Goal: Task Accomplishment & Management: Manage account settings

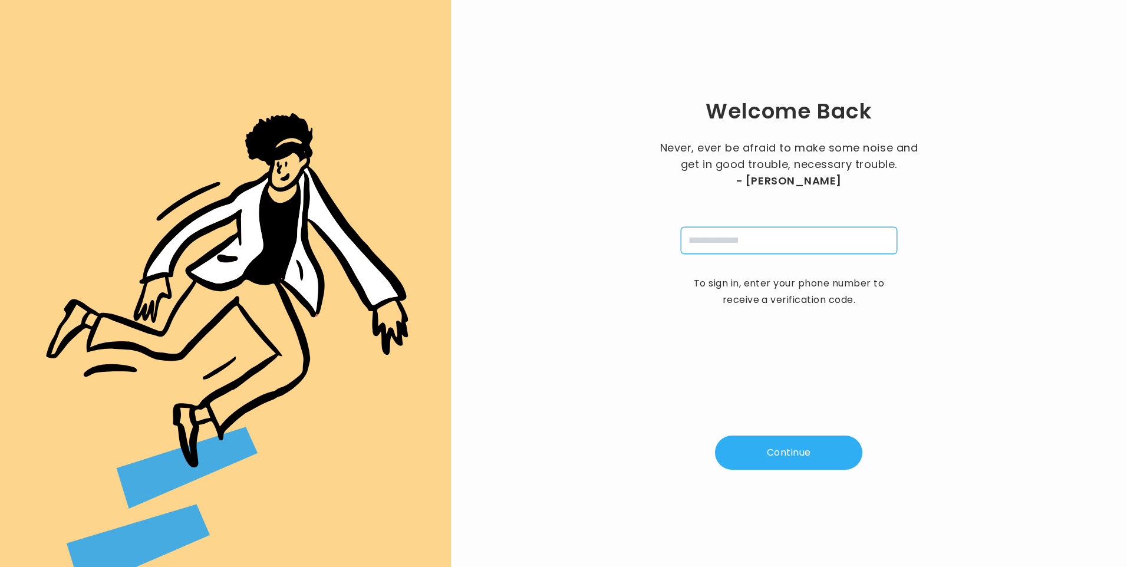
click at [735, 240] on input "tel" at bounding box center [789, 240] width 216 height 27
type input "**********"
click at [784, 453] on button "Continue" at bounding box center [788, 452] width 147 height 34
type input "*"
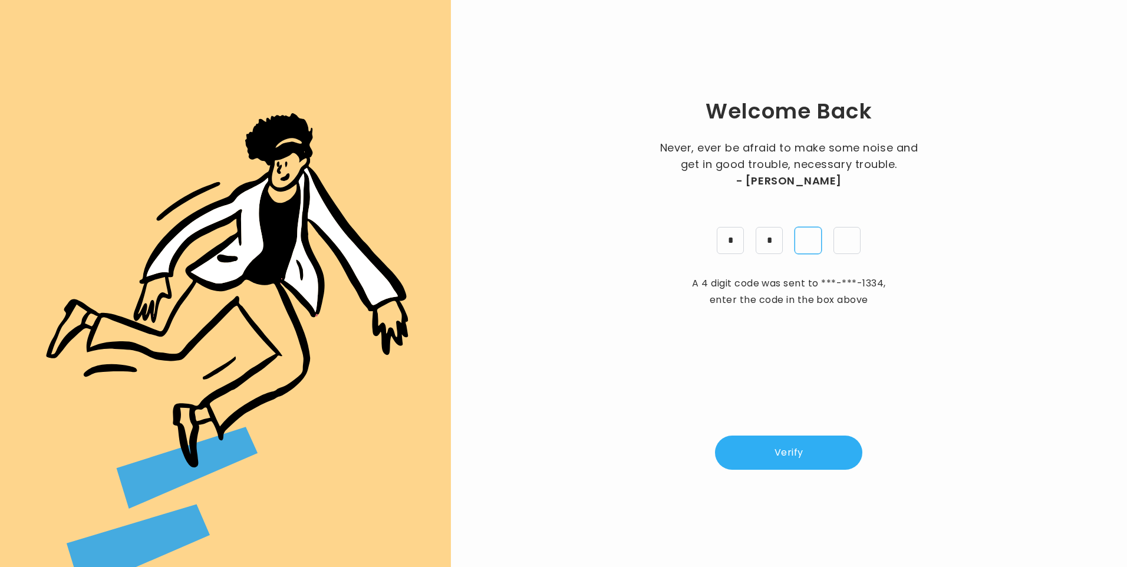
type input "*"
click at [804, 458] on button "Verify" at bounding box center [788, 452] width 147 height 34
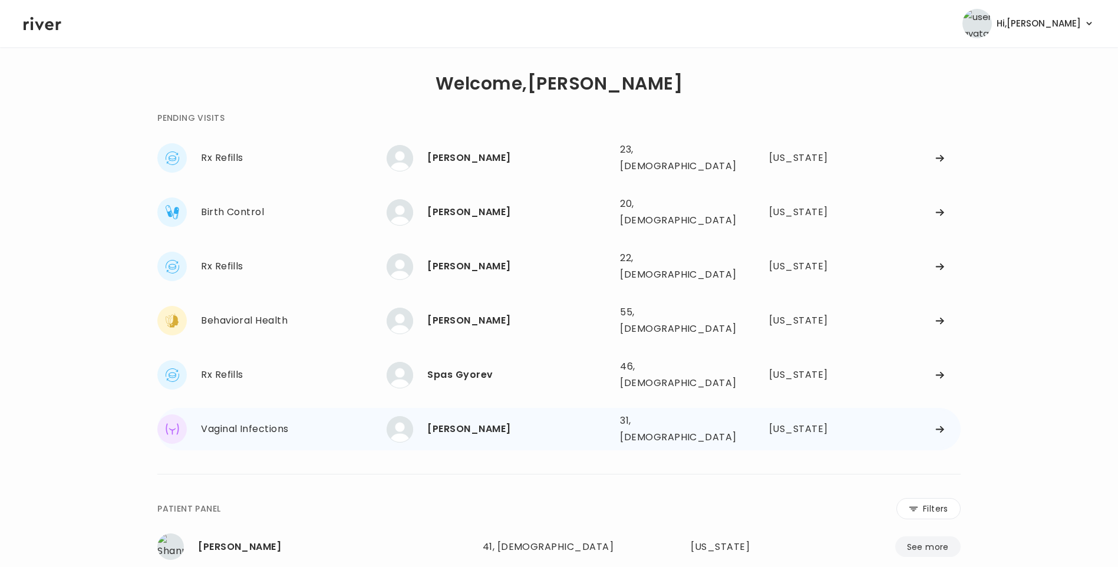
click at [479, 421] on div "Maria Melchor" at bounding box center [518, 429] width 183 height 16
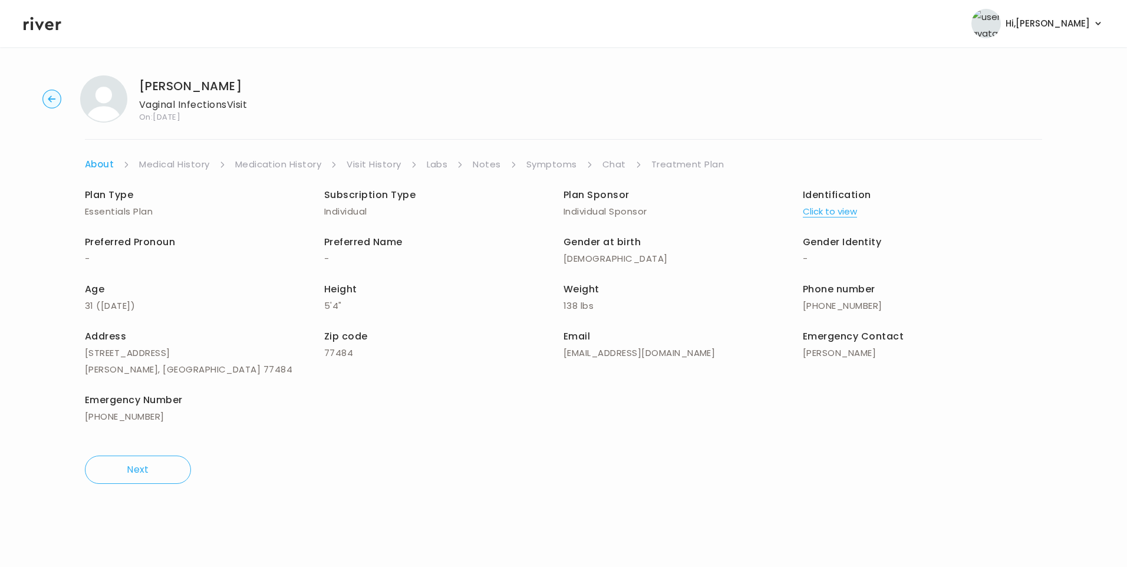
click at [56, 24] on icon at bounding box center [43, 24] width 38 height 14
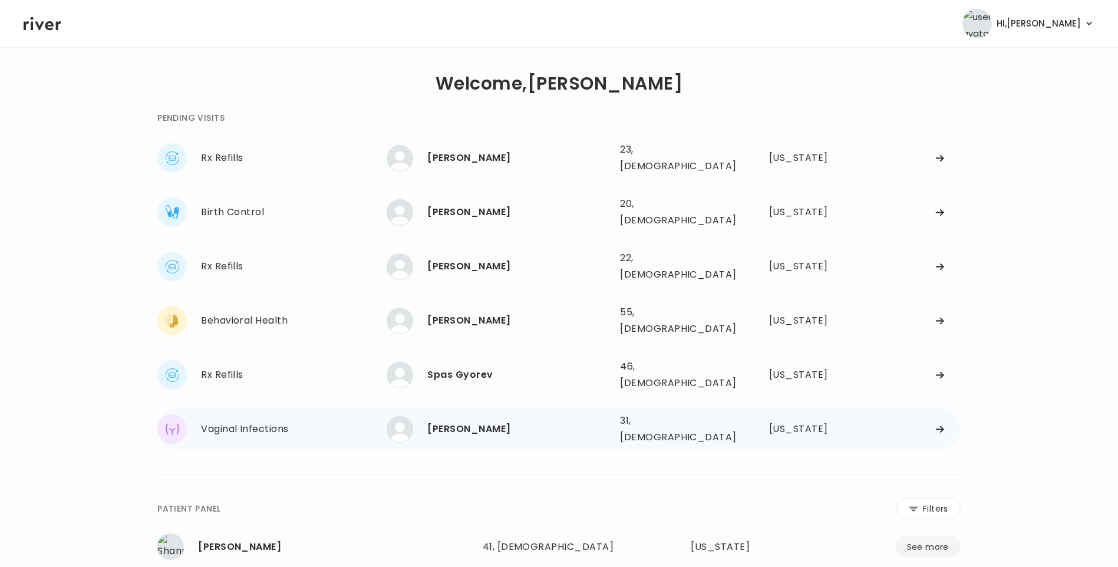
click at [530, 421] on div "Maria Melchor" at bounding box center [518, 429] width 183 height 16
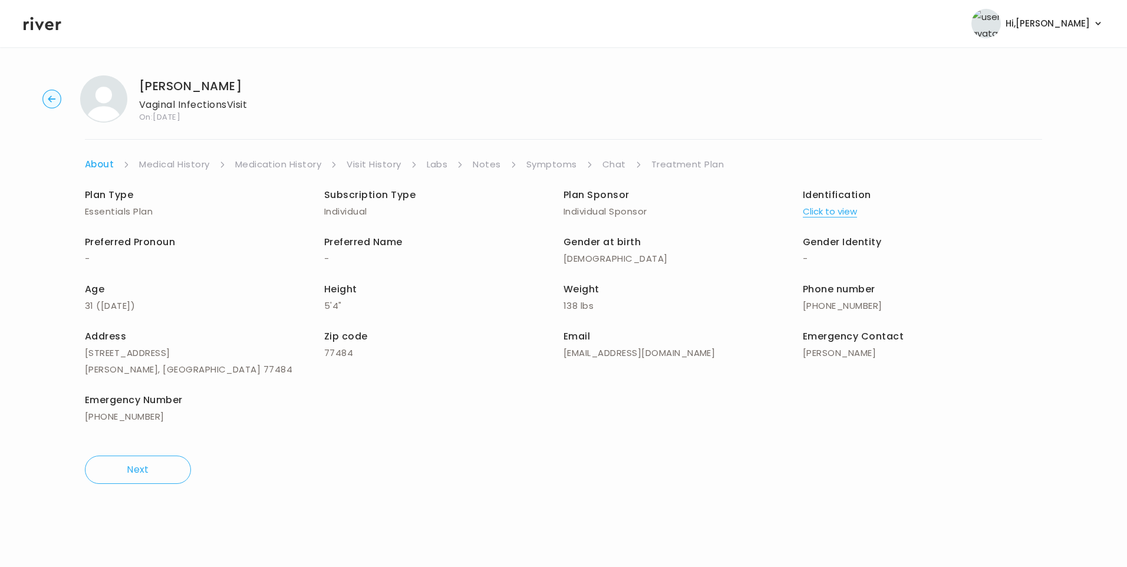
click at [677, 163] on link "Treatment Plan" at bounding box center [687, 164] width 73 height 16
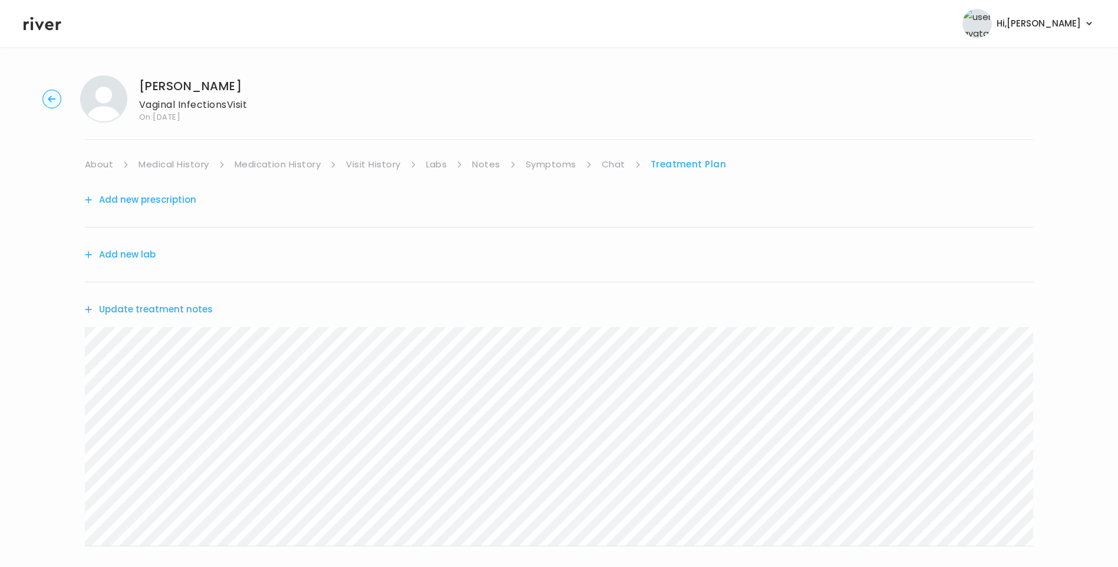
click at [170, 201] on button "Add new prescription" at bounding box center [140, 199] width 111 height 16
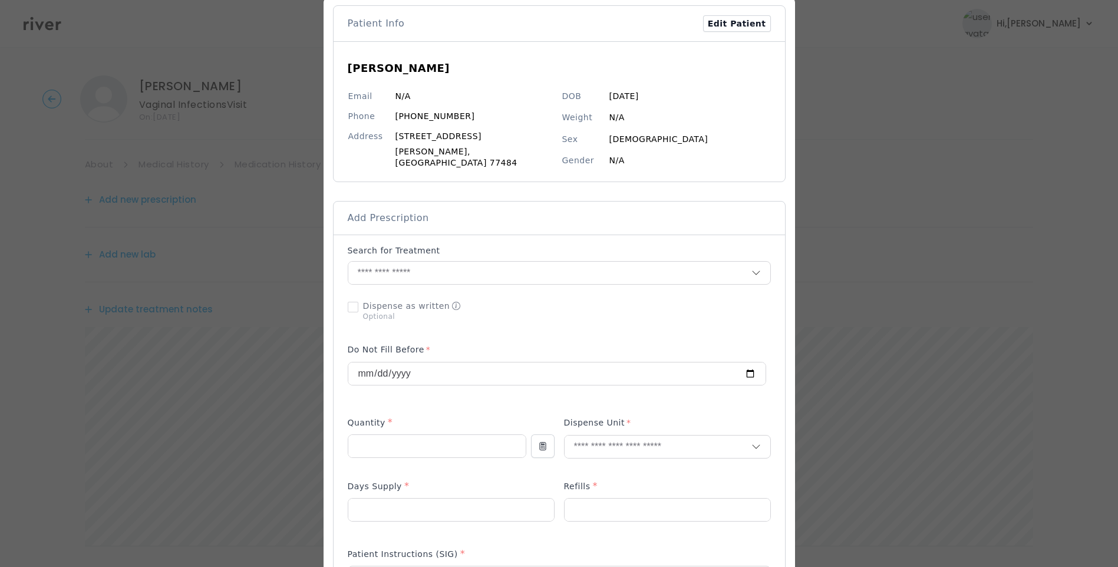
scroll to position [177, 0]
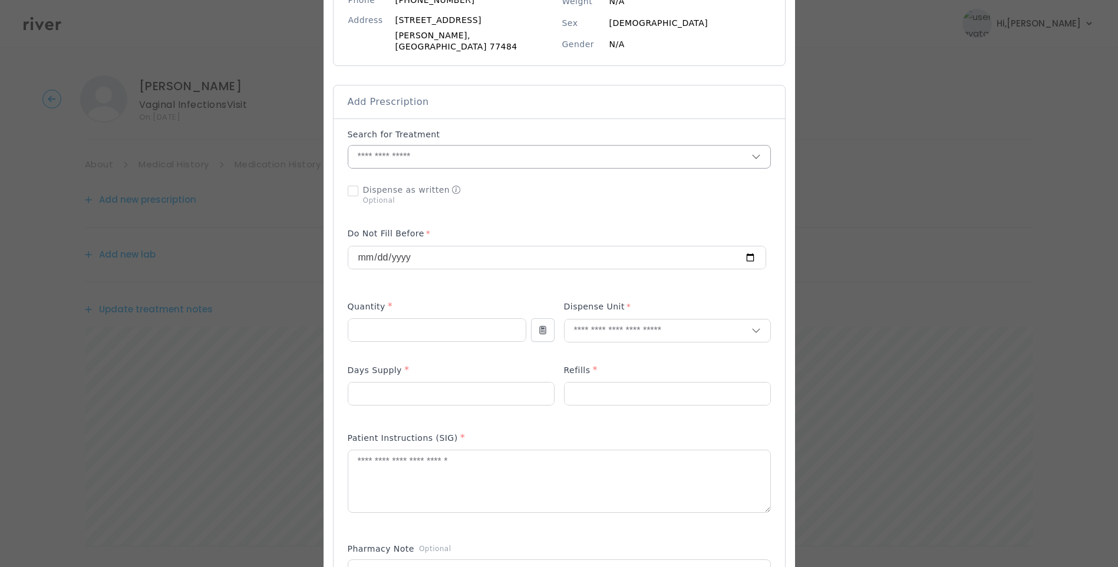
click at [440, 146] on input "text" at bounding box center [549, 157] width 403 height 22
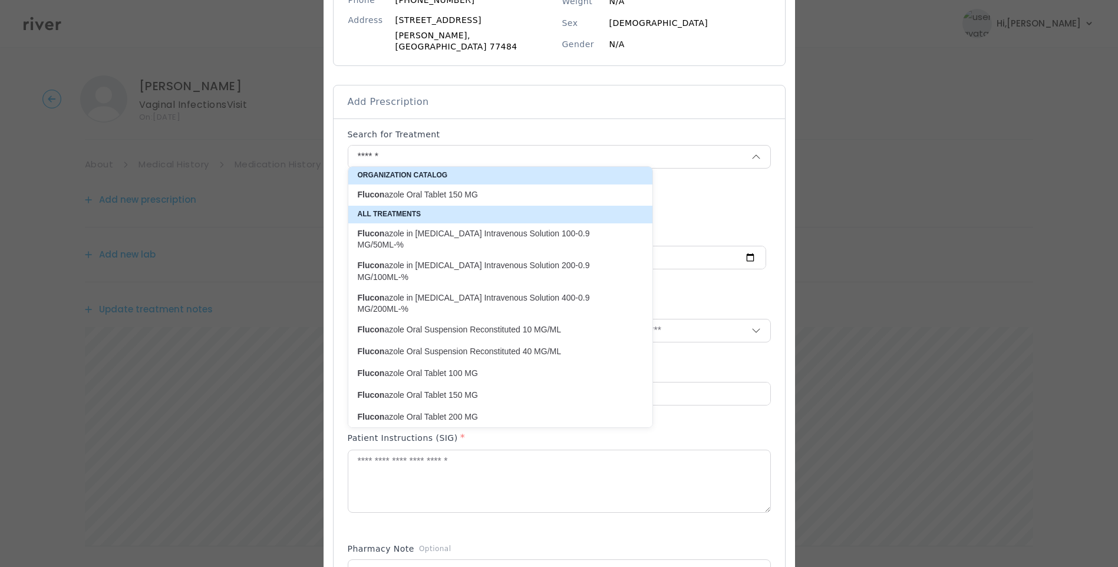
click at [503, 191] on p "Flucon azole Oral Tablet 150 MG" at bounding box center [493, 194] width 271 height 11
type input "**********"
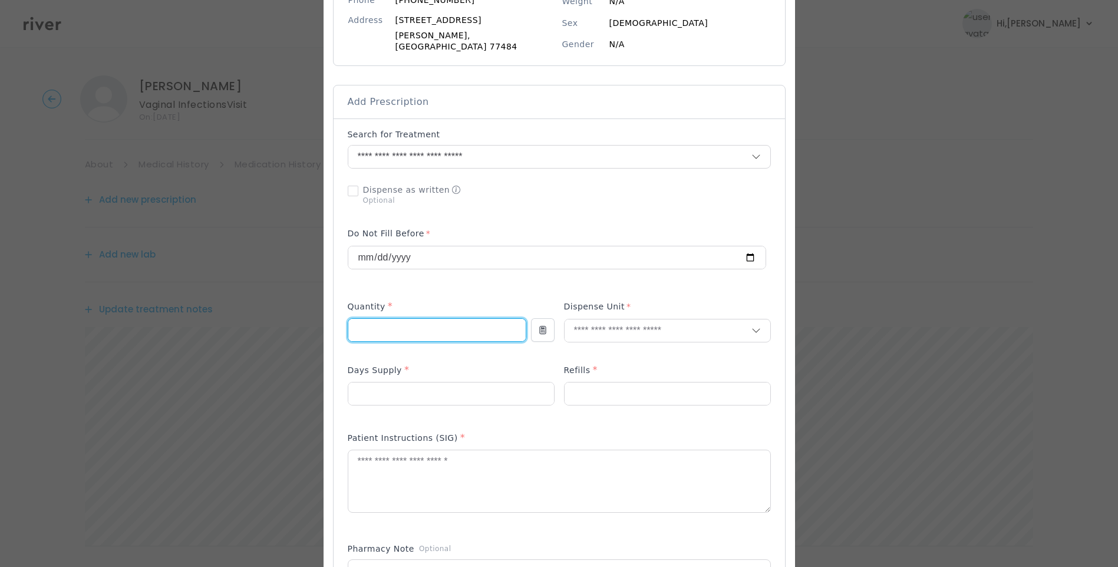
click at [421, 323] on input "number" at bounding box center [436, 330] width 177 height 22
type input "*"
click at [450, 474] on textarea at bounding box center [559, 481] width 422 height 62
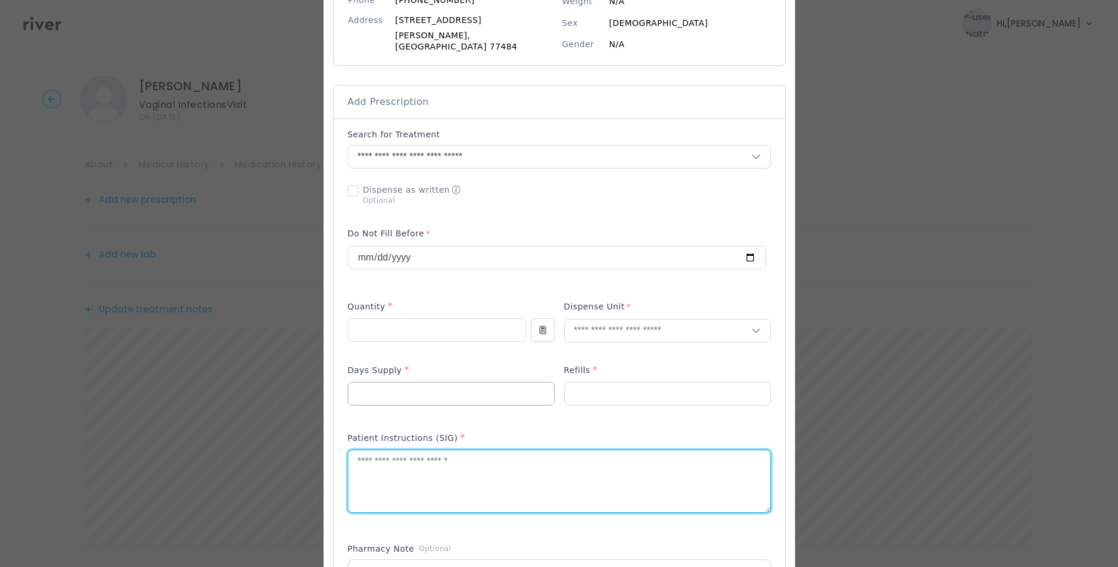
click at [391, 382] on input "number" at bounding box center [451, 393] width 206 height 22
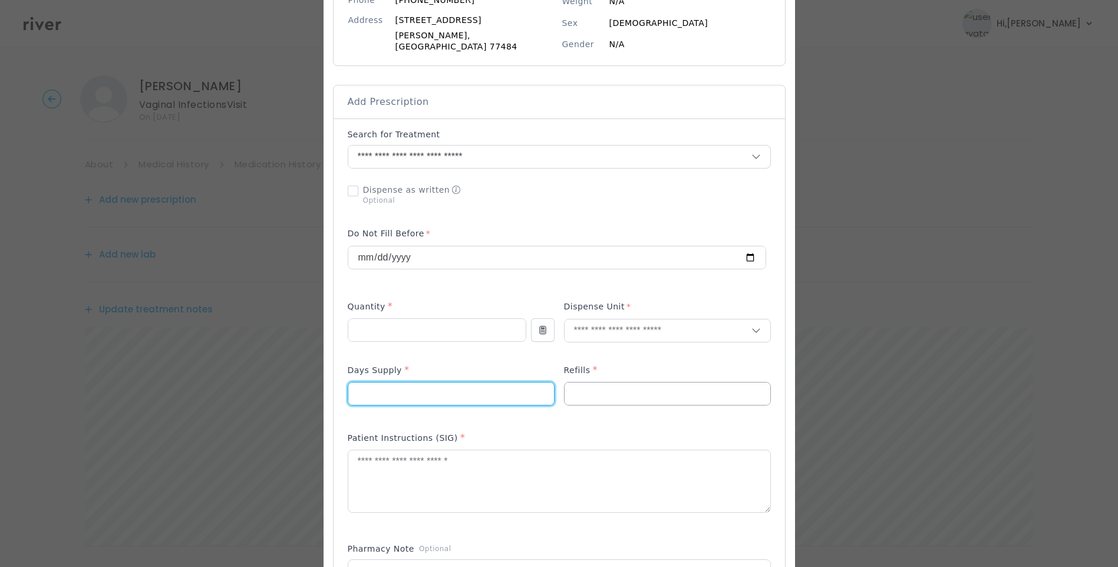
type input "*"
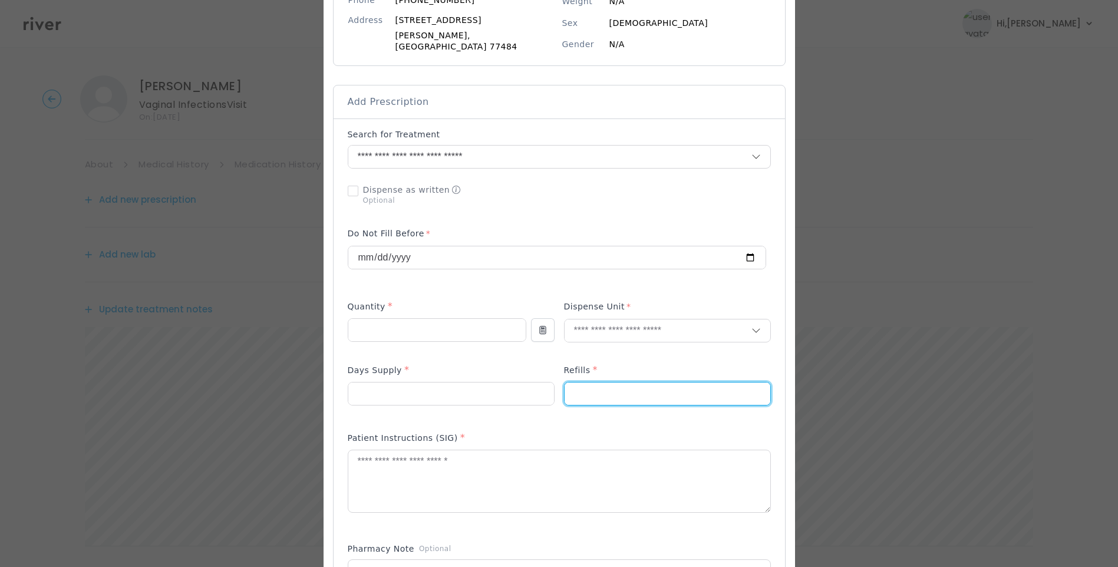
click at [596, 396] on input "number" at bounding box center [667, 393] width 206 height 22
type input "*"
click at [602, 319] on div at bounding box center [667, 331] width 207 height 24
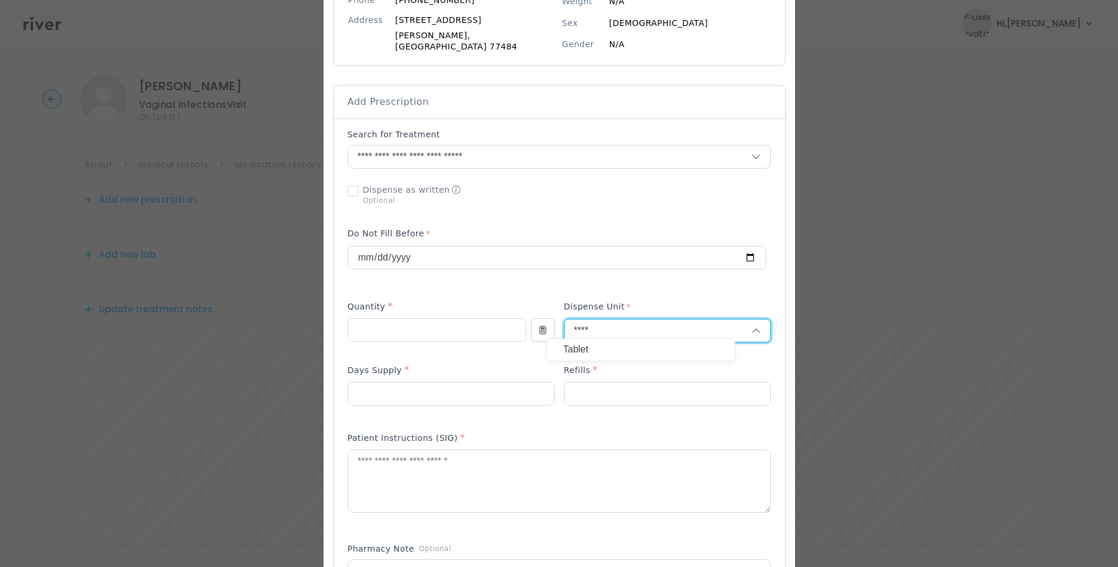
type input "****"
click at [612, 348] on p "Tablet" at bounding box center [640, 349] width 155 height 17
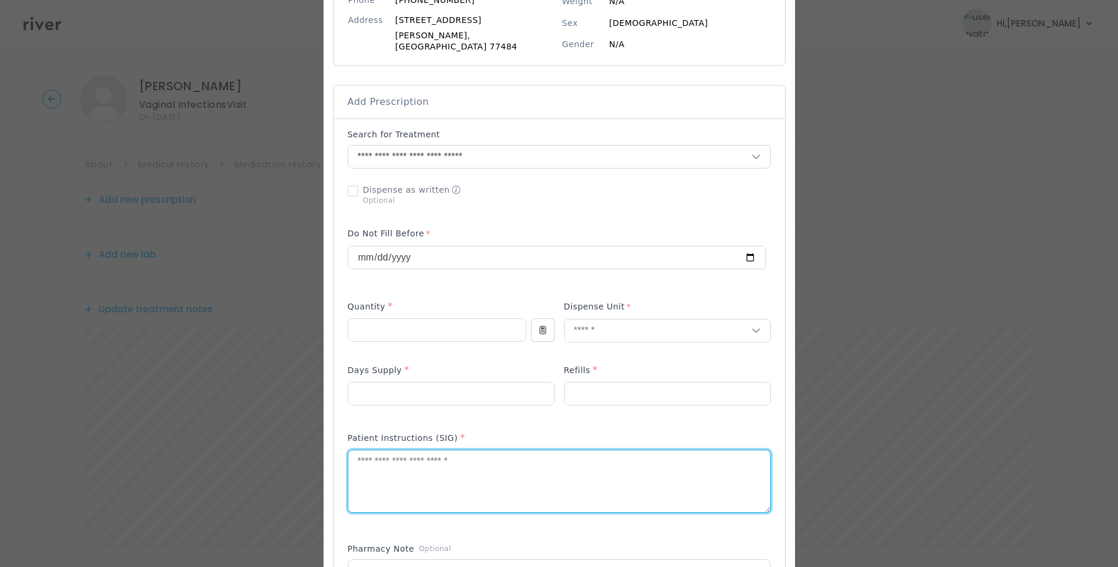
click at [514, 481] on textarea at bounding box center [559, 481] width 422 height 62
paste textarea "**********"
drag, startPoint x: 367, startPoint y: 454, endPoint x: 506, endPoint y: 453, distance: 138.5
click at [506, 453] on textarea "**********" at bounding box center [559, 481] width 422 height 62
drag, startPoint x: 709, startPoint y: 458, endPoint x: 458, endPoint y: 485, distance: 251.9
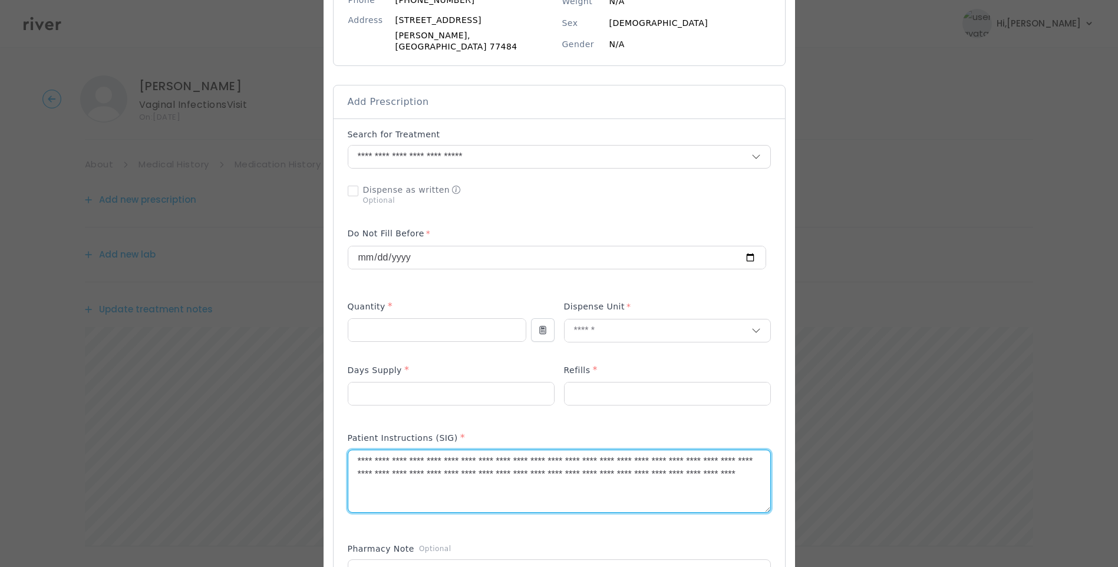
click at [458, 485] on textarea "**********" at bounding box center [559, 481] width 422 height 62
click at [653, 457] on textarea "**********" at bounding box center [559, 481] width 422 height 62
drag, startPoint x: 620, startPoint y: 464, endPoint x: 596, endPoint y: 463, distance: 23.6
click at [617, 463] on textarea "**********" at bounding box center [559, 481] width 422 height 62
drag, startPoint x: 545, startPoint y: 470, endPoint x: 616, endPoint y: 465, distance: 71.4
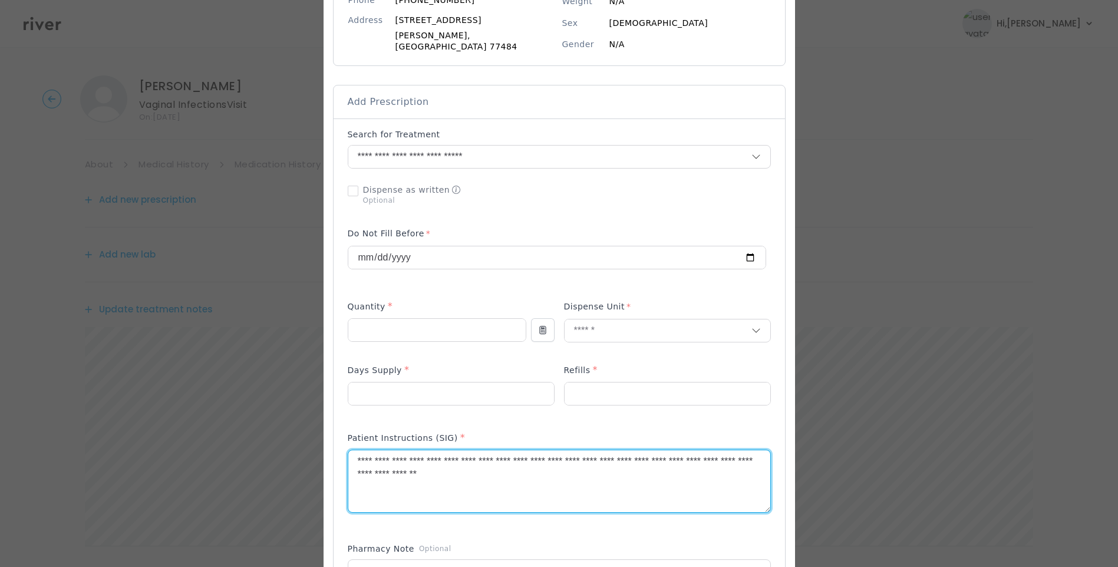
click at [616, 465] on textarea "**********" at bounding box center [559, 481] width 422 height 62
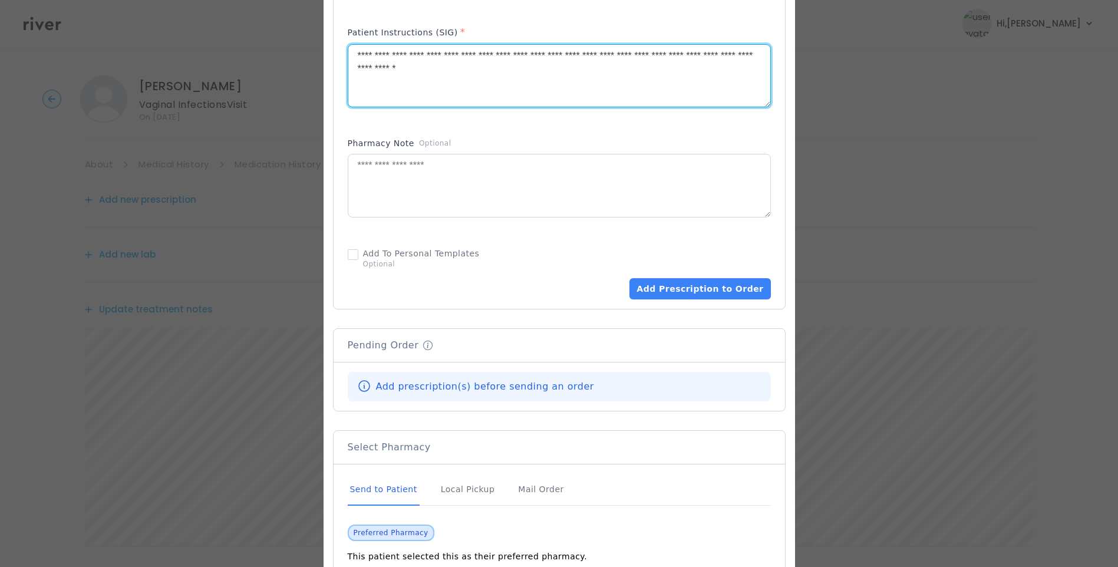
scroll to position [589, 0]
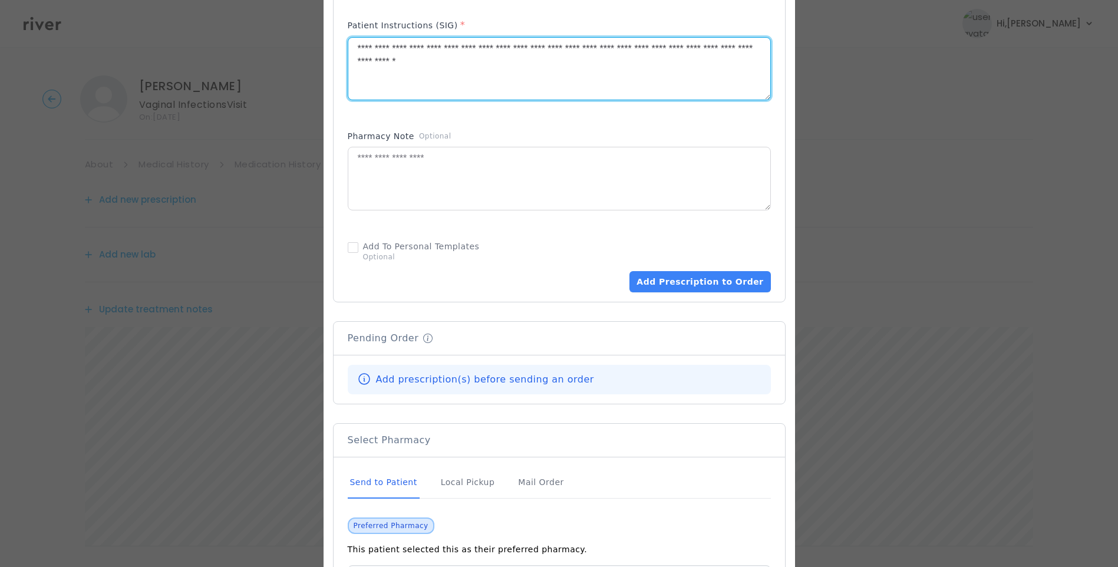
type textarea "**********"
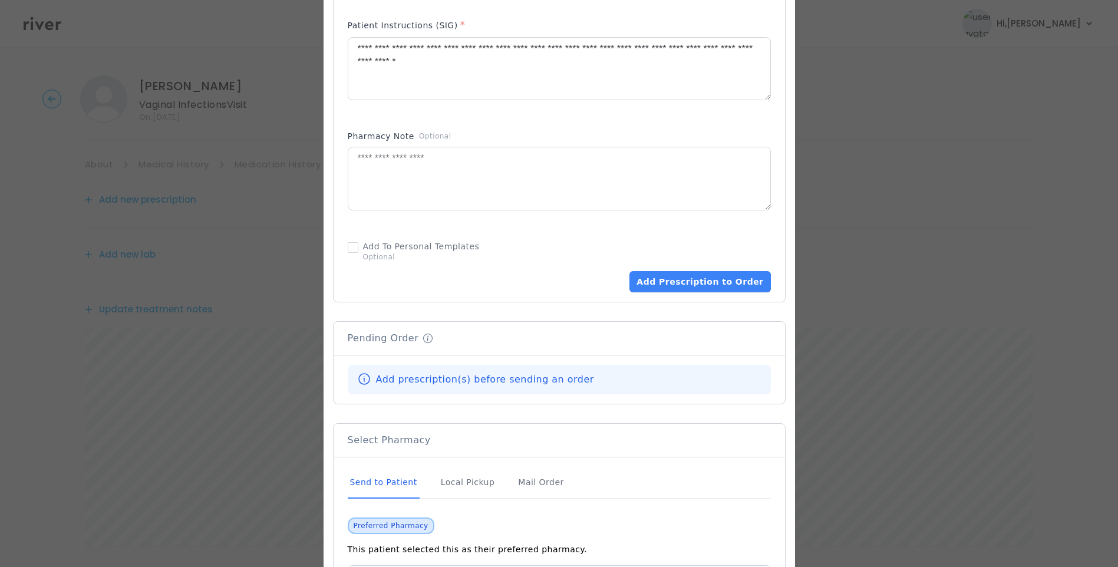
click at [388, 478] on div "Send to Patient" at bounding box center [384, 483] width 72 height 32
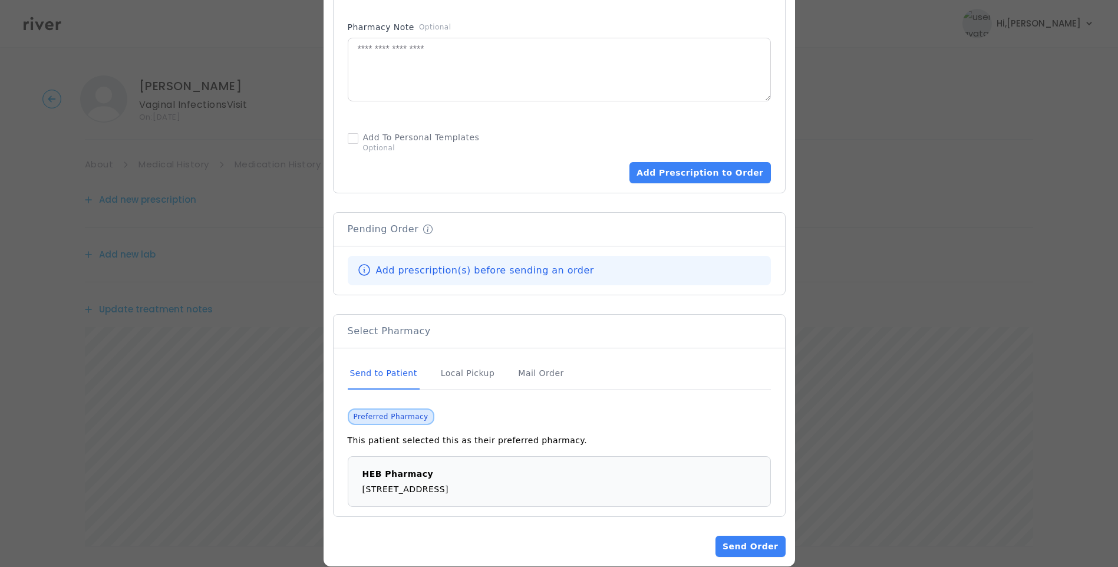
scroll to position [711, 0]
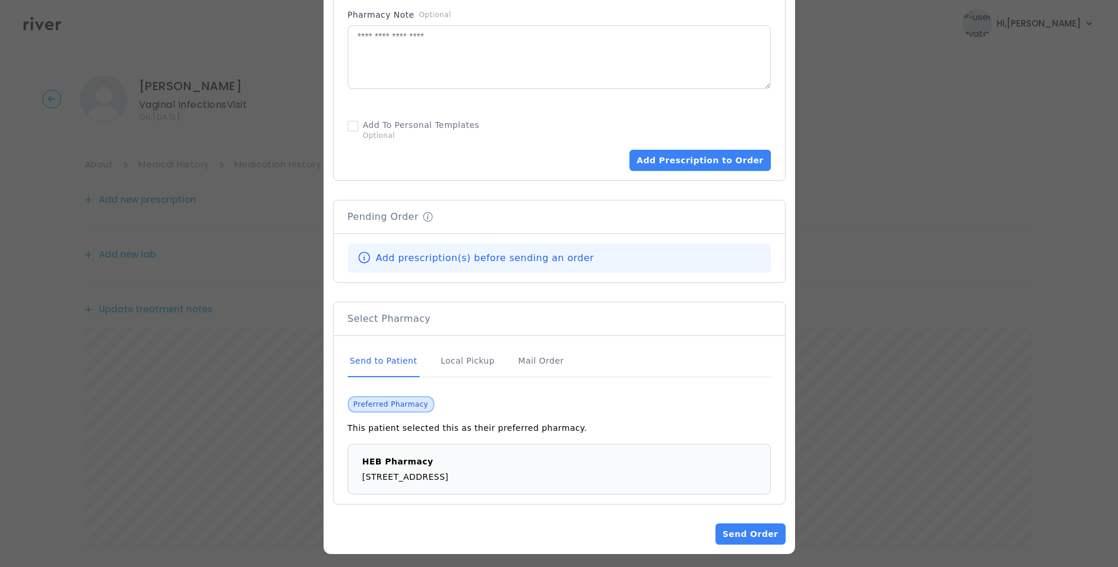
click at [411, 358] on div "Send to Patient" at bounding box center [384, 361] width 72 height 32
click at [708, 161] on button "Add Prescription to Order" at bounding box center [699, 160] width 141 height 21
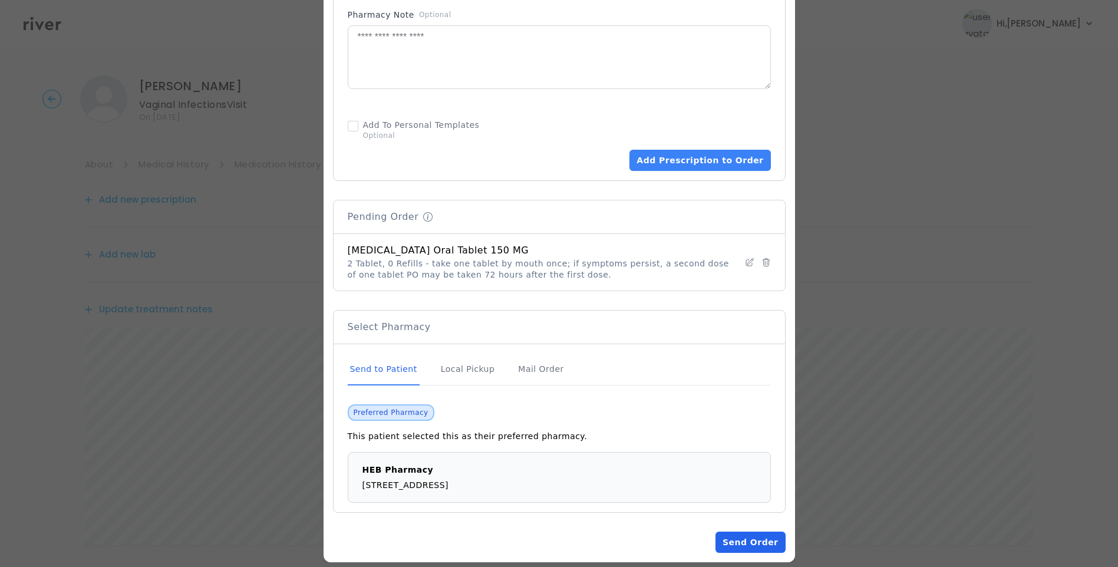
click at [764, 534] on button "Send Order" at bounding box center [750, 541] width 70 height 21
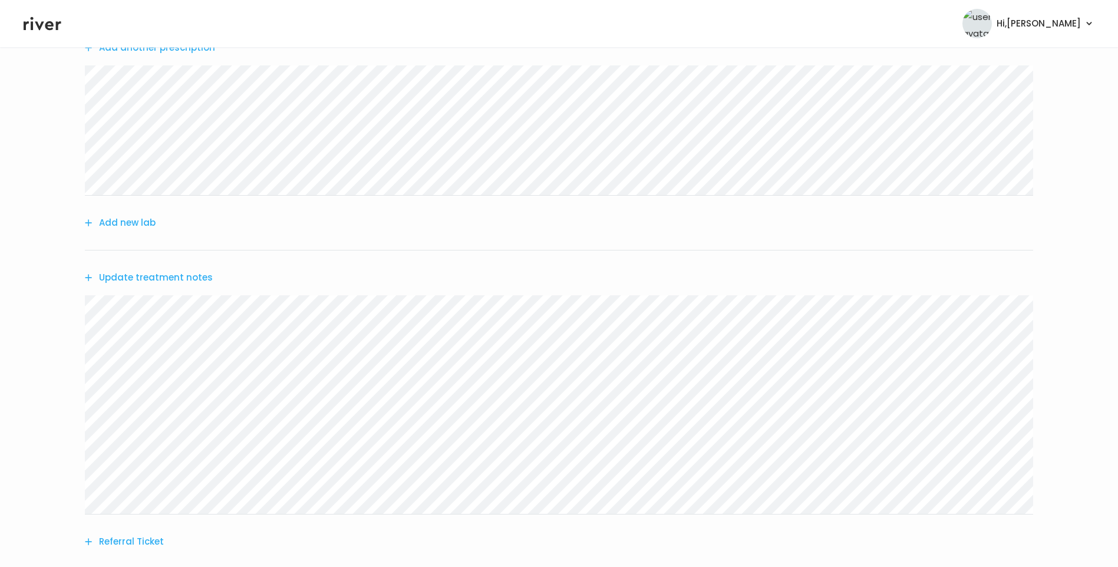
scroll to position [0, 0]
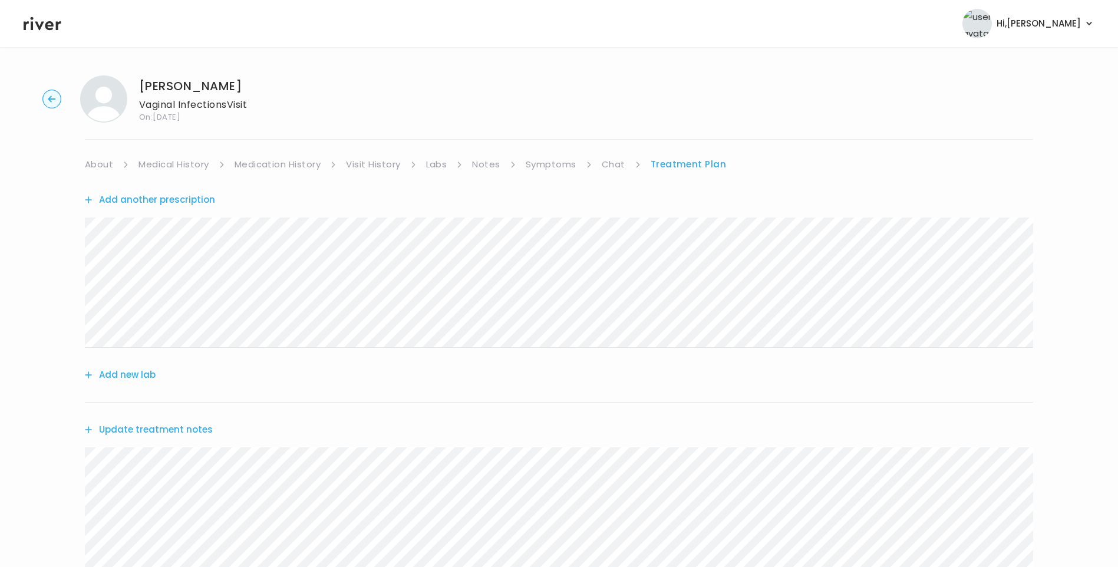
click at [96, 161] on link "About" at bounding box center [99, 164] width 28 height 16
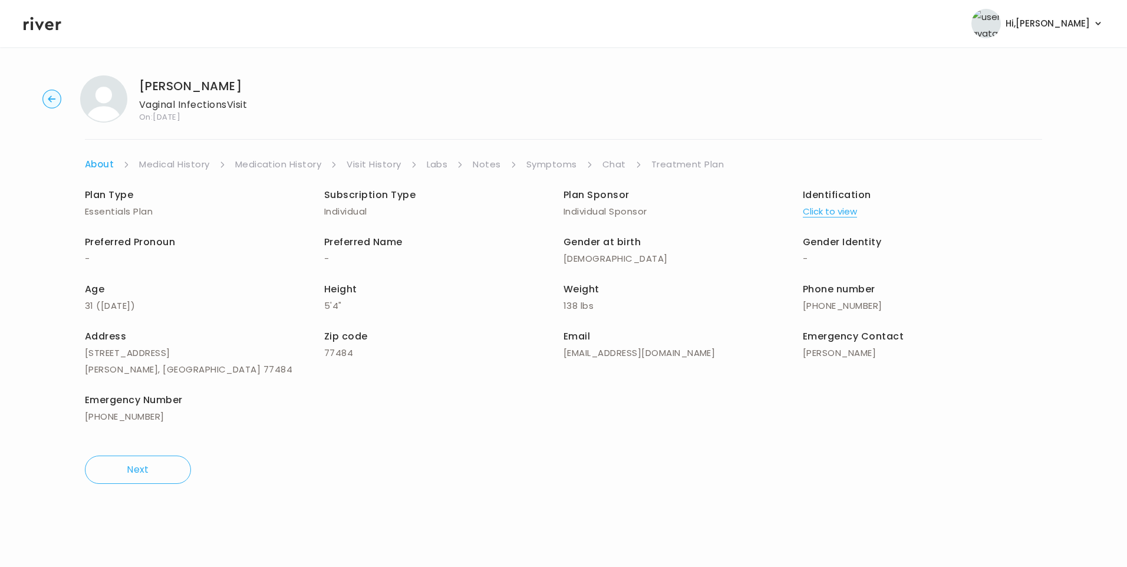
click at [671, 163] on link "Treatment Plan" at bounding box center [687, 164] width 73 height 16
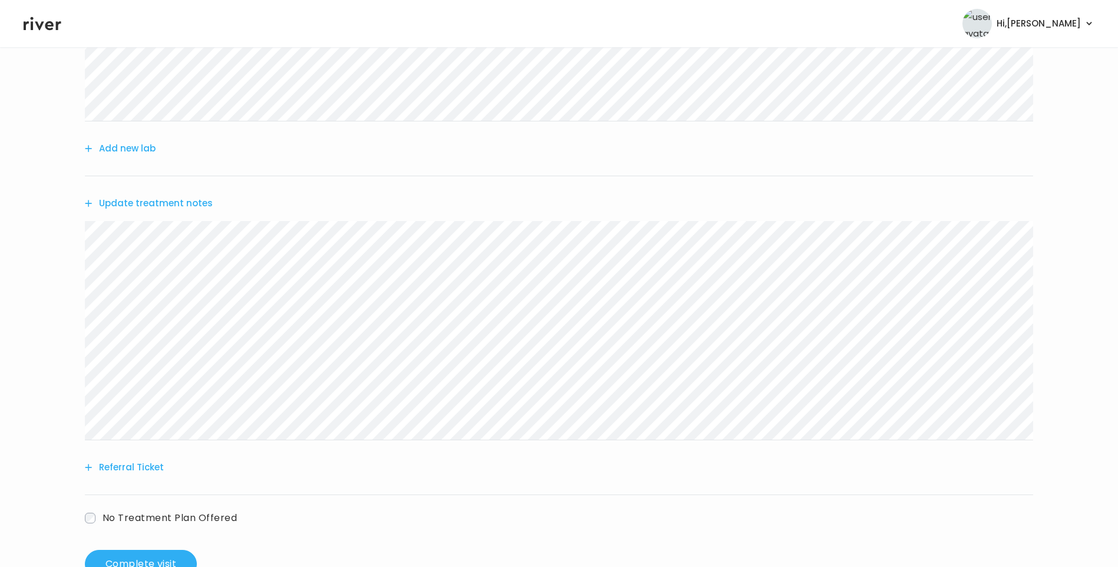
scroll to position [236, 0]
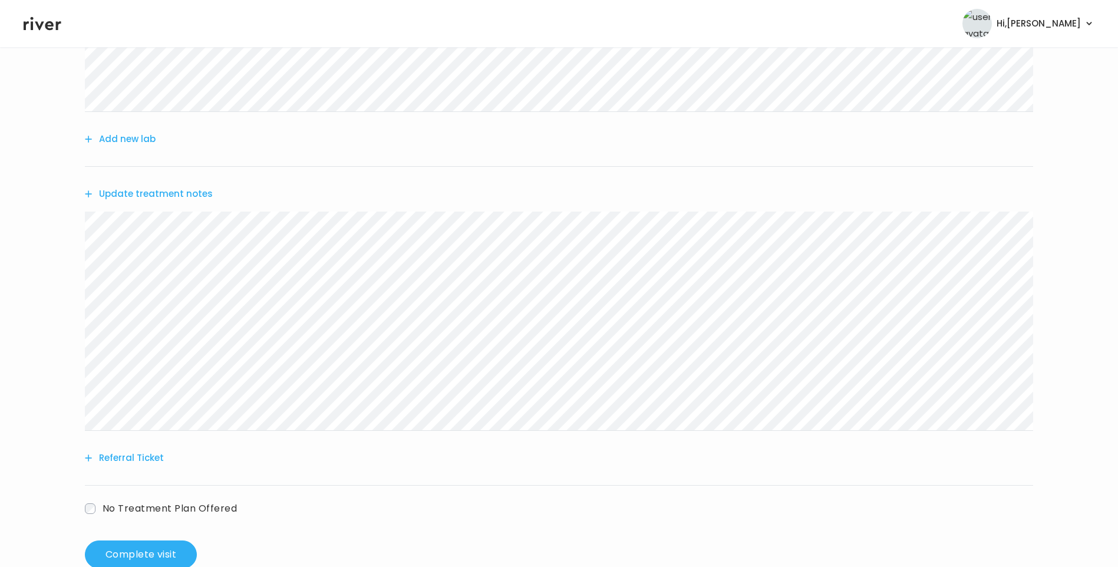
click at [196, 201] on button "Update treatment notes" at bounding box center [149, 194] width 128 height 16
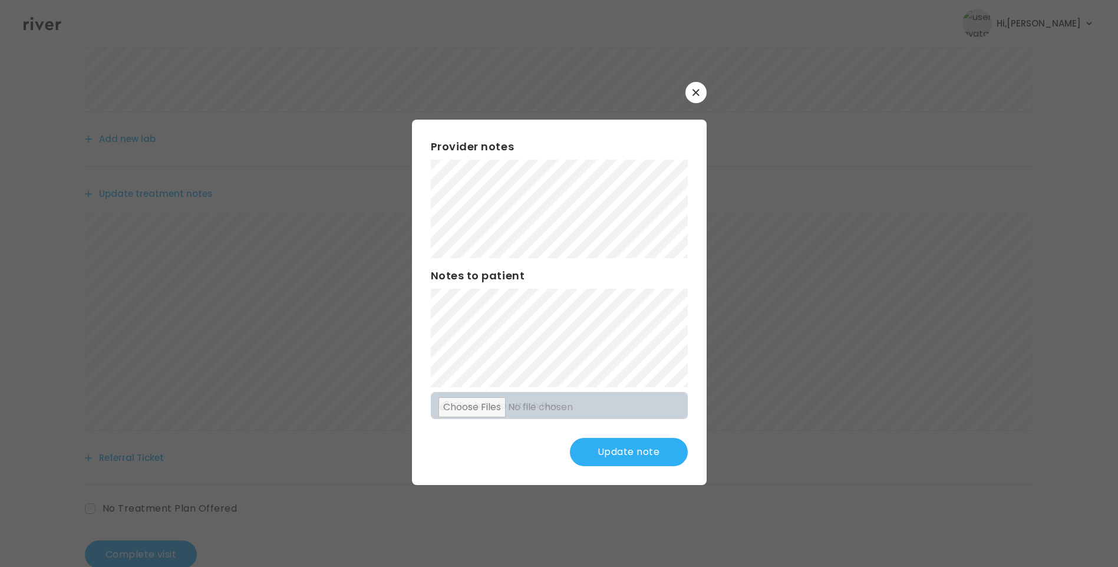
click at [645, 449] on button "Update note" at bounding box center [629, 452] width 118 height 28
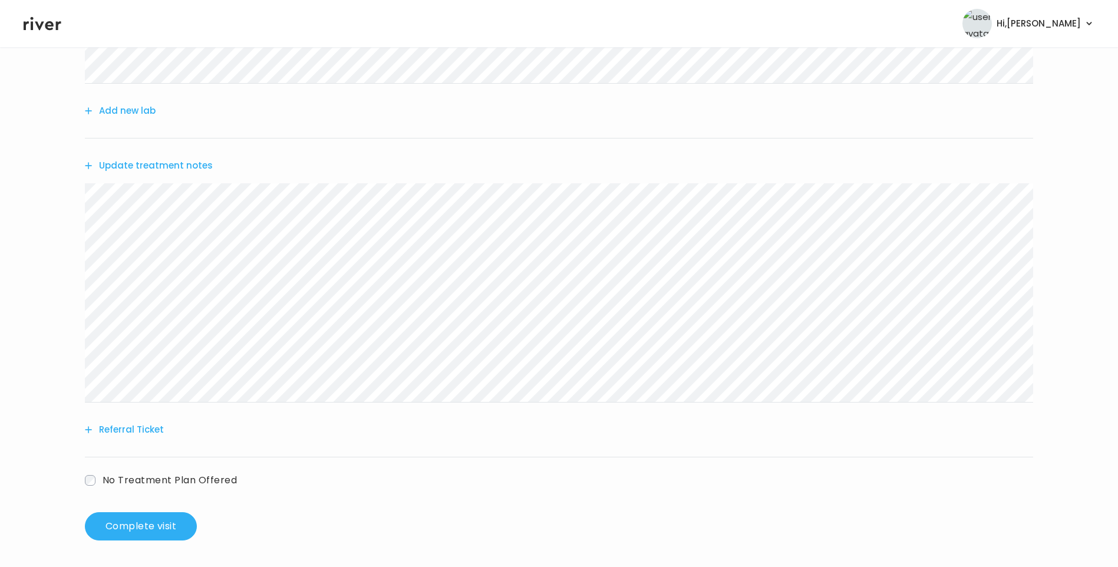
scroll to position [266, 0]
click at [157, 533] on button "Complete visit" at bounding box center [141, 524] width 112 height 28
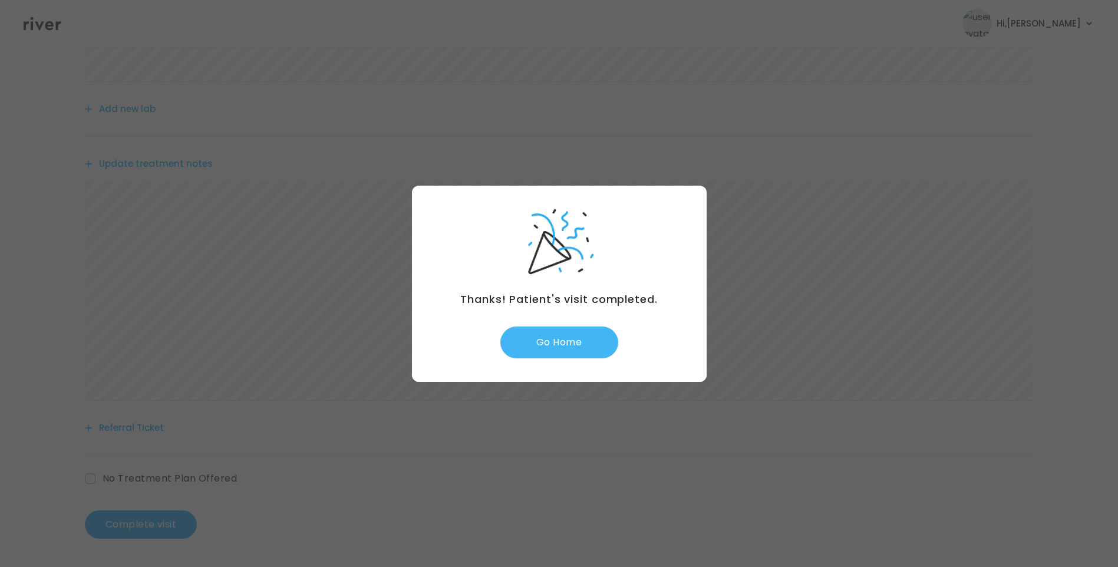
click at [577, 338] on button "Go Home" at bounding box center [559, 342] width 118 height 32
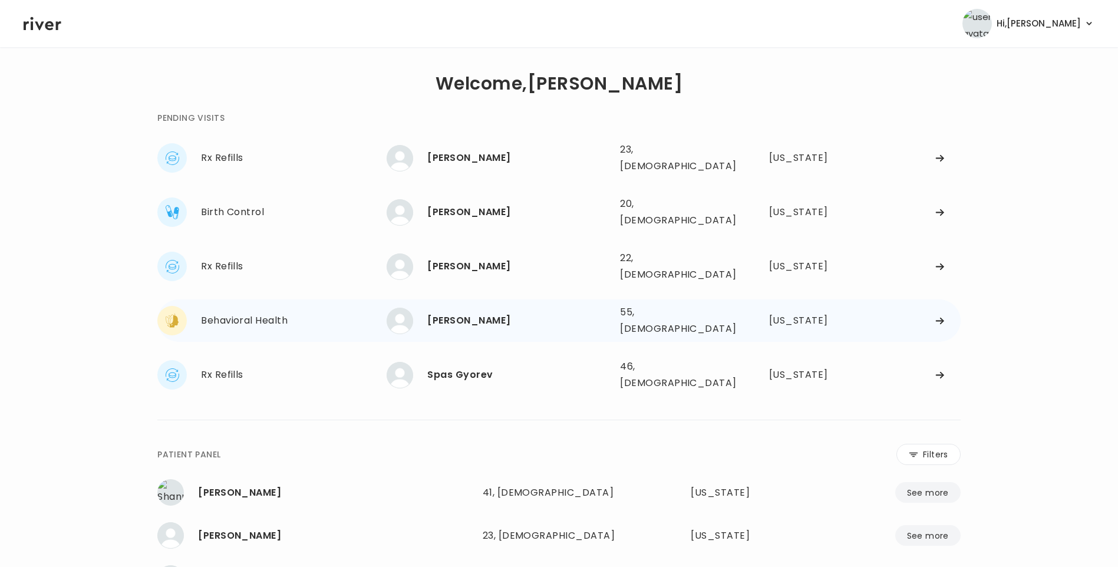
click at [543, 308] on div "ANNA ARCHER 55, Female See more" at bounding box center [499, 321] width 224 height 27
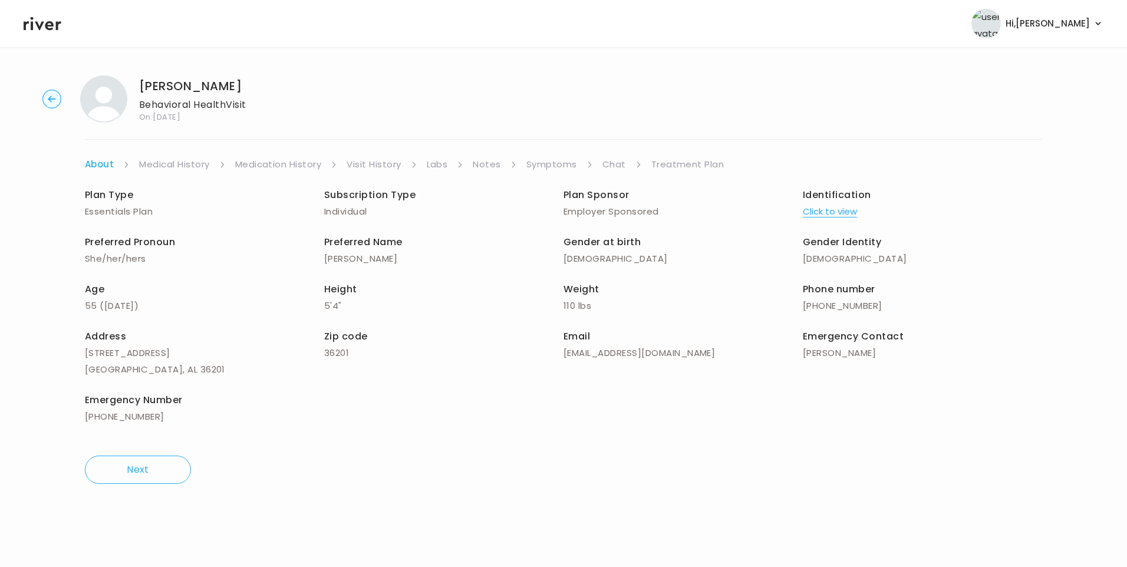
click at [391, 164] on link "Visit History" at bounding box center [373, 164] width 54 height 16
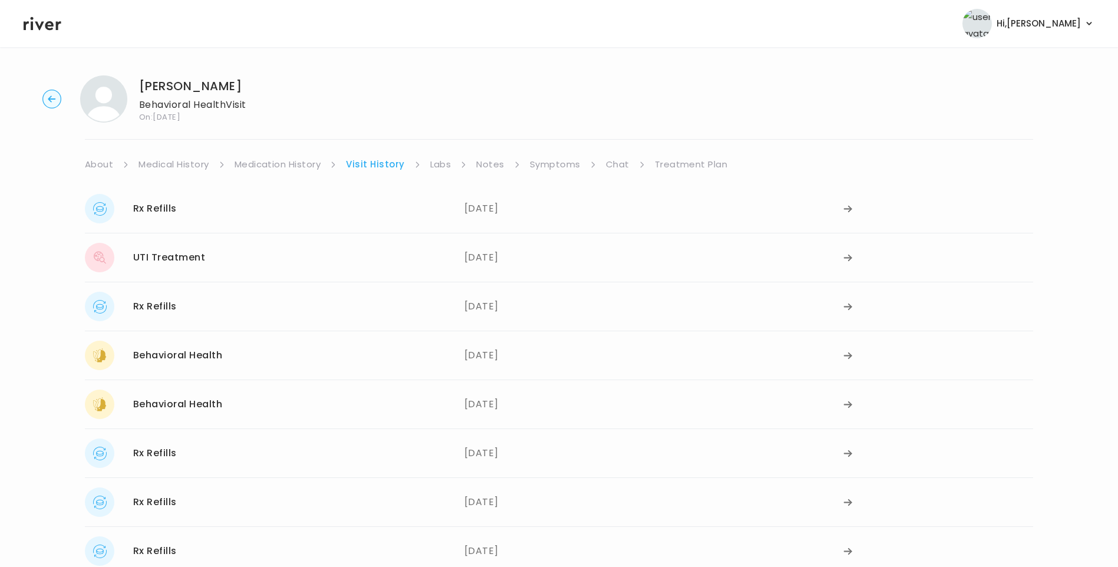
click at [545, 163] on link "Symptoms" at bounding box center [555, 164] width 51 height 16
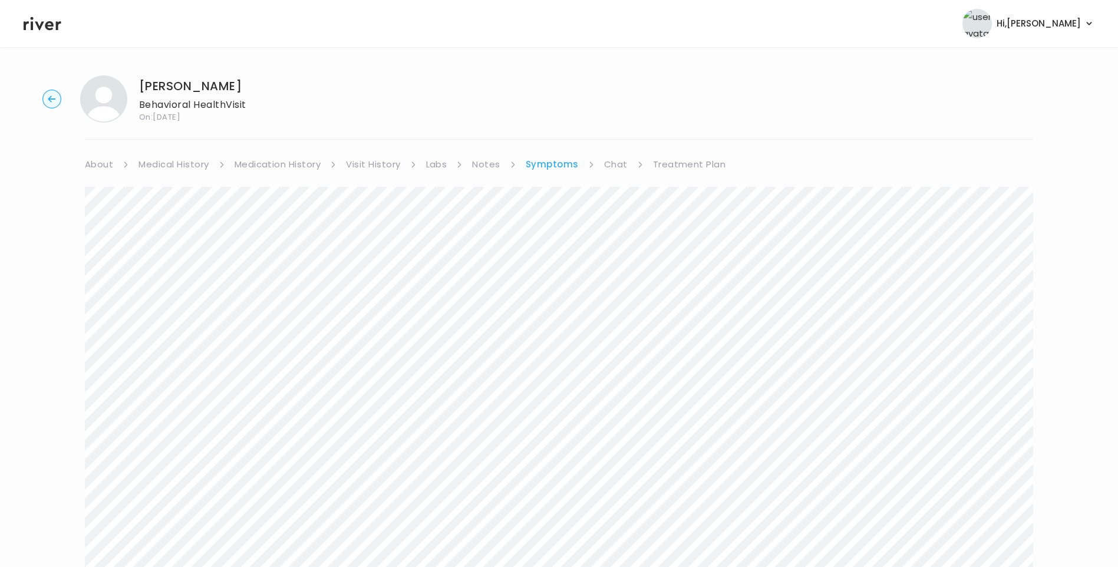
click at [396, 158] on link "Visit History" at bounding box center [373, 164] width 54 height 16
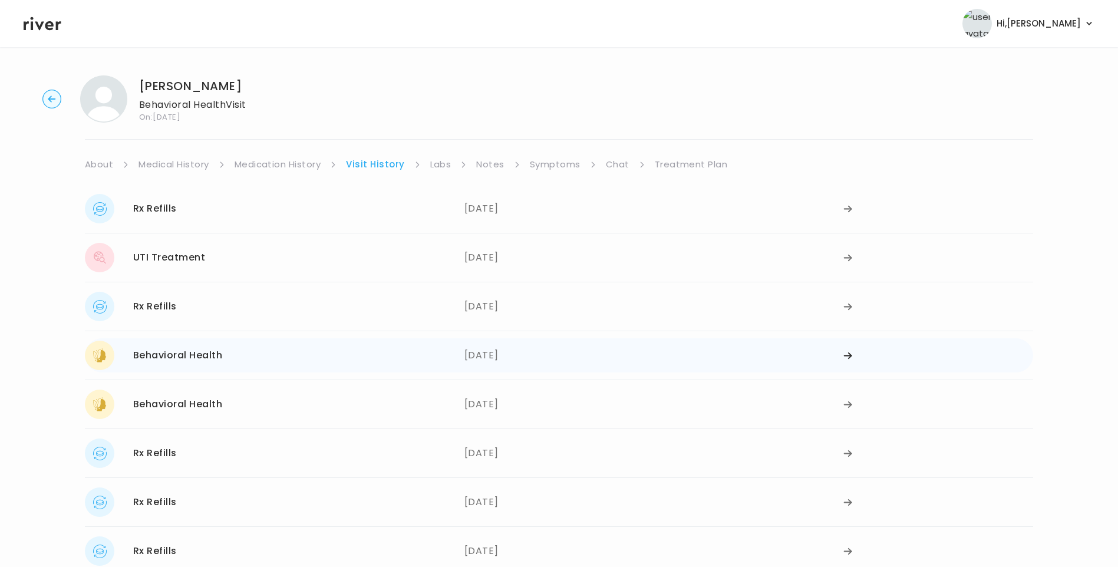
click at [480, 358] on div "05/16/2025" at bounding box center [653, 355] width 379 height 29
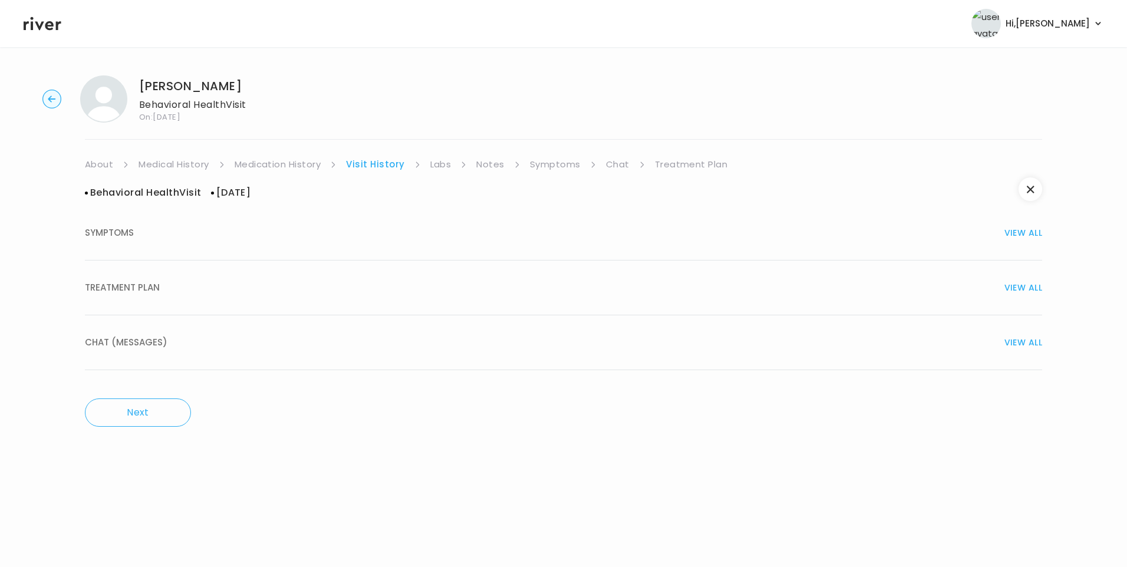
drag, startPoint x: 153, startPoint y: 293, endPoint x: 163, endPoint y: 296, distance: 10.4
click at [154, 293] on span "TREATMENT PLAN" at bounding box center [122, 287] width 75 height 16
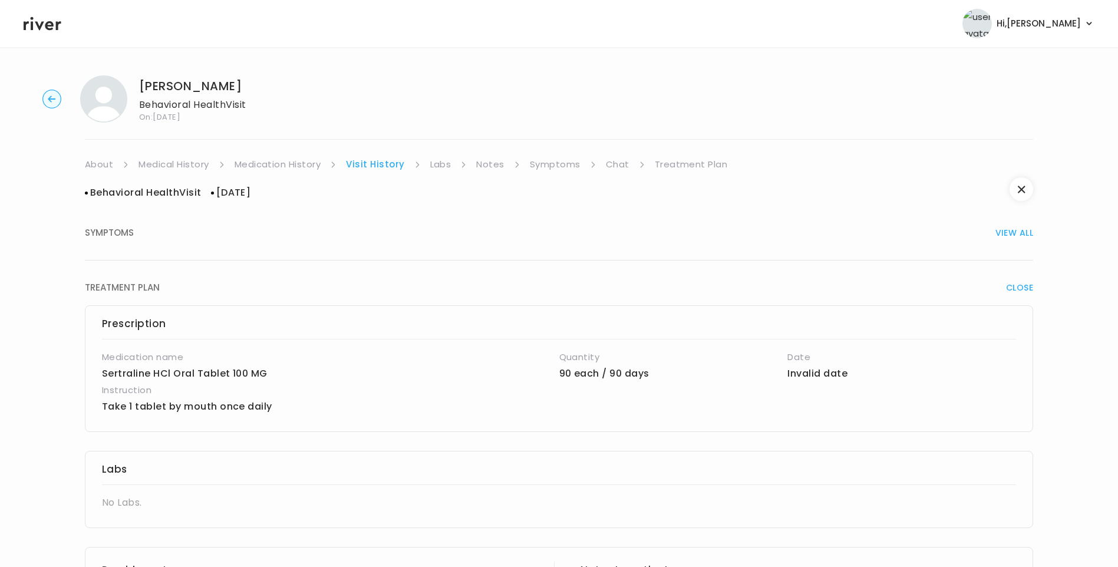
click at [302, 163] on link "Medication History" at bounding box center [277, 164] width 87 height 16
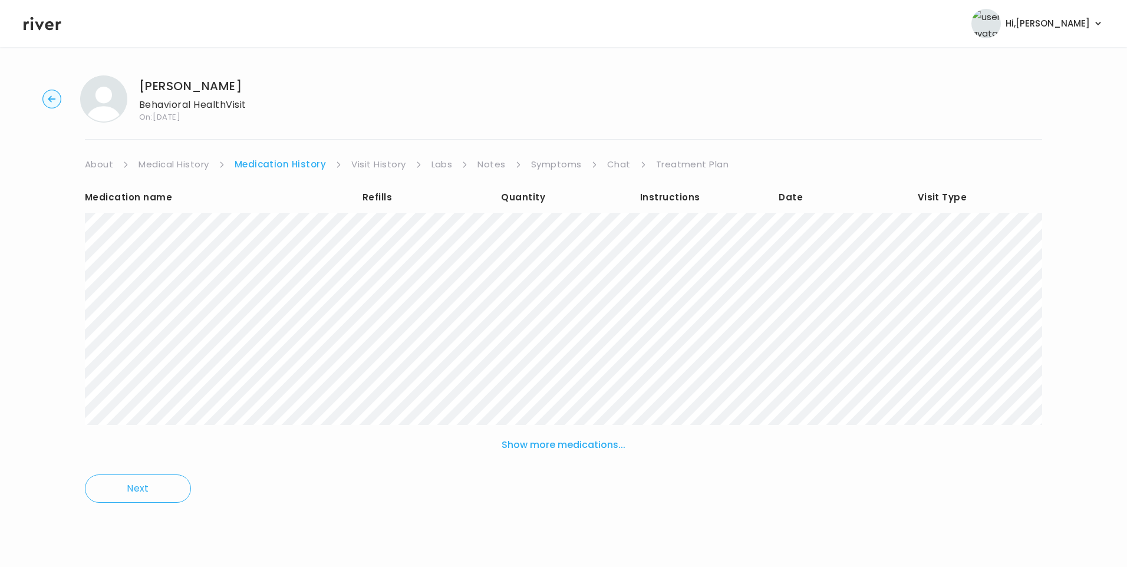
click at [530, 450] on button "Show more medications..." at bounding box center [563, 445] width 133 height 26
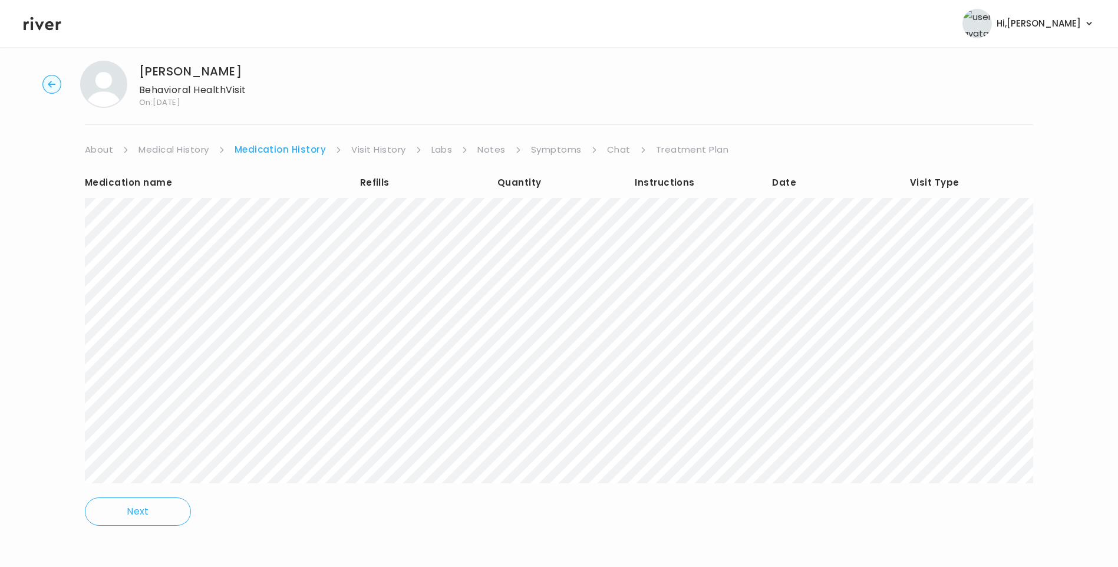
scroll to position [18, 0]
click at [618, 147] on link "Chat" at bounding box center [619, 146] width 24 height 16
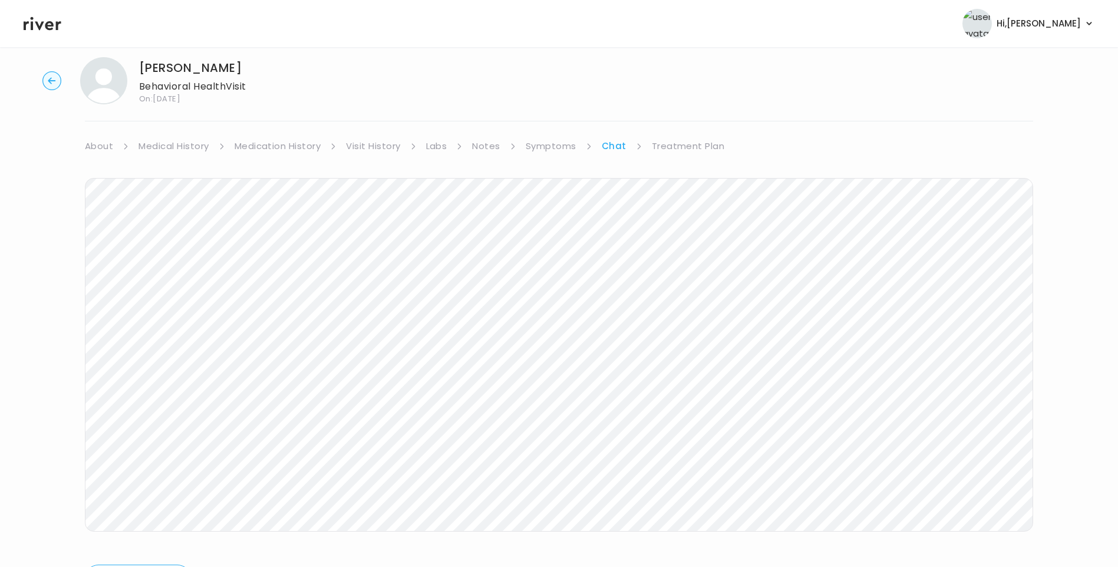
click at [284, 134] on div "ANNA ARCHER Behavioral Health Visit On: 28 Aug 2025 About Medical History Medic…" at bounding box center [559, 333] width 1118 height 570
click at [287, 143] on link "Medication History" at bounding box center [277, 146] width 87 height 16
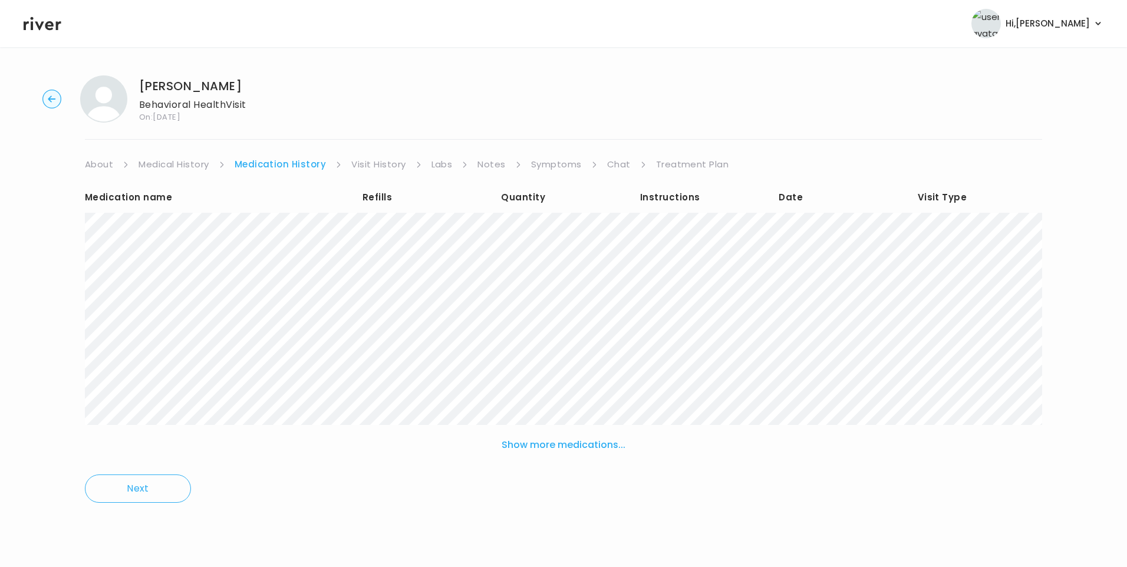
click at [616, 164] on link "Chat" at bounding box center [619, 164] width 24 height 16
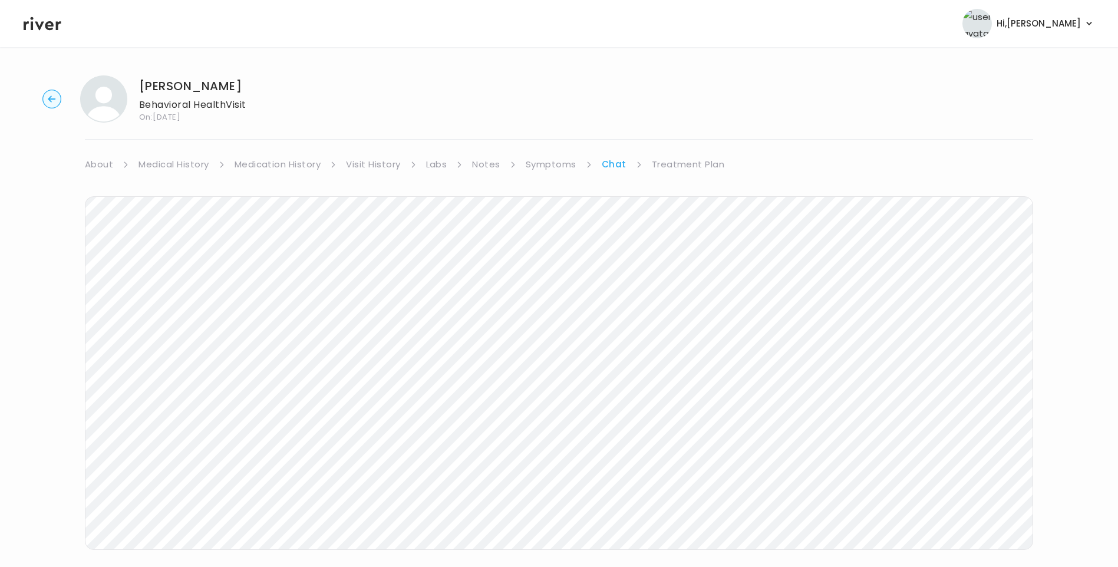
click at [86, 161] on link "About" at bounding box center [99, 164] width 28 height 16
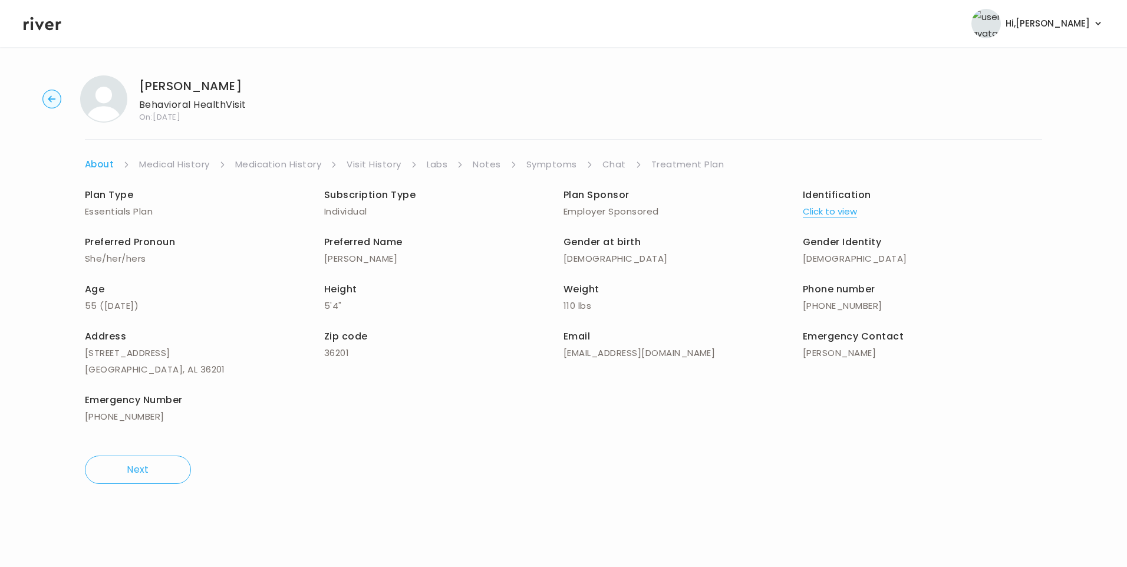
click at [614, 164] on link "Chat" at bounding box center [614, 164] width 24 height 16
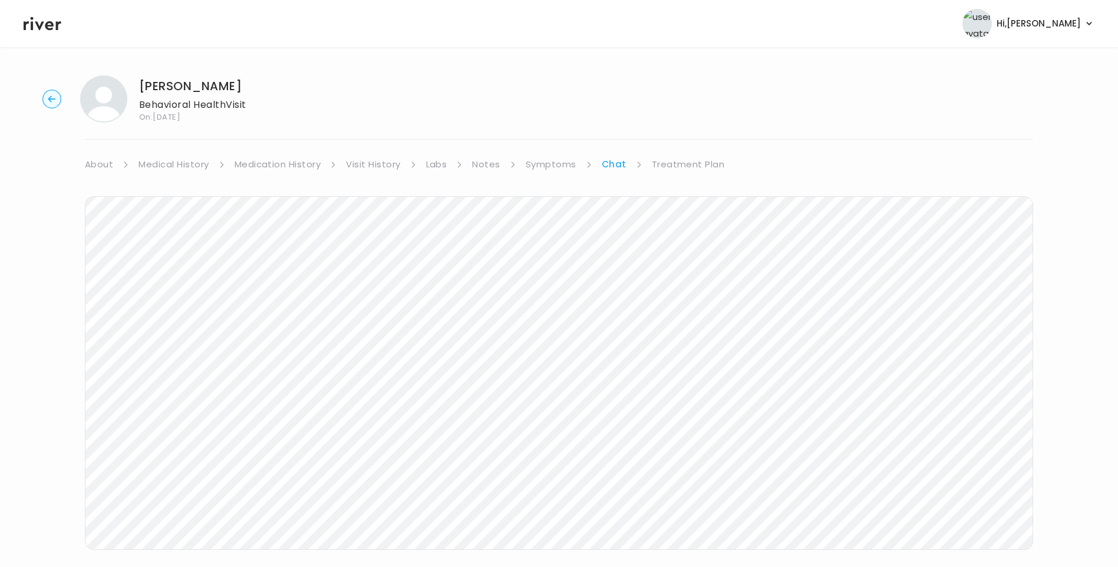
click at [37, 27] on icon at bounding box center [43, 24] width 38 height 18
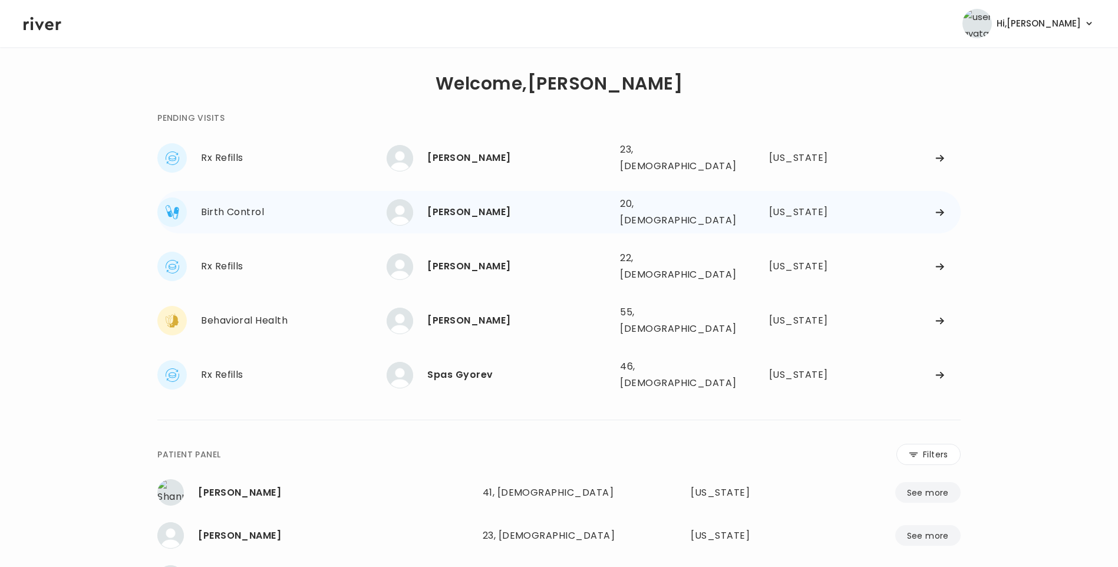
click at [546, 214] on div "nya chandler 20, Female See more" at bounding box center [499, 212] width 224 height 27
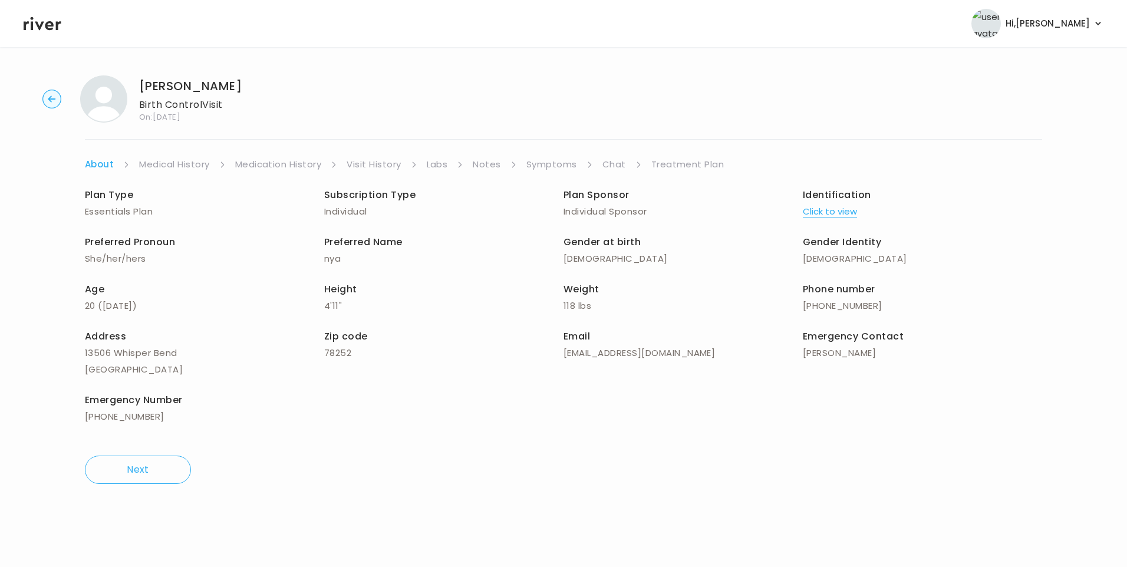
click at [376, 162] on link "Visit History" at bounding box center [373, 164] width 54 height 16
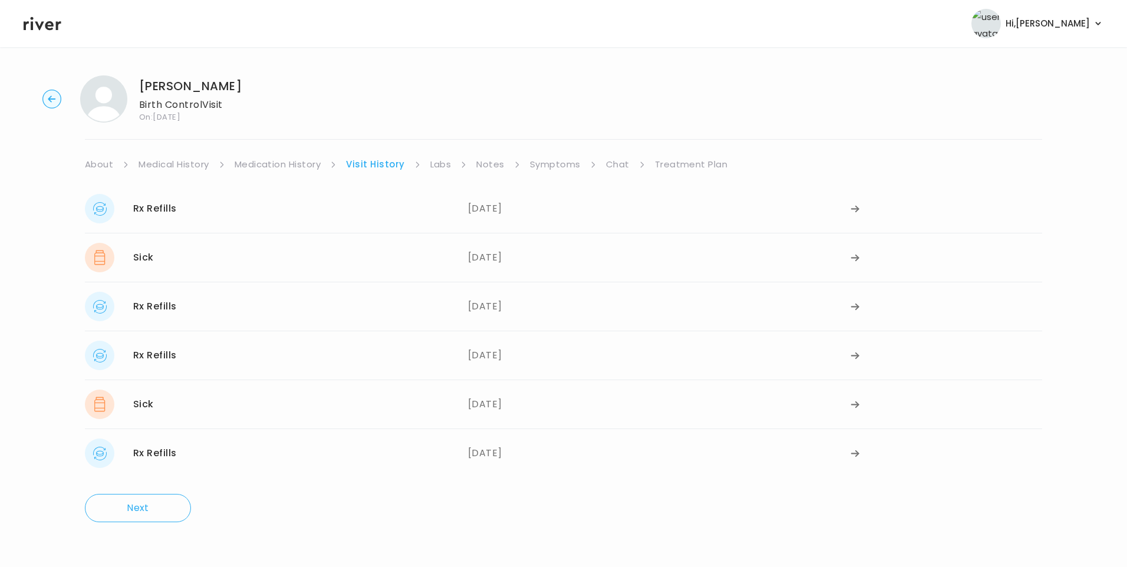
click at [557, 165] on link "Symptoms" at bounding box center [555, 164] width 51 height 16
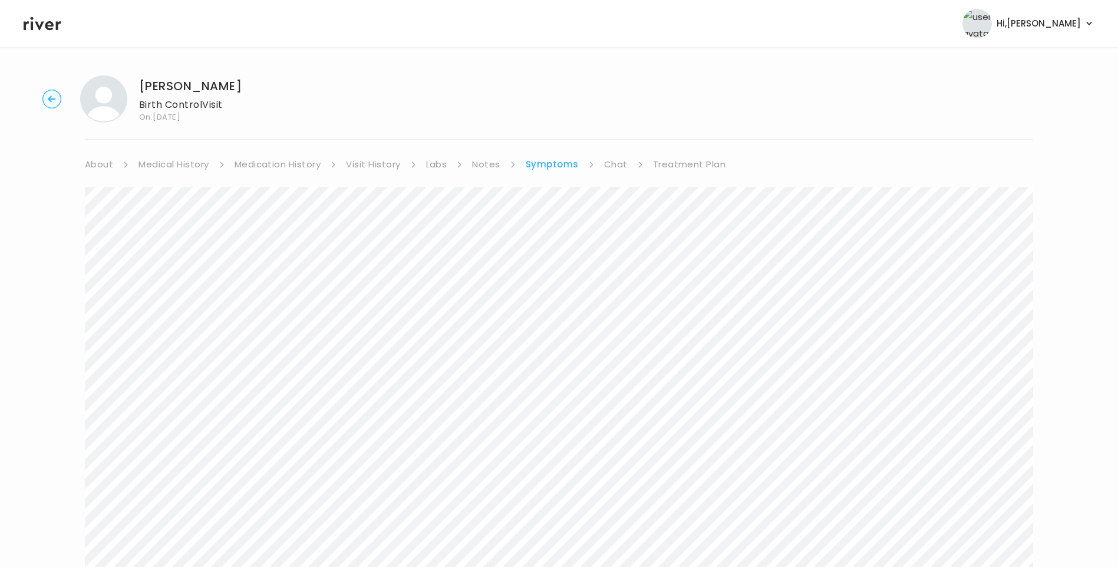
click at [308, 171] on link "Medication History" at bounding box center [277, 164] width 87 height 16
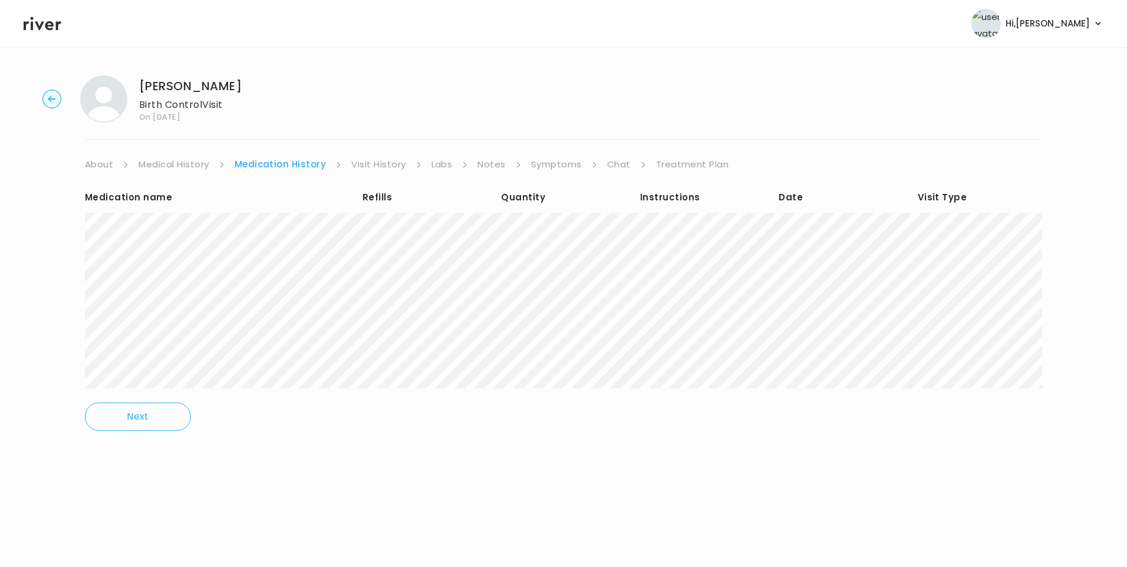
click at [560, 161] on link "Symptoms" at bounding box center [556, 164] width 51 height 16
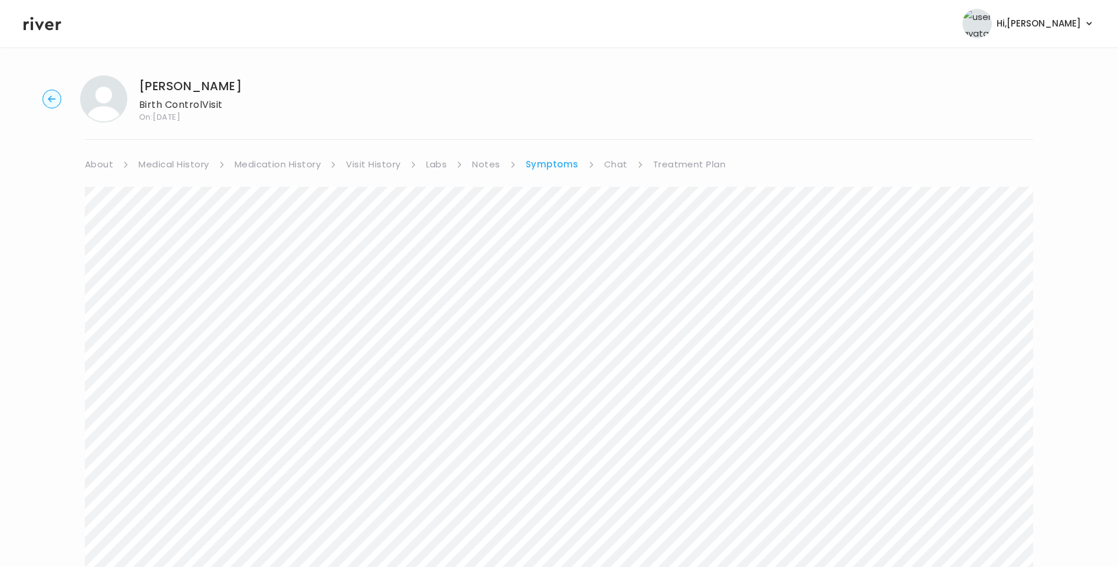
click at [620, 167] on link "Chat" at bounding box center [616, 164] width 24 height 16
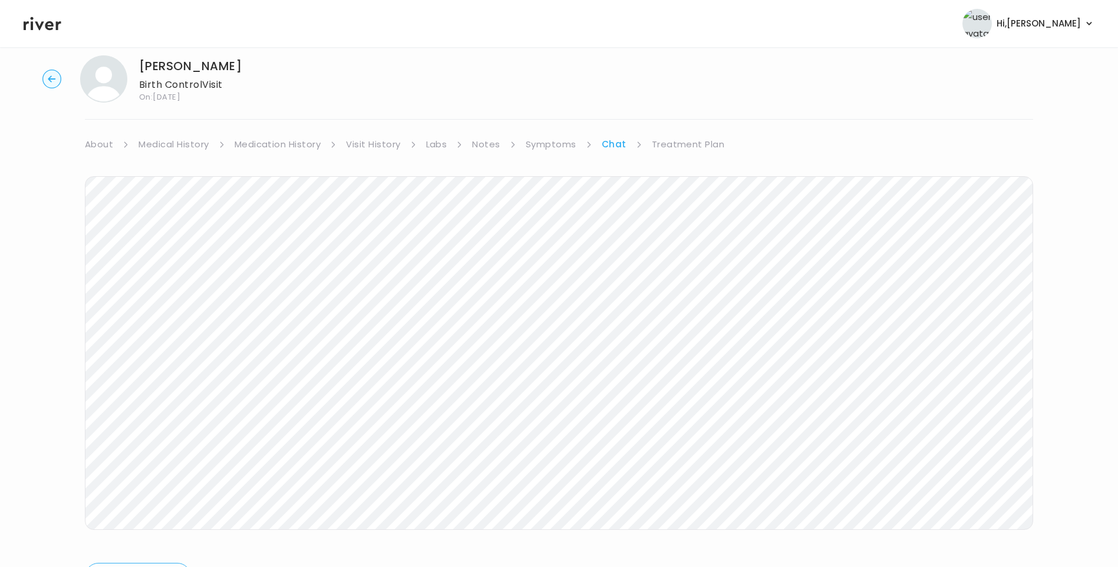
scroll to position [40, 0]
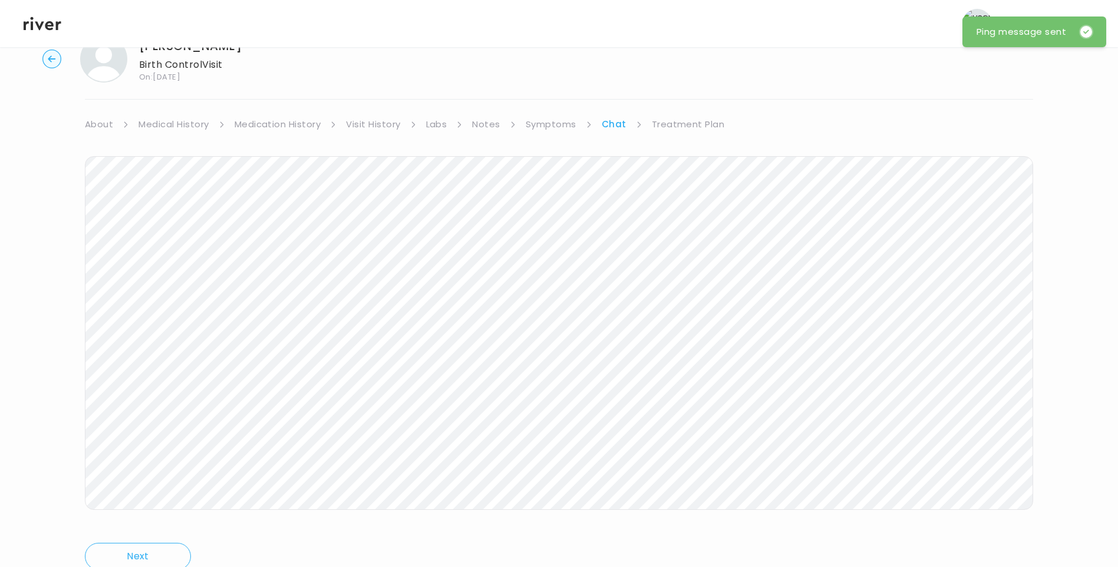
drag, startPoint x: 368, startPoint y: 121, endPoint x: 394, endPoint y: 131, distance: 28.1
click at [368, 121] on link "Visit History" at bounding box center [373, 124] width 54 height 16
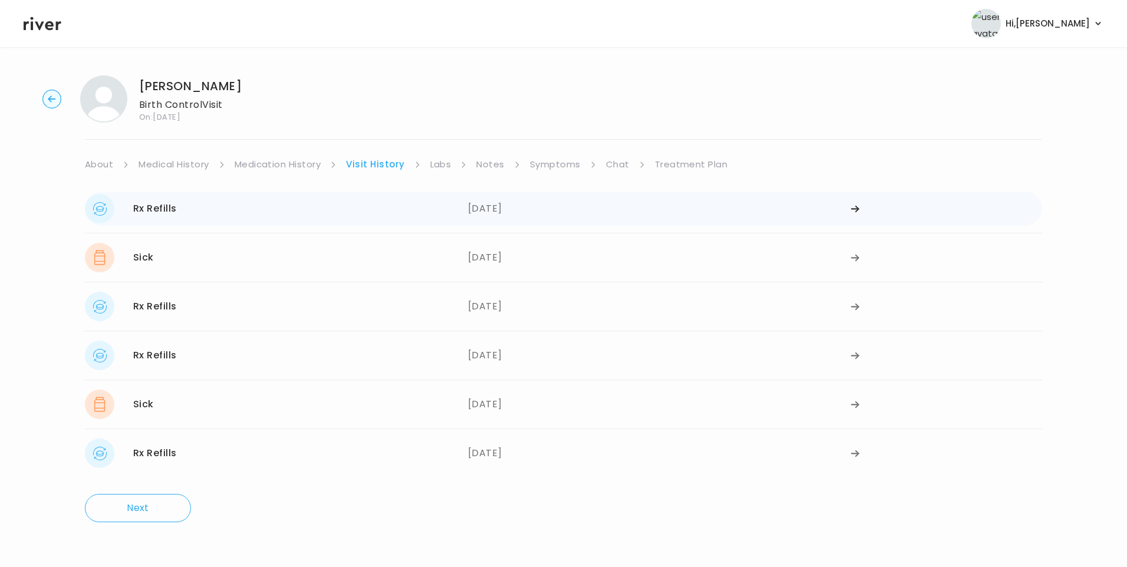
click at [236, 193] on div "Rx Refills 08/25/2025 08/25/2025" at bounding box center [563, 208] width 957 height 34
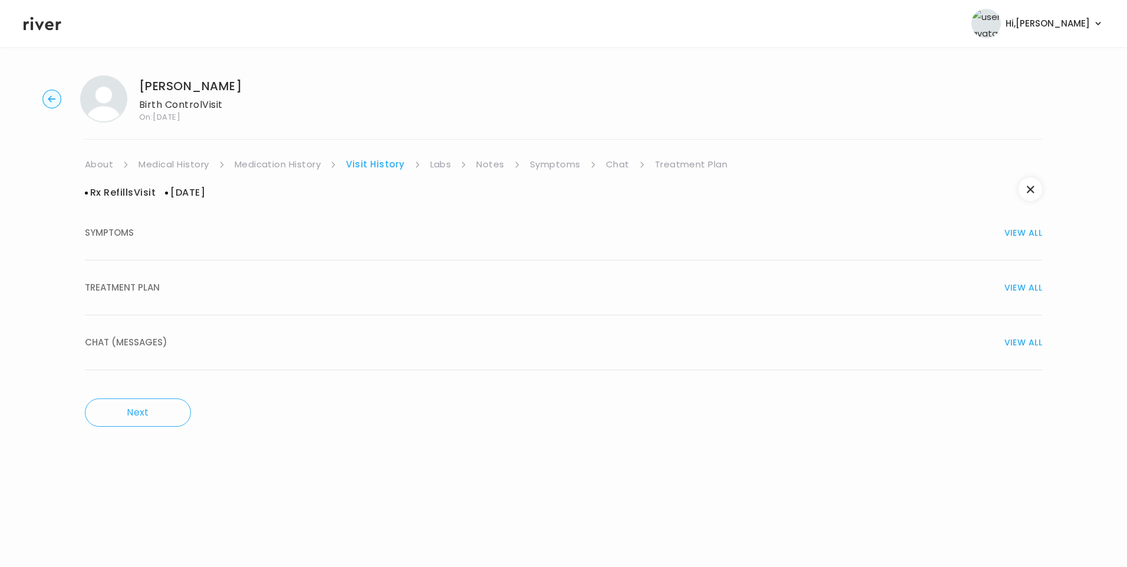
drag, startPoint x: 148, startPoint y: 239, endPoint x: 152, endPoint y: 250, distance: 11.2
click at [151, 247] on button "SYMPTOMS VIEW ALL" at bounding box center [563, 233] width 957 height 55
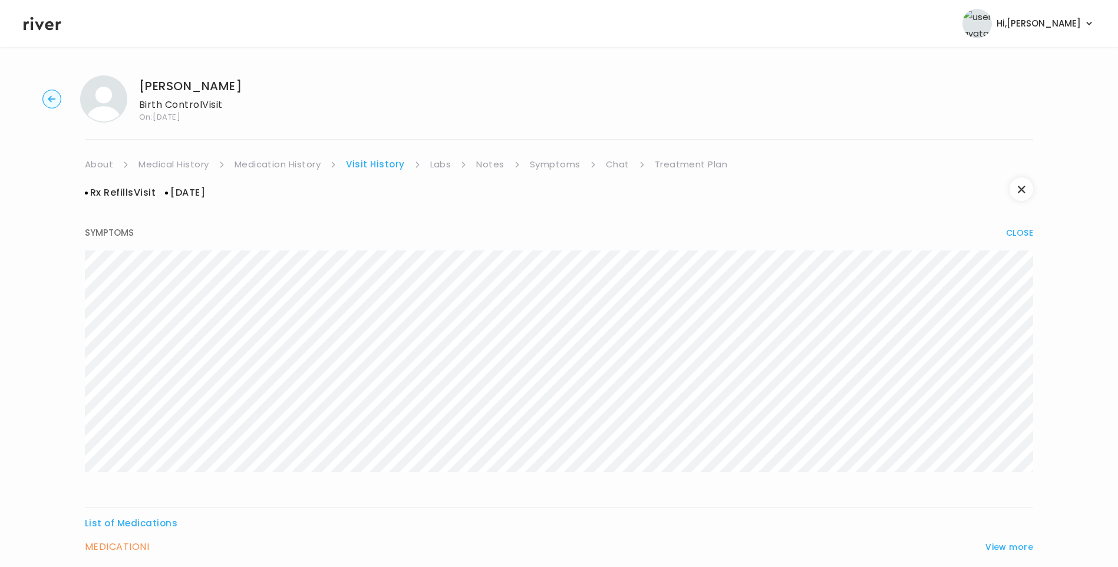
scroll to position [231, 0]
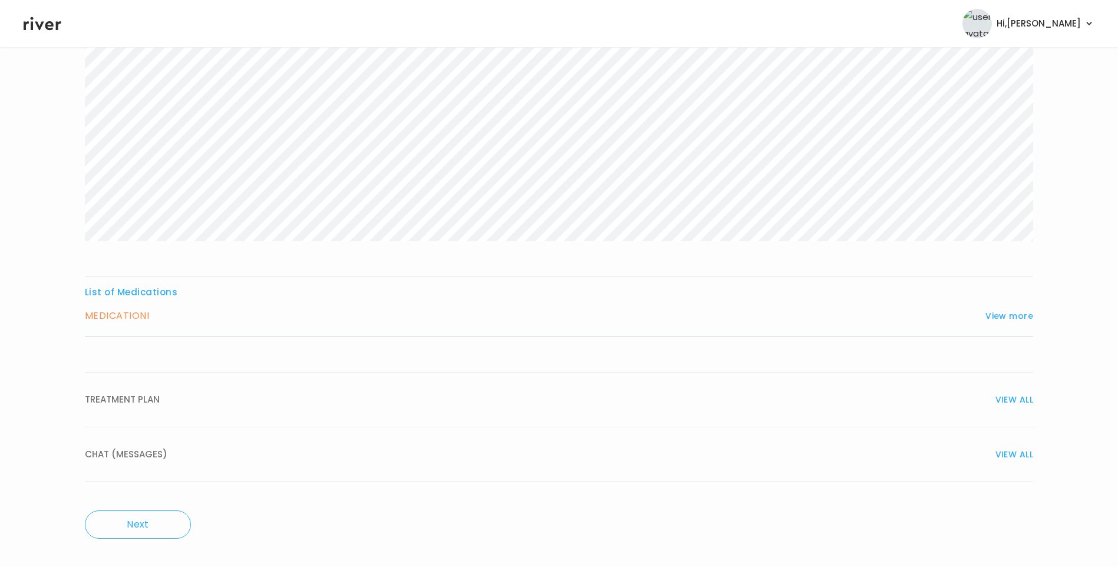
drag, startPoint x: 140, startPoint y: 404, endPoint x: 173, endPoint y: 418, distance: 35.7
click at [141, 404] on span "TREATMENT PLAN" at bounding box center [122, 399] width 75 height 16
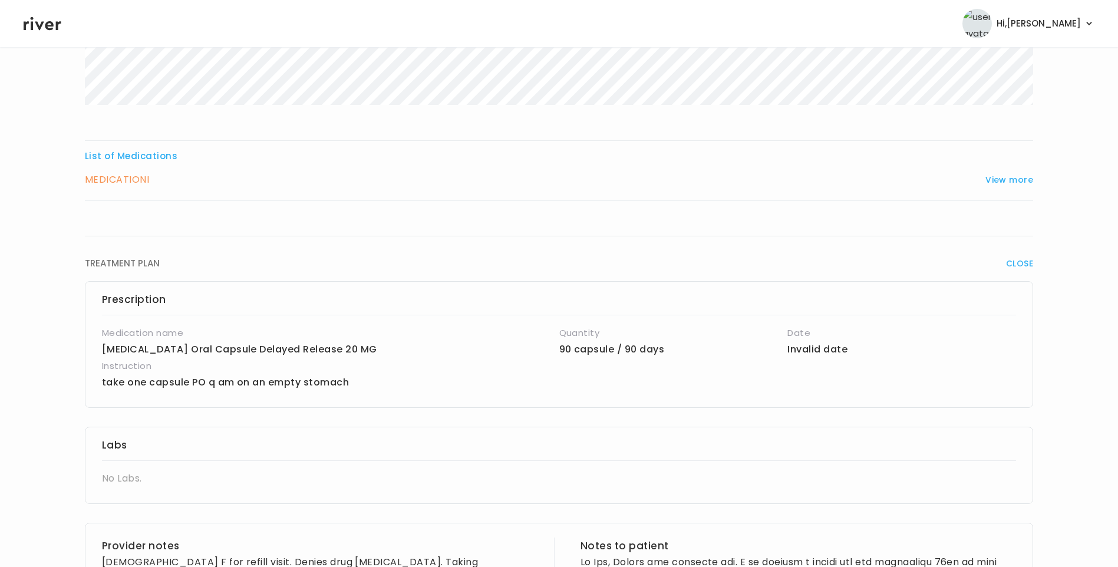
scroll to position [584, 0]
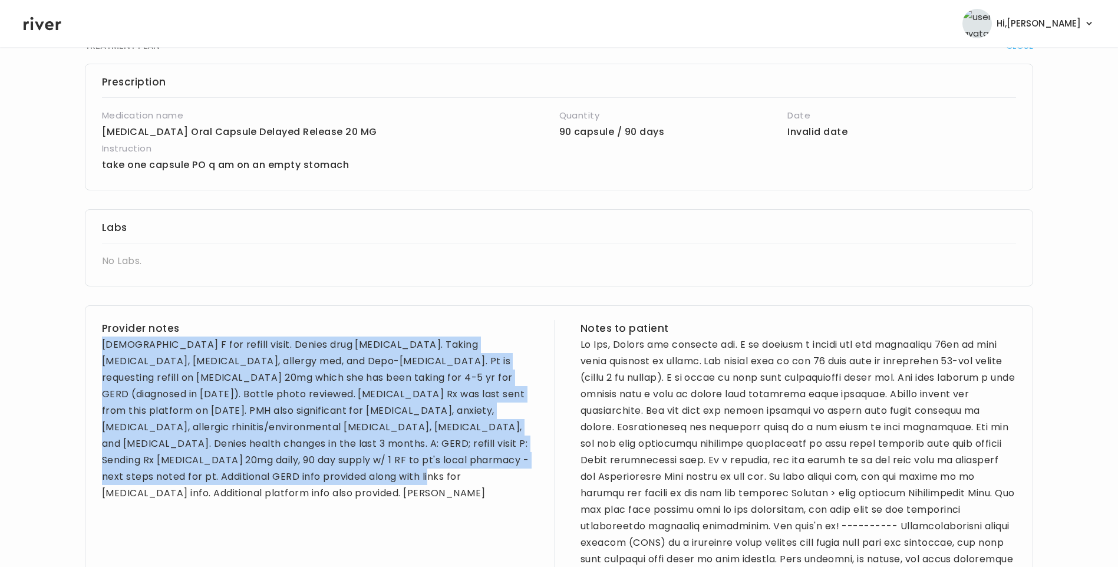
drag, startPoint x: 101, startPoint y: 342, endPoint x: 397, endPoint y: 485, distance: 328.9
drag, startPoint x: 397, startPoint y: 485, endPoint x: 364, endPoint y: 409, distance: 83.1
copy div "20 yo F for refill visit. Denies drug allergies. Taking omeprazole, Flonase, al…"
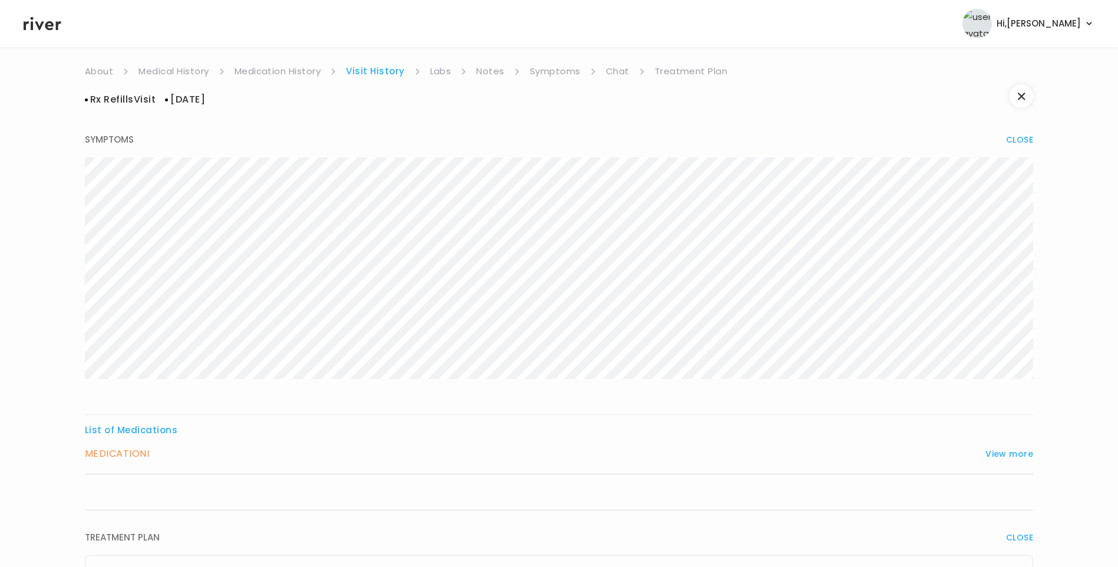
scroll to position [0, 0]
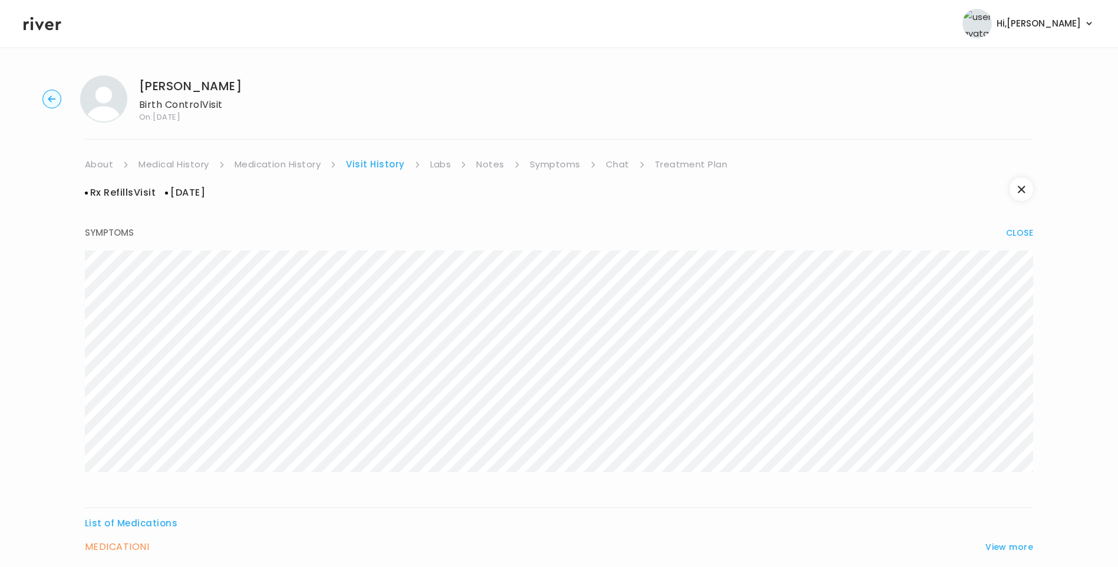
click at [697, 164] on link "Treatment Plan" at bounding box center [691, 164] width 73 height 16
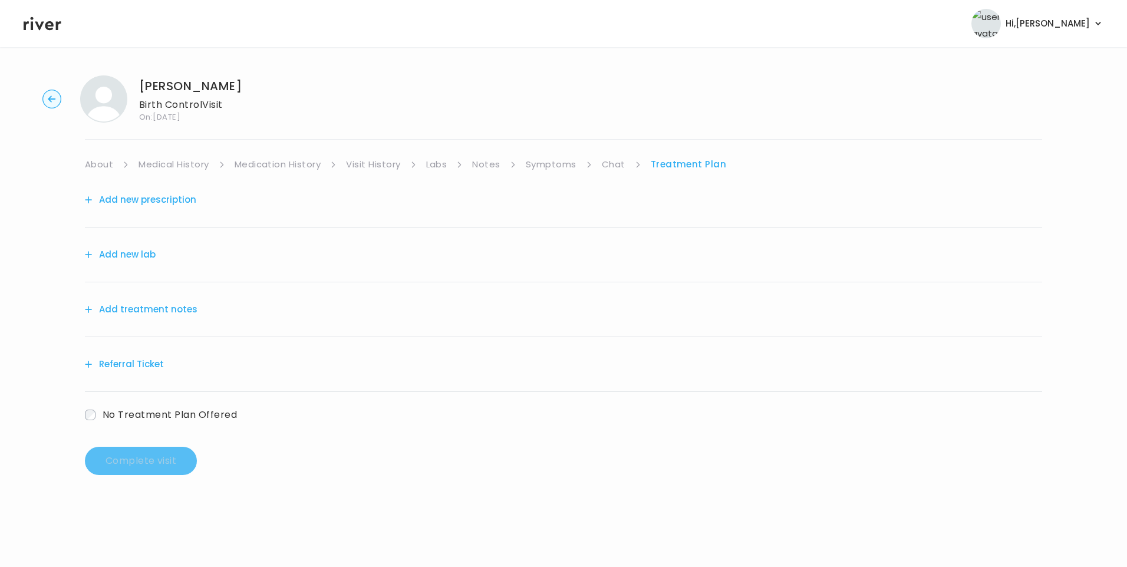
click at [147, 305] on button "Add treatment notes" at bounding box center [141, 309] width 113 height 16
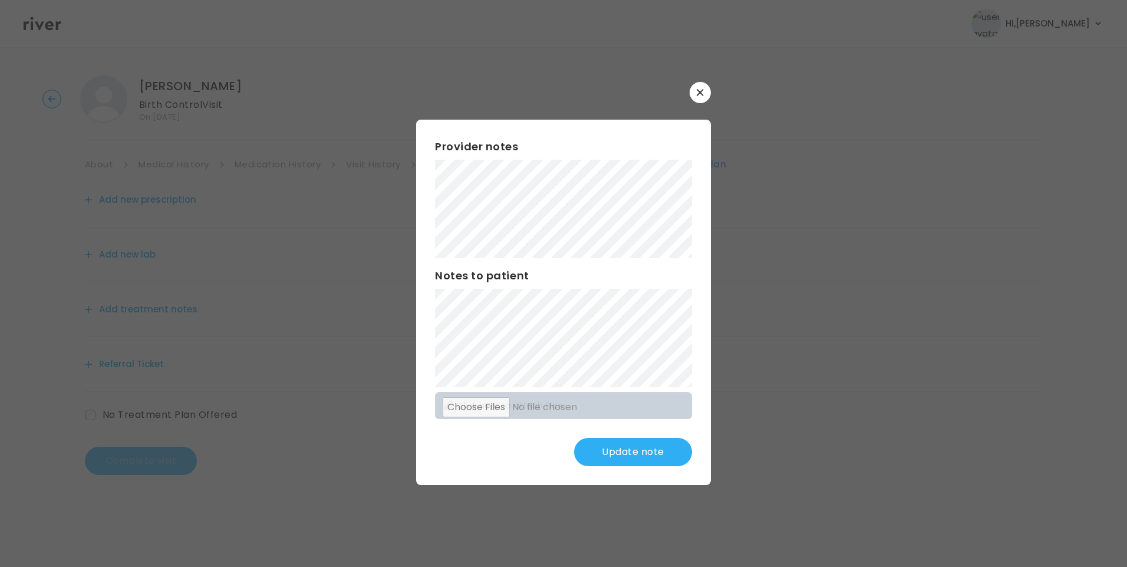
click at [618, 450] on button "Update note" at bounding box center [633, 452] width 118 height 28
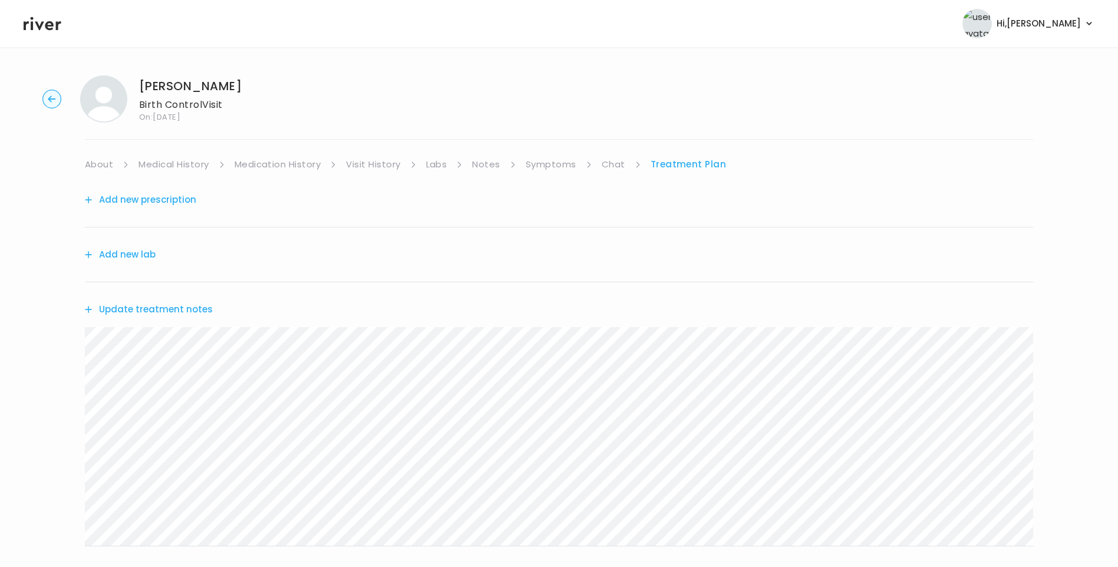
click at [165, 306] on button "Update treatment notes" at bounding box center [149, 309] width 128 height 16
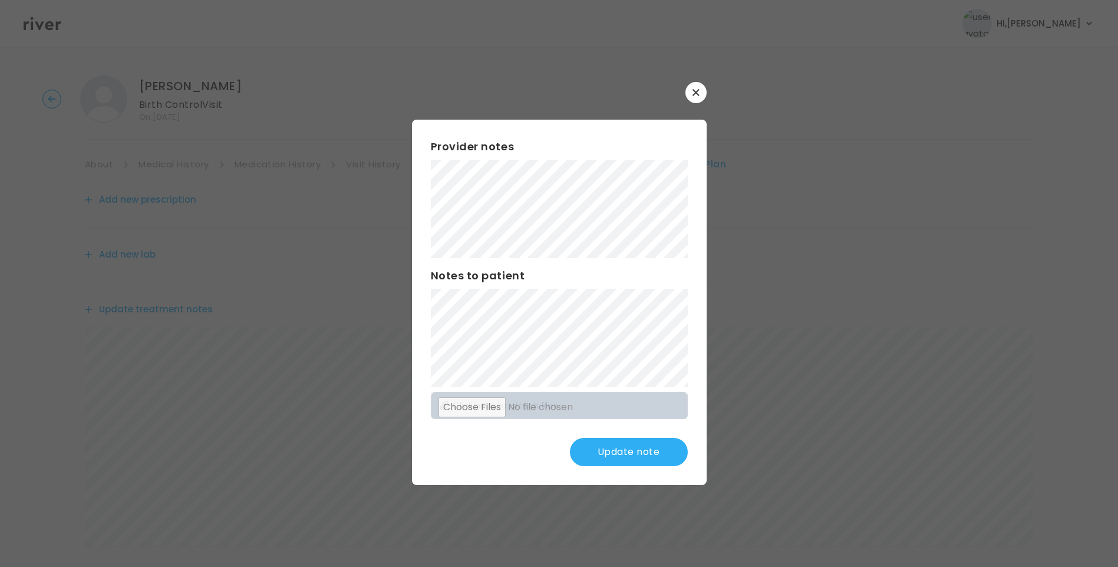
click at [634, 456] on button "Update note" at bounding box center [629, 452] width 118 height 28
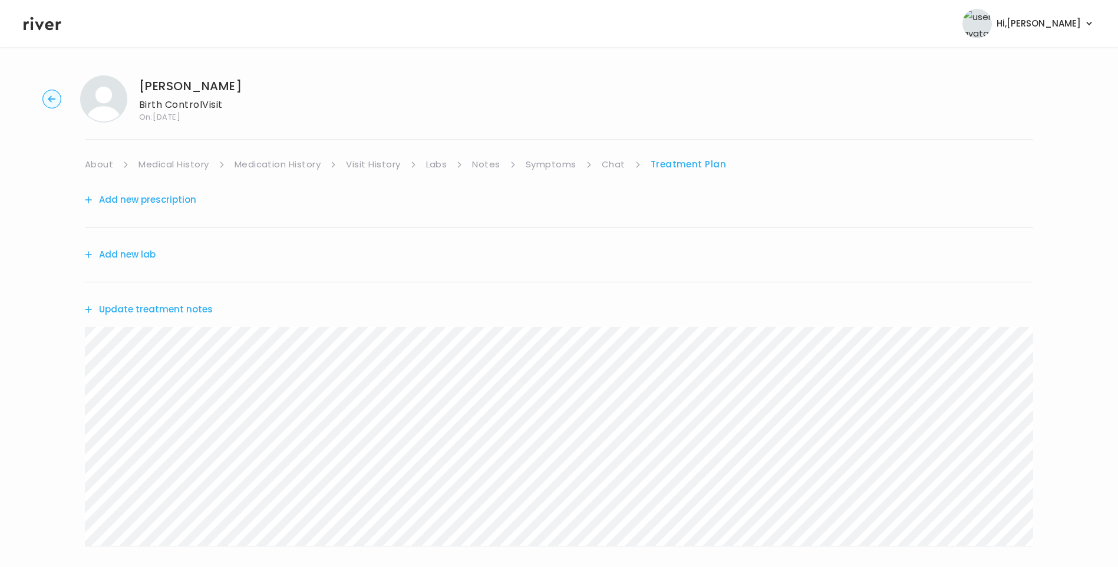
click at [621, 161] on link "Chat" at bounding box center [614, 164] width 24 height 16
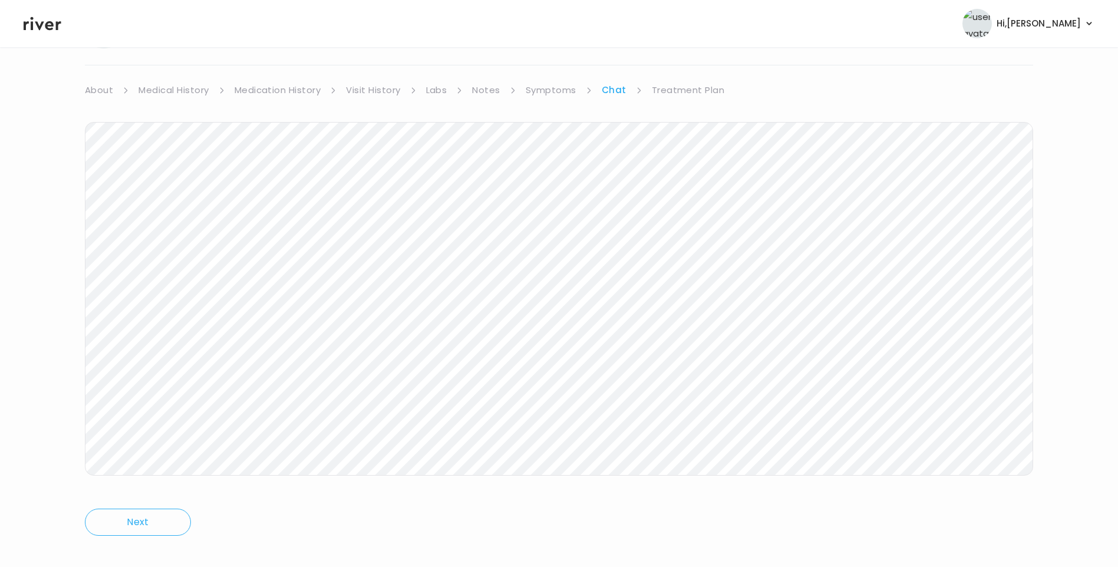
scroll to position [29, 0]
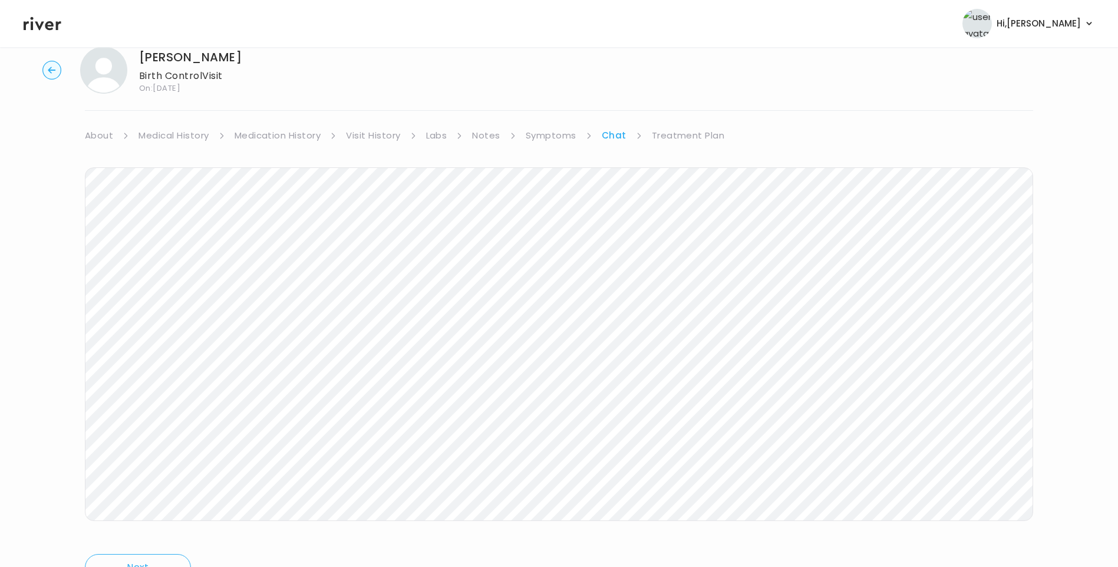
click at [698, 131] on link "Treatment Plan" at bounding box center [688, 135] width 73 height 16
click at [160, 284] on button "Update treatment notes" at bounding box center [149, 280] width 128 height 16
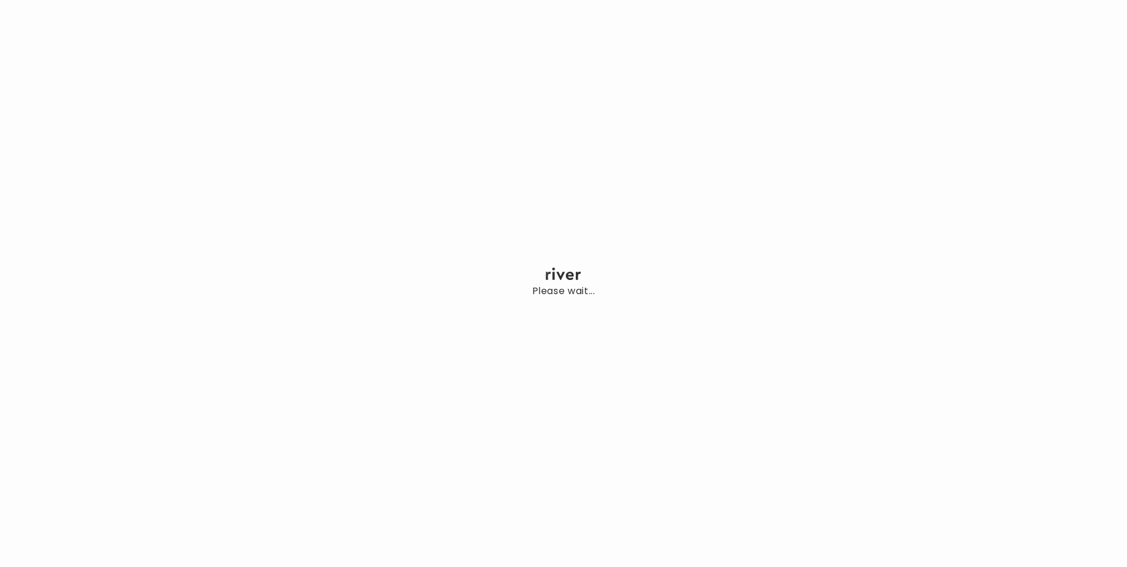
drag, startPoint x: 0, startPoint y: 0, endPoint x: 169, endPoint y: 306, distance: 349.9
click at [169, 306] on div "Please wait..." at bounding box center [563, 283] width 1127 height 567
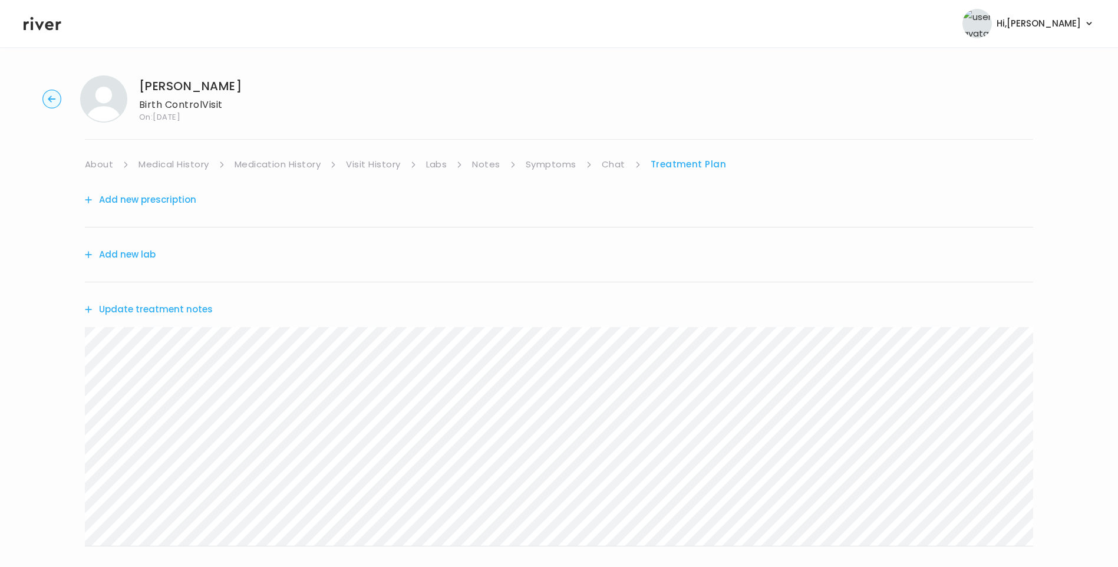
click at [190, 312] on button "Update treatment notes" at bounding box center [149, 309] width 128 height 16
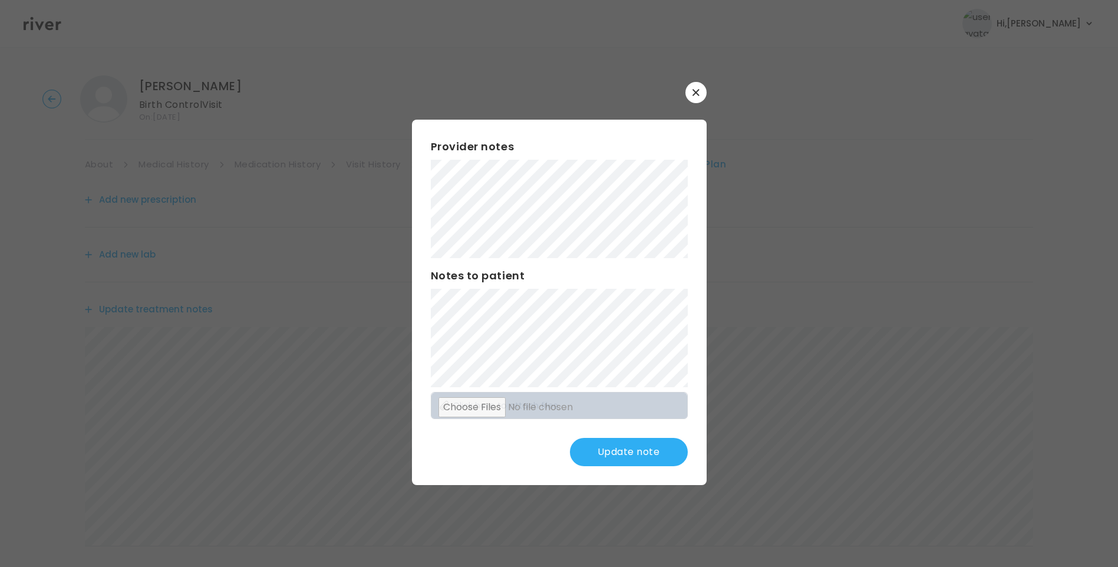
click at [642, 455] on button "Update note" at bounding box center [629, 452] width 118 height 28
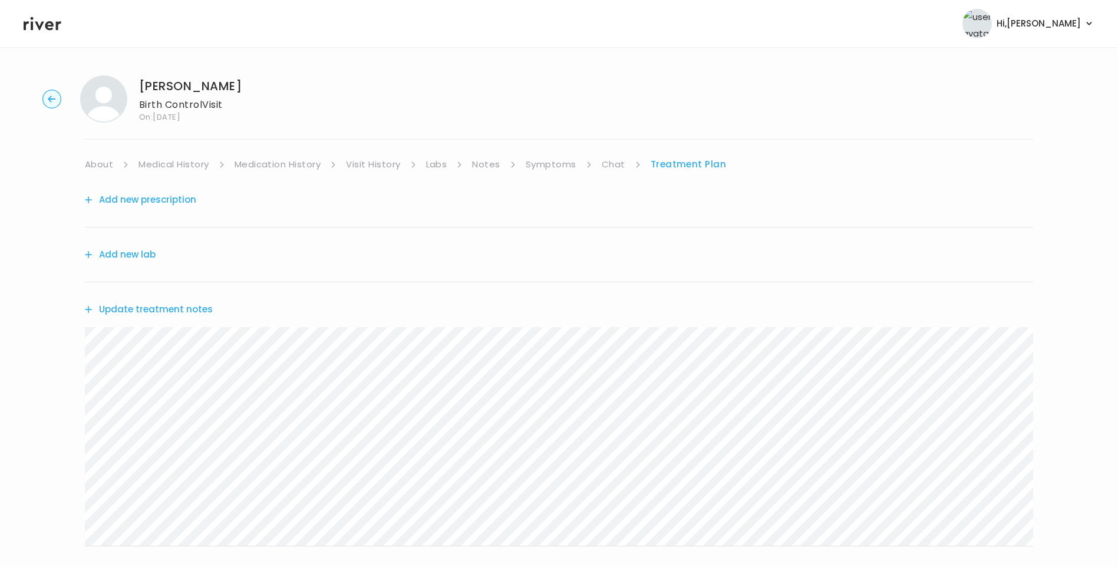
click at [41, 31] on icon at bounding box center [43, 24] width 38 height 18
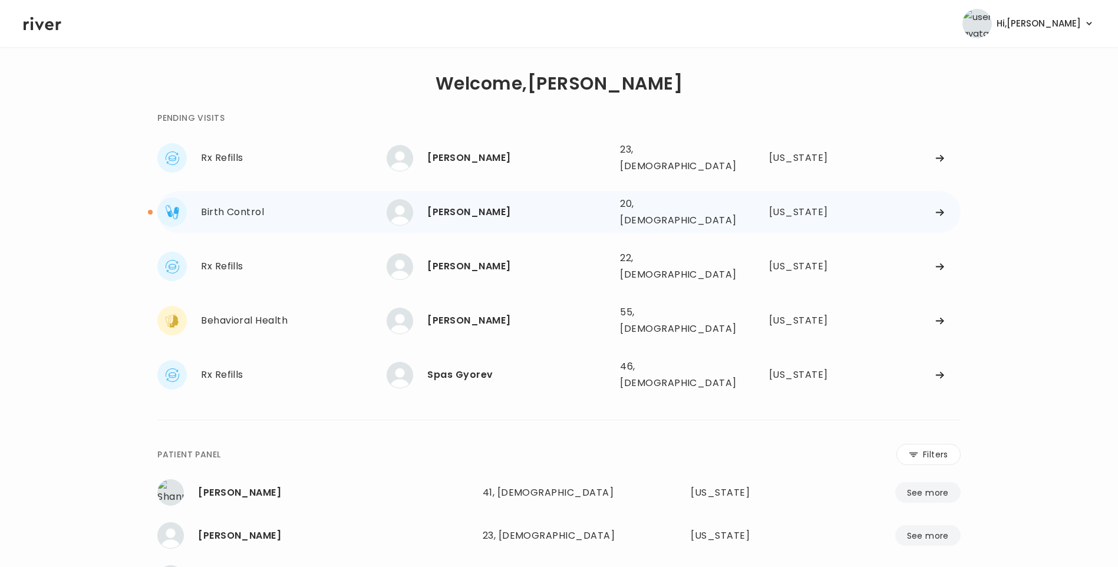
click at [478, 204] on div "[PERSON_NAME]" at bounding box center [518, 212] width 183 height 16
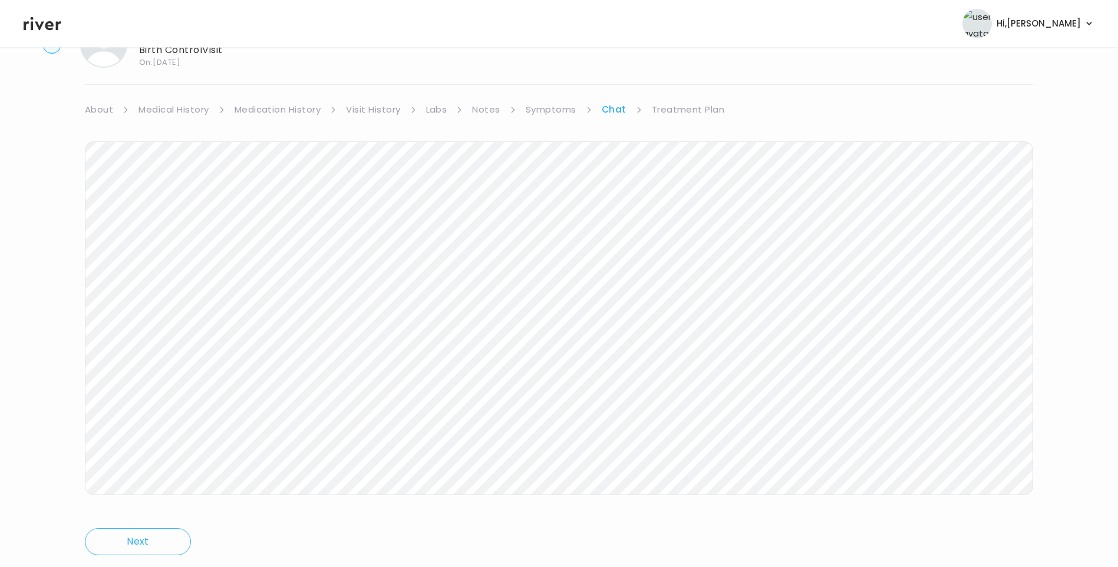
scroll to position [88, 0]
click at [554, 82] on link "Symptoms" at bounding box center [551, 76] width 51 height 16
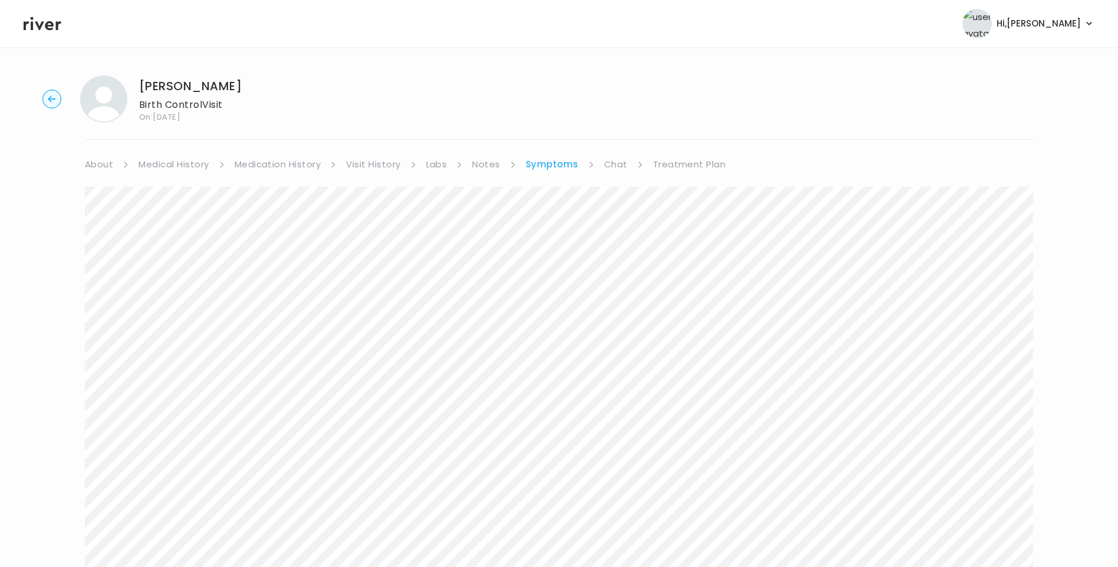
click at [615, 160] on link "Chat" at bounding box center [616, 164] width 24 height 16
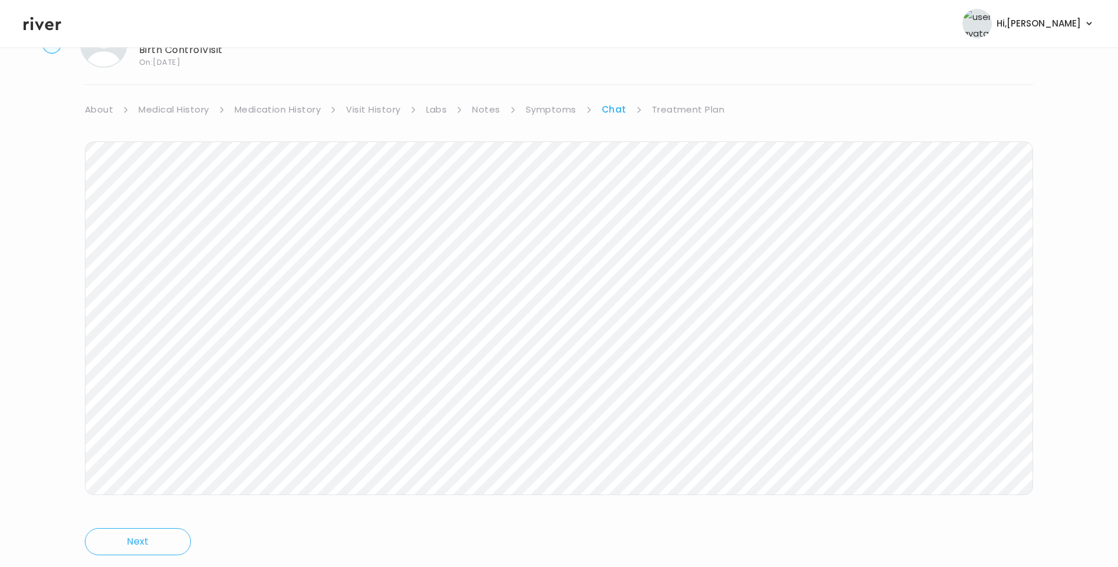
scroll to position [88, 0]
click at [688, 80] on link "Treatment Plan" at bounding box center [688, 76] width 73 height 16
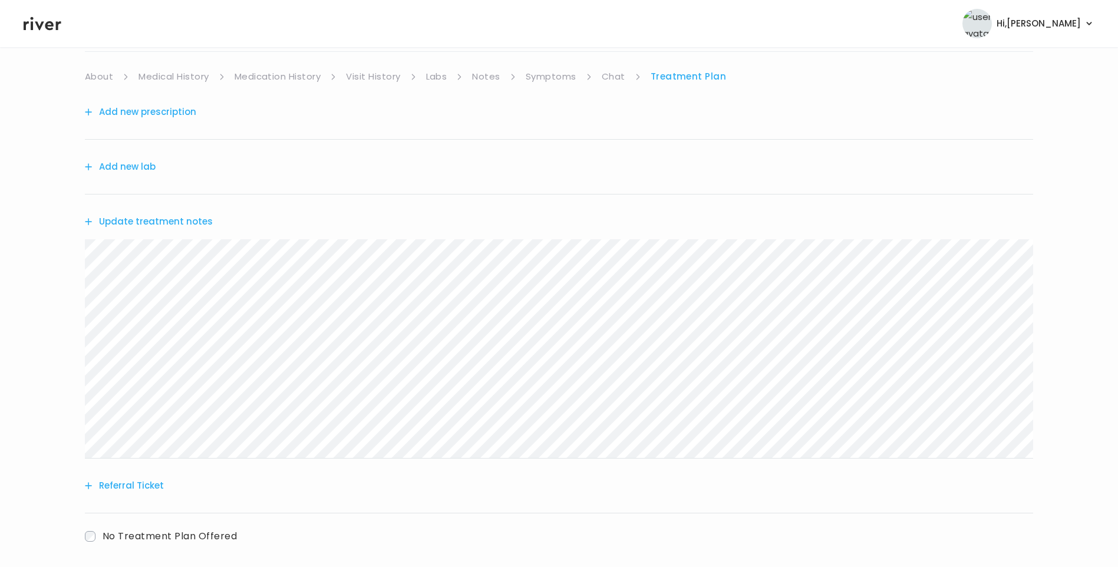
click at [179, 223] on button "Update treatment notes" at bounding box center [149, 221] width 128 height 16
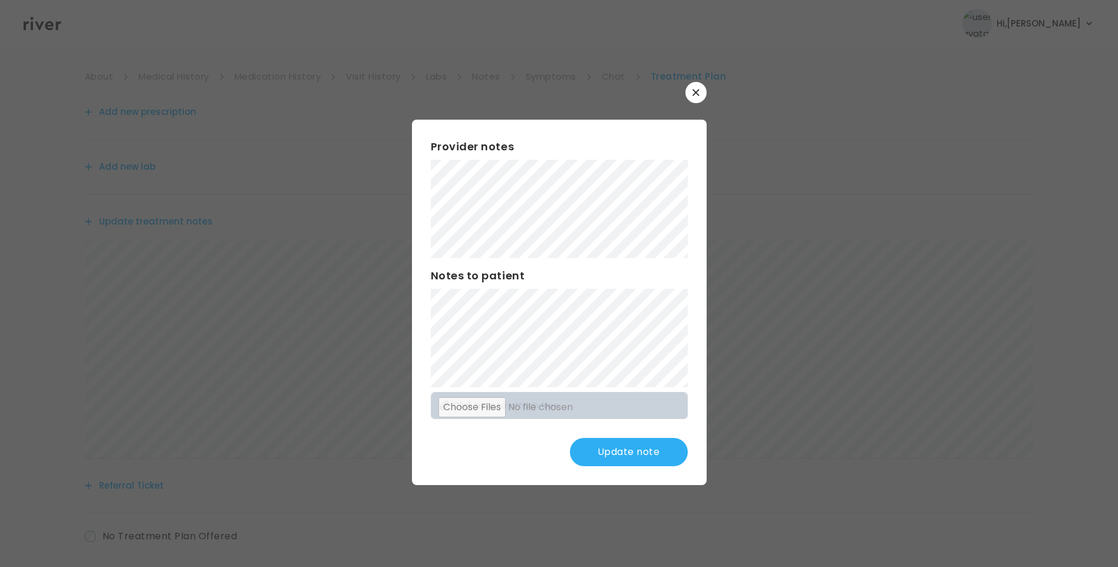
click at [642, 447] on button "Update note" at bounding box center [629, 452] width 118 height 28
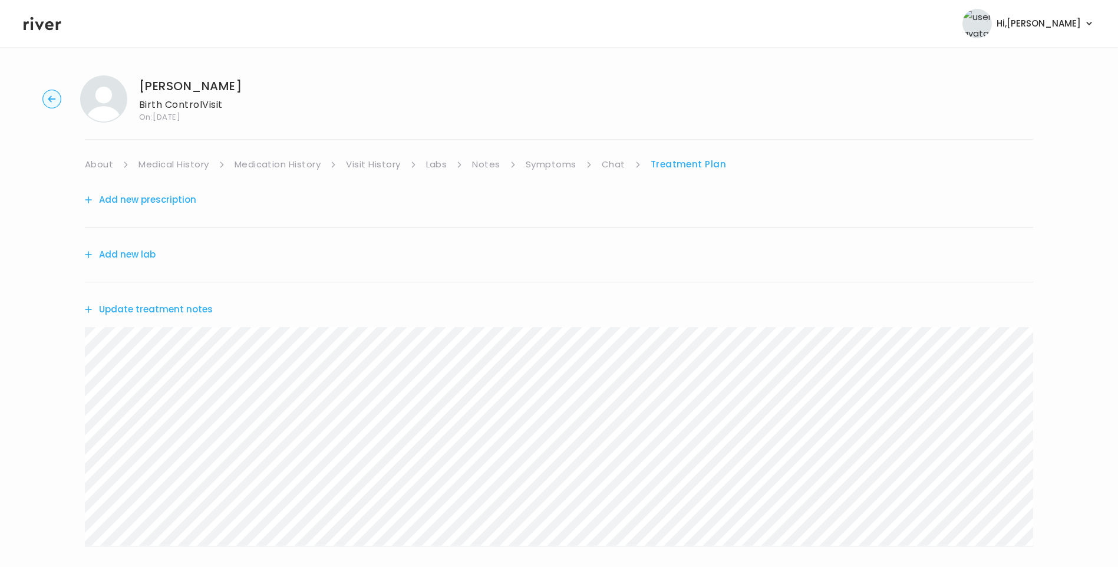
click at [41, 22] on icon at bounding box center [43, 24] width 38 height 18
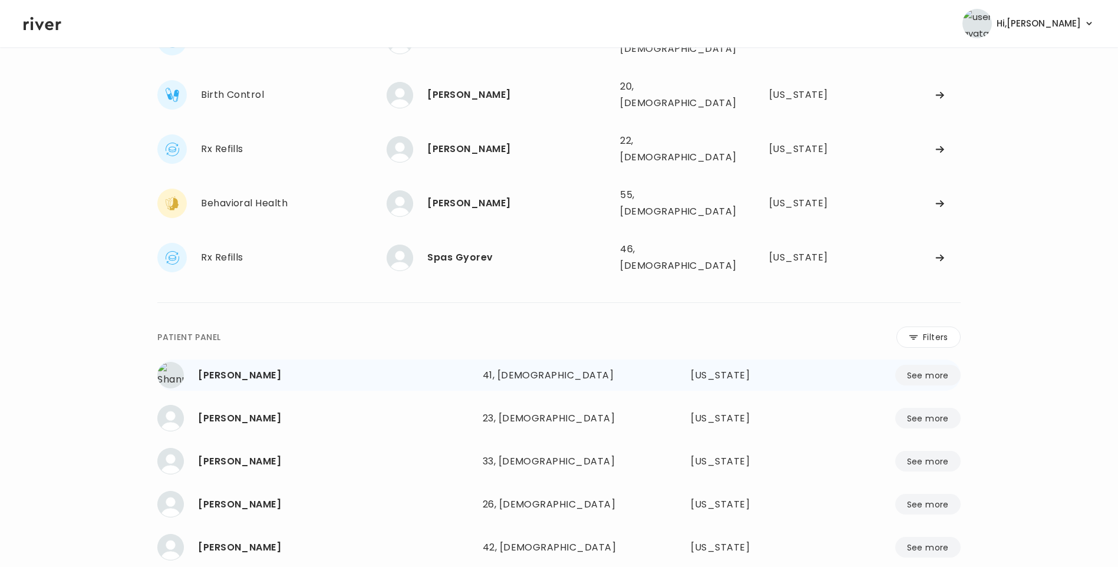
scroll to position [118, 0]
click at [457, 249] on div "Spas Gyorev" at bounding box center [518, 257] width 183 height 16
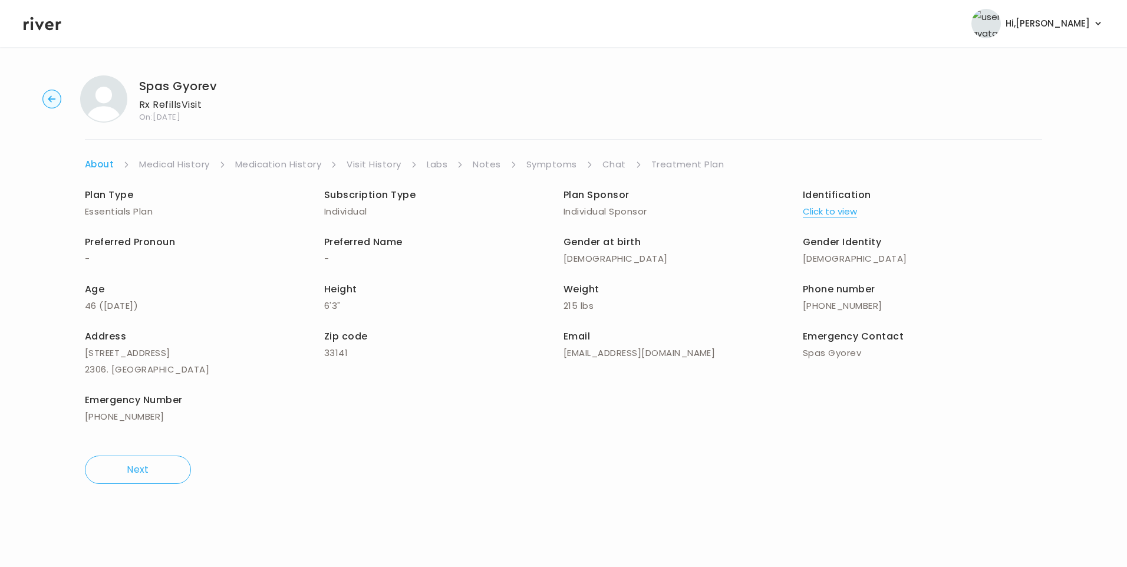
click at [609, 159] on link "Chat" at bounding box center [614, 164] width 24 height 16
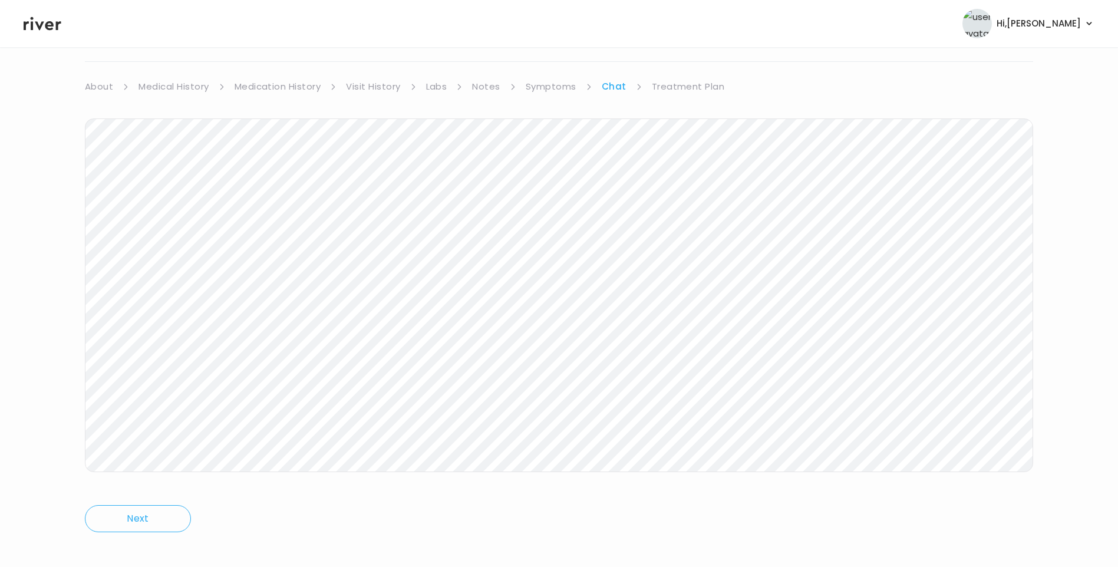
scroll to position [88, 0]
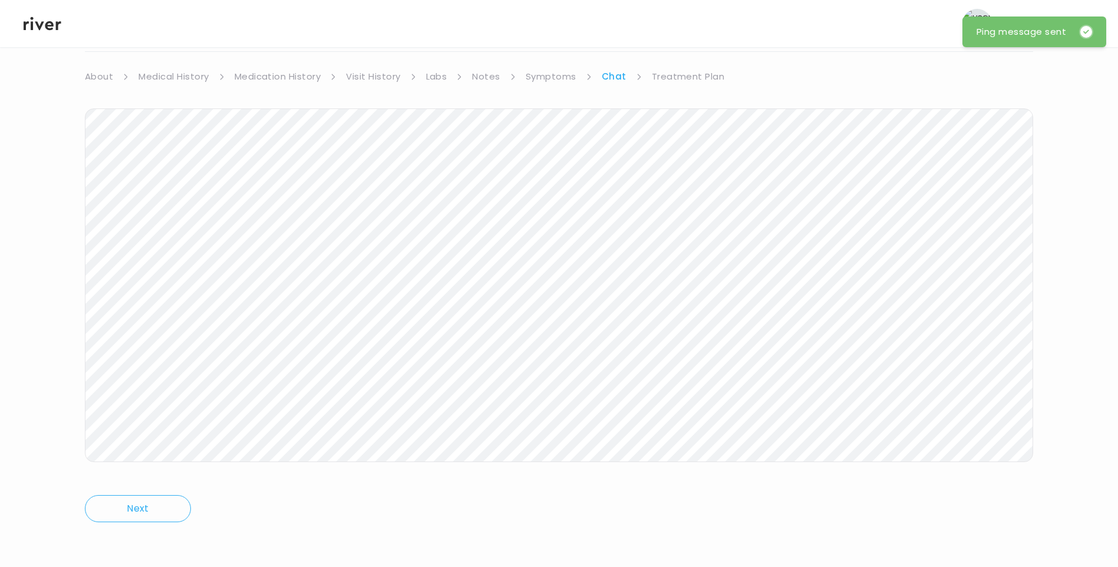
click at [41, 14] on header "Hi, [PERSON_NAME] Profile Logout" at bounding box center [559, 23] width 1118 height 47
click at [37, 24] on icon at bounding box center [43, 24] width 38 height 14
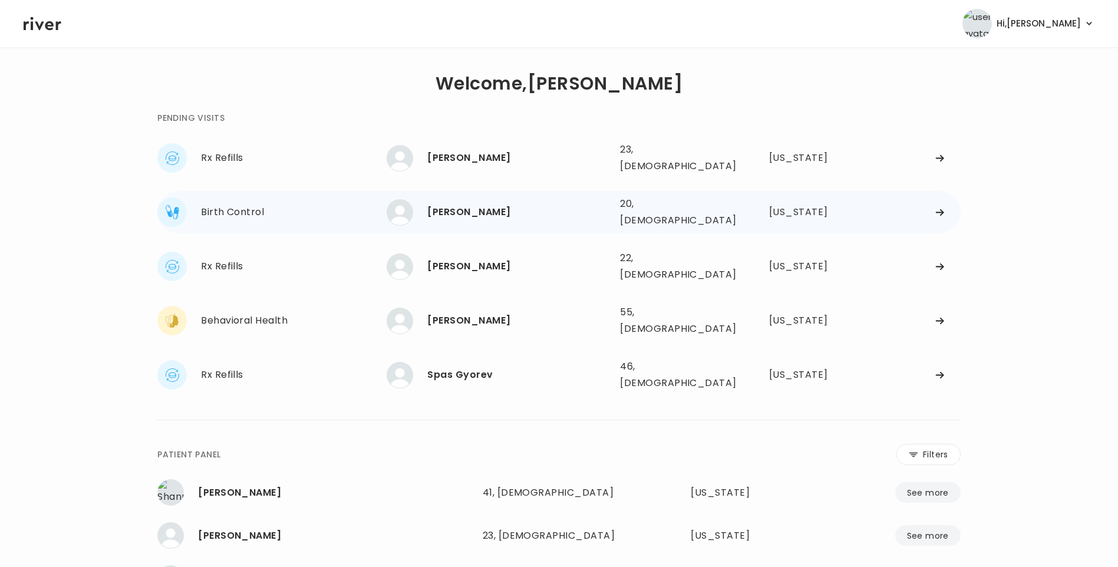
click at [460, 204] on div "[PERSON_NAME]" at bounding box center [518, 212] width 183 height 16
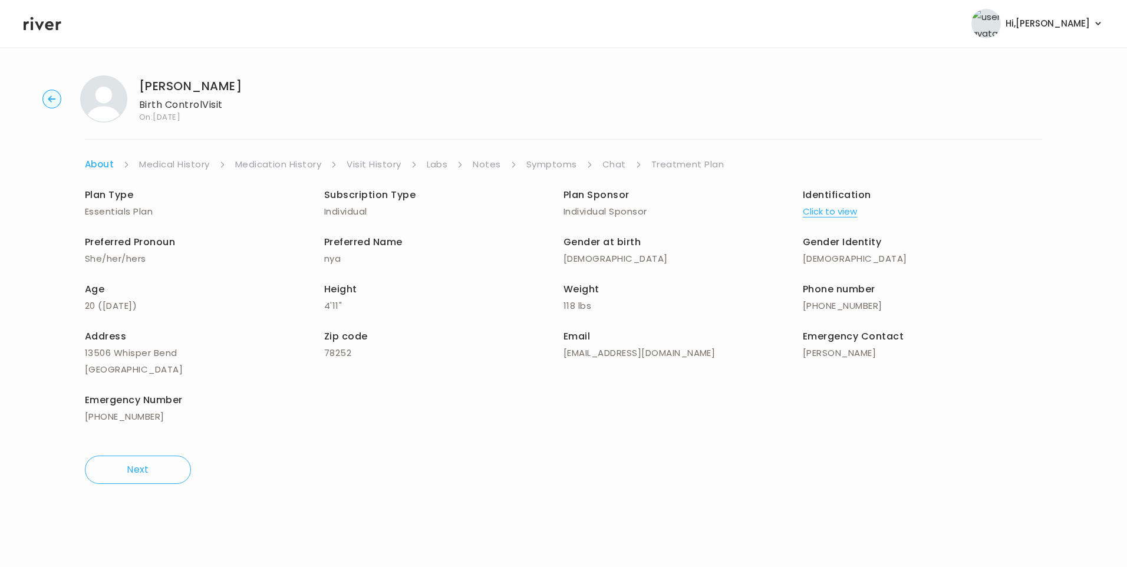
click at [695, 169] on link "Treatment Plan" at bounding box center [687, 164] width 73 height 16
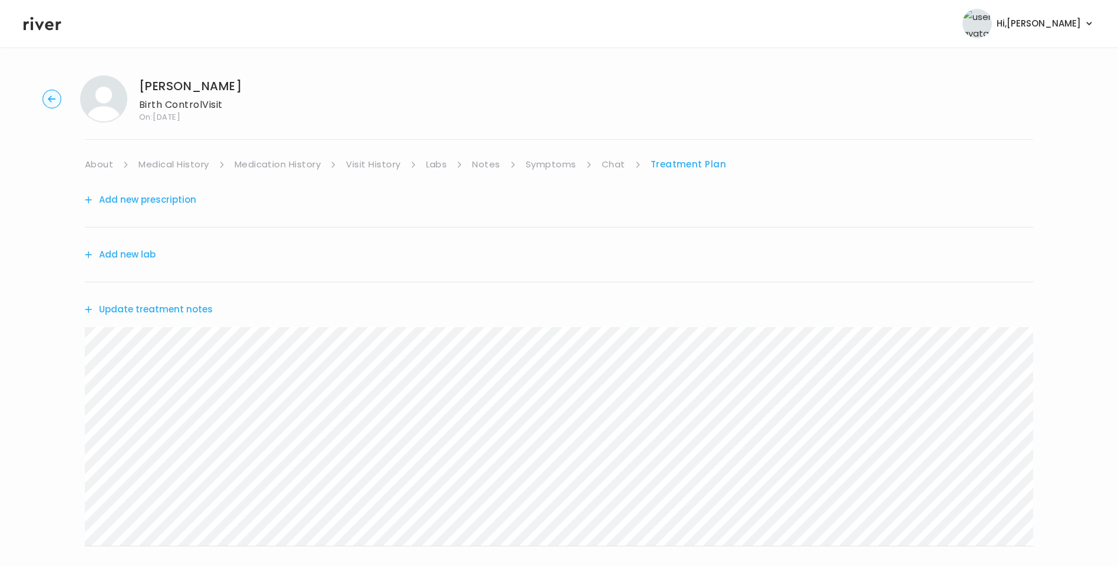
click at [156, 309] on button "Update treatment notes" at bounding box center [149, 309] width 128 height 16
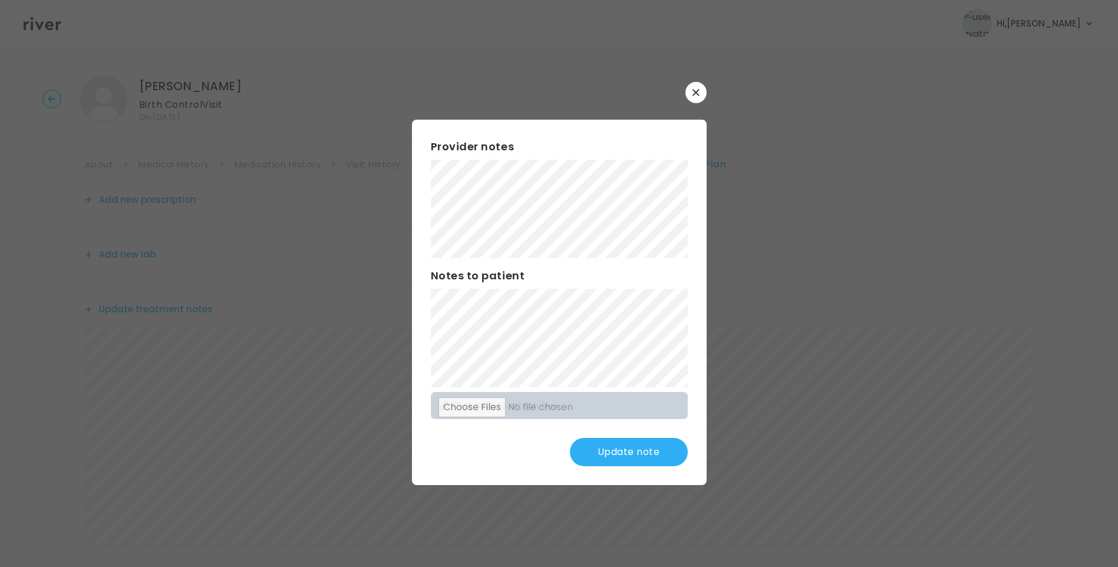
click at [631, 448] on button "Update note" at bounding box center [629, 452] width 118 height 28
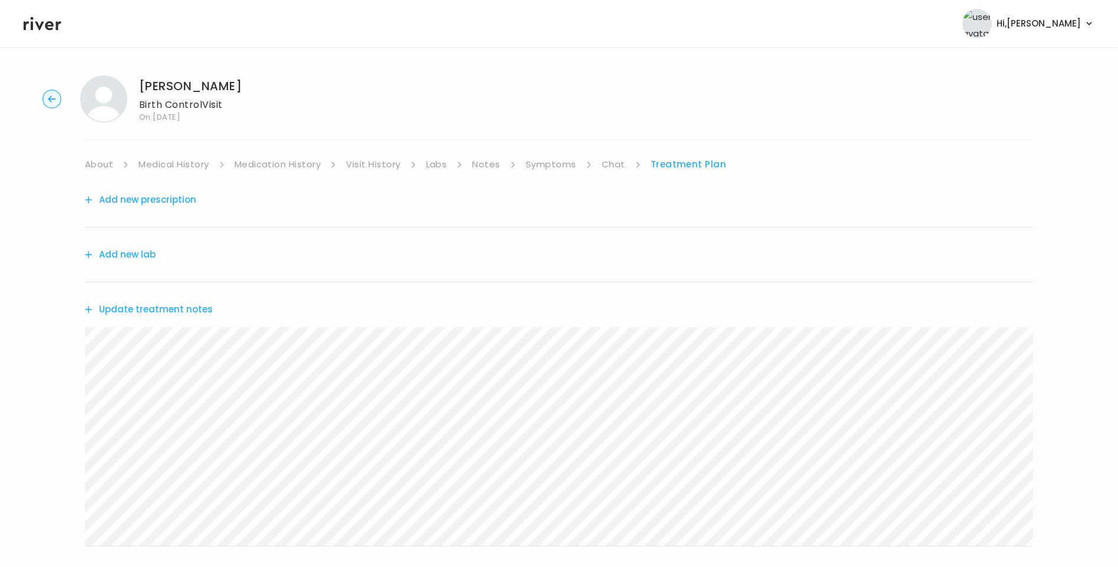
click at [193, 316] on button "Update treatment notes" at bounding box center [149, 309] width 128 height 16
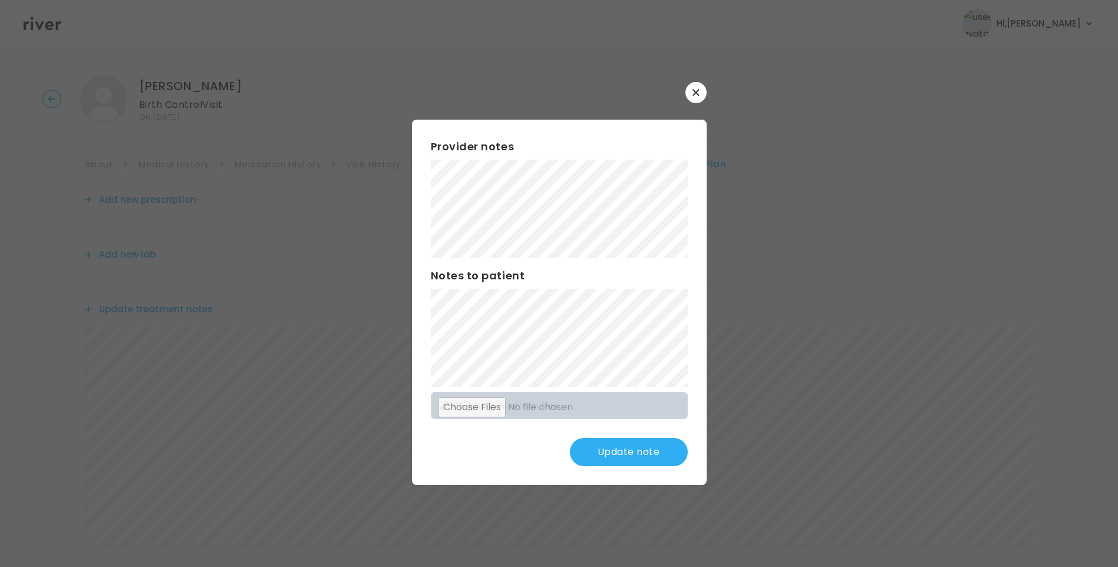
click at [636, 455] on button "Update note" at bounding box center [629, 452] width 118 height 28
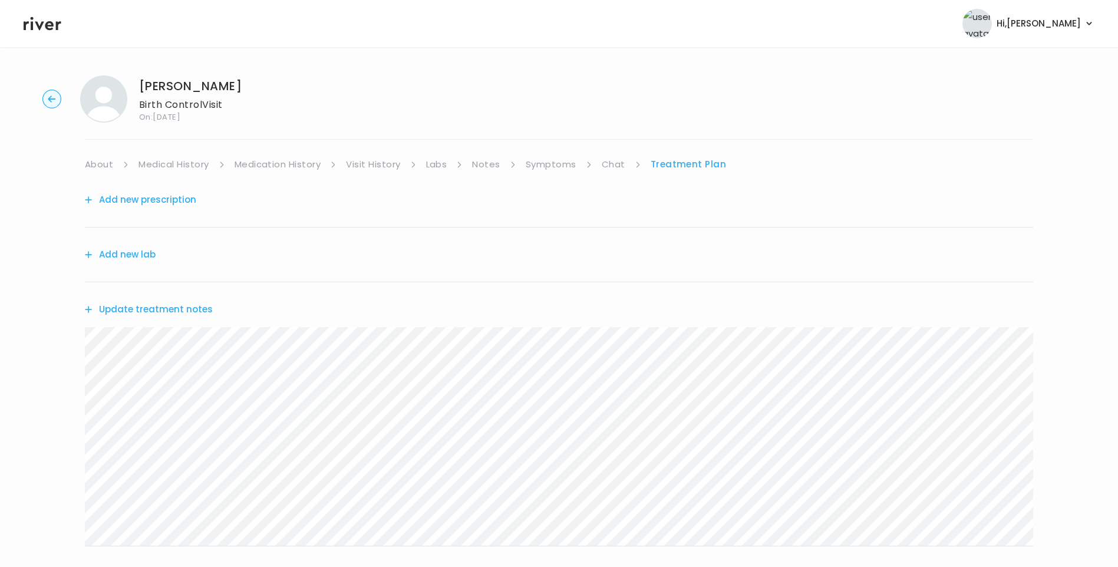
scroll to position [59, 0]
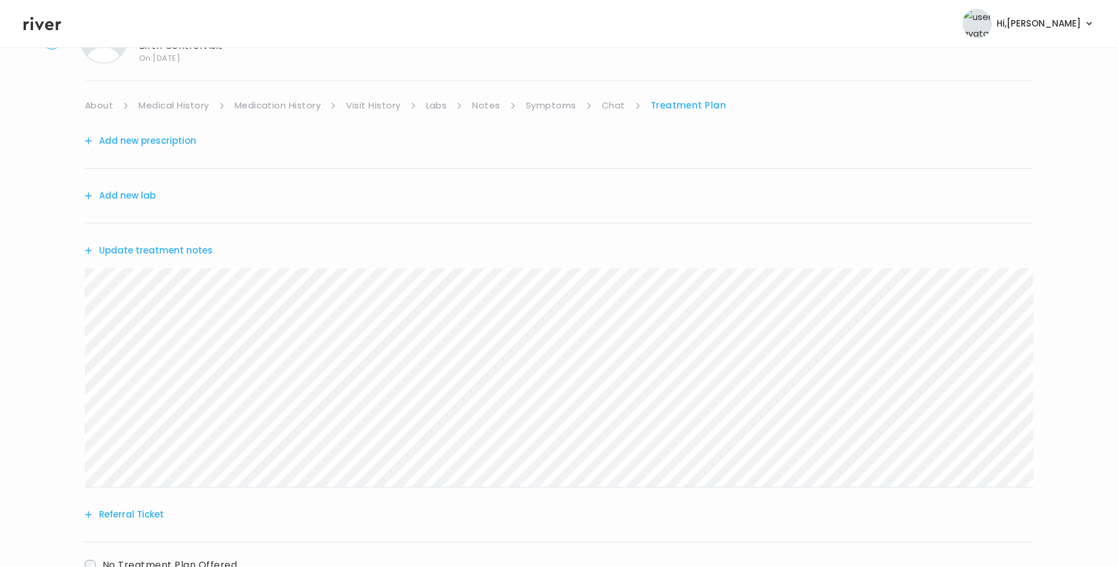
click at [181, 244] on button "Update treatment notes" at bounding box center [149, 250] width 128 height 16
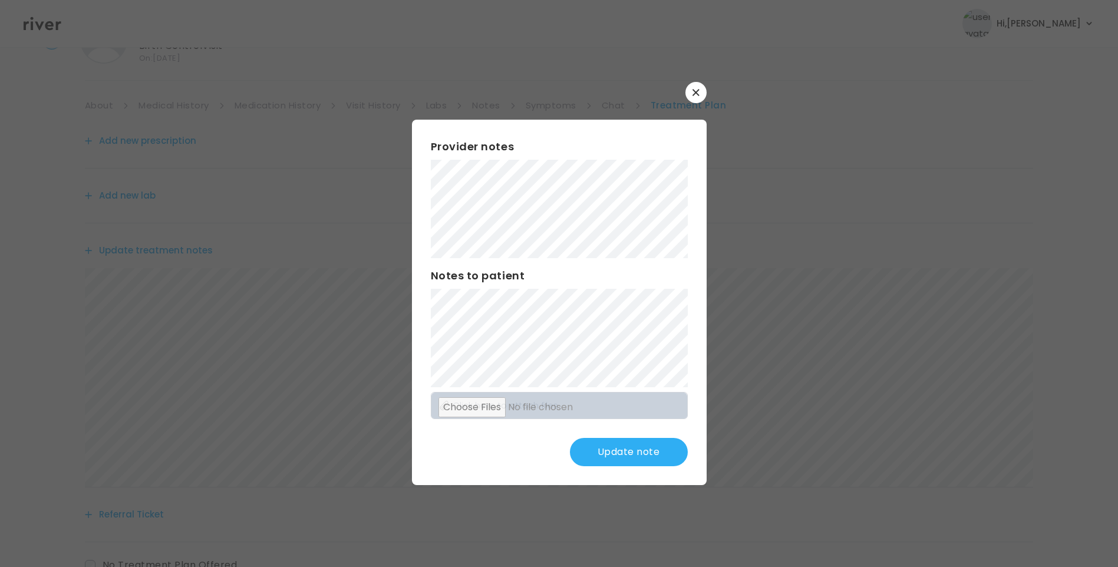
click at [639, 455] on button "Update note" at bounding box center [629, 452] width 118 height 28
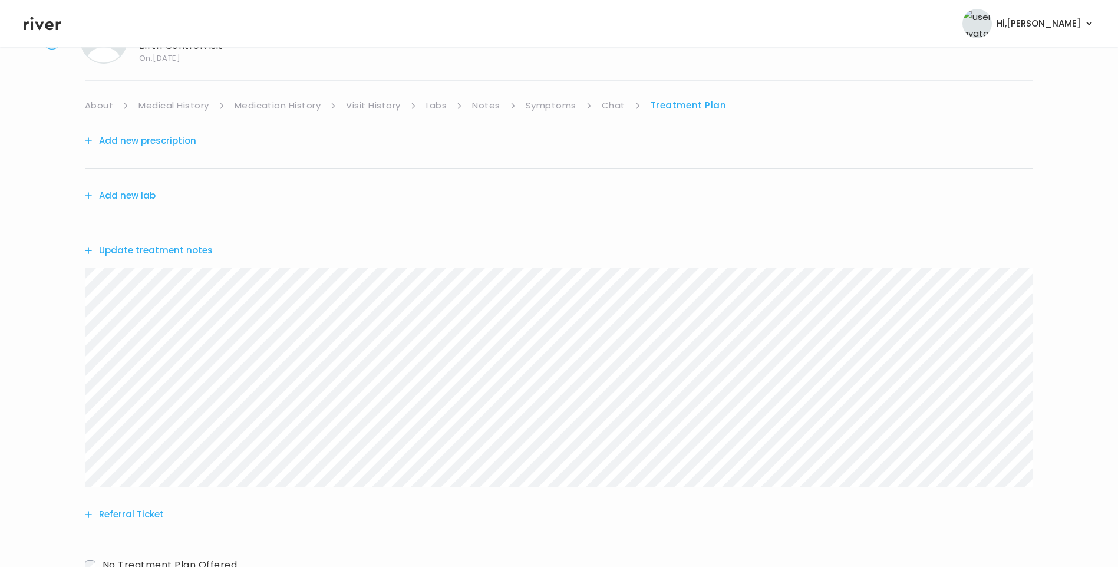
scroll to position [0, 0]
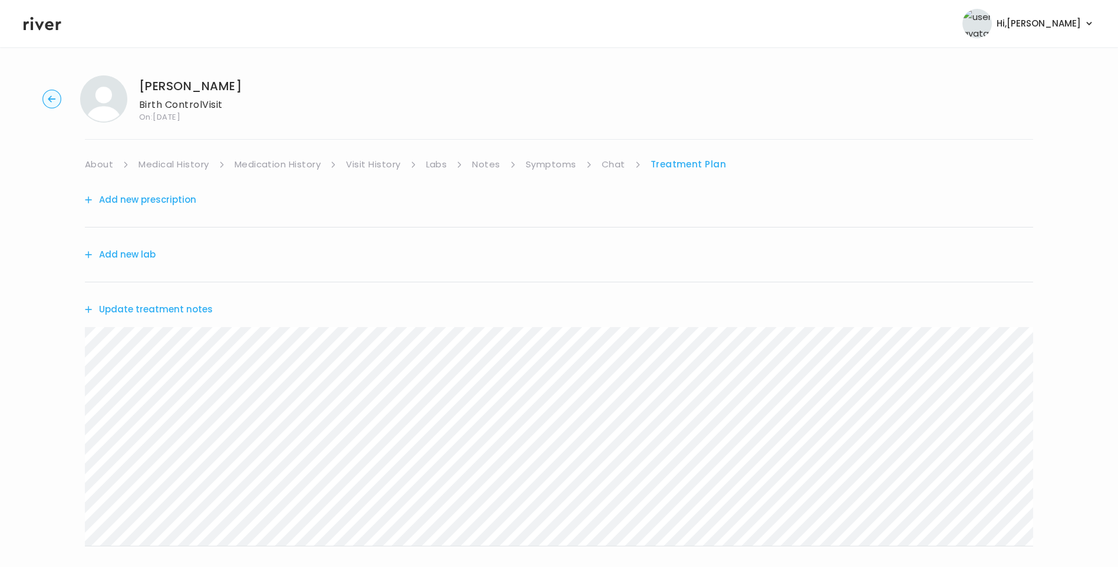
click at [614, 163] on link "Chat" at bounding box center [614, 164] width 24 height 16
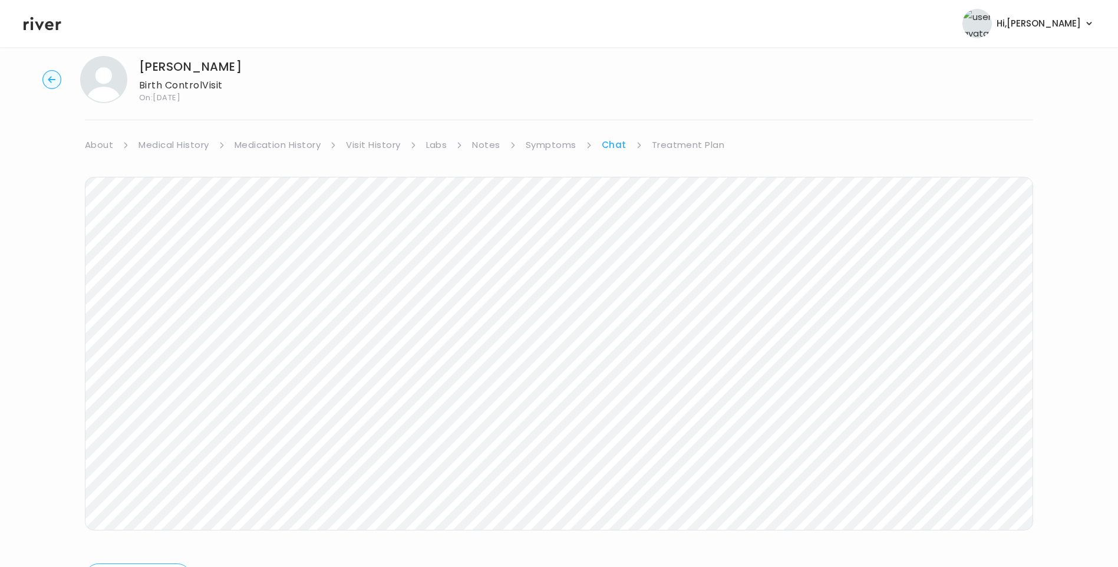
scroll to position [24, 0]
click at [699, 143] on link "Treatment Plan" at bounding box center [688, 140] width 73 height 16
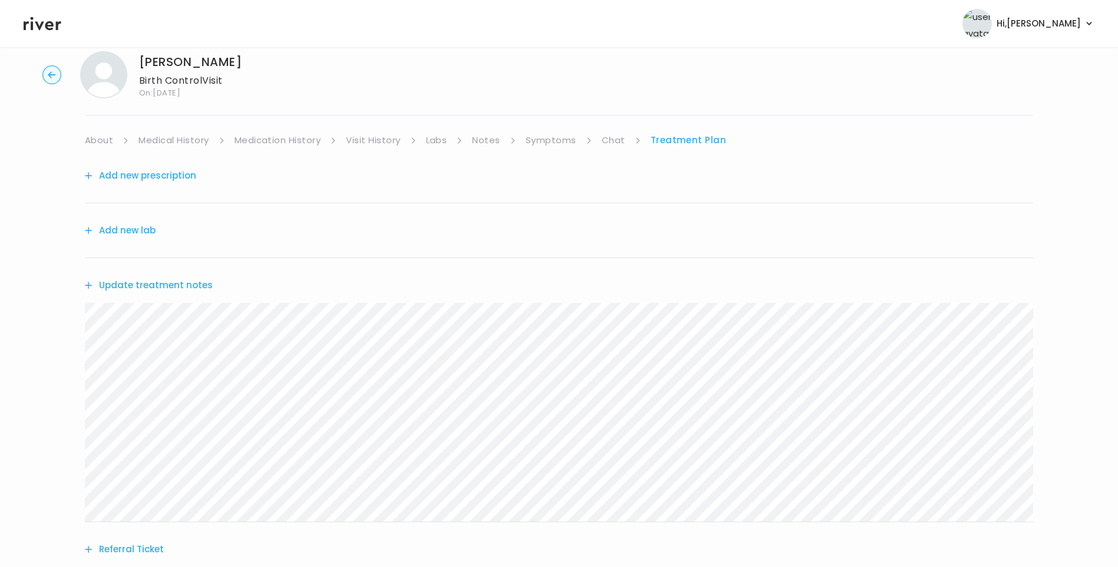
click at [170, 178] on button "Add new prescription" at bounding box center [140, 175] width 111 height 16
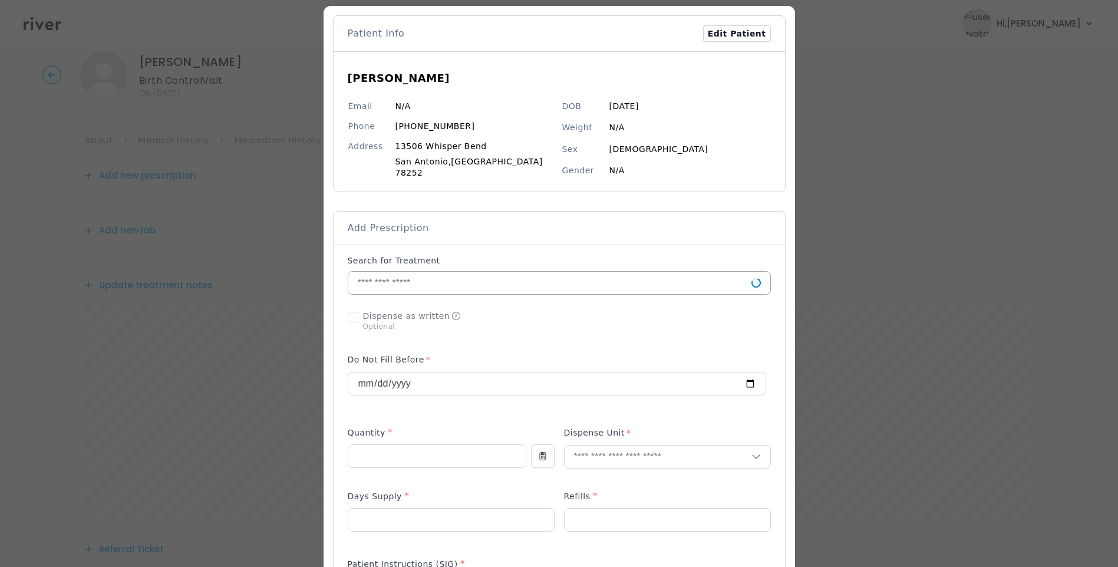
scroll to position [236, 0]
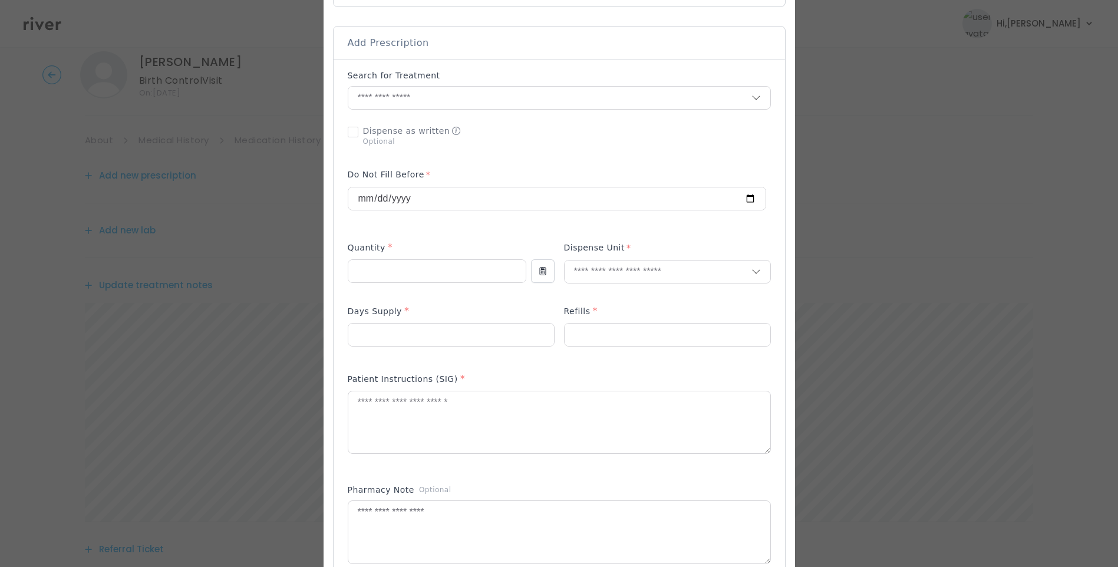
drag, startPoint x: 398, startPoint y: 98, endPoint x: 403, endPoint y: 105, distance: 8.0
click at [399, 101] on input "text" at bounding box center [549, 98] width 403 height 22
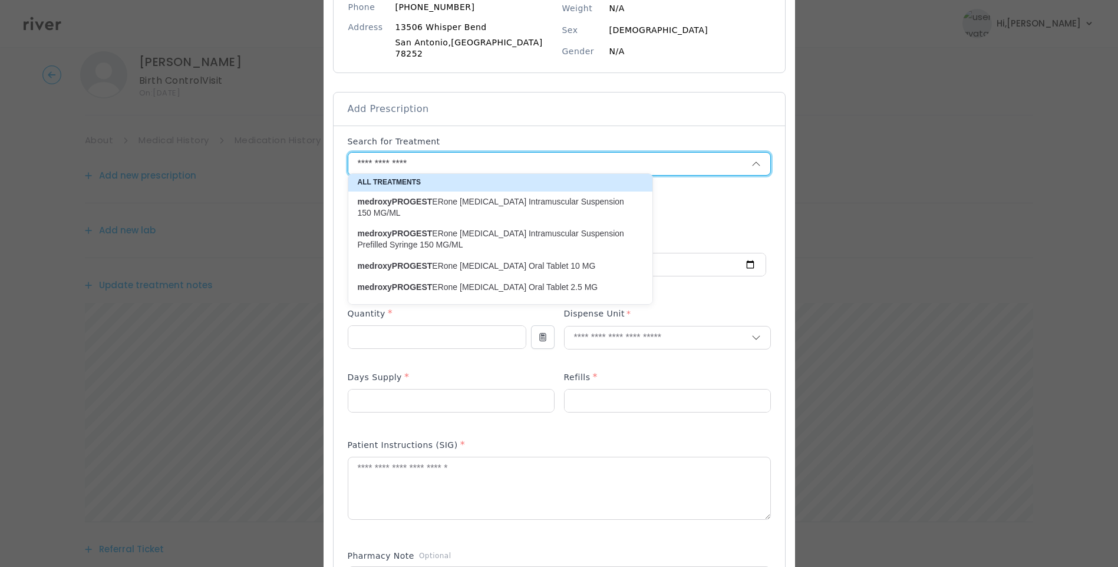
scroll to position [177, 0]
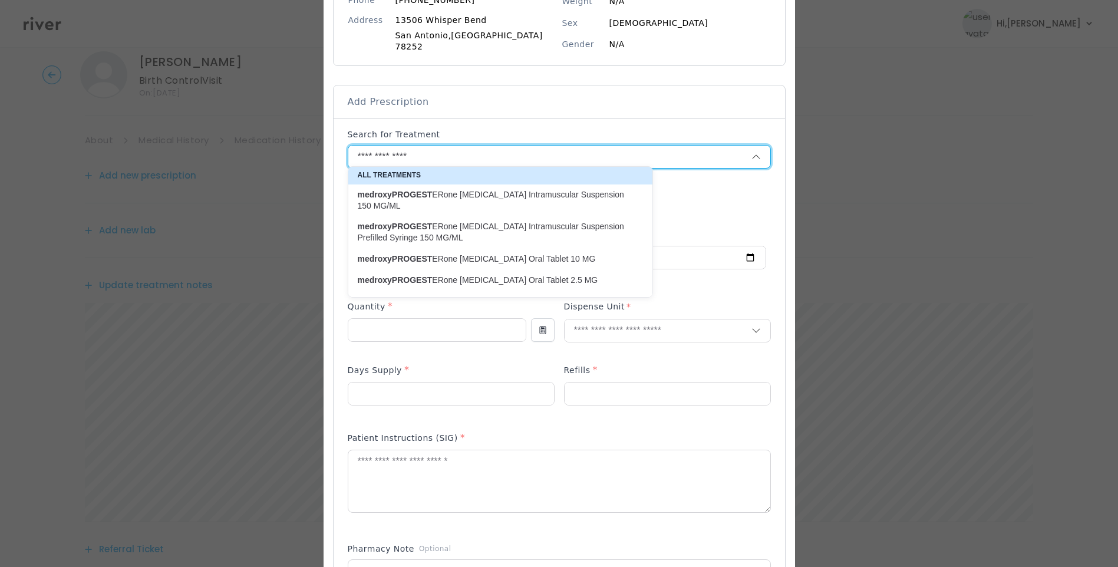
drag, startPoint x: 458, startPoint y: 148, endPoint x: 355, endPoint y: 148, distance: 103.1
click at [355, 148] on div "Add Prescription to Order" at bounding box center [558, 416] width 451 height 596
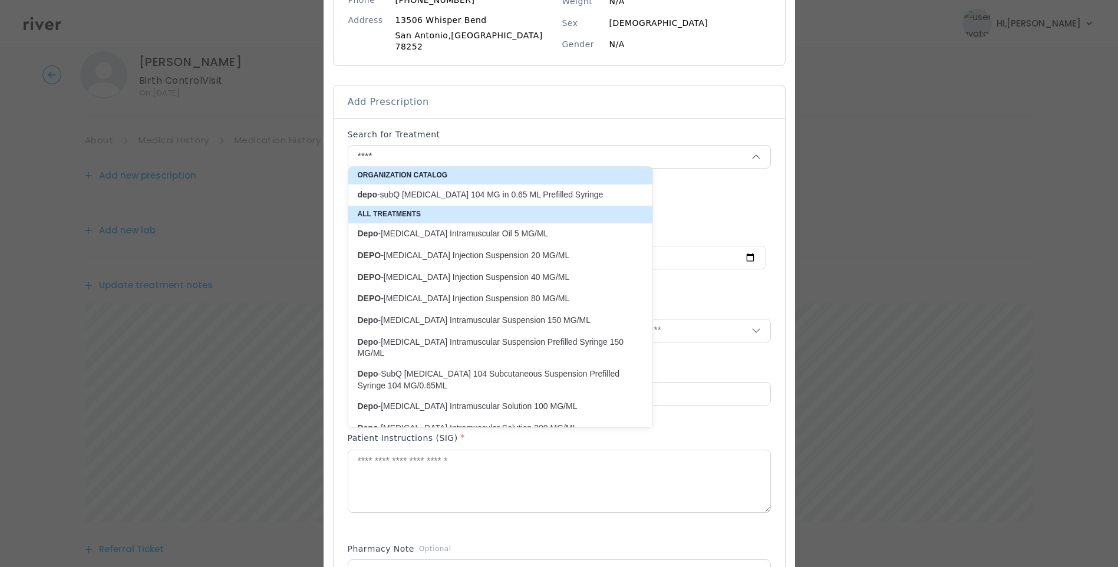
click at [471, 196] on p "depo -subQ provera 104 MG in 0.65 ML Prefilled Syringe" at bounding box center [493, 194] width 271 height 11
type input "**********"
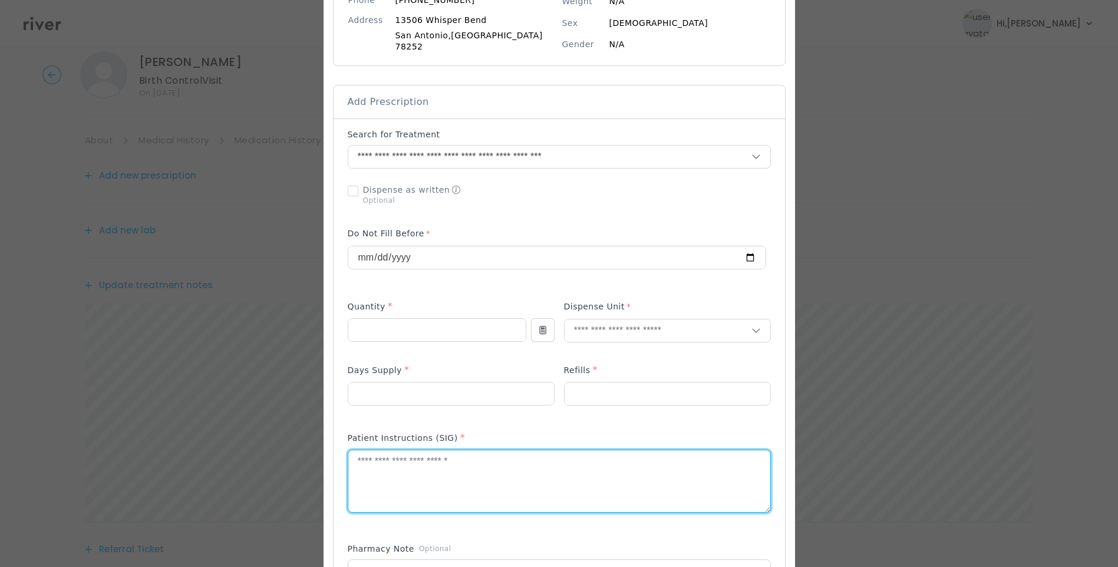
click at [435, 475] on textarea at bounding box center [559, 481] width 422 height 62
paste textarea "**********"
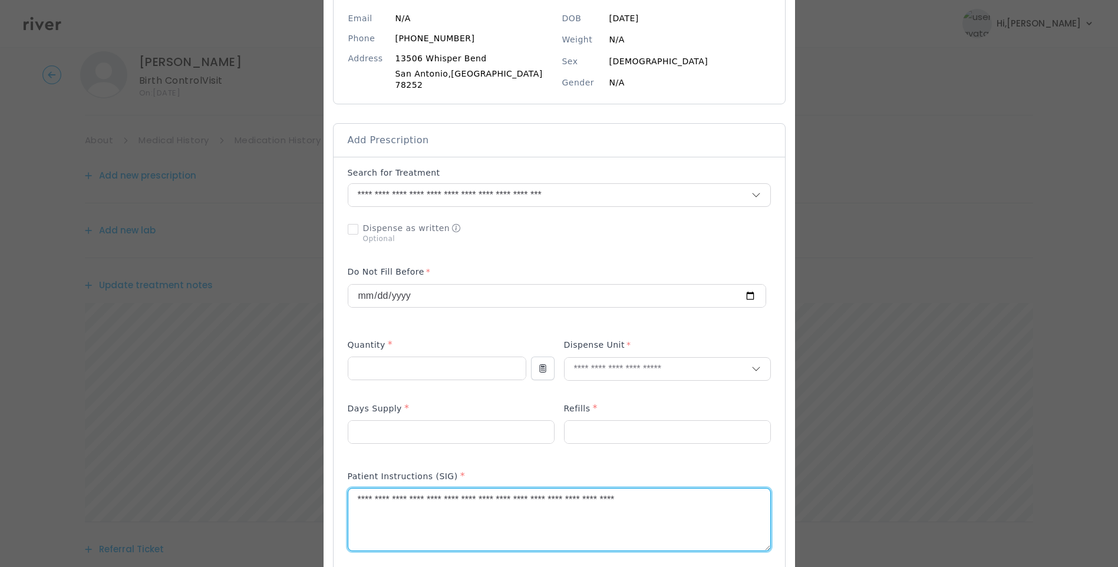
scroll to position [118, 0]
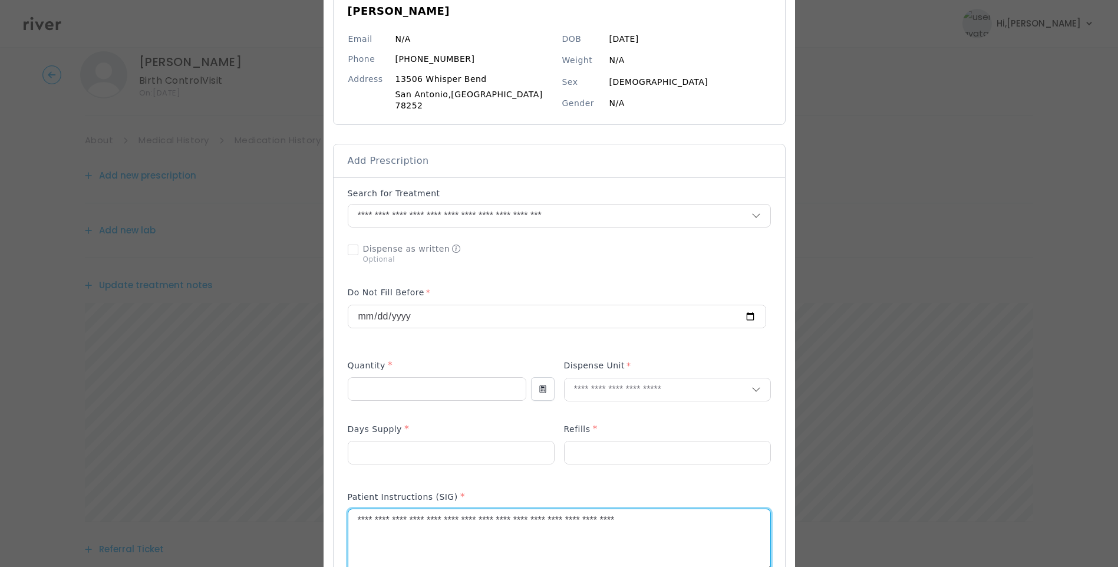
drag, startPoint x: 506, startPoint y: 516, endPoint x: 351, endPoint y: 514, distance: 155.0
click at [351, 514] on div "Add Prescription to Order" at bounding box center [558, 475] width 451 height 596
click at [518, 517] on textarea "**********" at bounding box center [559, 540] width 422 height 62
click at [501, 517] on textarea "**********" at bounding box center [559, 540] width 422 height 62
drag, startPoint x: 478, startPoint y: 516, endPoint x: 330, endPoint y: 513, distance: 147.9
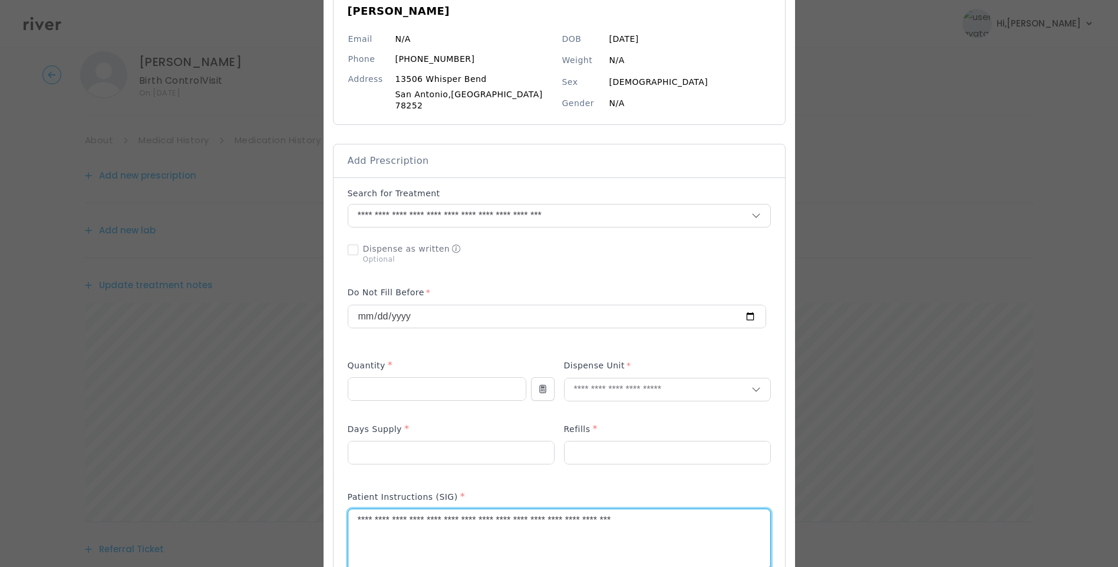
click at [330, 513] on div "​" at bounding box center [559, 523] width 1118 height 1283
type textarea "**********"
click at [471, 450] on input "number" at bounding box center [451, 452] width 206 height 22
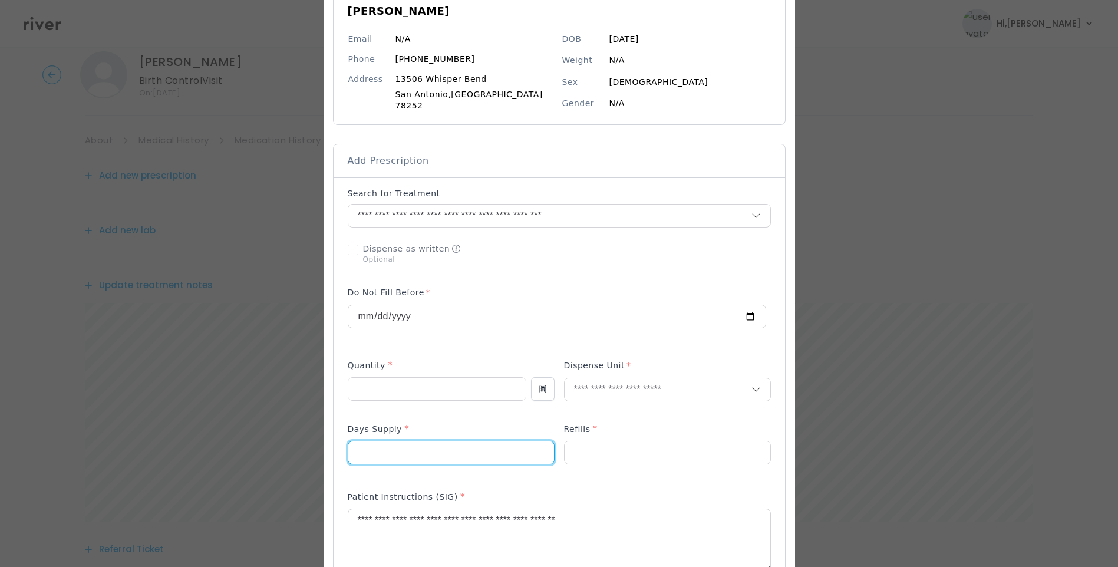
type input "**"
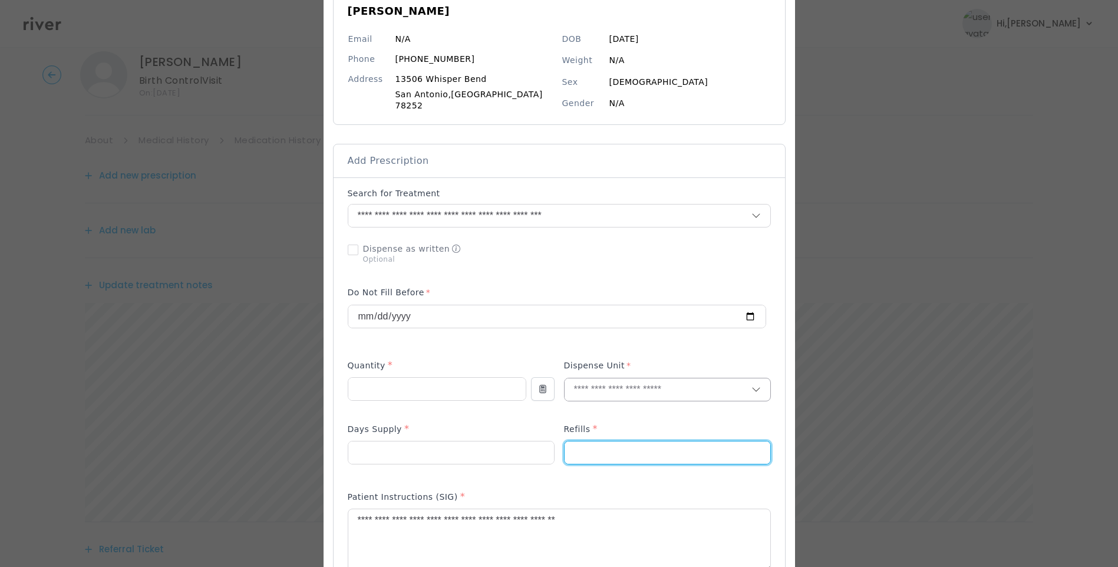
type input "*"
click at [584, 383] on input "text" at bounding box center [657, 389] width 187 height 22
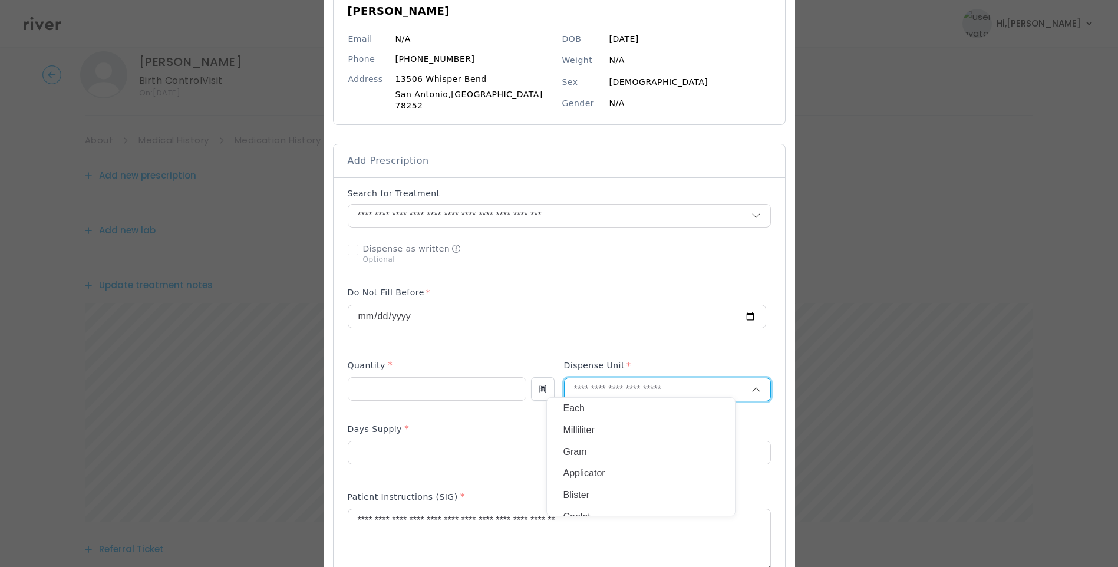
click at [595, 404] on p "Each" at bounding box center [640, 408] width 155 height 17
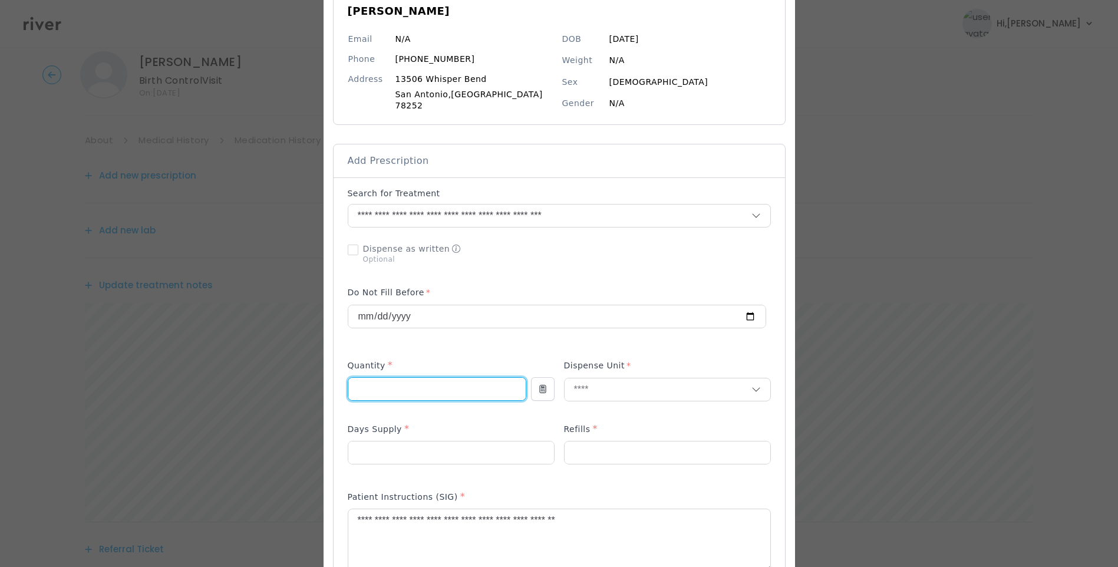
click at [448, 384] on input "number" at bounding box center [436, 389] width 177 height 22
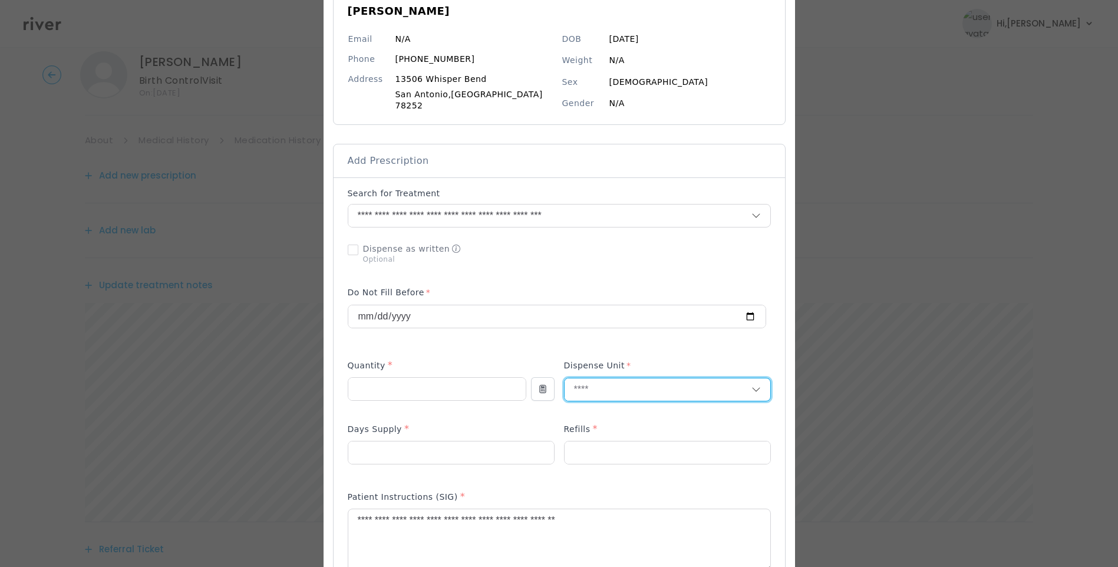
click at [601, 383] on input "text" at bounding box center [657, 389] width 187 height 22
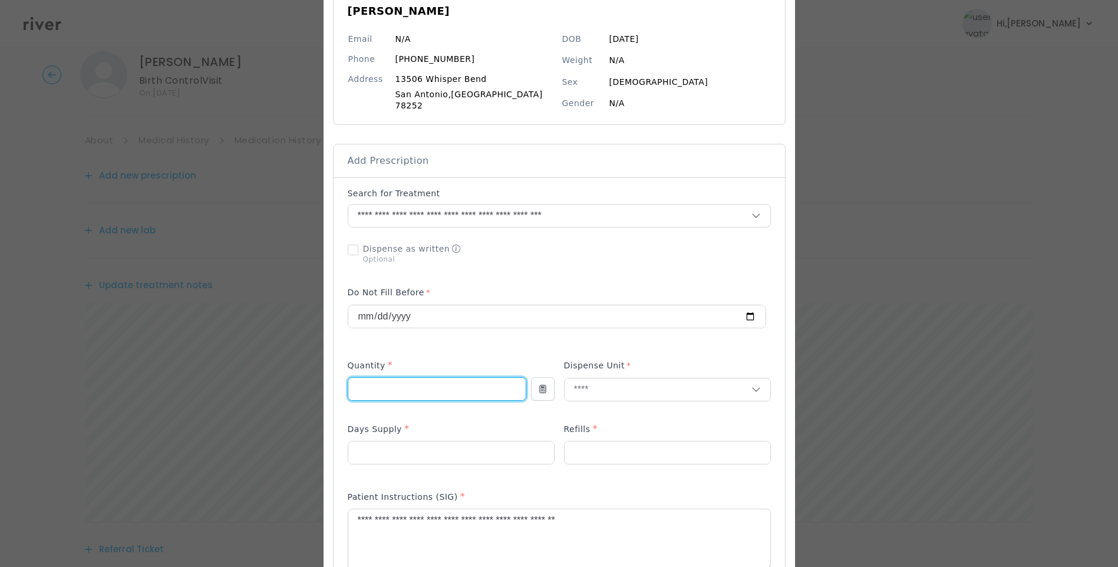
drag, startPoint x: 397, startPoint y: 385, endPoint x: 361, endPoint y: 380, distance: 36.8
click at [361, 380] on div "*" at bounding box center [437, 389] width 179 height 24
type input "****"
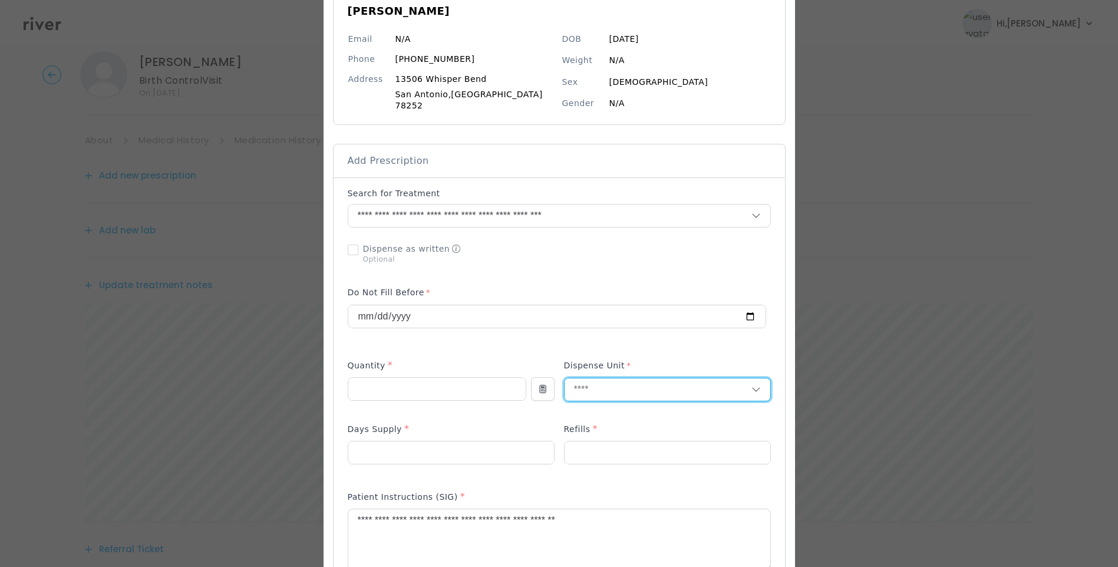
click at [625, 391] on input "text" at bounding box center [657, 389] width 187 height 22
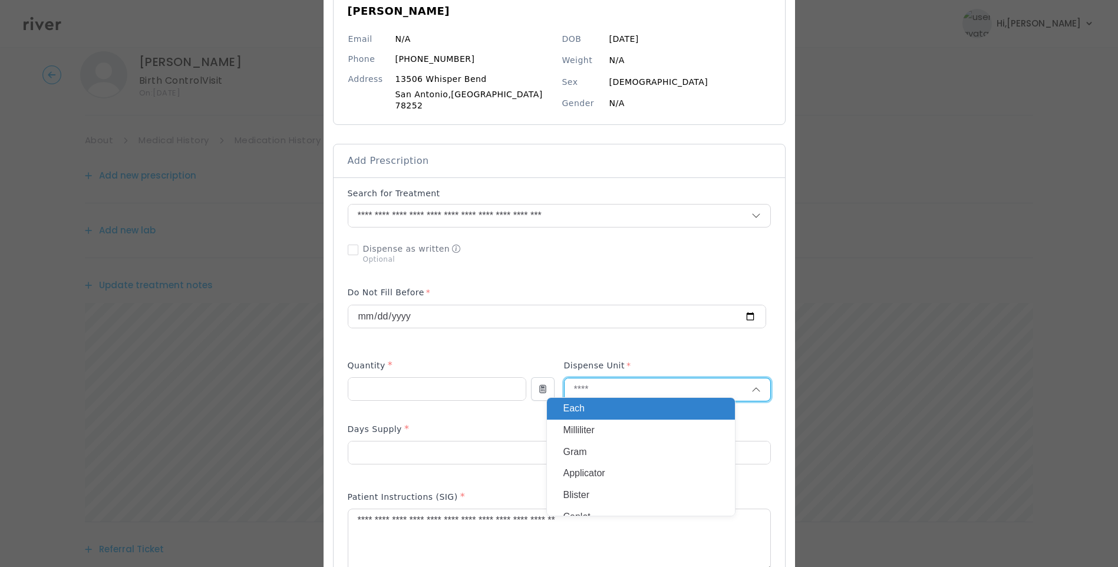
click at [620, 428] on p "Milliliter" at bounding box center [640, 430] width 155 height 17
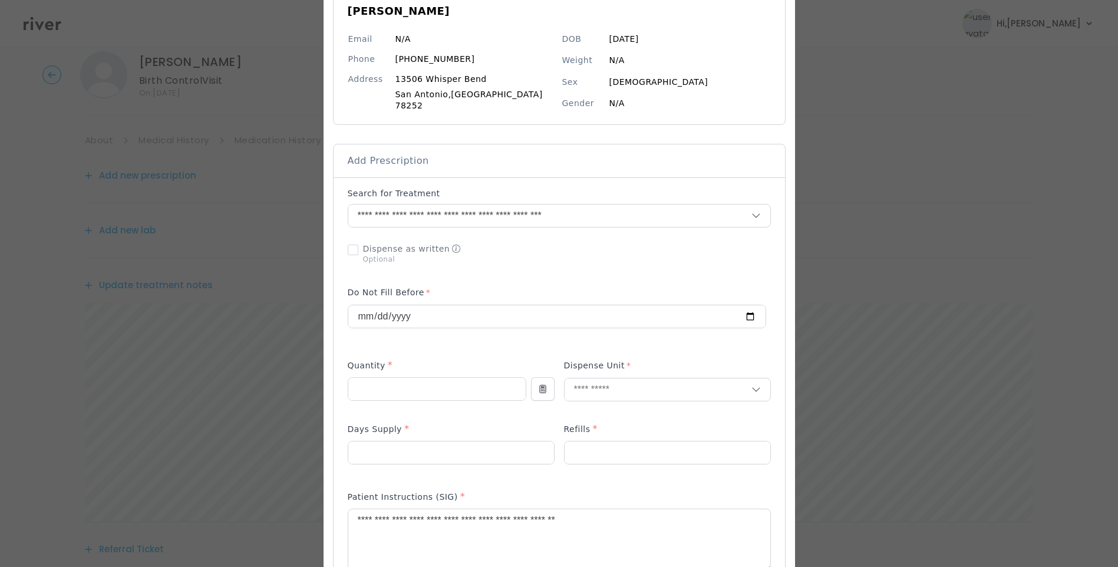
click at [557, 339] on div at bounding box center [557, 313] width 418 height 66
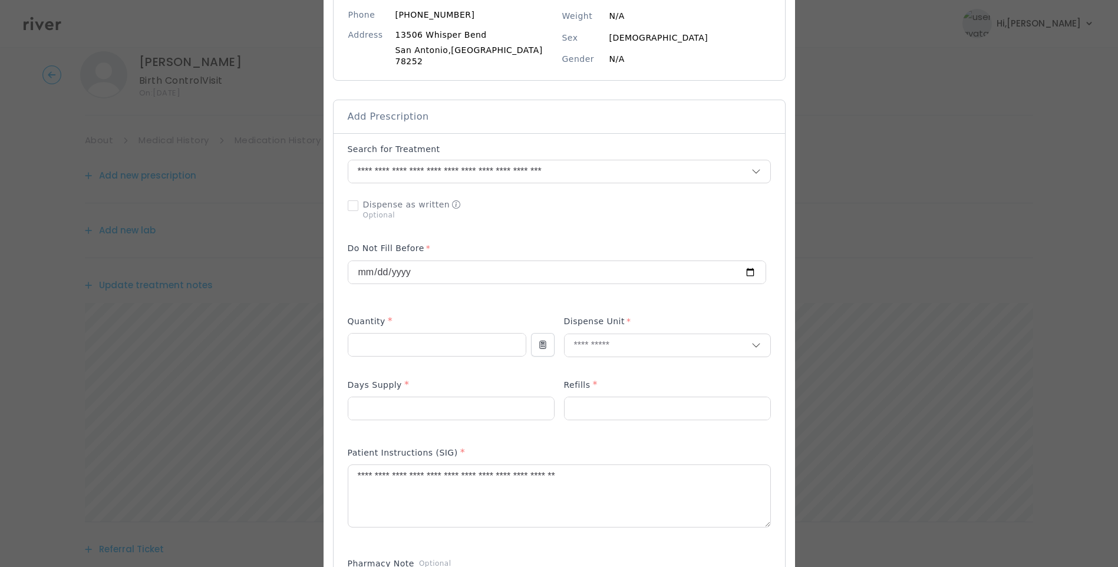
scroll to position [236, 0]
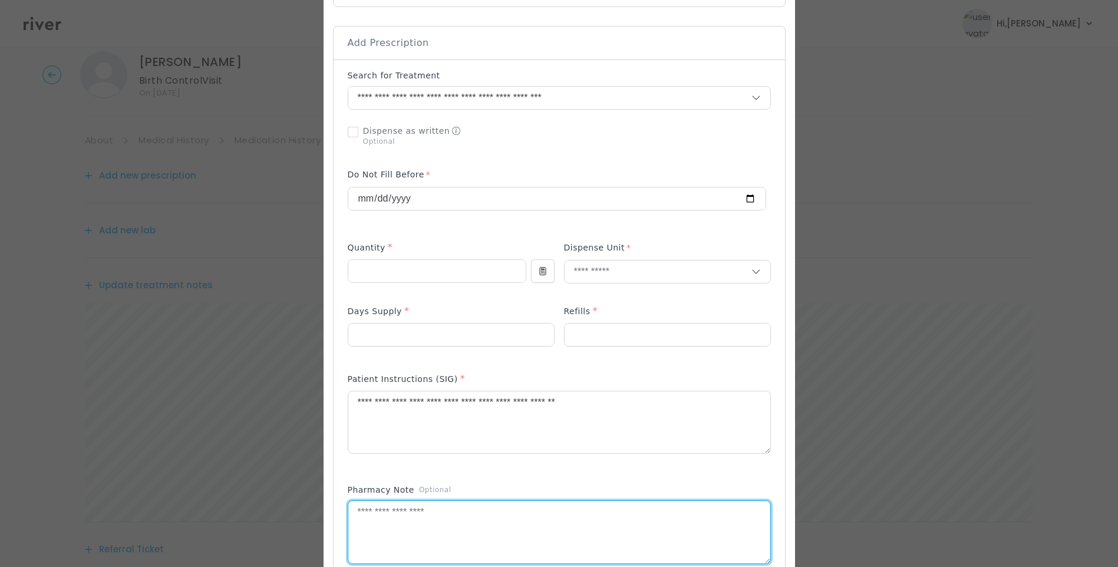
click at [411, 509] on textarea at bounding box center [559, 532] width 422 height 62
type textarea "**********"
click at [480, 465] on div "Patient Instructions (SIG) *" at bounding box center [559, 419] width 423 height 105
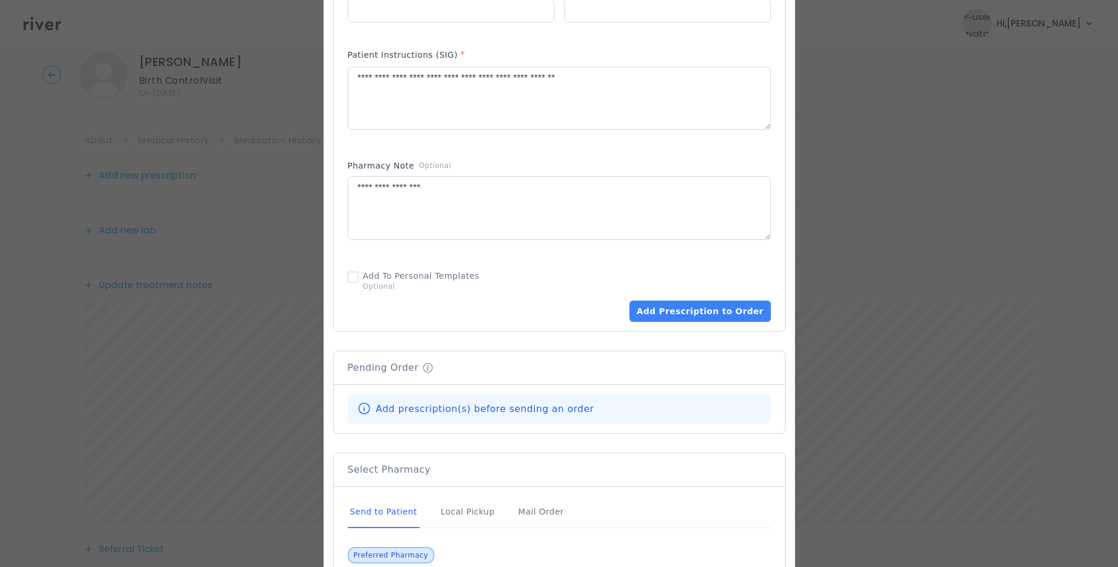
scroll to position [589, 0]
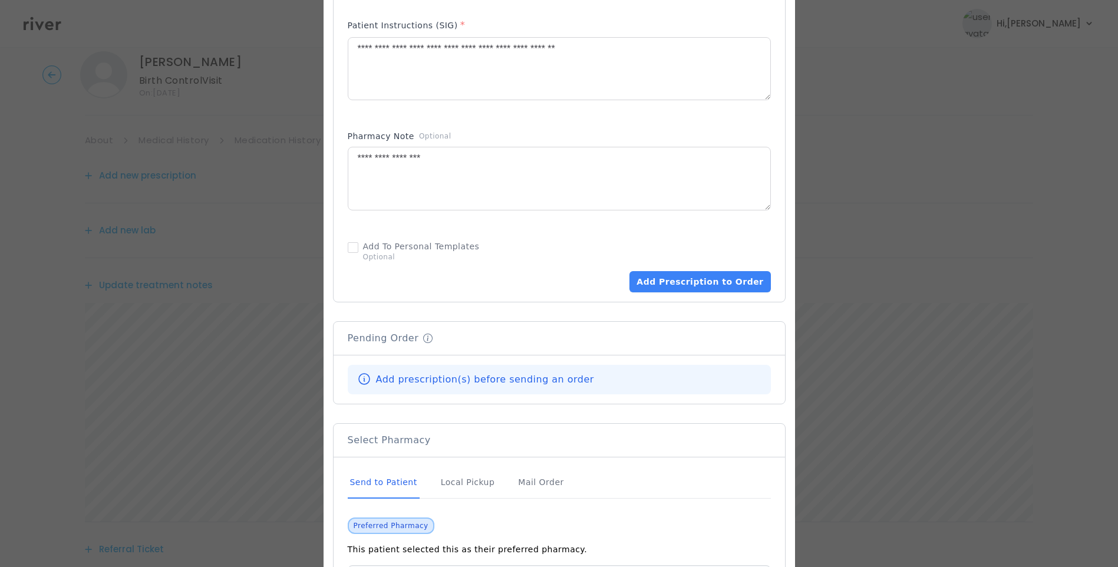
click at [405, 474] on div "Send to Patient" at bounding box center [384, 483] width 72 height 32
click at [414, 478] on div "Send to Patient" at bounding box center [384, 483] width 72 height 32
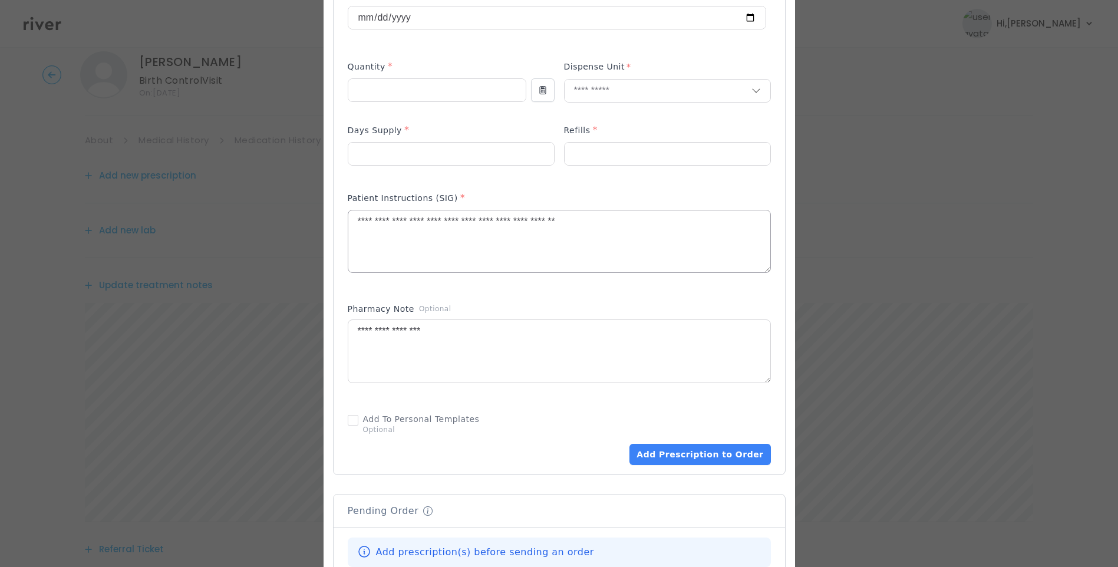
scroll to position [412, 0]
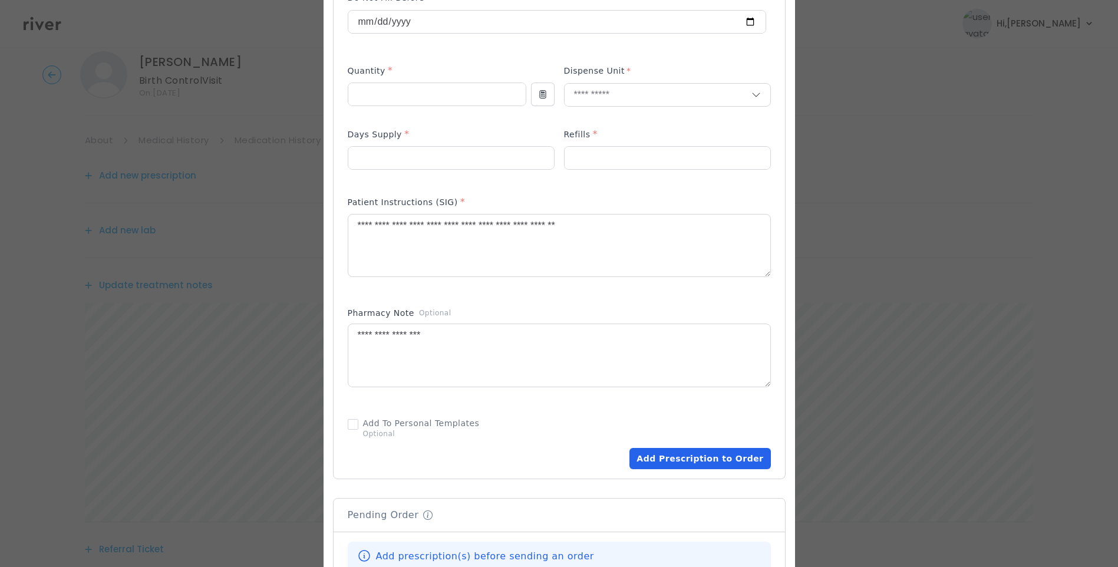
click at [689, 451] on button "Add Prescription to Order" at bounding box center [699, 458] width 141 height 21
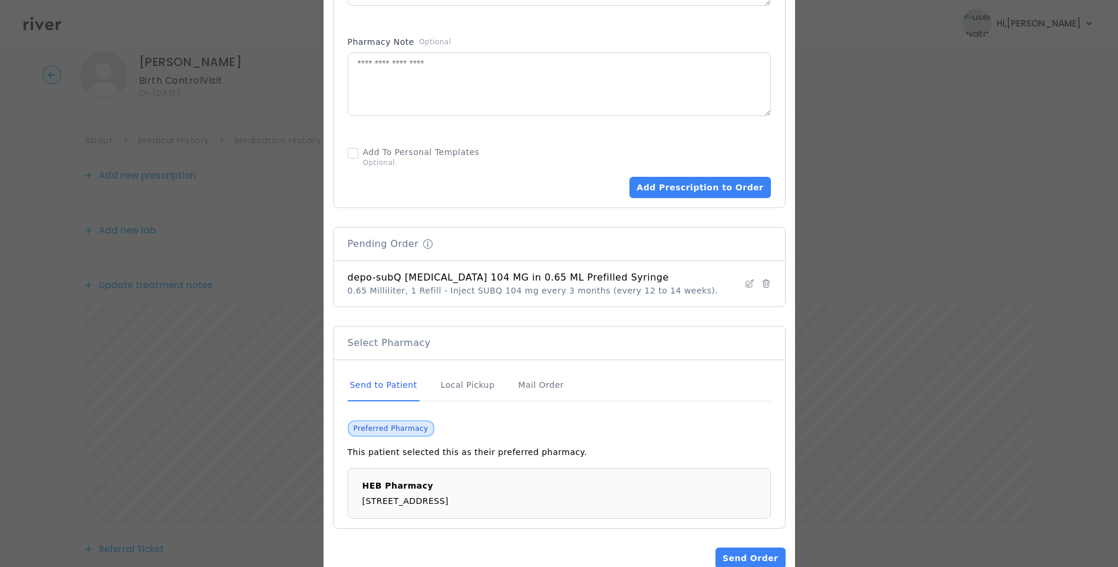
scroll to position [708, 0]
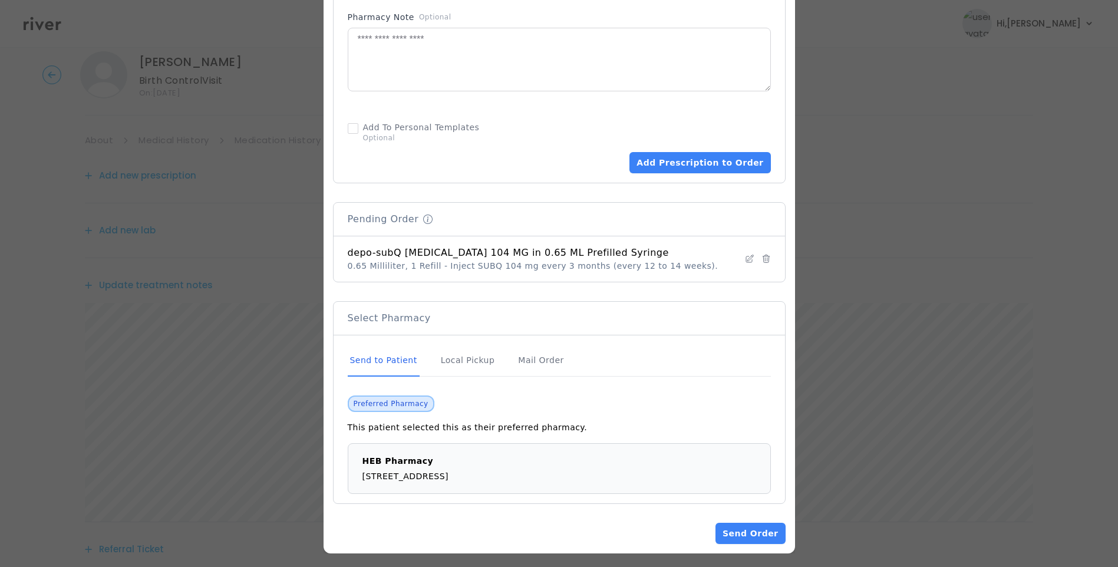
click at [397, 354] on div "Send to Patient" at bounding box center [384, 361] width 72 height 32
click at [744, 527] on button "Send Order" at bounding box center [750, 533] width 70 height 21
click at [738, 526] on button "Send Order" at bounding box center [750, 533] width 70 height 21
click at [742, 523] on button "Send Order" at bounding box center [750, 533] width 70 height 21
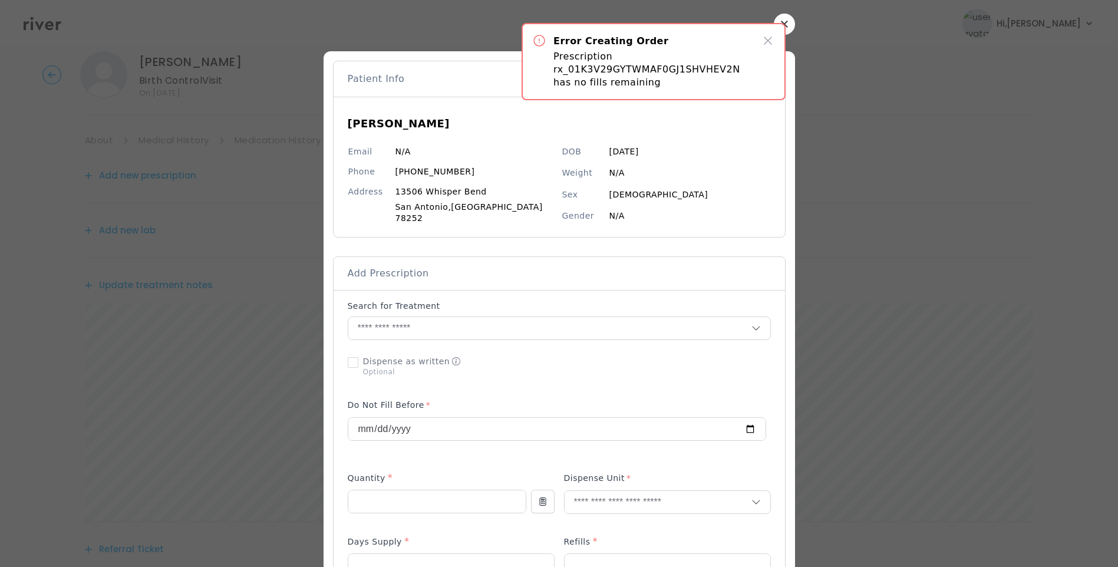
scroll to position [0, 0]
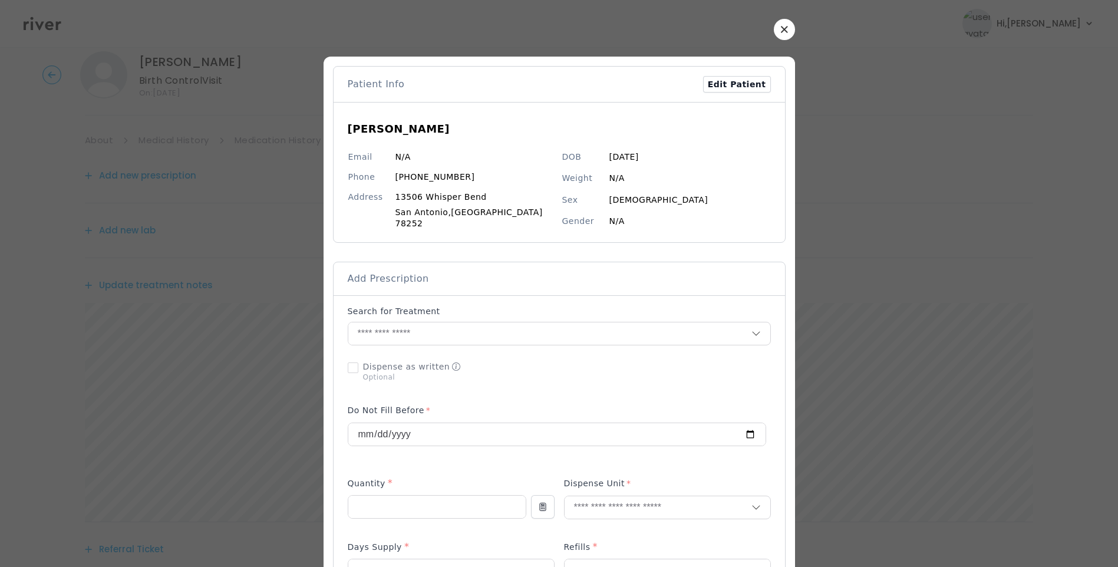
drag, startPoint x: 767, startPoint y: 29, endPoint x: 798, endPoint y: 70, distance: 51.3
click at [774, 29] on button "button" at bounding box center [784, 29] width 21 height 21
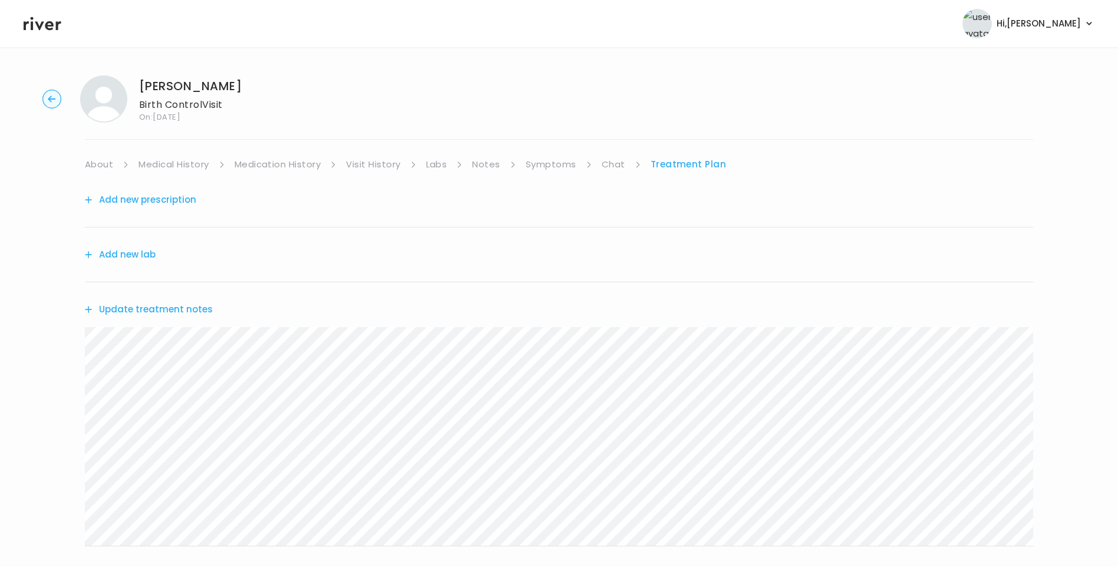
click at [165, 199] on button "Add new prescription" at bounding box center [140, 199] width 111 height 16
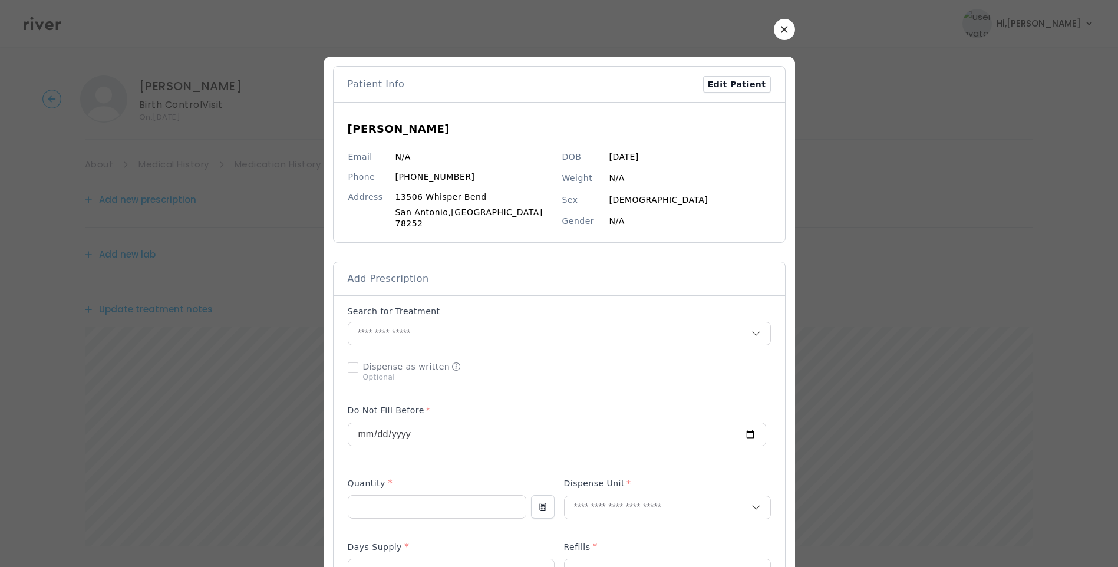
click at [781, 29] on icon "button" at bounding box center [784, 29] width 7 height 7
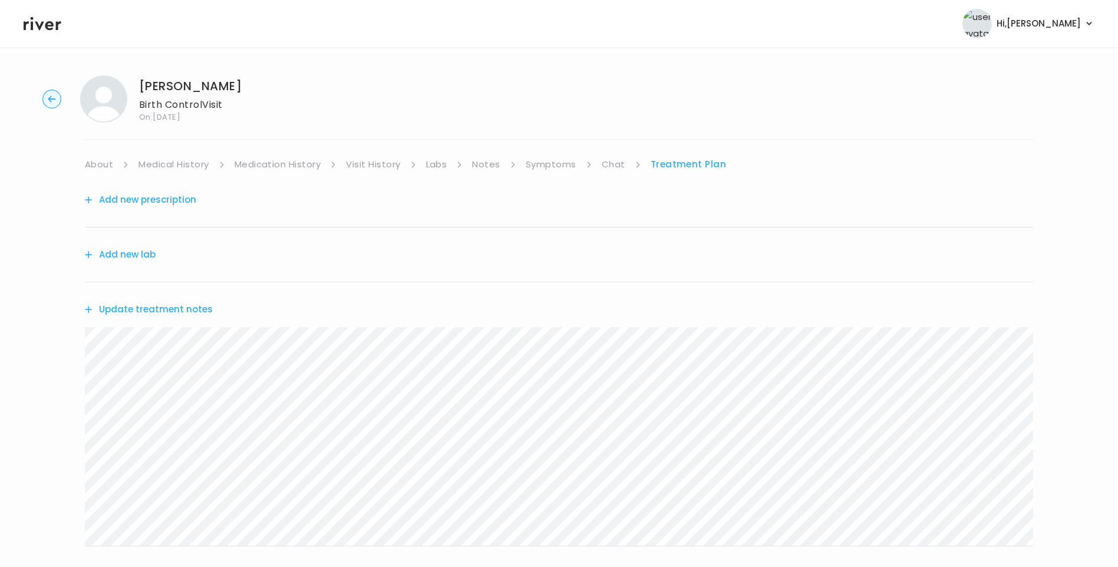
click at [290, 166] on link "Medication History" at bounding box center [277, 164] width 87 height 16
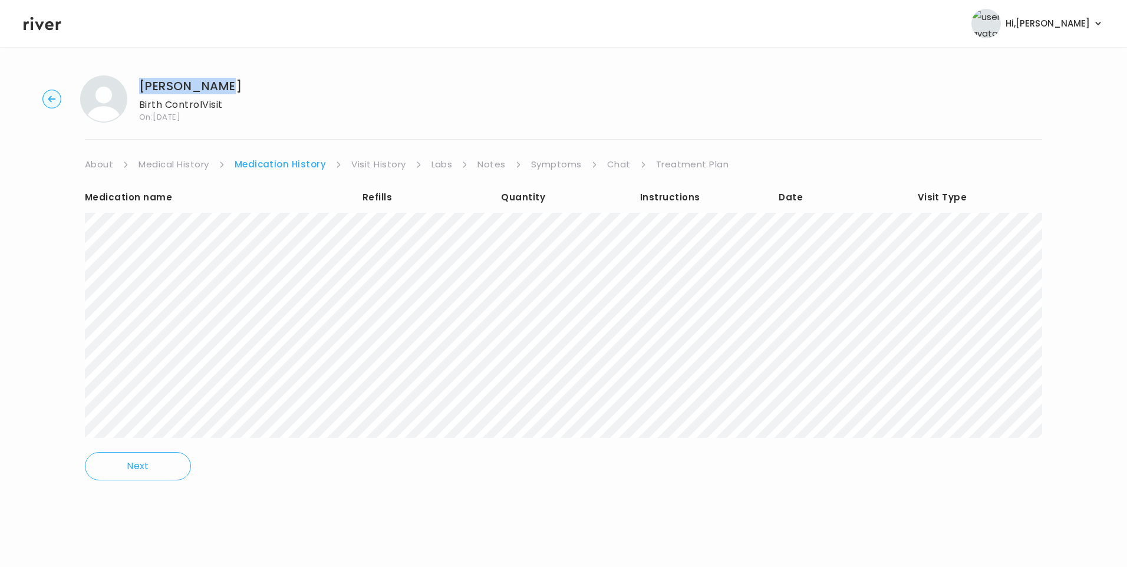
drag, startPoint x: 142, startPoint y: 89, endPoint x: 219, endPoint y: 87, distance: 77.2
click at [219, 87] on h1 "[PERSON_NAME]" at bounding box center [190, 86] width 103 height 16
copy h1 "[PERSON_NAME]"
click at [663, 169] on link "Treatment Plan" at bounding box center [692, 164] width 73 height 16
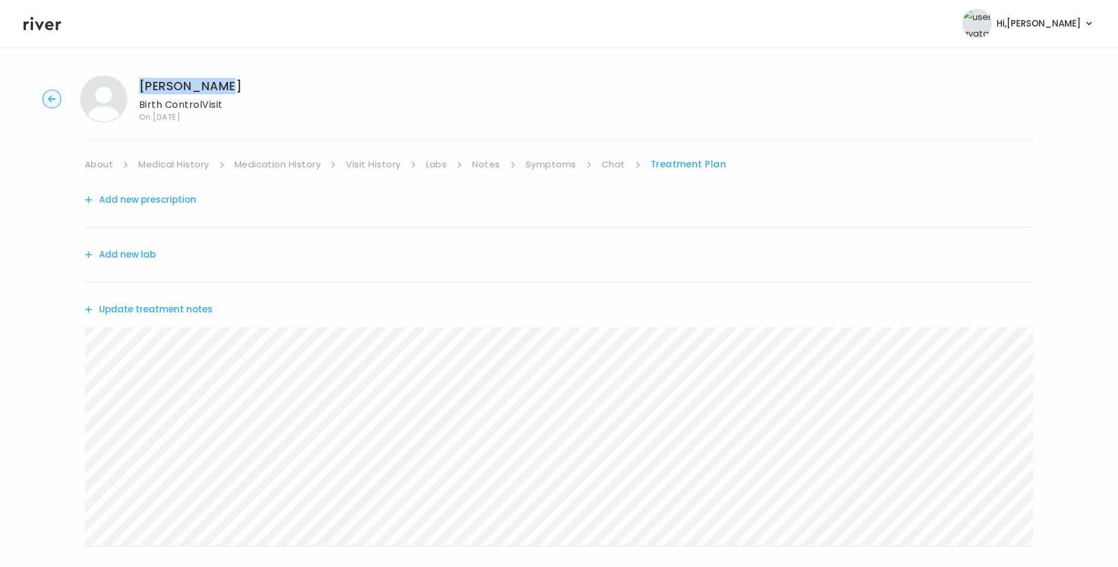
click at [38, 26] on icon at bounding box center [43, 24] width 38 height 14
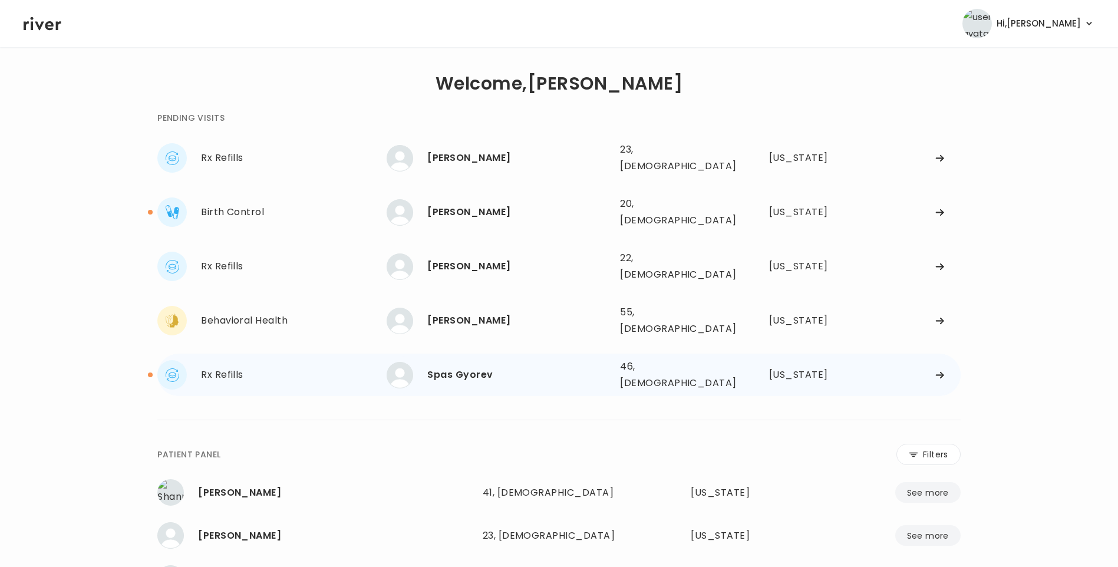
click at [496, 366] on div "Spas Gyorev" at bounding box center [518, 374] width 183 height 16
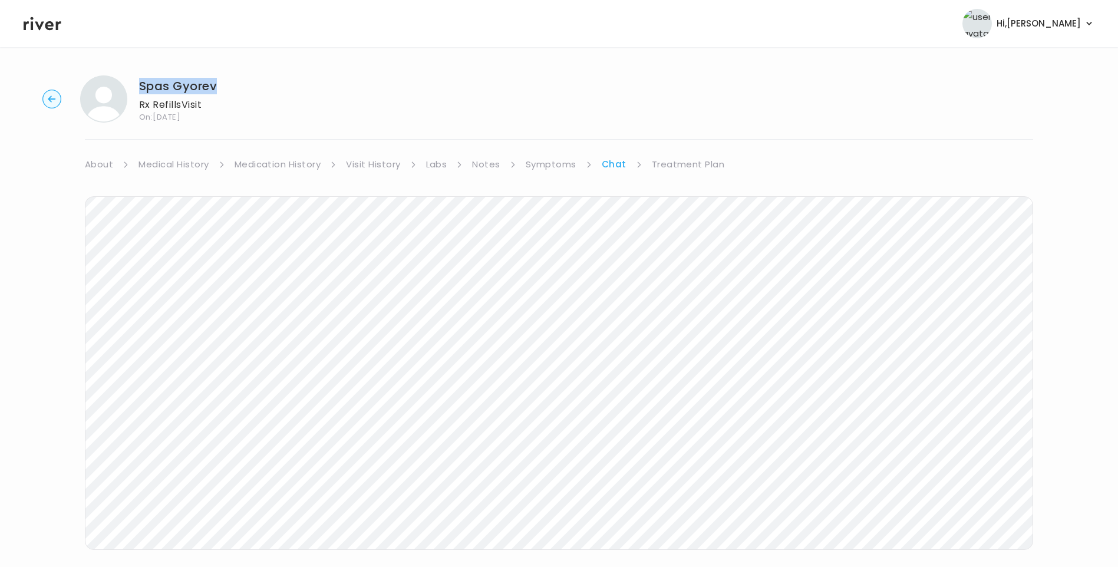
drag, startPoint x: 138, startPoint y: 84, endPoint x: 224, endPoint y: 85, distance: 86.0
click at [224, 85] on div "Spas Gyorev Rx Refills Visit On: [DATE]" at bounding box center [559, 98] width 1080 height 47
copy h1 "Spas Gyorev"
click at [49, 36] on header "Hi, [PERSON_NAME] Profile Logout" at bounding box center [559, 23] width 1118 height 47
click at [45, 27] on icon at bounding box center [43, 24] width 38 height 18
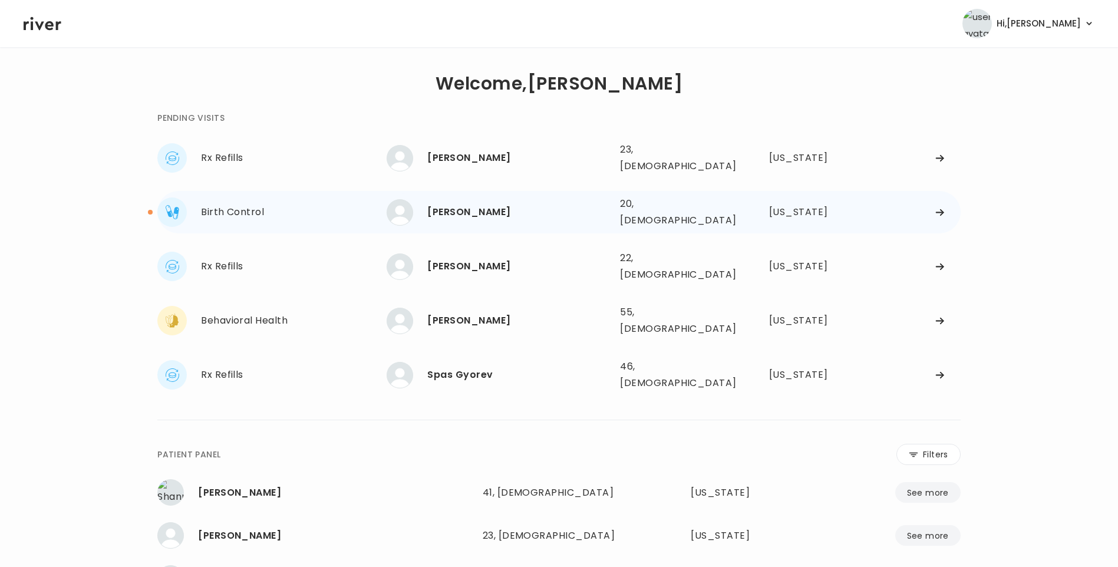
click at [491, 210] on div "[PERSON_NAME]" at bounding box center [518, 212] width 183 height 16
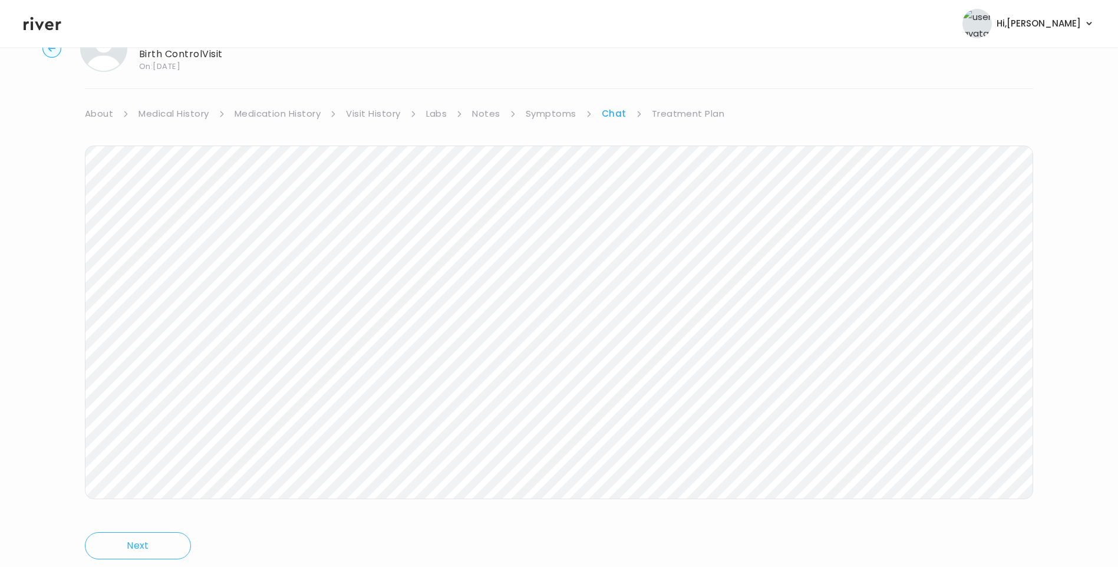
scroll to position [88, 0]
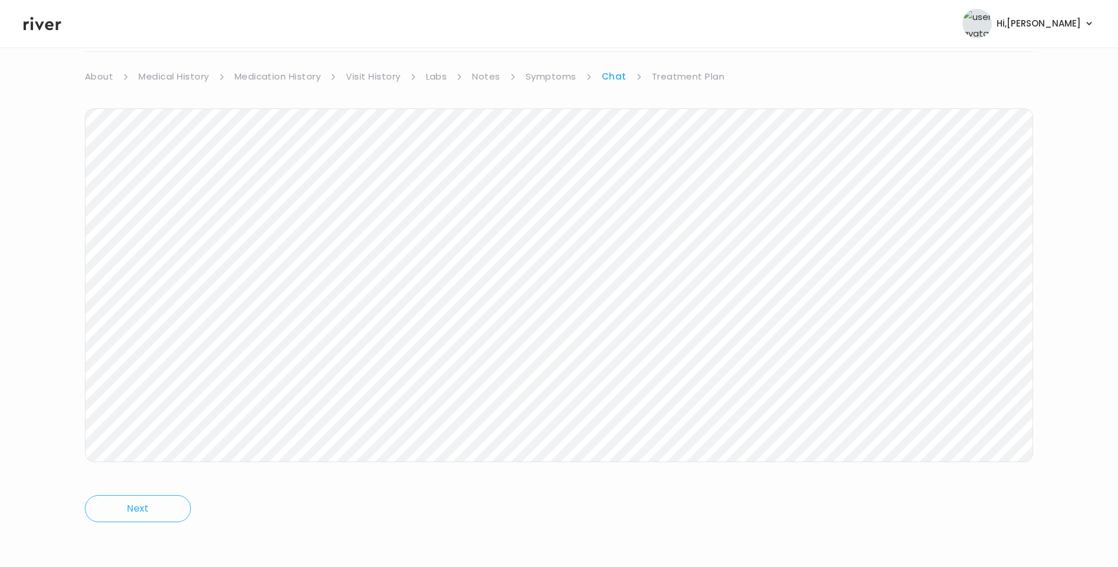
click at [43, 22] on icon at bounding box center [43, 24] width 38 height 14
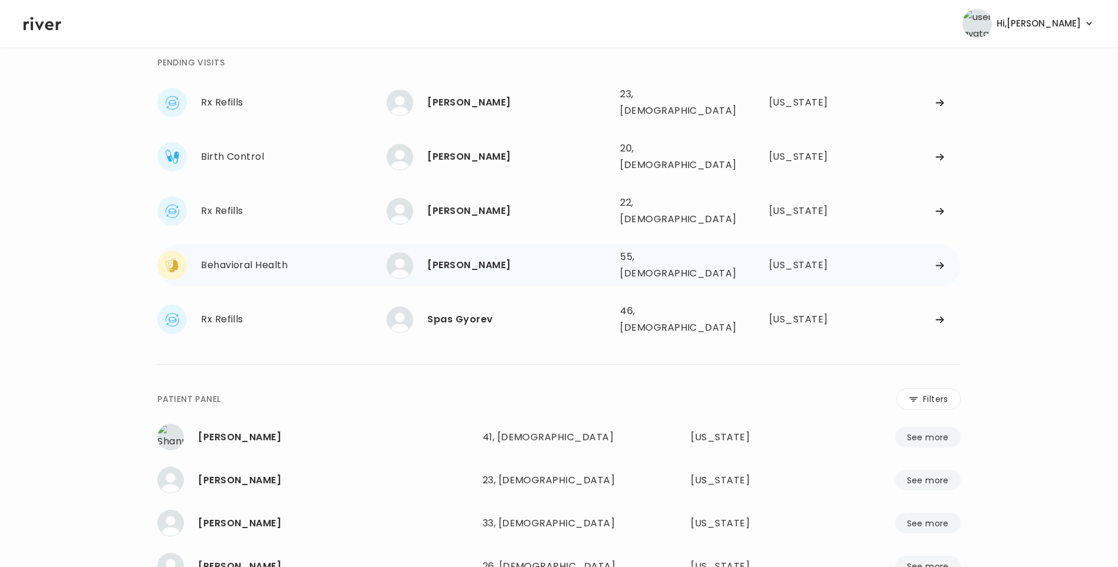
scroll to position [29, 0]
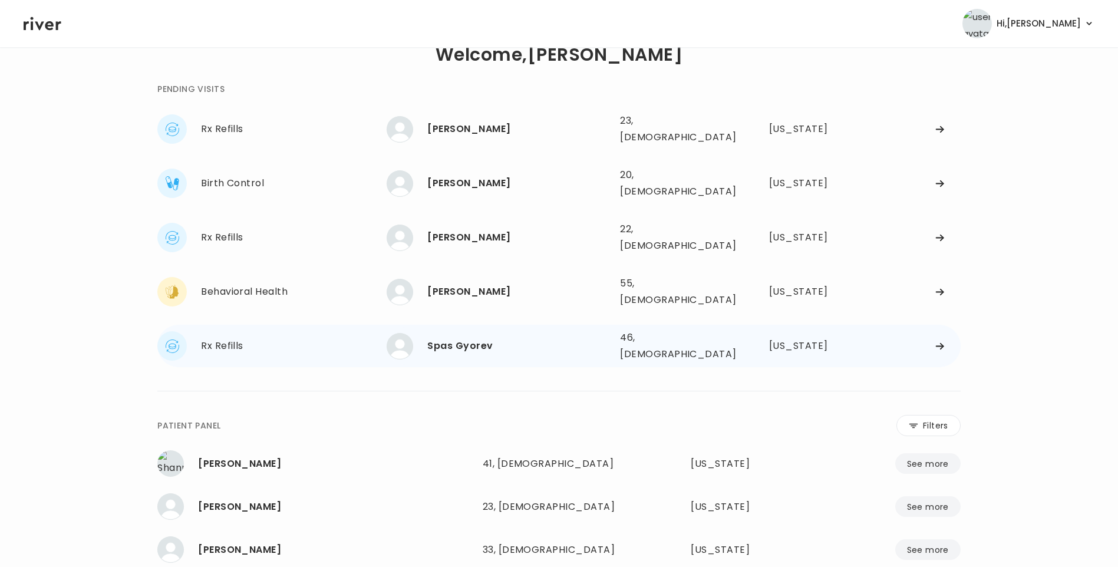
click at [480, 338] on div "Spas Gyorev" at bounding box center [518, 346] width 183 height 16
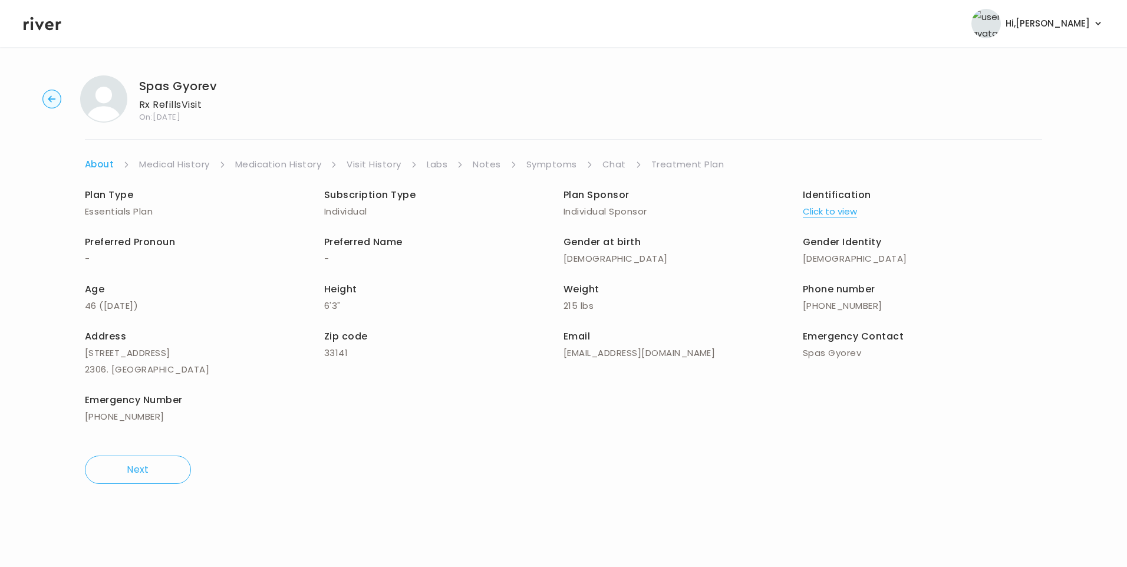
drag, startPoint x: 549, startPoint y: 166, endPoint x: 555, endPoint y: 171, distance: 8.0
click at [550, 167] on link "Symptoms" at bounding box center [551, 164] width 51 height 16
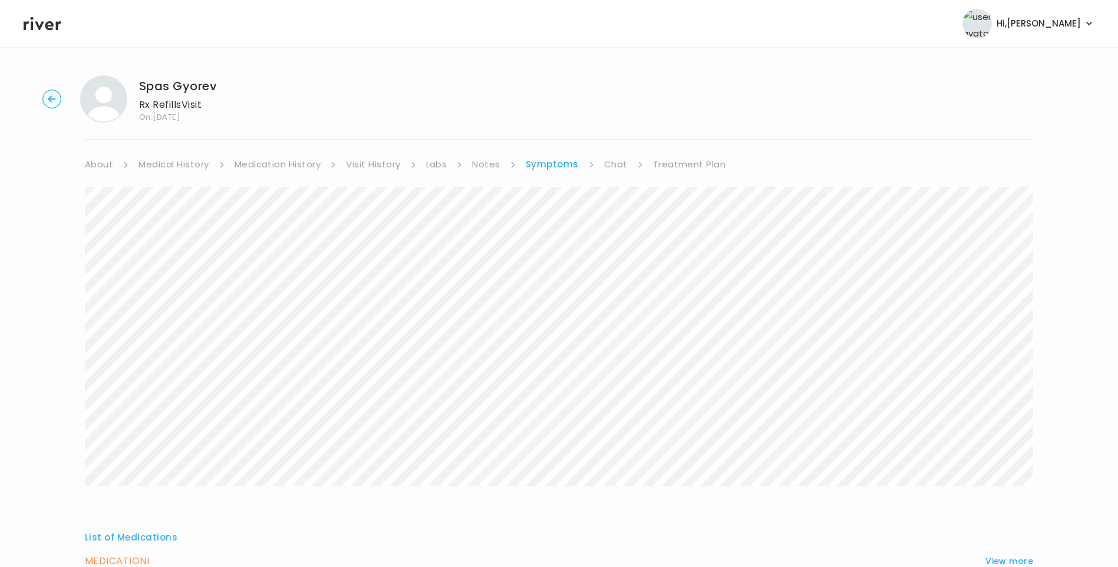
click at [616, 161] on link "Chat" at bounding box center [616, 164] width 24 height 16
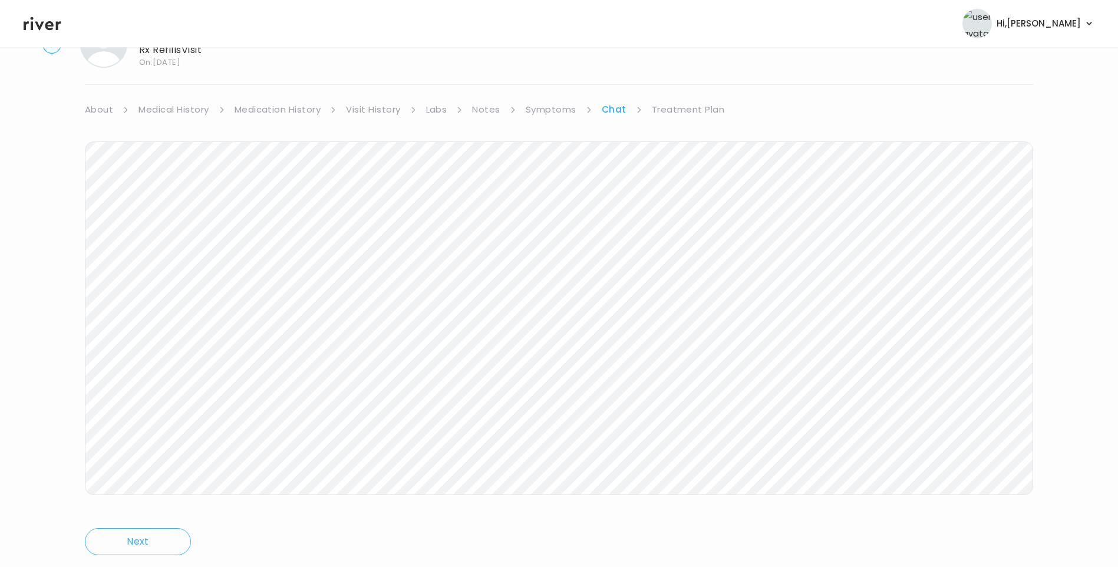
scroll to position [88, 0]
click at [560, 73] on link "Symptoms" at bounding box center [551, 76] width 51 height 16
click at [671, 70] on link "Treatment Plan" at bounding box center [689, 76] width 73 height 16
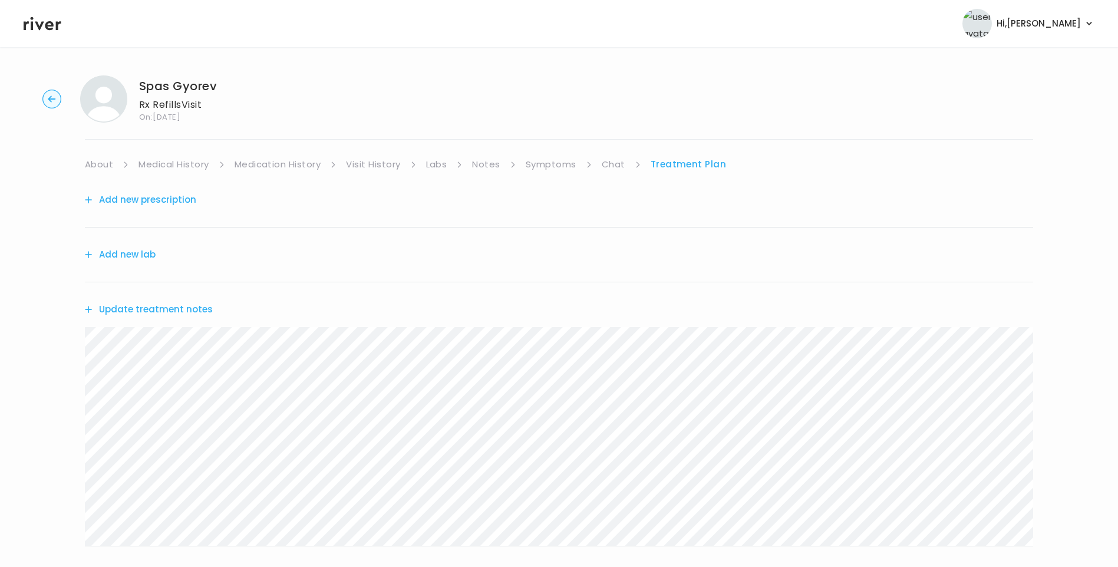
click at [194, 306] on button "Update treatment notes" at bounding box center [149, 309] width 128 height 16
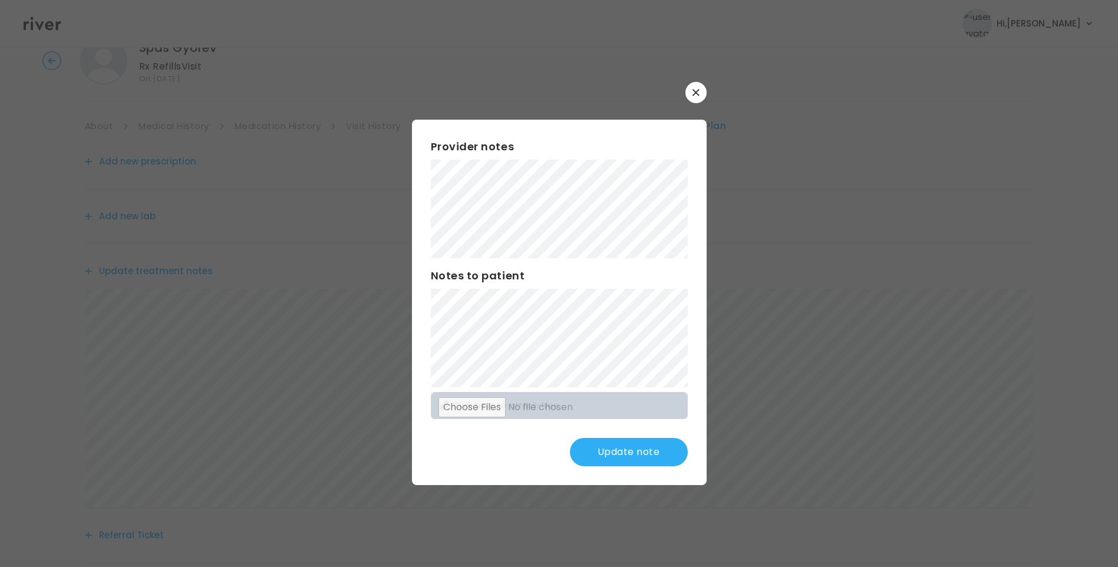
scroll to position [59, 0]
click at [641, 454] on button "Update note" at bounding box center [629, 452] width 118 height 28
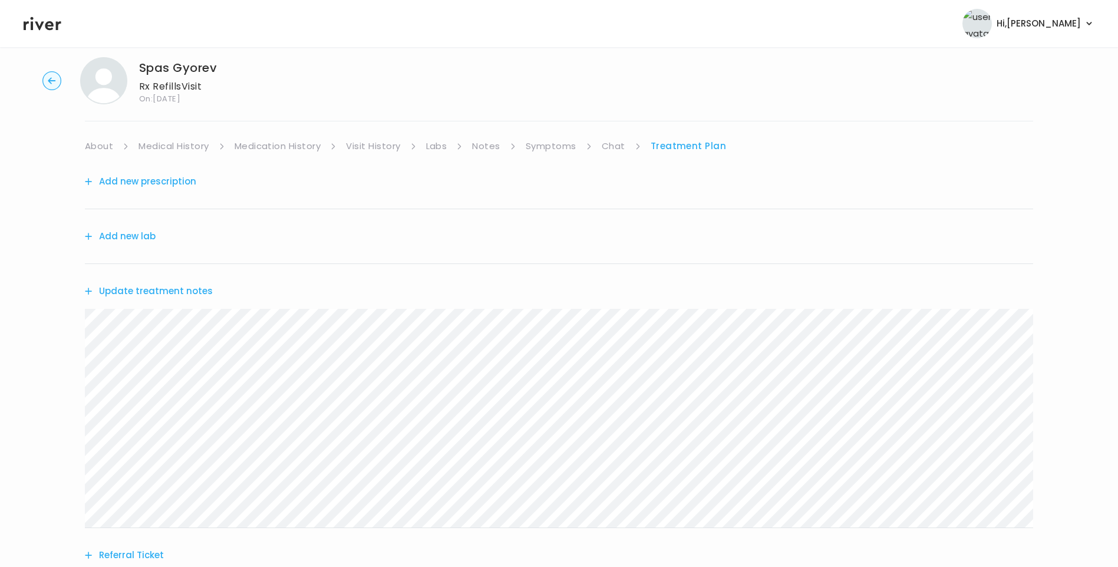
scroll to position [0, 0]
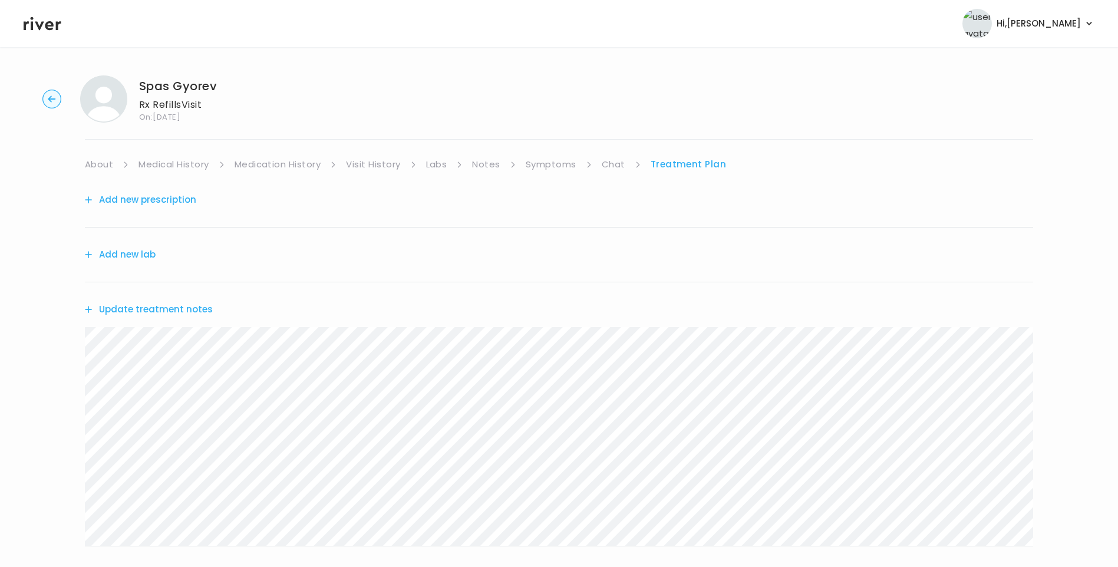
click at [42, 27] on icon at bounding box center [43, 24] width 38 height 18
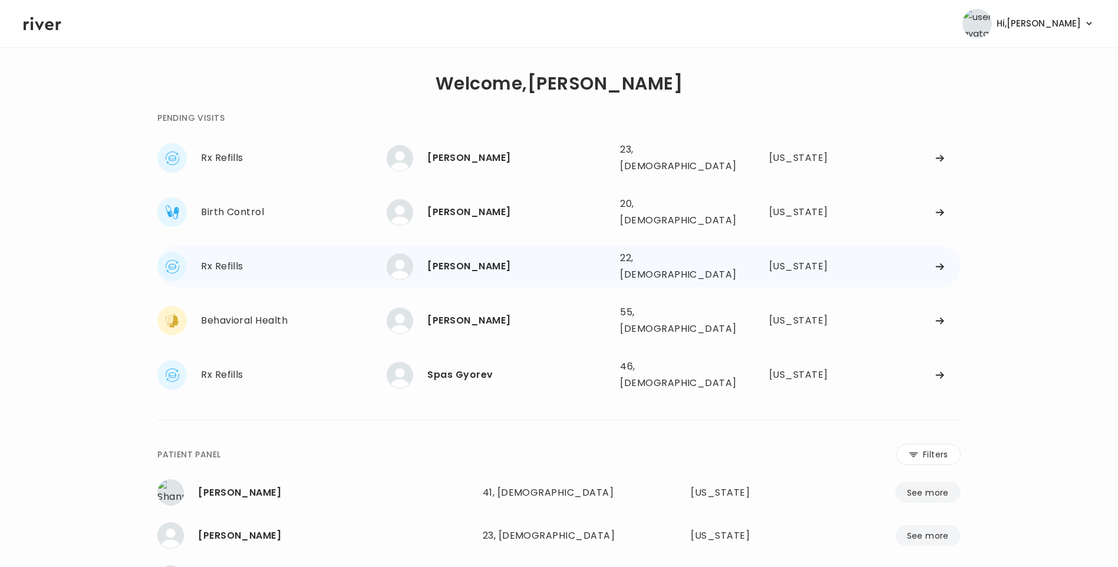
click at [508, 258] on div "[PERSON_NAME]" at bounding box center [518, 266] width 183 height 16
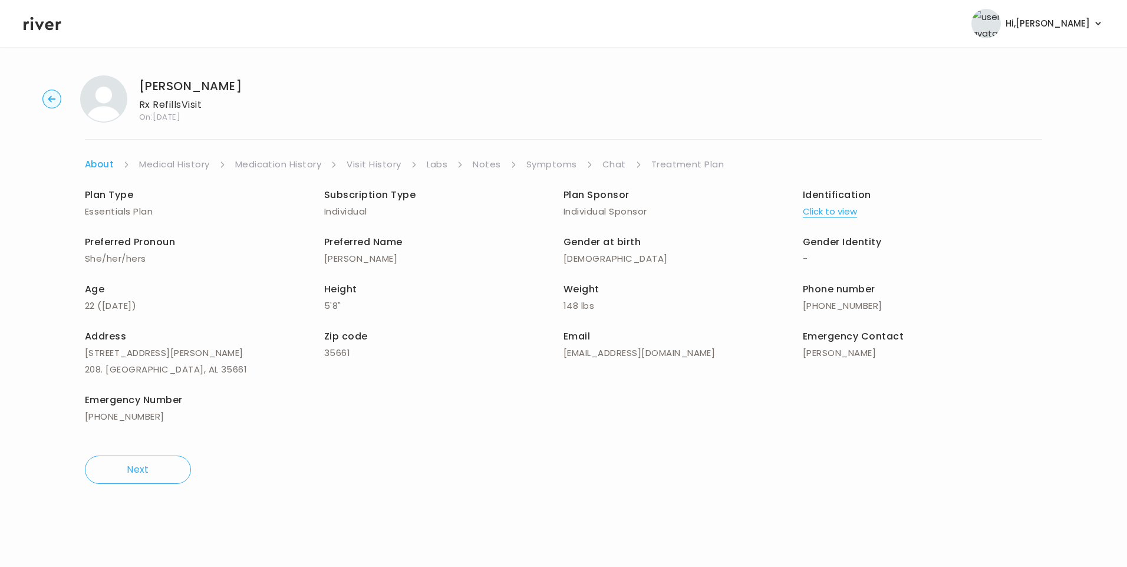
click at [368, 166] on link "Visit History" at bounding box center [373, 164] width 54 height 16
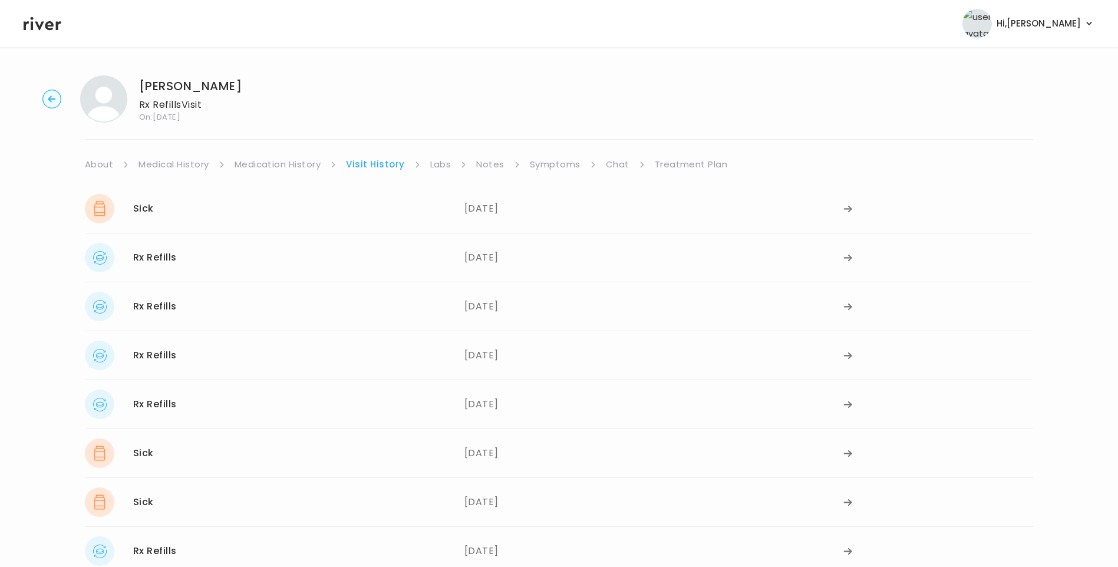
click at [549, 167] on link "Symptoms" at bounding box center [555, 164] width 51 height 16
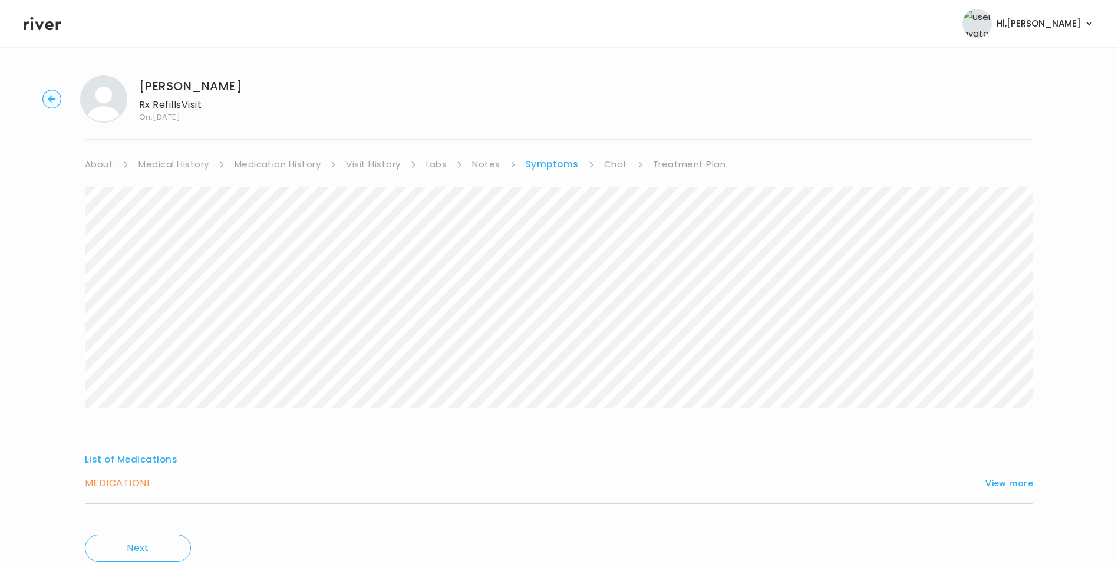
scroll to position [39, 0]
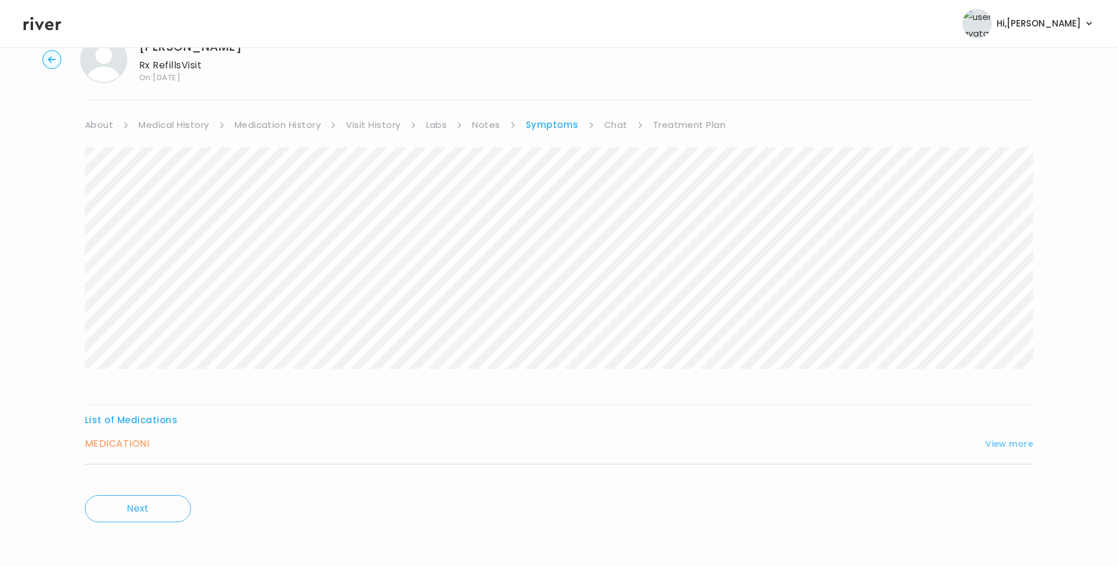
click at [1001, 444] on button "View more" at bounding box center [1009, 444] width 48 height 14
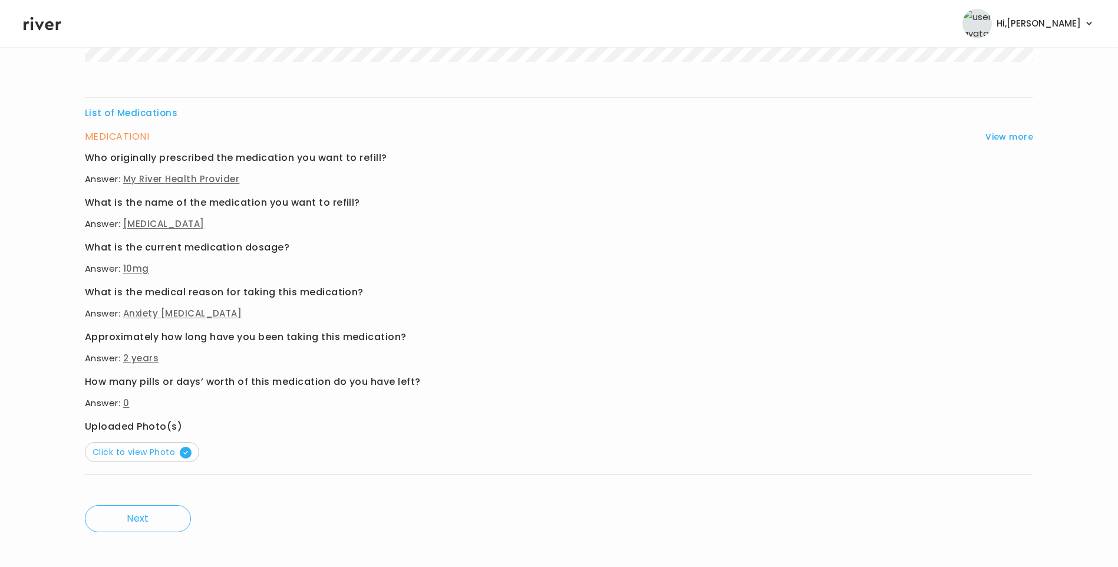
scroll to position [356, 0]
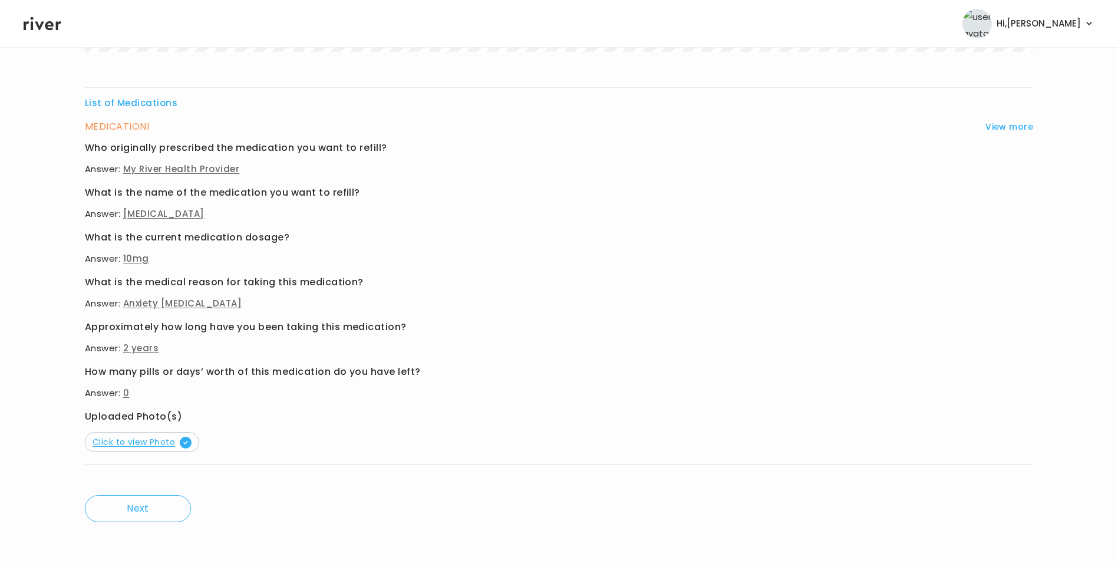
click at [135, 445] on span "Click to view Photo" at bounding box center [142, 442] width 99 height 12
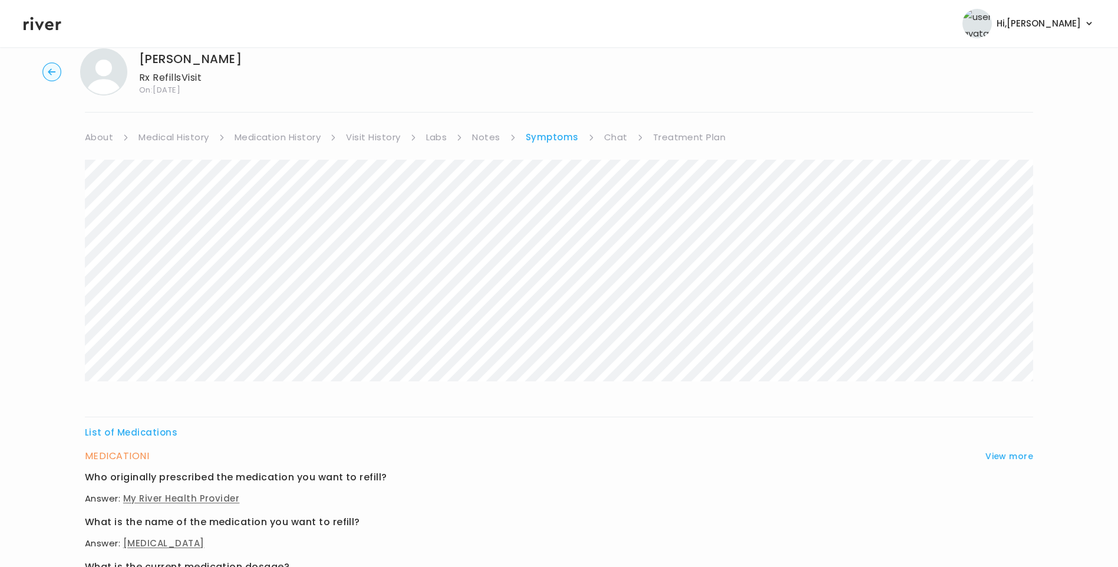
scroll to position [0, 0]
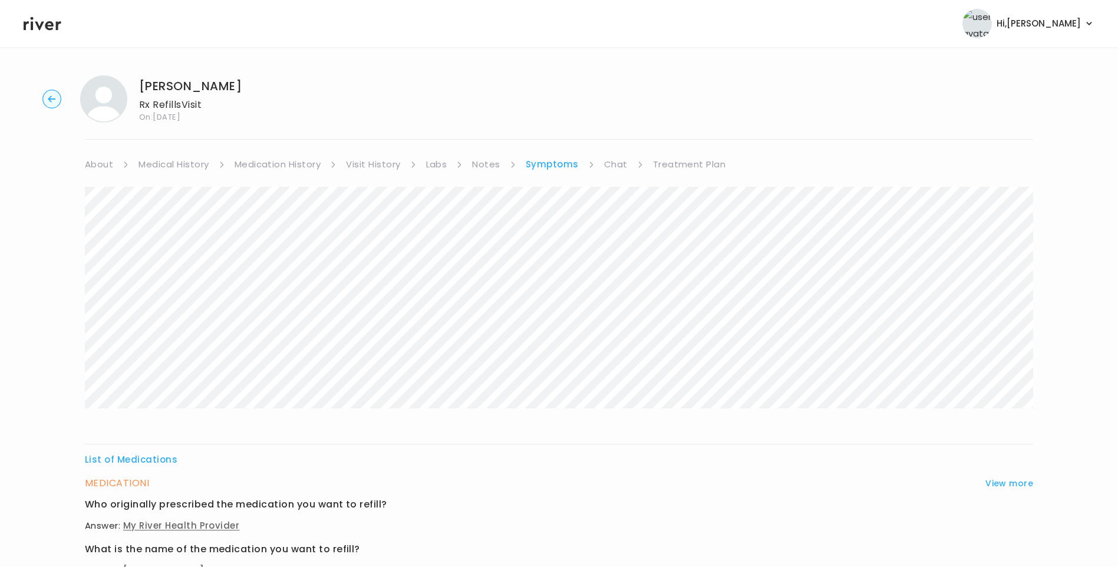
click at [269, 163] on link "Medication History" at bounding box center [277, 164] width 87 height 16
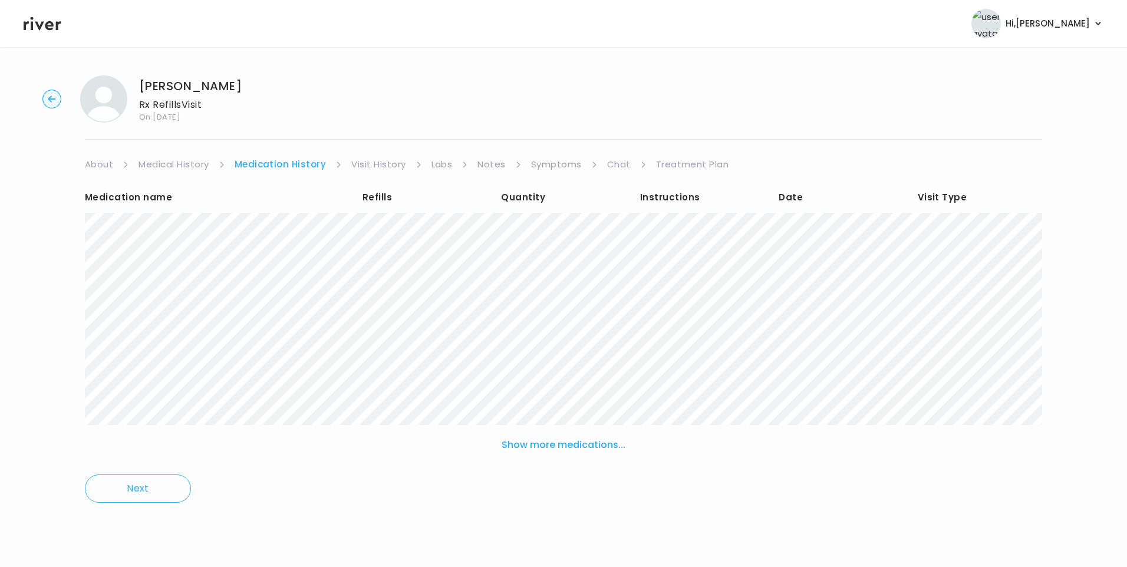
click at [389, 161] on link "Visit History" at bounding box center [378, 164] width 54 height 16
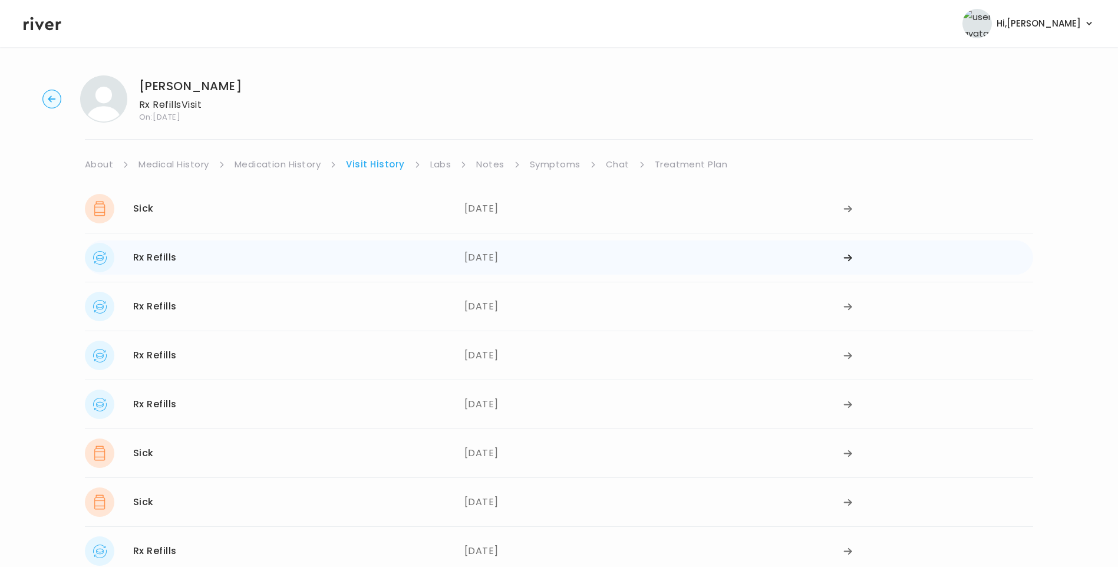
click at [498, 267] on div "05/29/2025" at bounding box center [653, 257] width 379 height 29
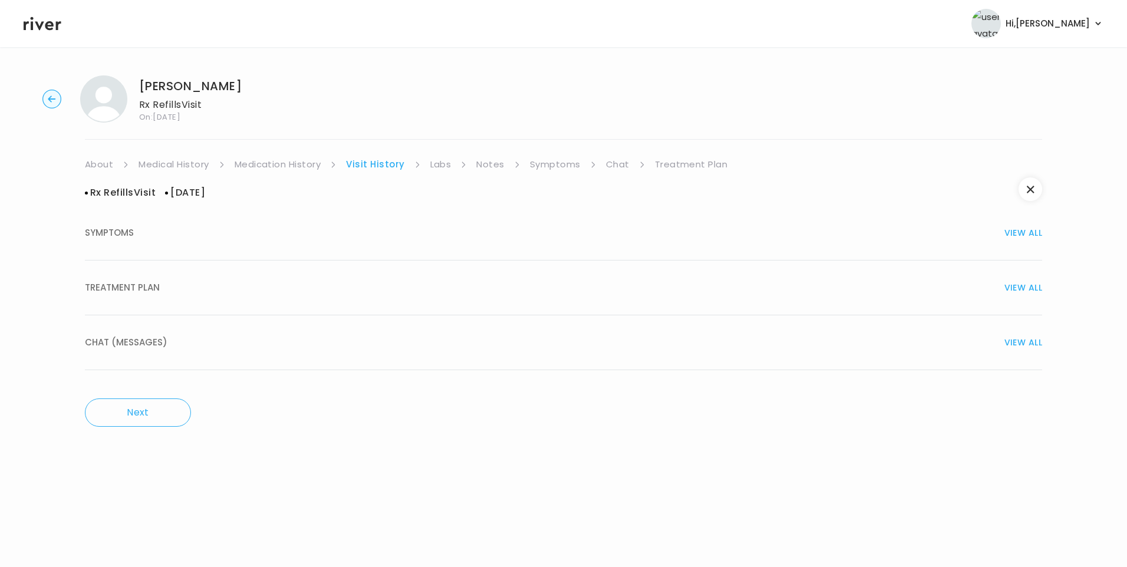
drag, startPoint x: 110, startPoint y: 293, endPoint x: 116, endPoint y: 293, distance: 5.9
click at [113, 293] on span "TREATMENT PLAN" at bounding box center [122, 287] width 75 height 16
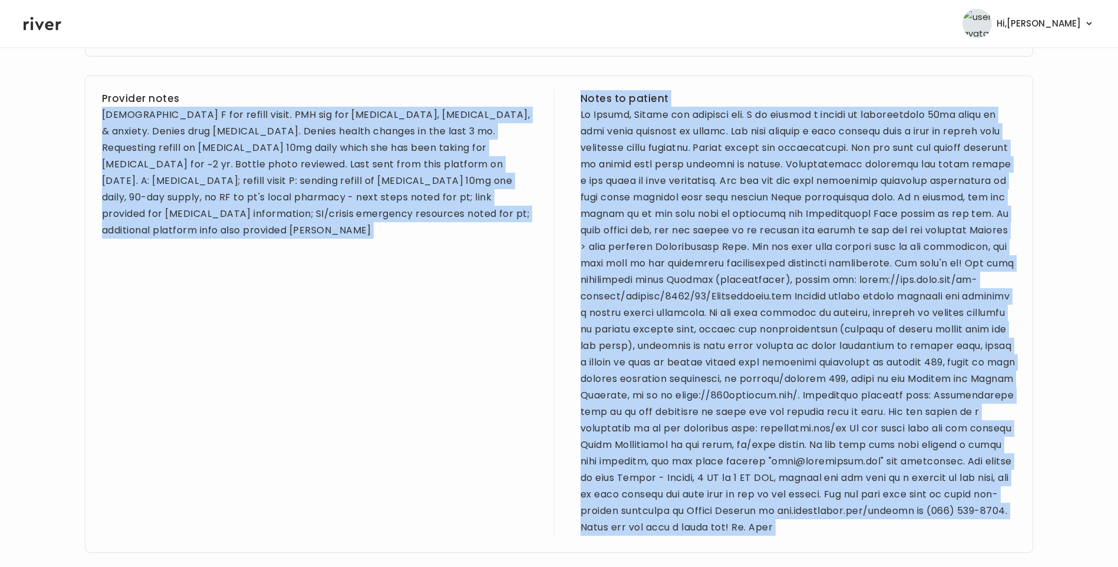
scroll to position [633, 0]
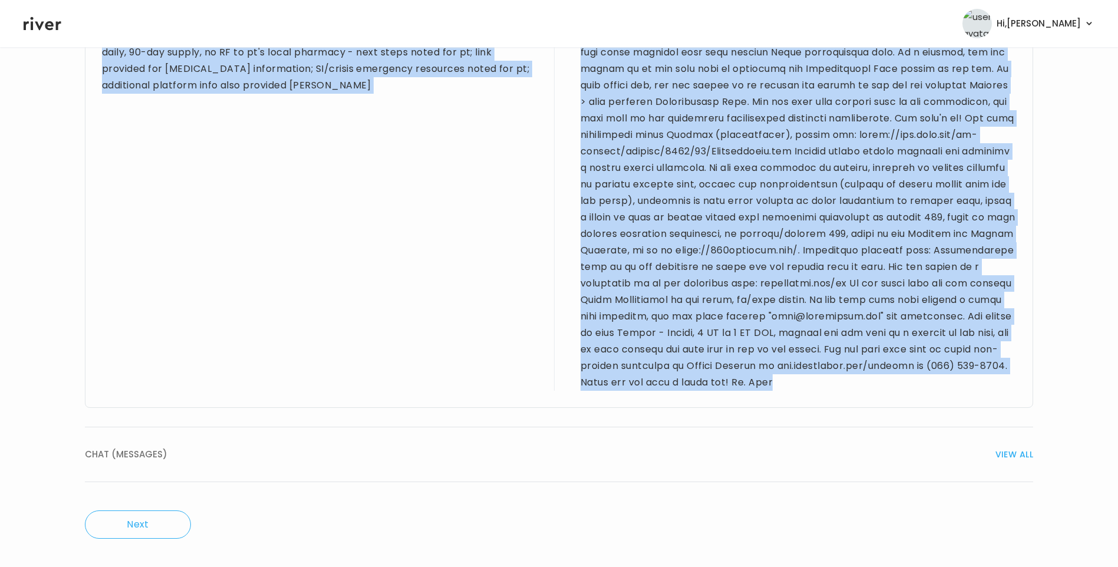
drag, startPoint x: 103, startPoint y: 114, endPoint x: 894, endPoint y: 384, distance: 836.0
click at [894, 384] on div "Provider notes 22 yo F for refill visit. PMH sig for psoriasis, depression, & a…" at bounding box center [559, 168] width 948 height 477
drag, startPoint x: 894, startPoint y: 384, endPoint x: 849, endPoint y: 293, distance: 102.0
copy div "22 yo F for refill visit. PMH sig for psoriasis, depression, & anxiety. Denies …"
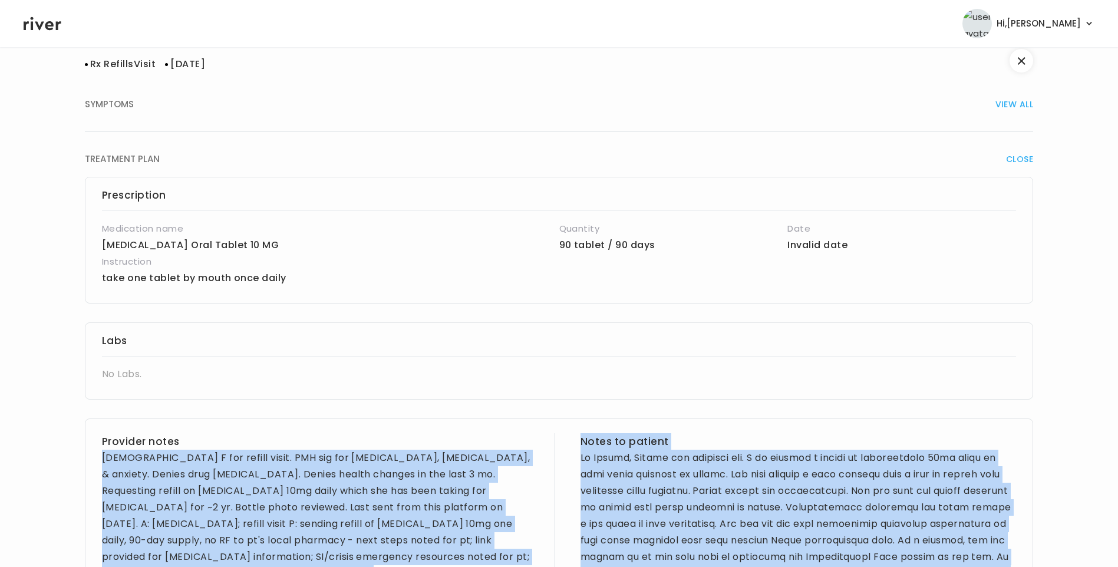
scroll to position [0, 0]
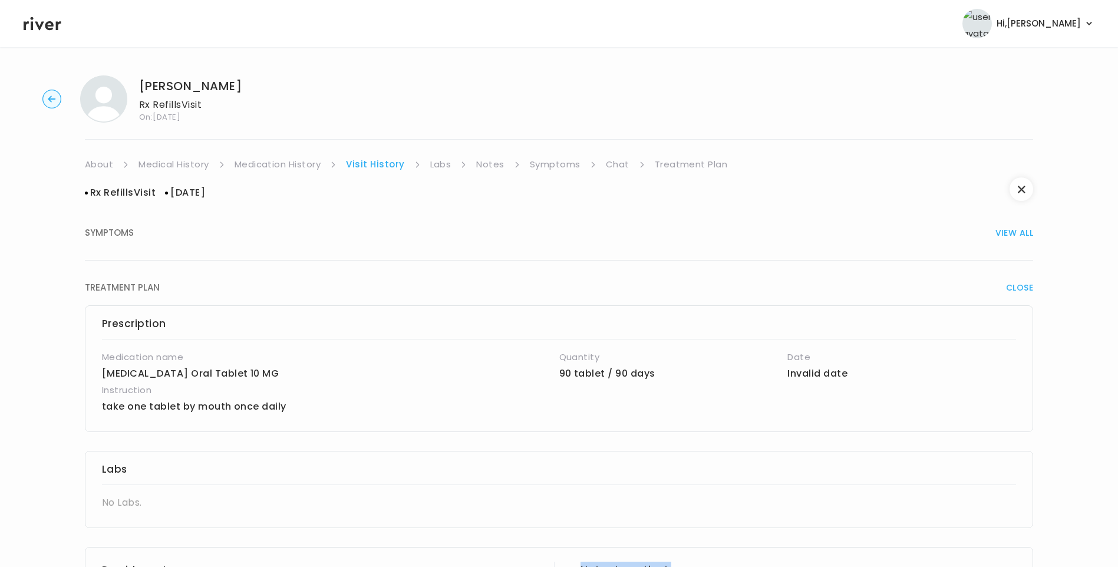
click at [703, 164] on link "Treatment Plan" at bounding box center [691, 164] width 73 height 16
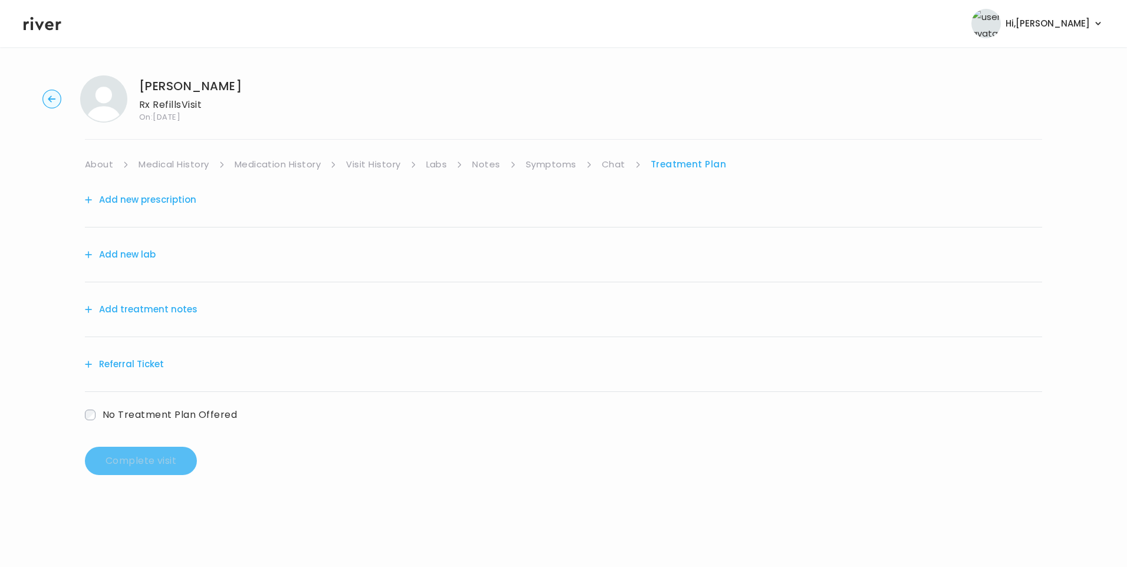
click at [173, 309] on button "Add treatment notes" at bounding box center [141, 309] width 113 height 16
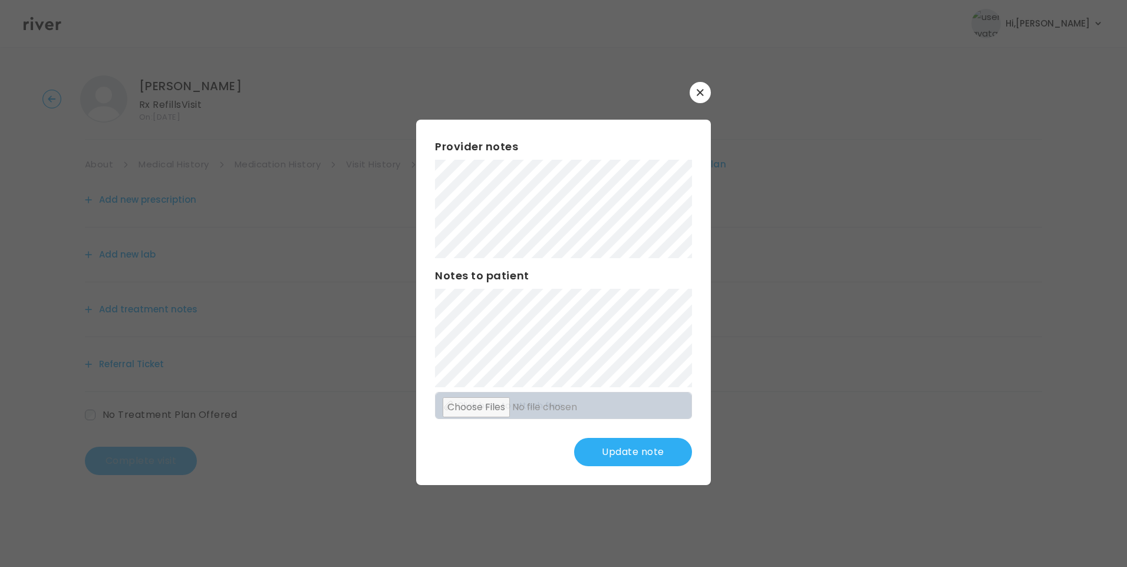
click at [656, 451] on button "Update note" at bounding box center [633, 452] width 118 height 28
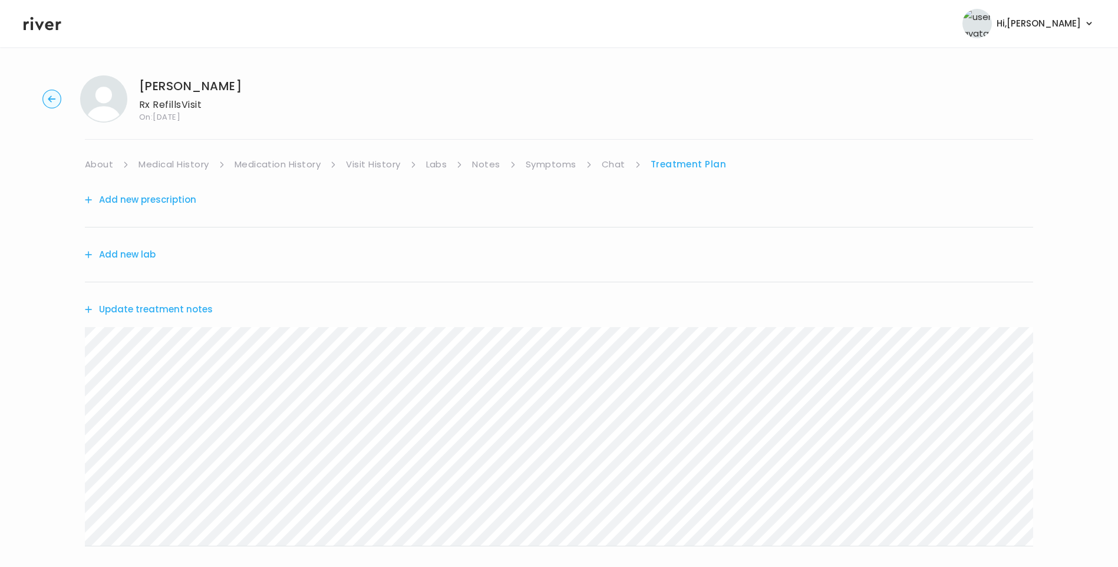
click at [151, 311] on button "Update treatment notes" at bounding box center [149, 309] width 128 height 16
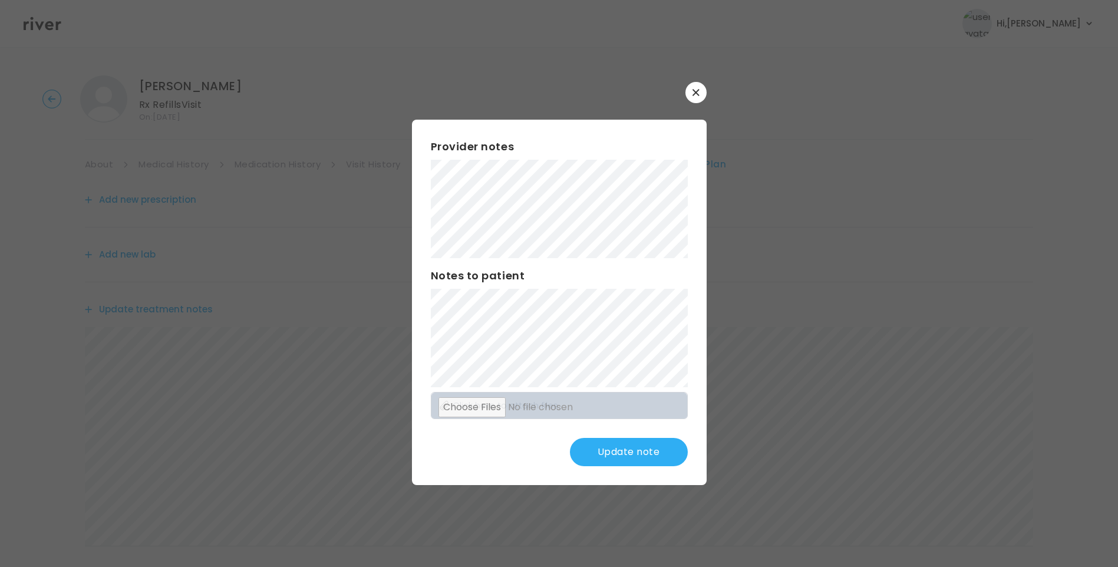
click at [653, 303] on div "Provider notes Notes to patient Click here to attach files Update note" at bounding box center [559, 302] width 295 height 365
click at [351, 233] on div "​ Provider notes Notes to patient Click here to attach files Update note" at bounding box center [559, 283] width 1118 height 567
drag, startPoint x: 622, startPoint y: 455, endPoint x: 610, endPoint y: 453, distance: 11.3
click at [621, 455] on button "Update note" at bounding box center [629, 452] width 118 height 28
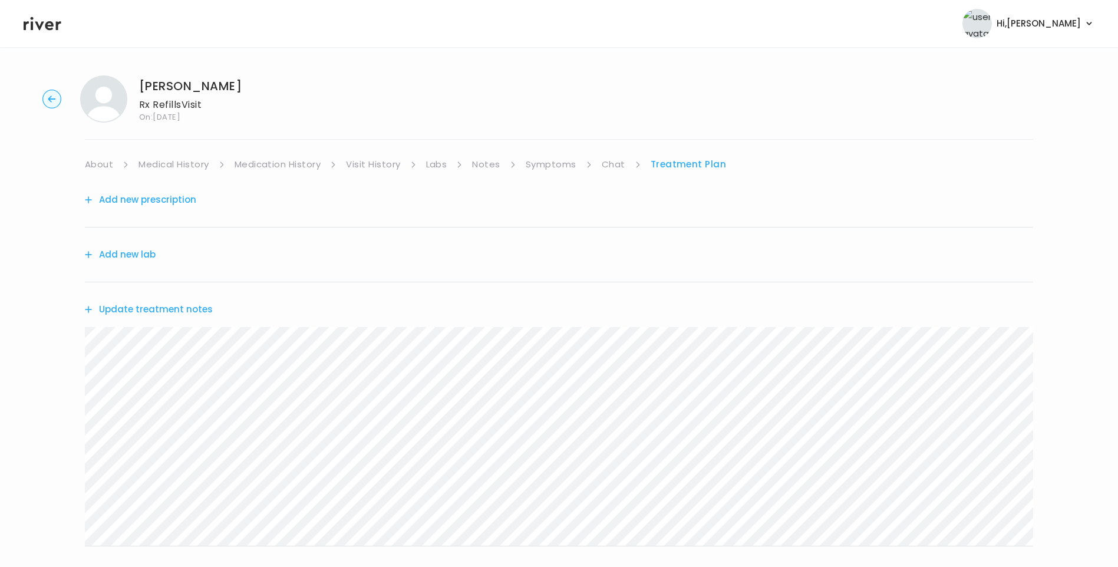
click at [184, 300] on div "Update treatment notes" at bounding box center [559, 309] width 948 height 54
click at [192, 313] on button "Update treatment notes" at bounding box center [149, 309] width 128 height 16
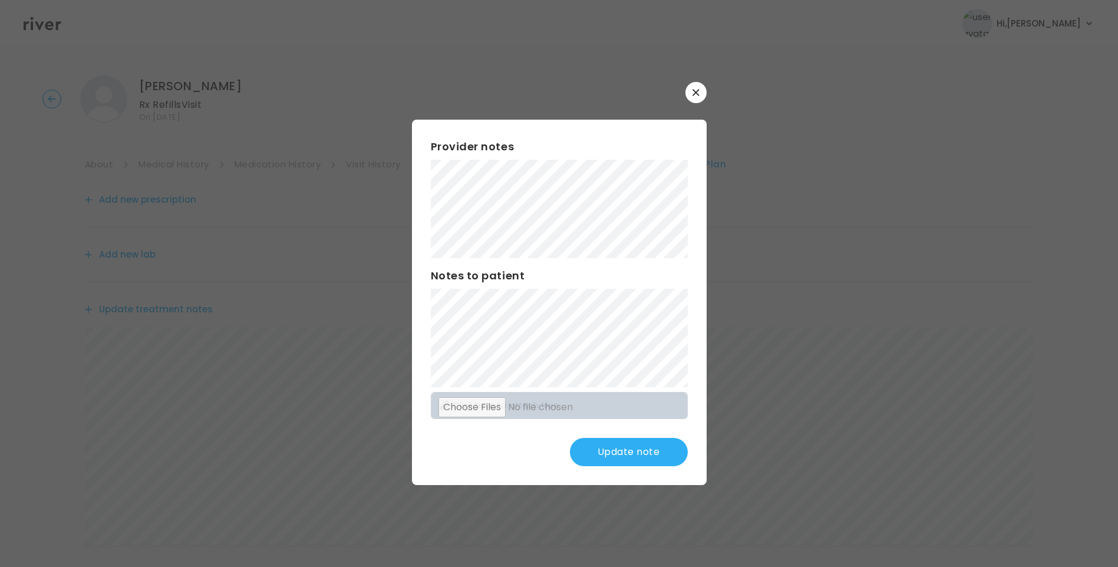
click at [648, 453] on button "Update note" at bounding box center [629, 452] width 118 height 28
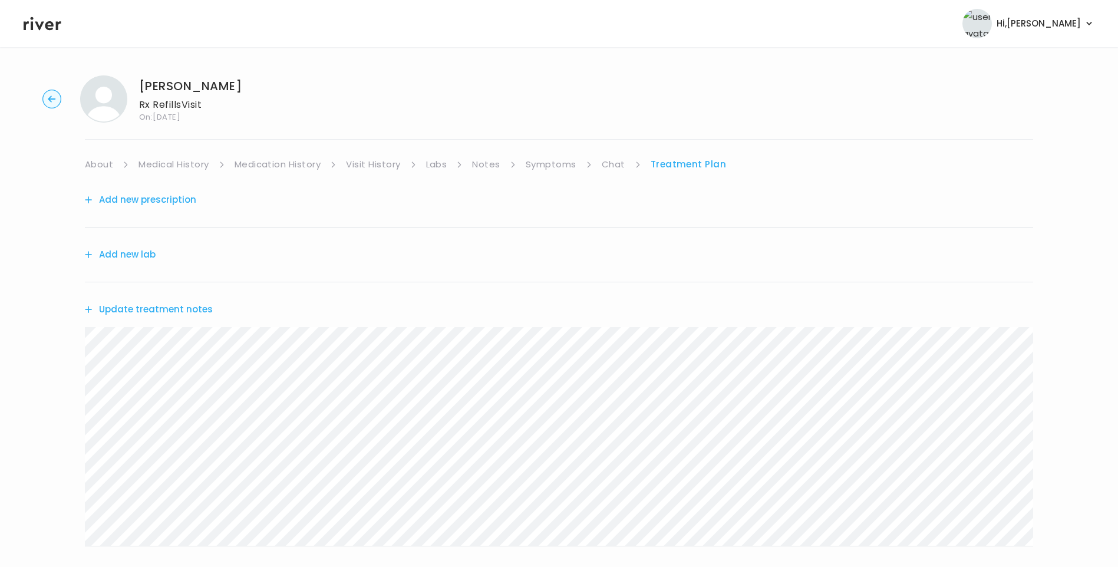
click at [154, 161] on link "Medical History" at bounding box center [173, 164] width 70 height 16
click at [668, 167] on link "Treatment Plan" at bounding box center [691, 164] width 73 height 16
click at [184, 312] on button "Update treatment notes" at bounding box center [149, 309] width 128 height 16
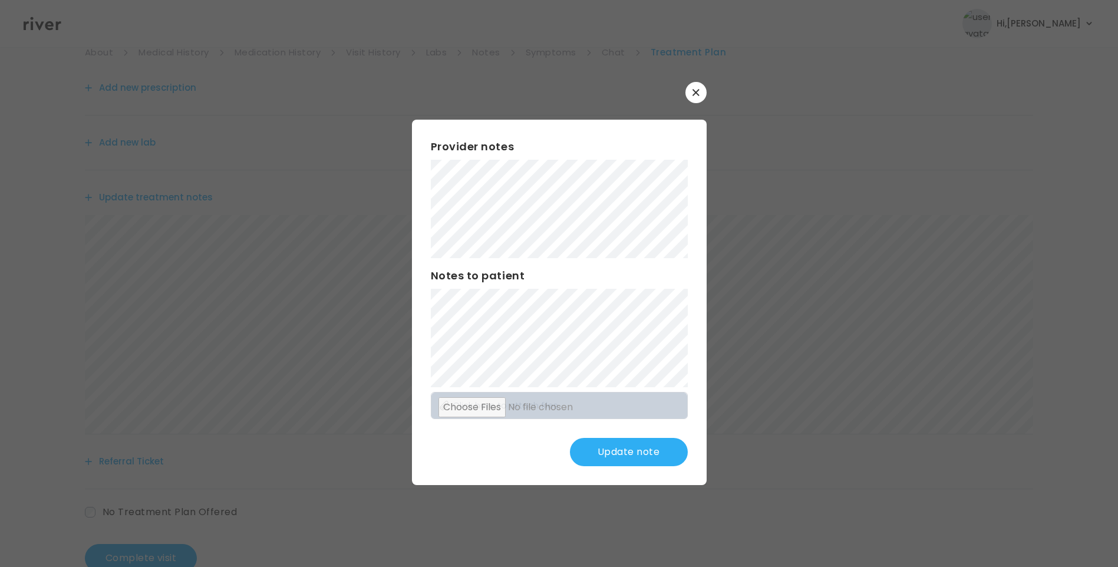
scroll to position [118, 0]
click at [631, 450] on button "Update note" at bounding box center [629, 452] width 118 height 28
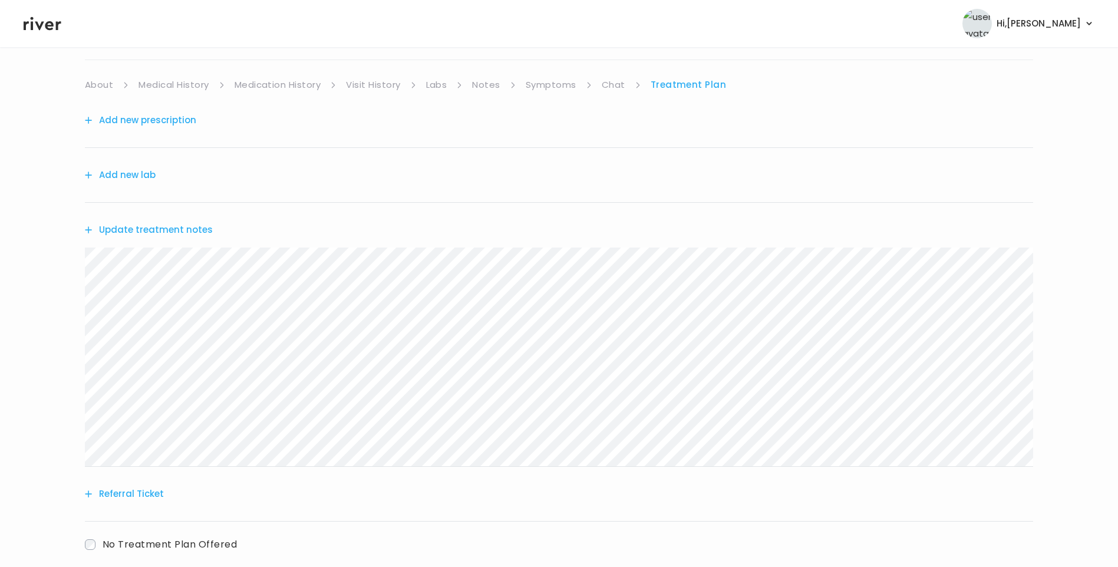
scroll to position [59, 0]
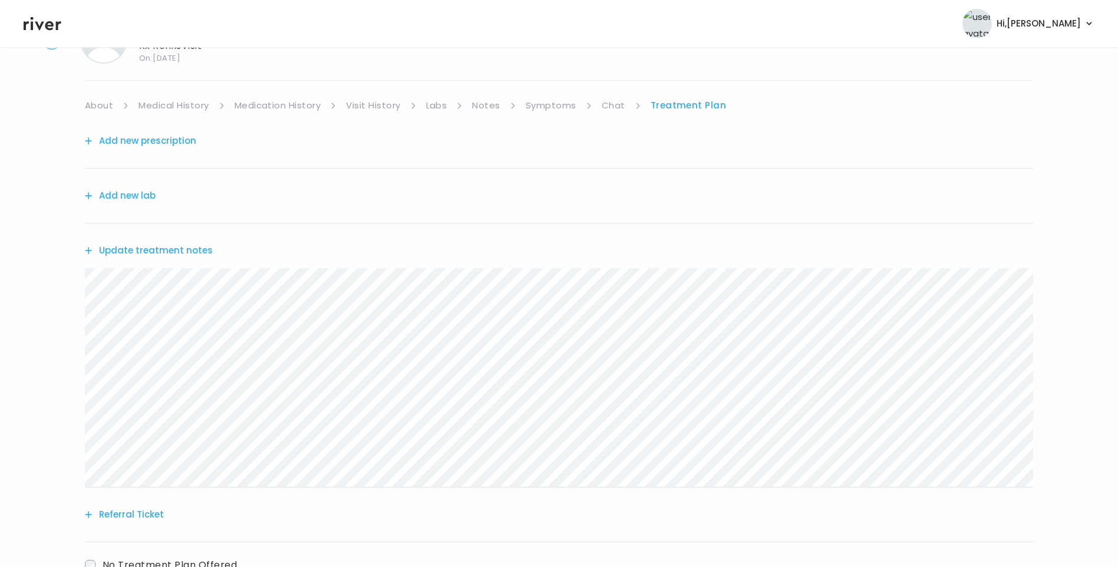
click at [181, 138] on button "Add new prescription" at bounding box center [140, 141] width 111 height 16
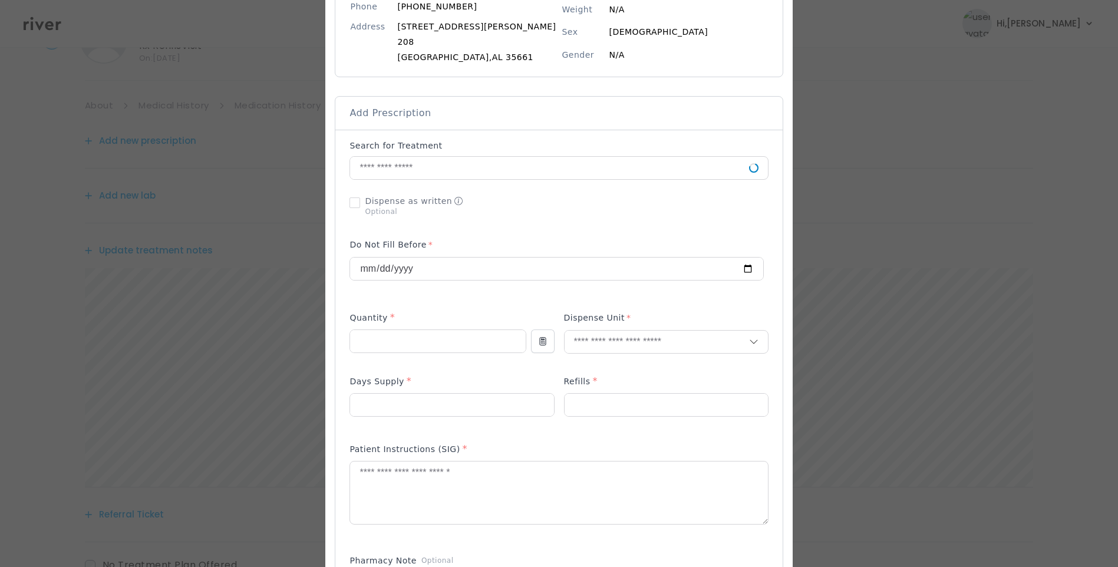
scroll to position [177, 0]
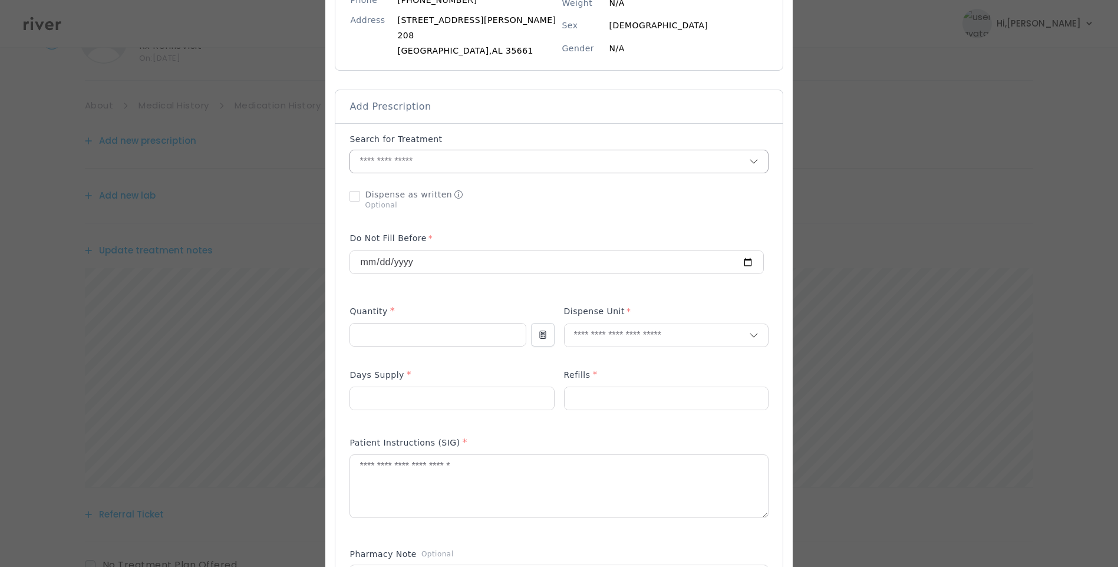
click at [436, 160] on input "text" at bounding box center [549, 161] width 398 height 22
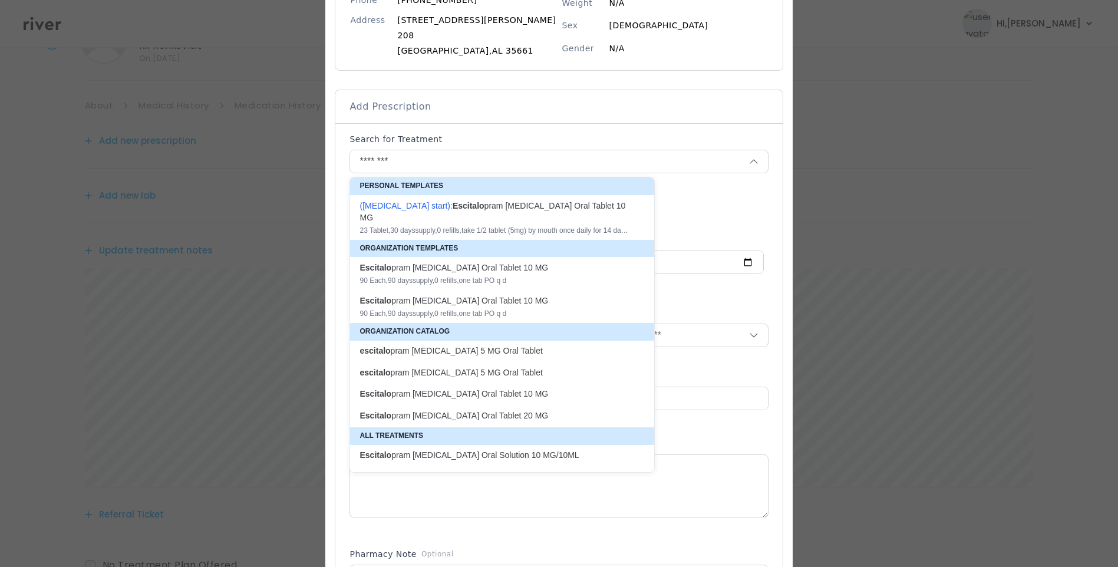
click at [487, 276] on div "90 Each , 90 days supply, 0 refills , one tab PO q d" at bounding box center [494, 280] width 271 height 9
type input "**********"
type input "**"
type input "*"
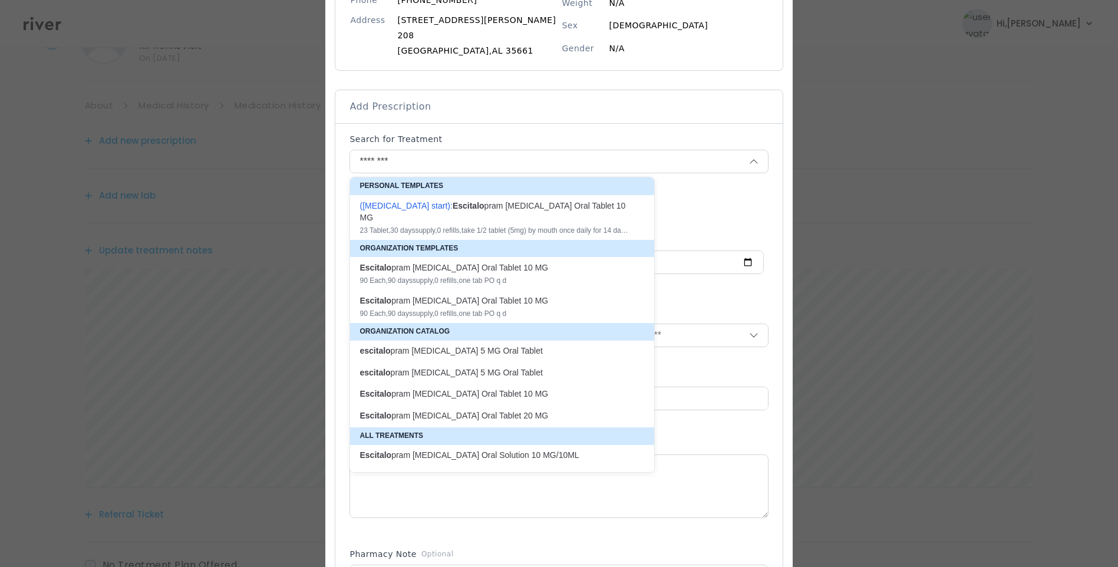
type textarea "**********"
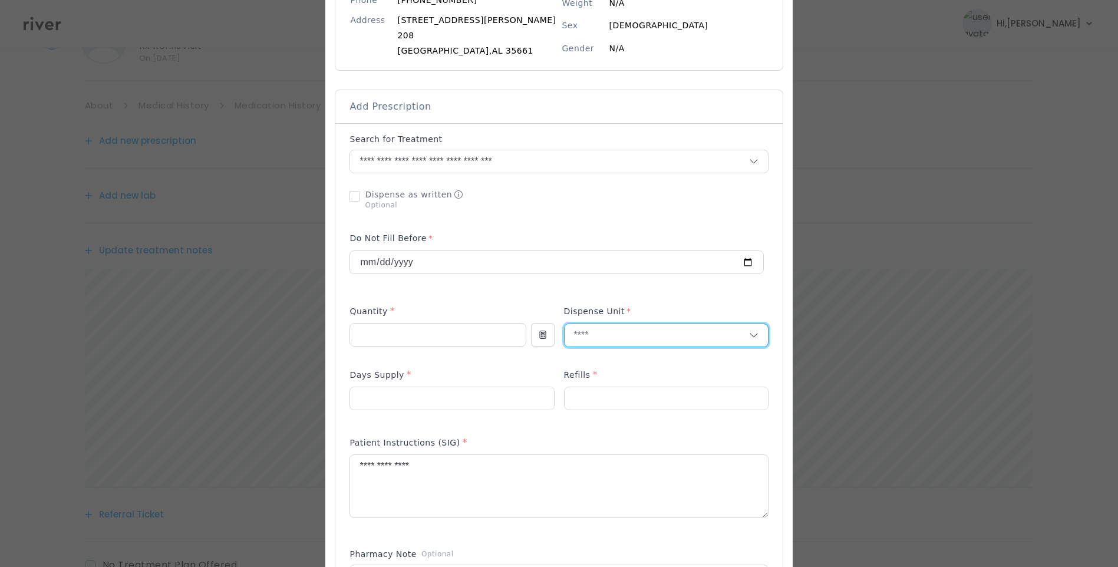
click at [594, 335] on input "text" at bounding box center [656, 335] width 184 height 22
type input "****"
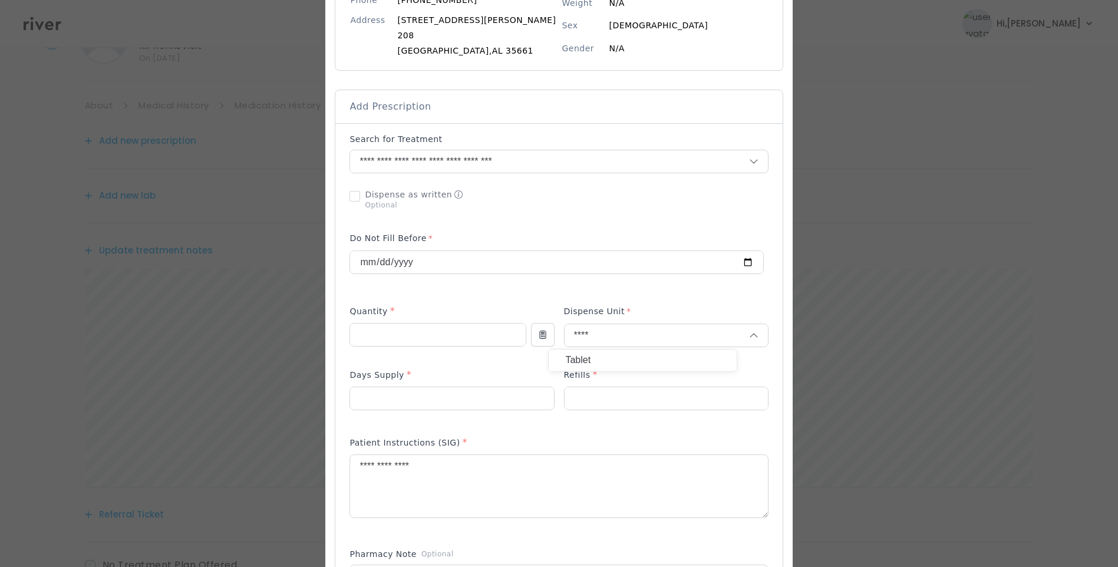
click at [592, 368] on p "Tablet" at bounding box center [642, 360] width 155 height 17
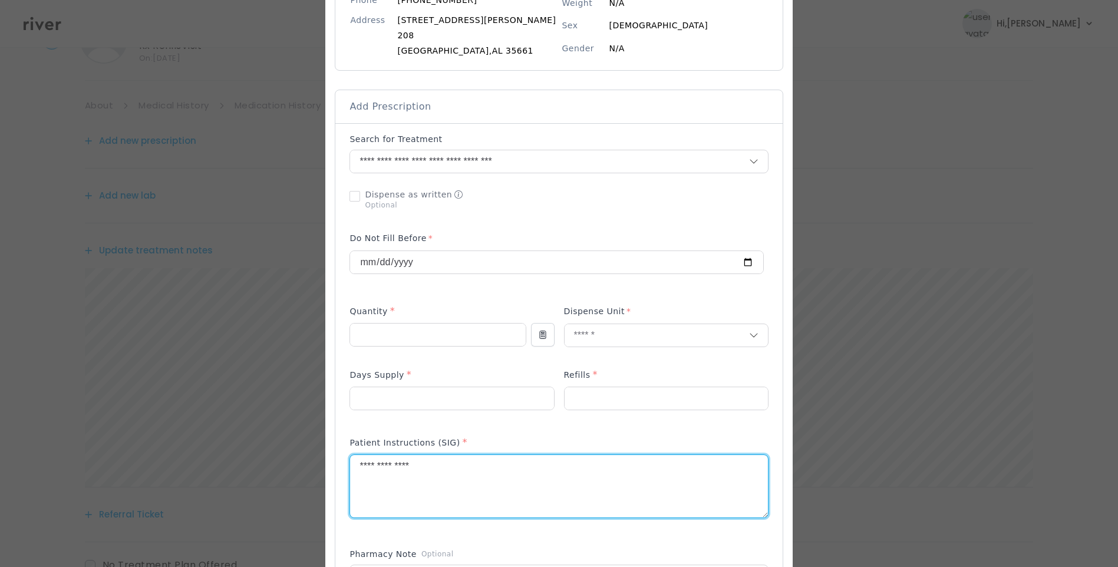
drag, startPoint x: 461, startPoint y: 474, endPoint x: 307, endPoint y: 474, distance: 153.8
click at [308, 474] on div "​" at bounding box center [559, 467] width 1118 height 1288
type textarea "**********"
click at [543, 434] on div "Patient Instructions (SIG) *" at bounding box center [558, 483] width 418 height 105
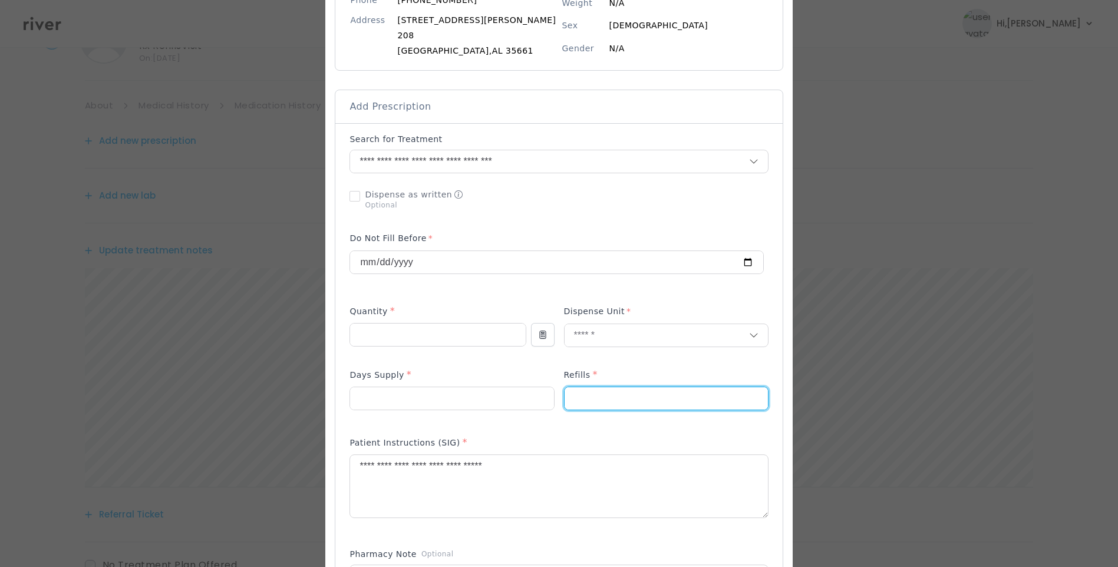
click at [564, 400] on input "*" at bounding box center [665, 398] width 203 height 22
type input "*"
click at [584, 425] on div "Add Prescription to Order" at bounding box center [558, 421] width 418 height 576
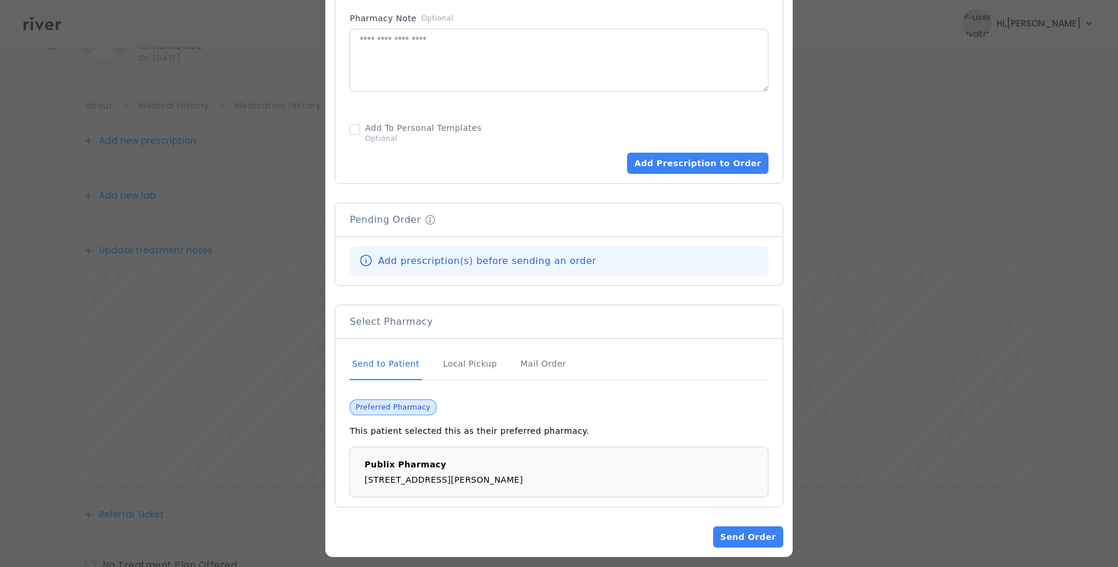
scroll to position [721, 0]
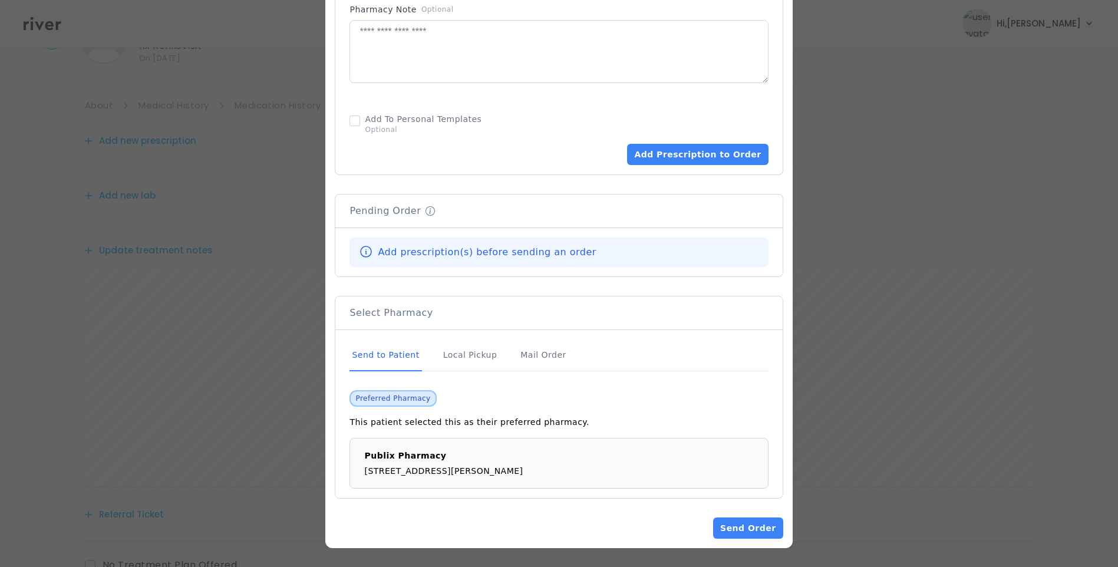
click at [398, 353] on div "Send to Patient" at bounding box center [385, 355] width 72 height 32
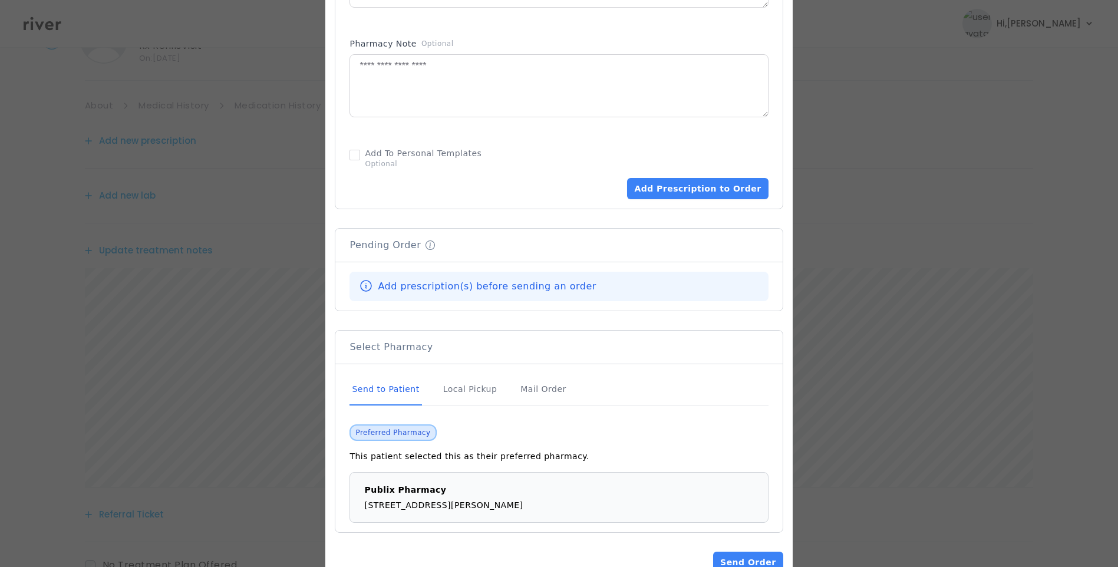
scroll to position [544, 0]
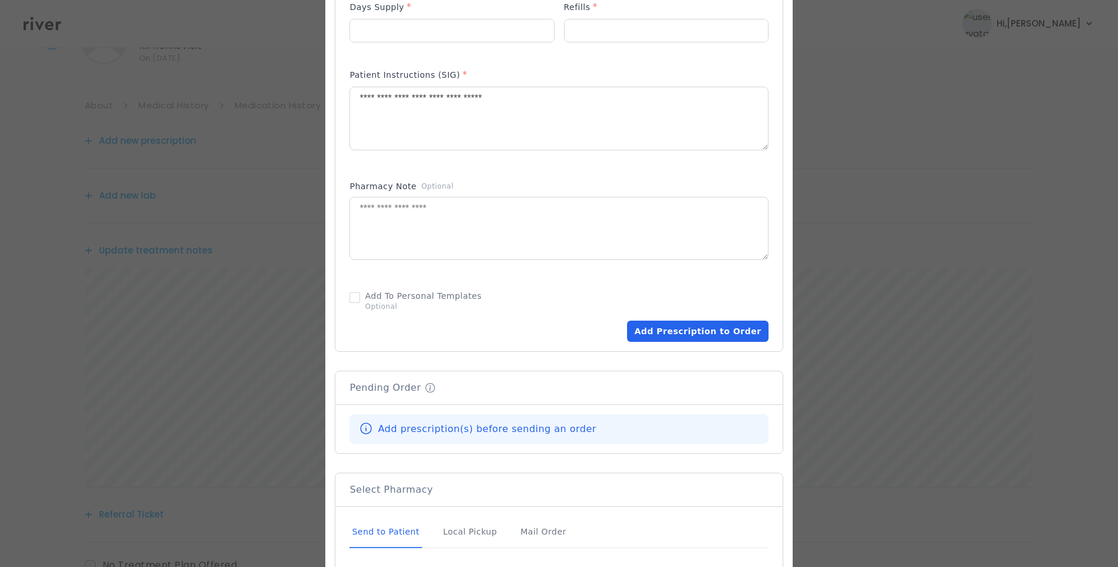
click at [680, 340] on button "Add Prescription to Order" at bounding box center [697, 331] width 141 height 21
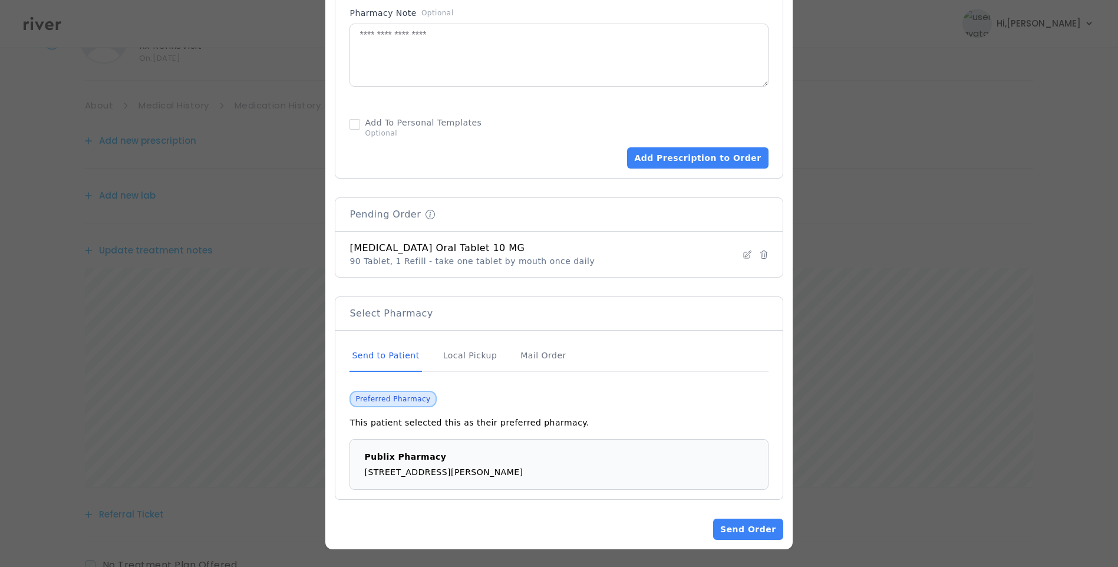
scroll to position [719, 0]
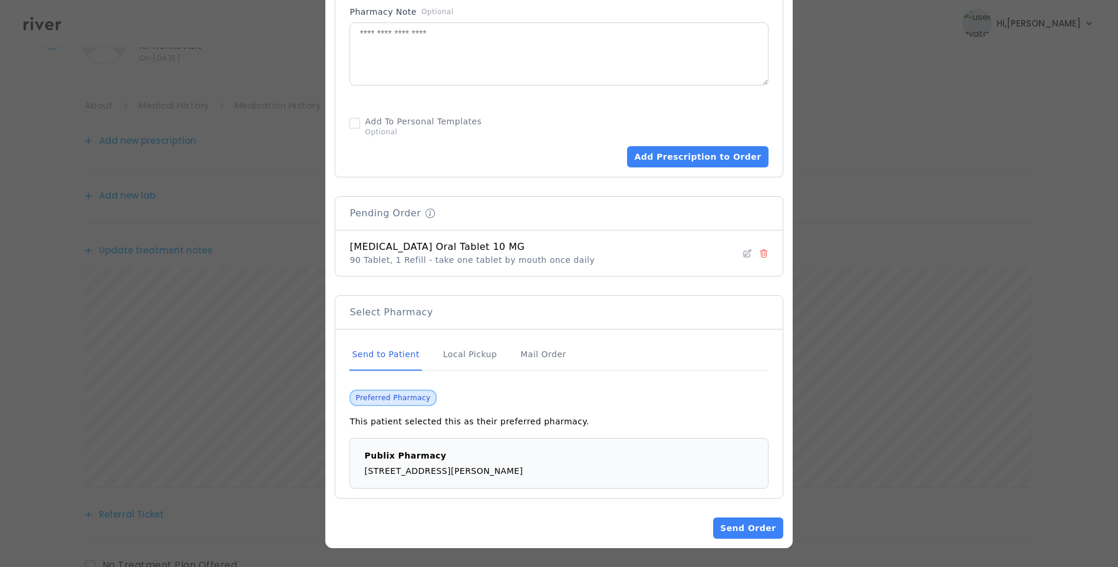
click at [760, 255] on icon at bounding box center [763, 253] width 6 height 8
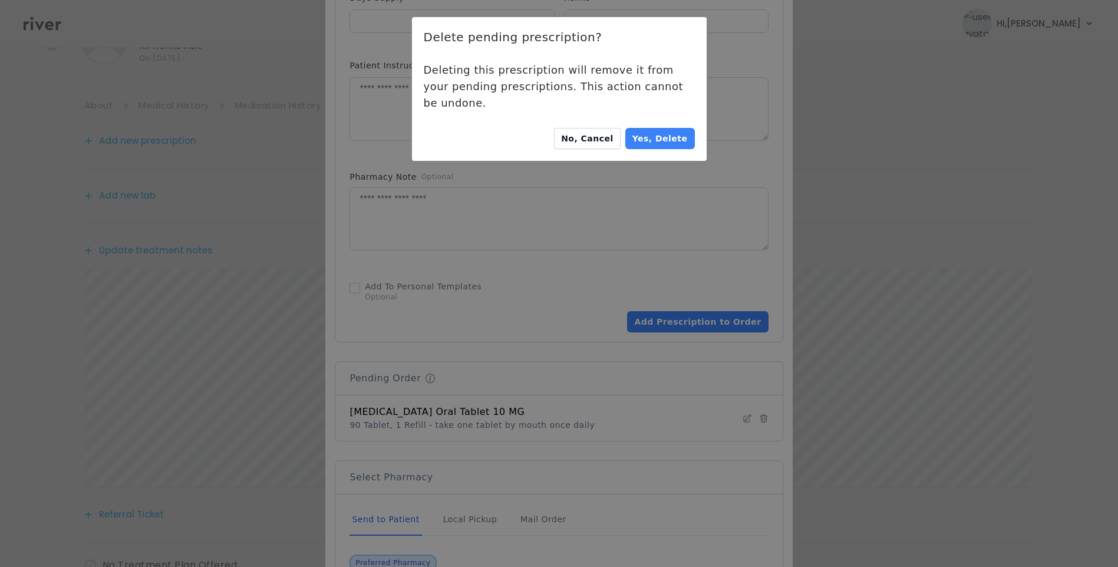
scroll to position [483, 0]
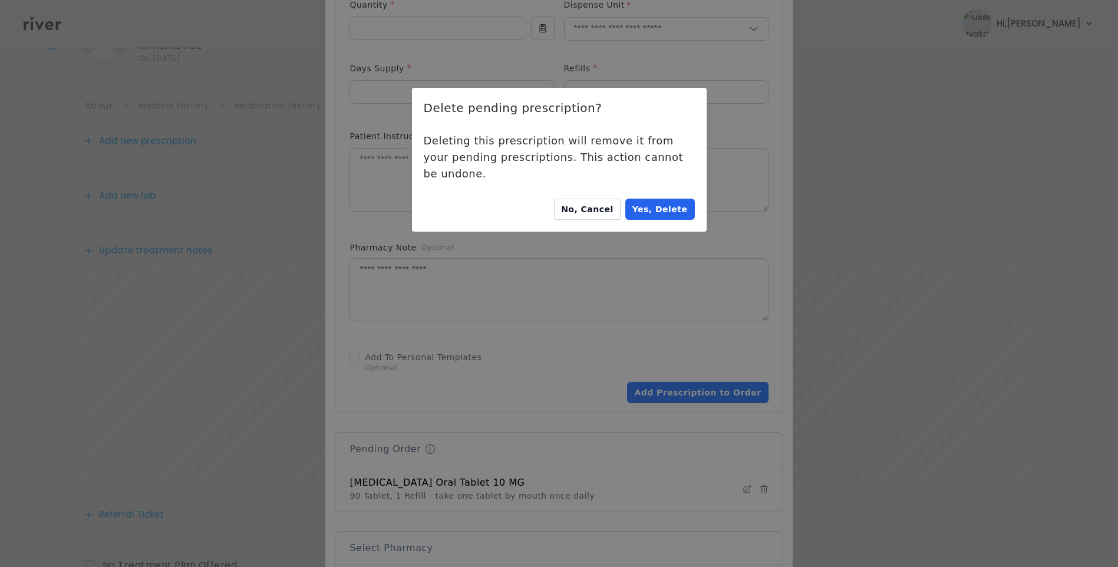
click at [654, 200] on button "Yes, Delete" at bounding box center [660, 209] width 70 height 21
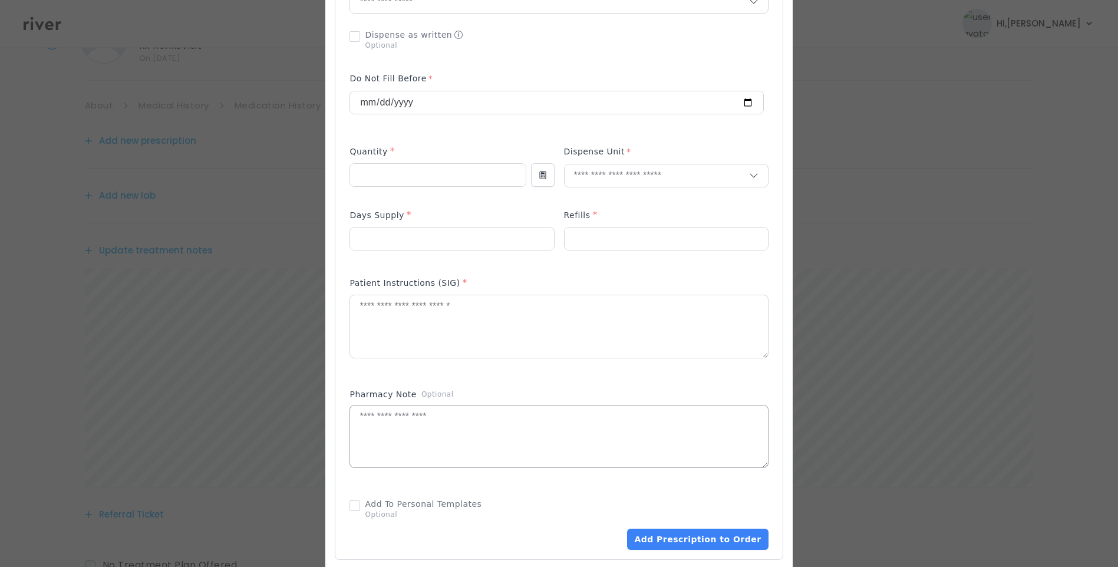
scroll to position [306, 0]
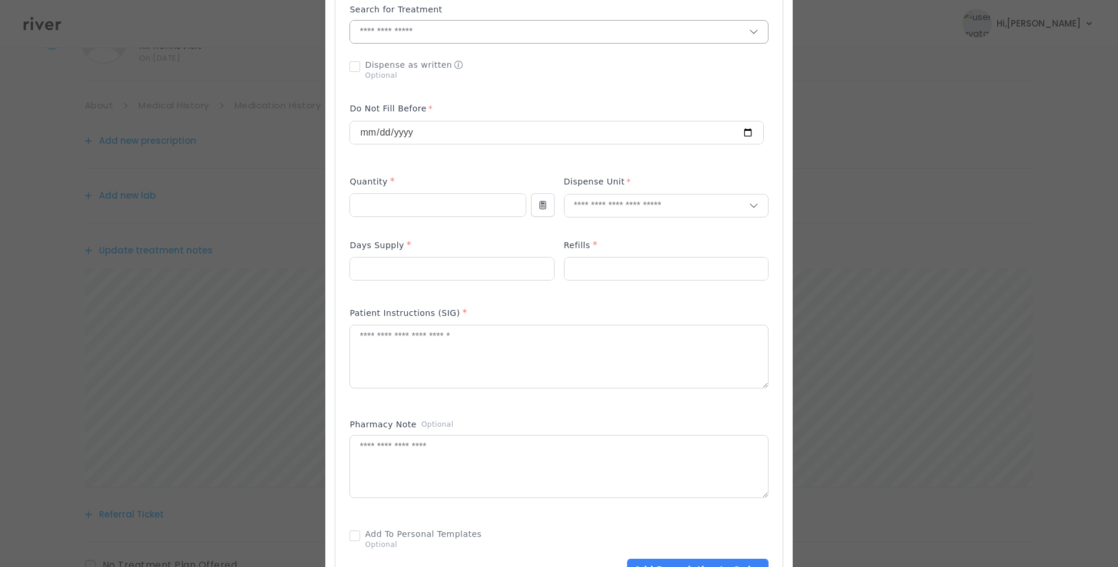
click at [404, 28] on input "text" at bounding box center [549, 32] width 398 height 22
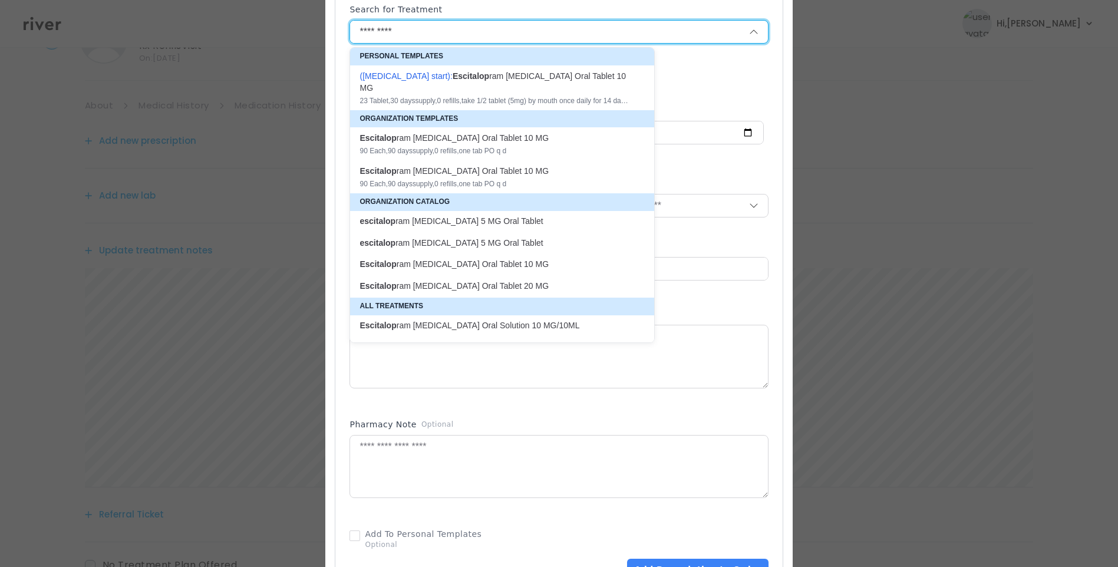
click at [515, 132] on div "Escitalop ram Oxalate Oral Tablet 10 MG" at bounding box center [494, 138] width 271 height 12
type input "**********"
type input "**"
type input "*"
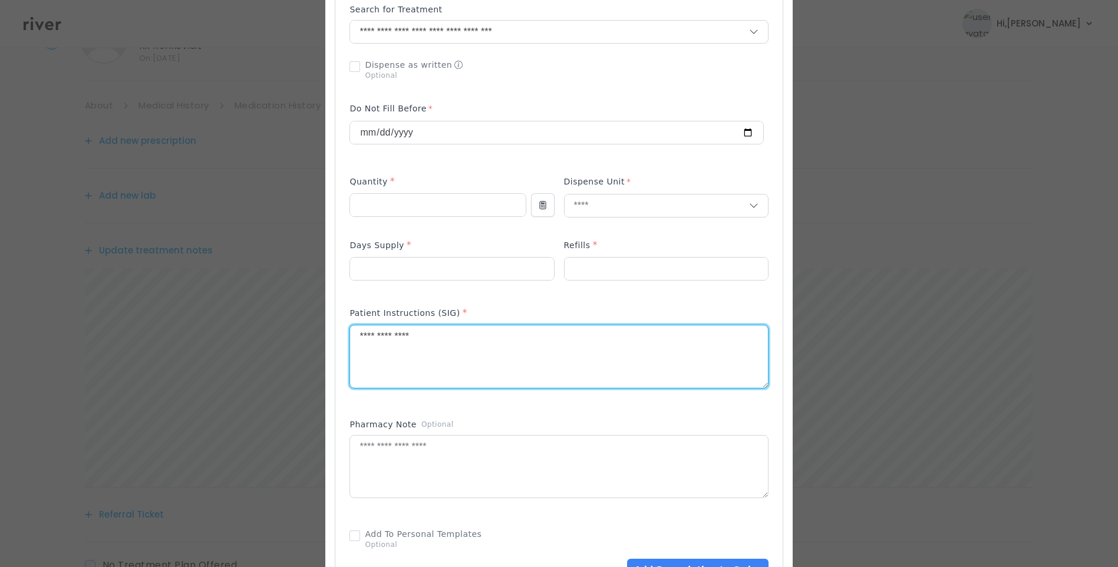
drag, startPoint x: 469, startPoint y: 350, endPoint x: 260, endPoint y: 341, distance: 208.8
click at [260, 341] on div "​" at bounding box center [559, 338] width 1118 height 1288
type textarea "**********"
click at [606, 199] on input "text" at bounding box center [656, 205] width 184 height 22
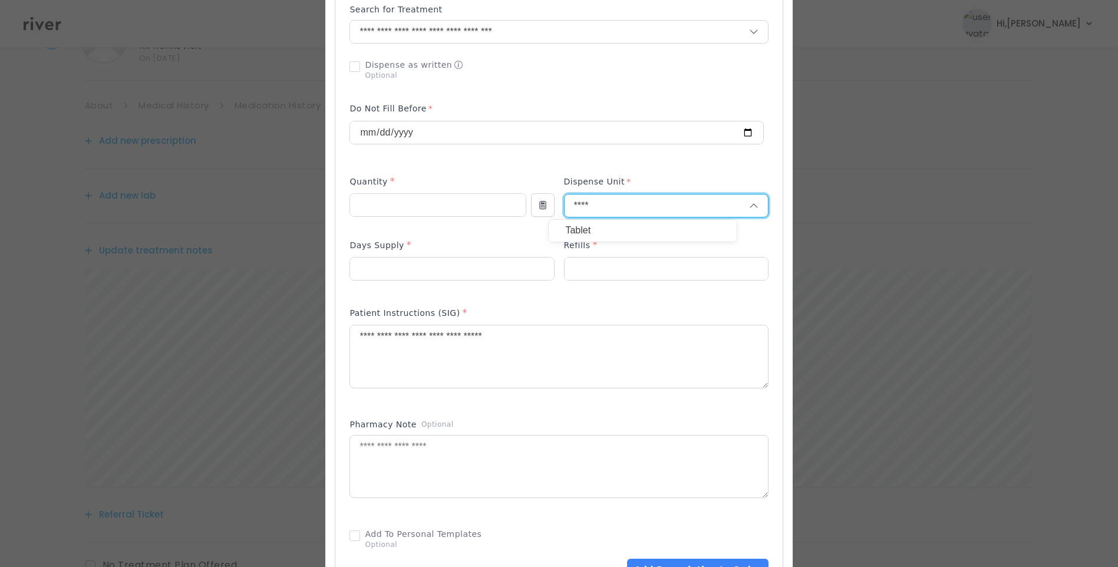
type input "****"
click at [602, 233] on p "Tablet" at bounding box center [642, 230] width 155 height 17
click at [625, 240] on div "Refills *" at bounding box center [666, 247] width 204 height 19
click at [550, 347] on textarea "**********" at bounding box center [558, 356] width 417 height 62
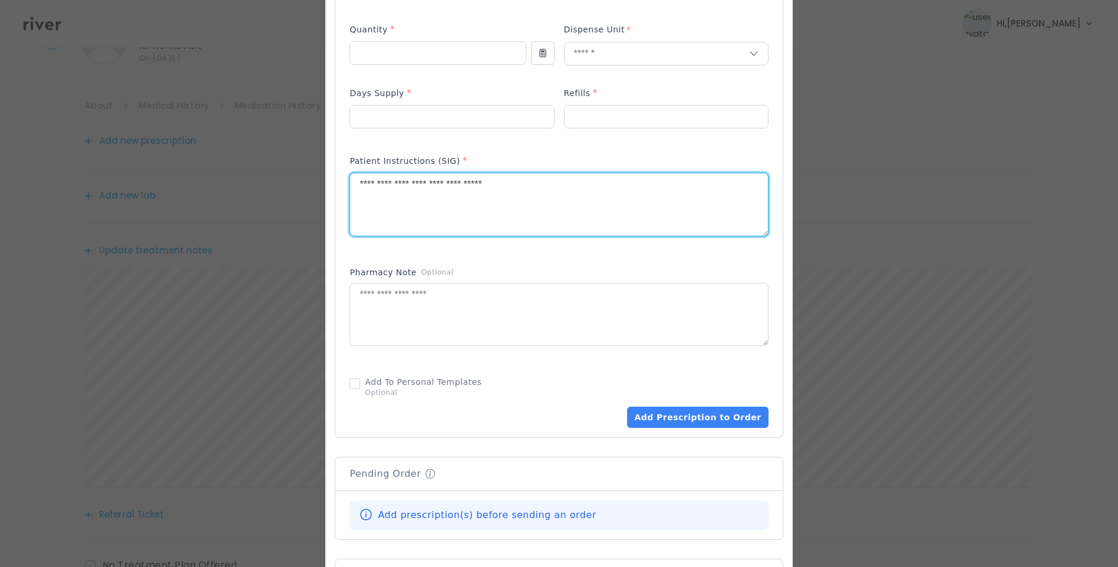
scroll to position [483, 0]
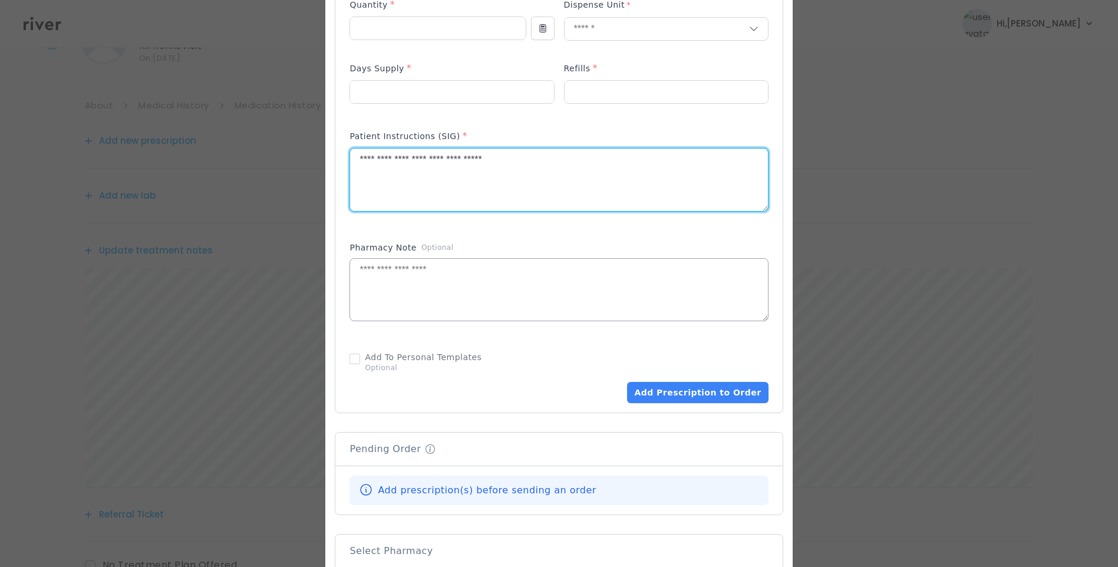
click at [539, 292] on textarea at bounding box center [558, 290] width 417 height 62
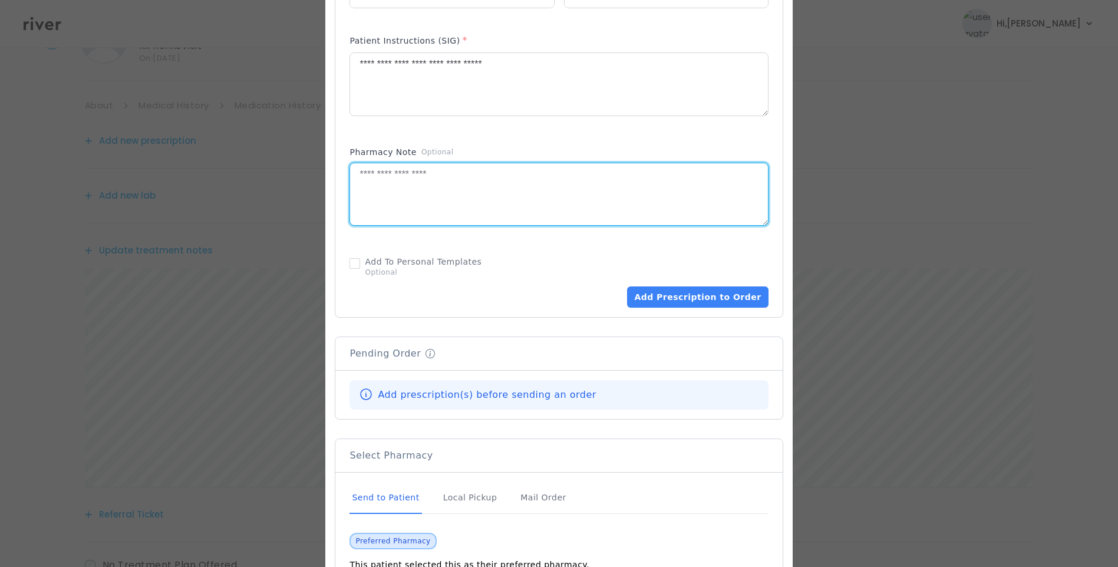
scroll to position [660, 0]
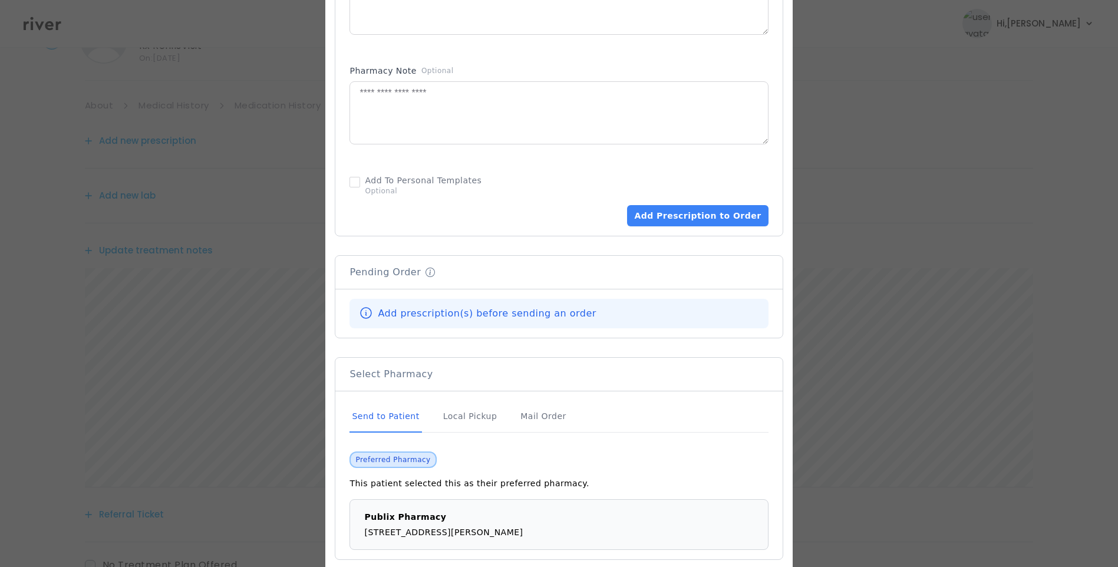
click at [414, 420] on div "Send to Patient" at bounding box center [385, 417] width 72 height 32
click at [690, 220] on button "Add Prescription to Order" at bounding box center [697, 215] width 141 height 21
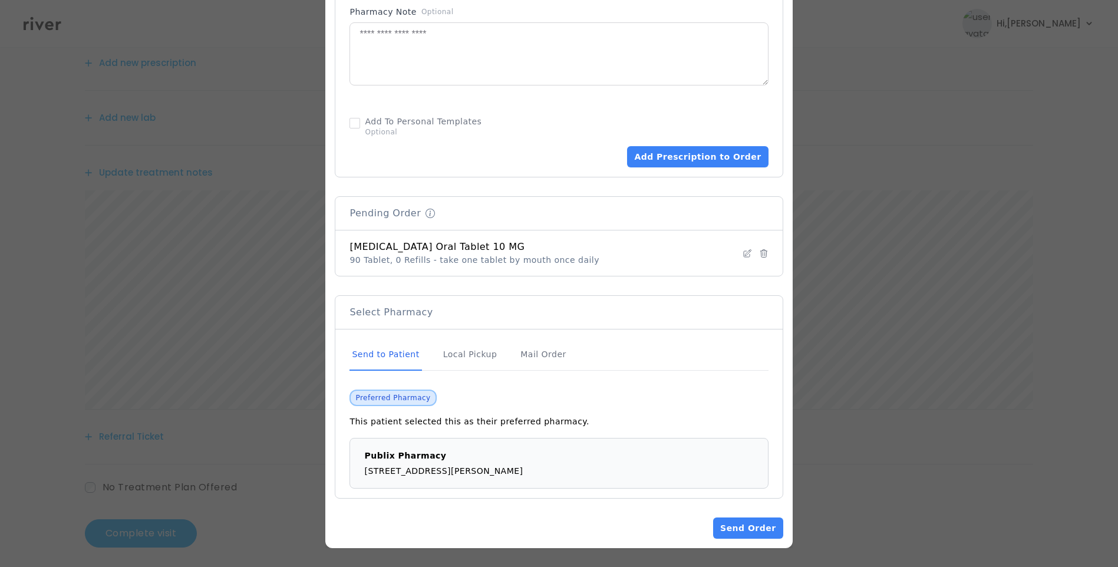
scroll to position [146, 0]
click at [743, 528] on button "Send Order" at bounding box center [748, 527] width 70 height 21
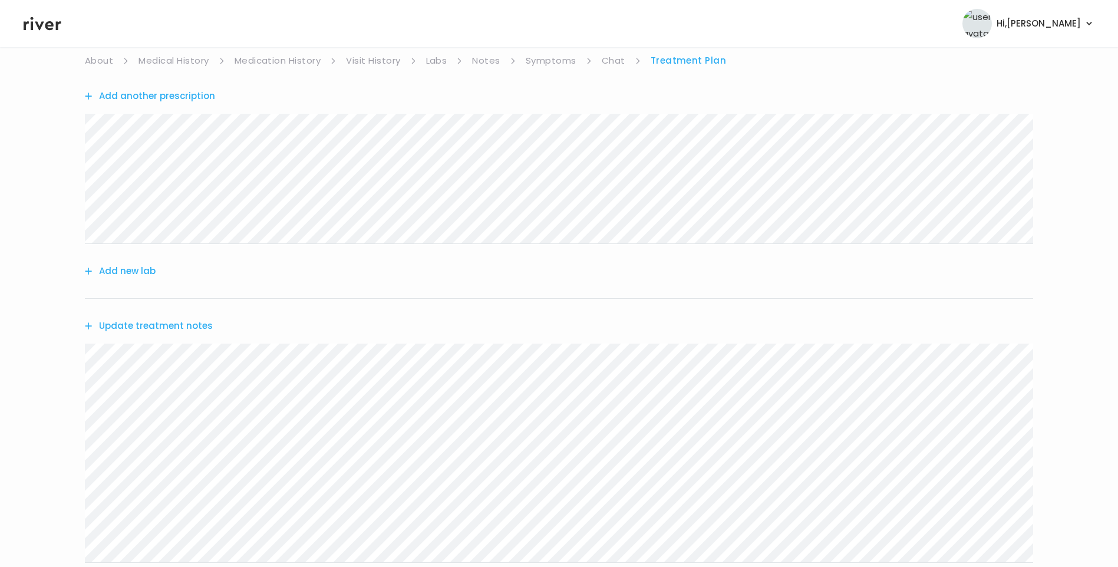
scroll to position [87, 0]
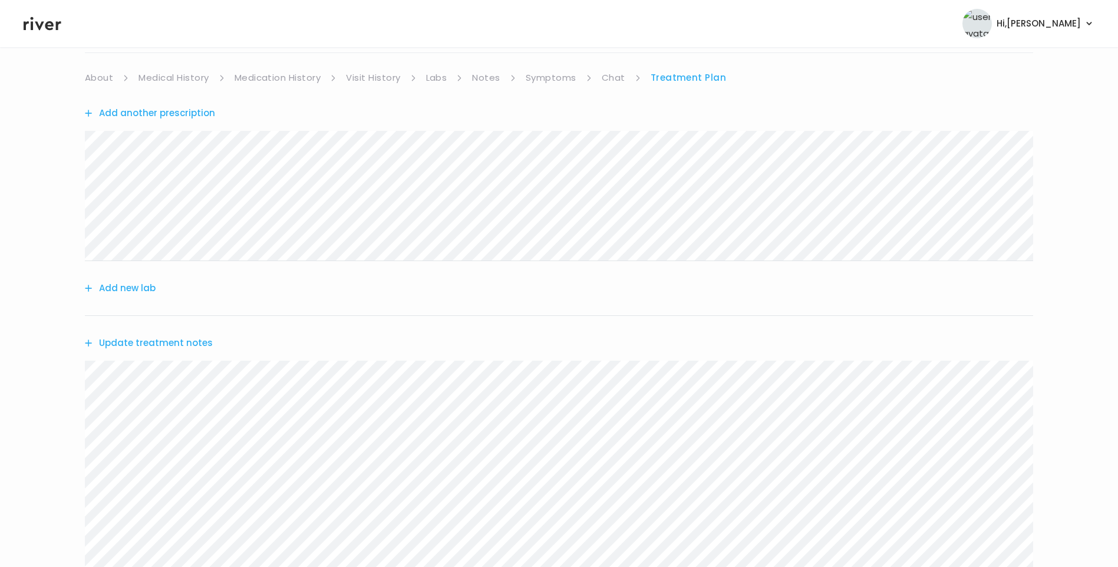
click at [203, 345] on button "Update treatment notes" at bounding box center [149, 343] width 128 height 16
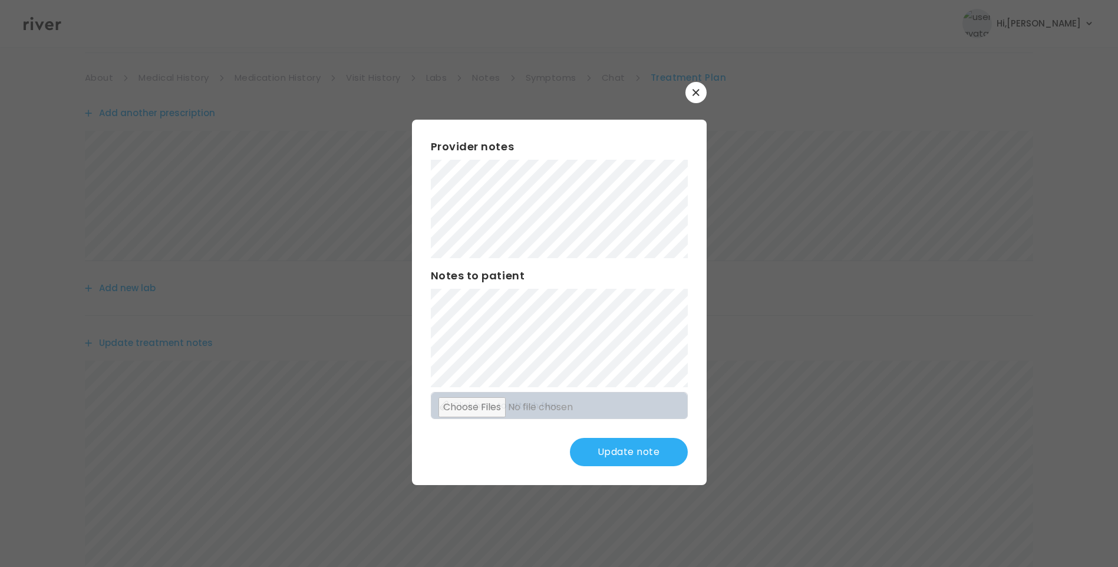
click at [663, 457] on button "Update note" at bounding box center [629, 452] width 118 height 28
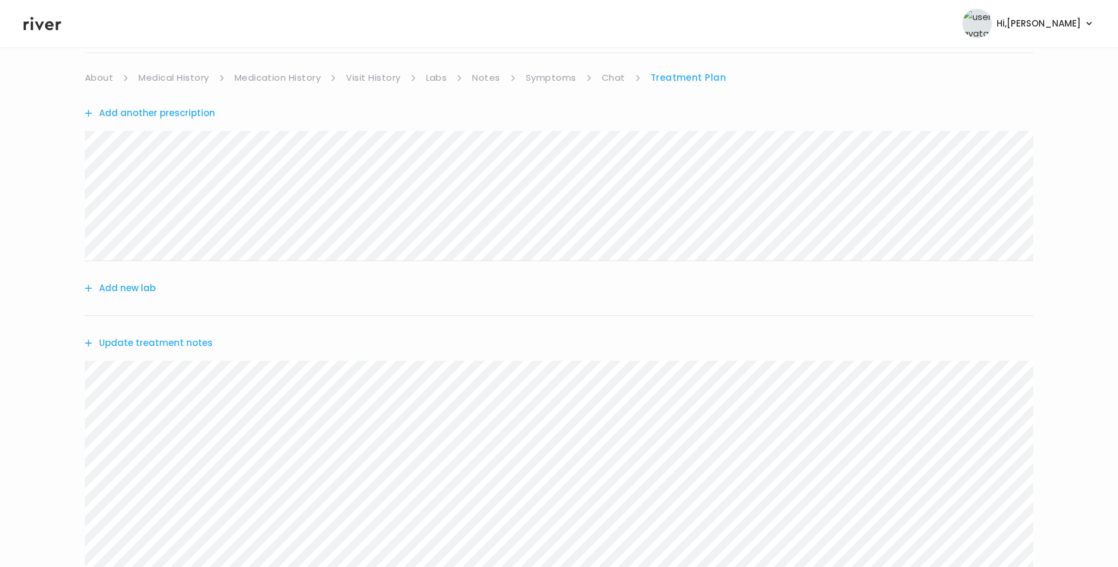
click at [309, 77] on link "Medication History" at bounding box center [277, 78] width 87 height 16
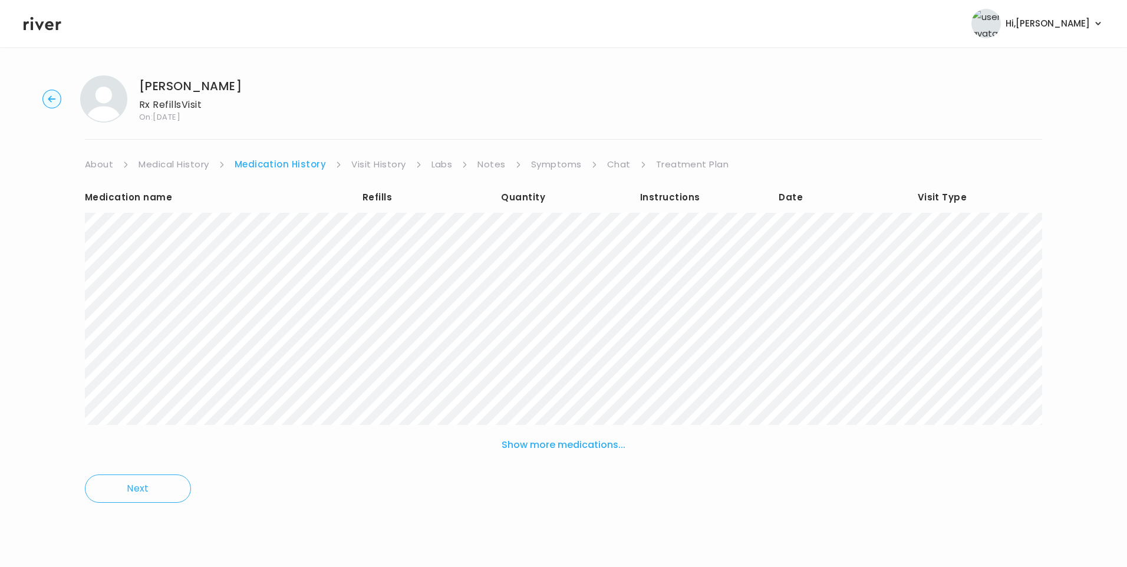
click at [689, 160] on link "Treatment Plan" at bounding box center [692, 164] width 73 height 16
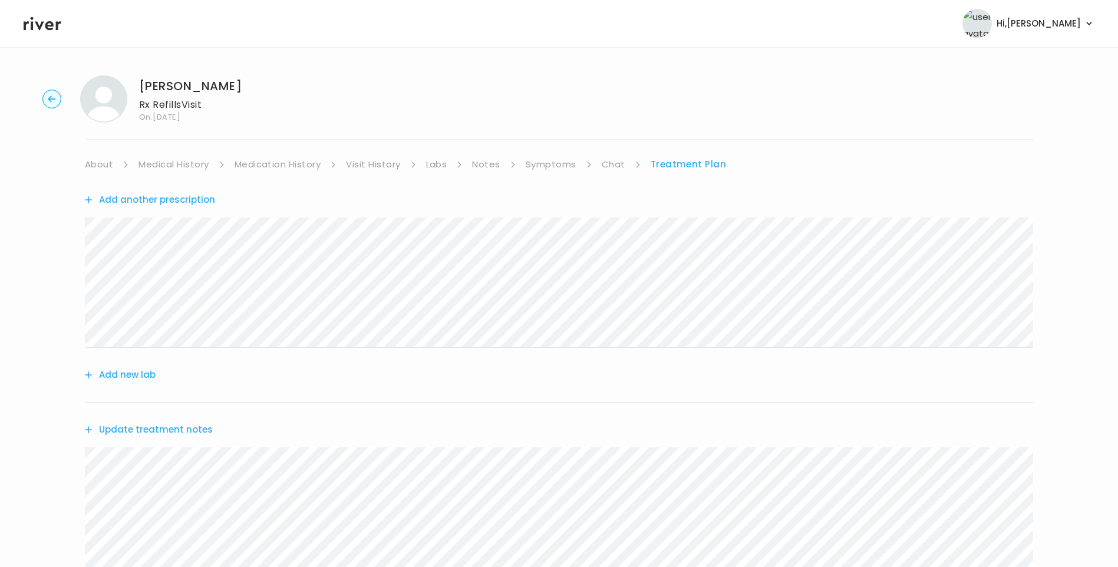
click at [258, 160] on link "Medication History" at bounding box center [277, 164] width 87 height 16
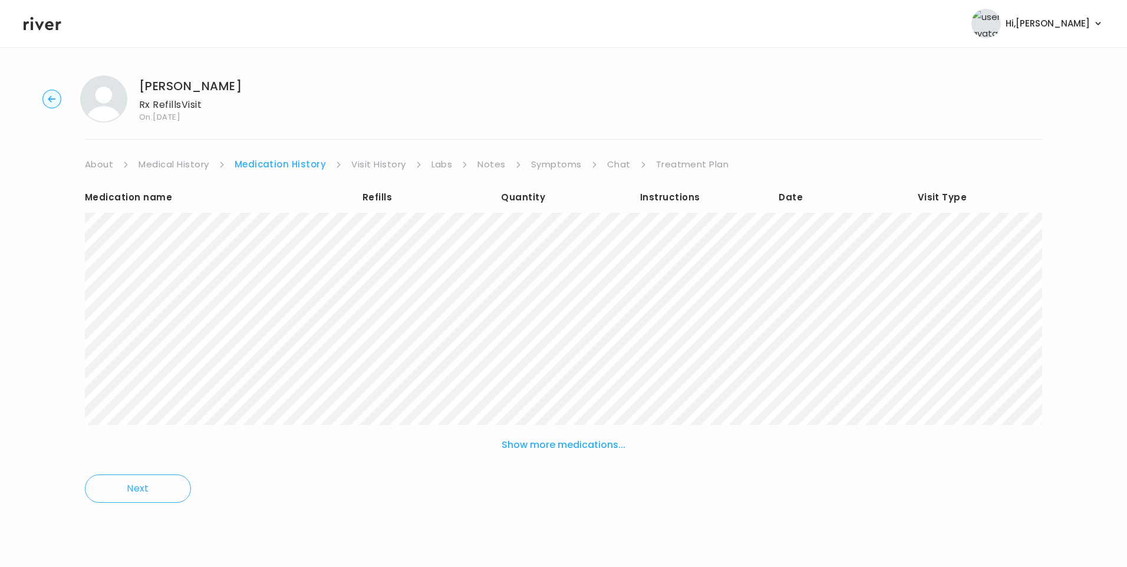
click at [681, 166] on link "Treatment Plan" at bounding box center [692, 164] width 73 height 16
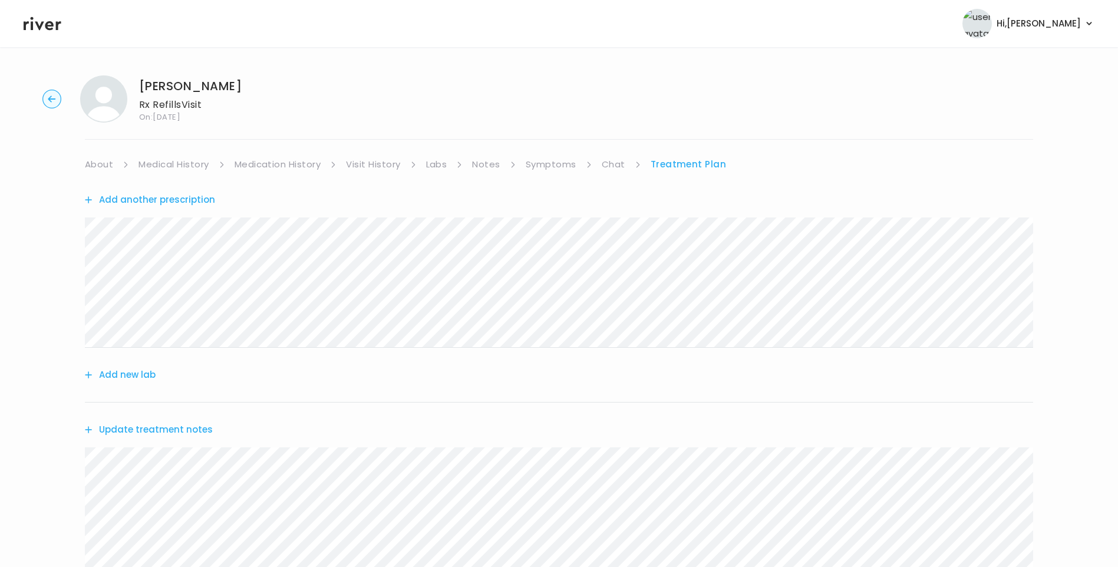
scroll to position [266, 0]
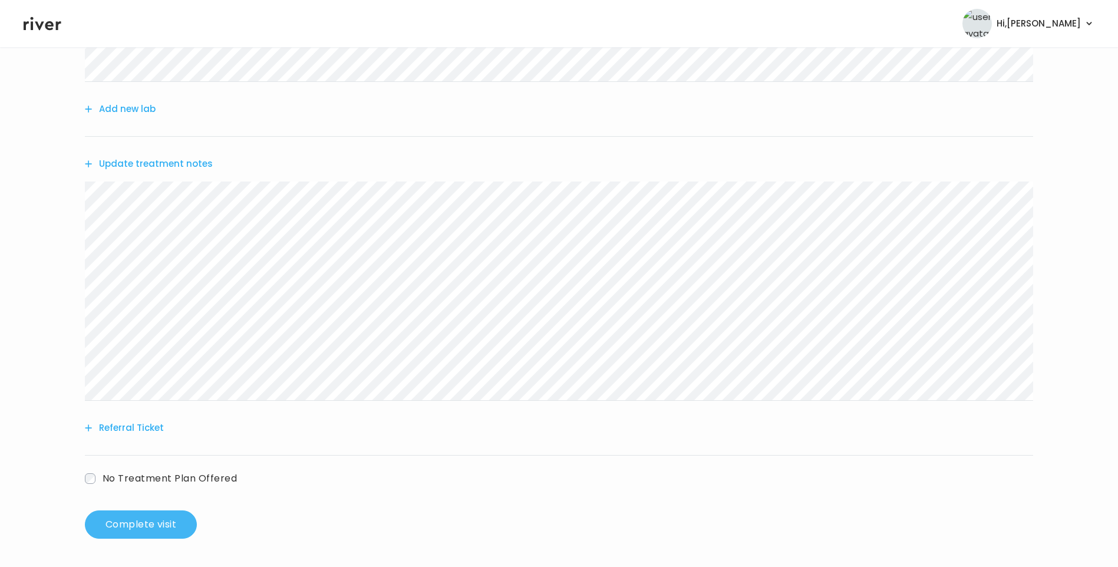
click at [147, 521] on button "Complete visit" at bounding box center [141, 524] width 112 height 28
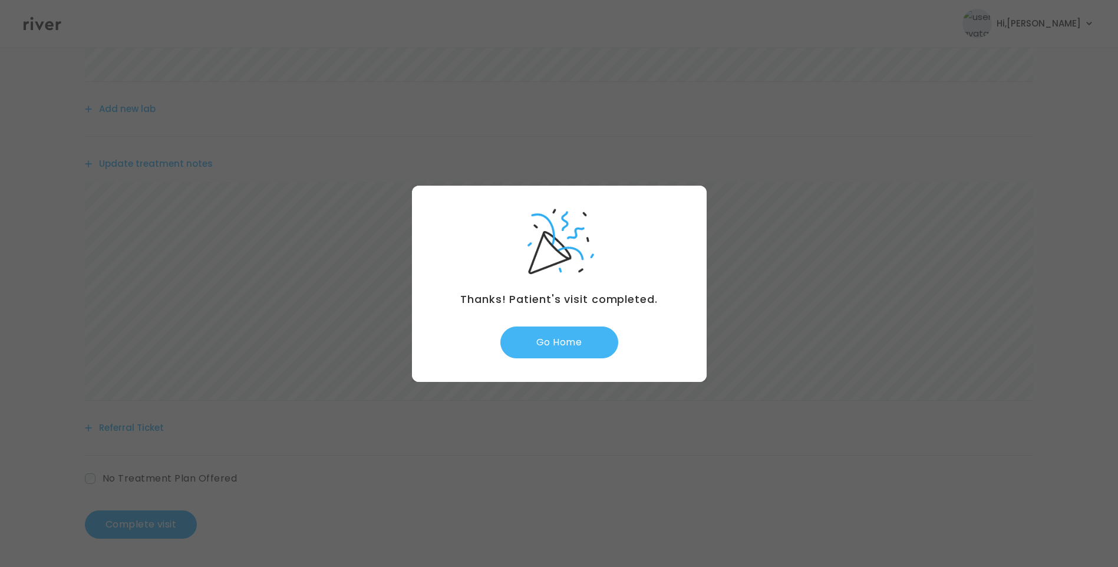
click at [578, 334] on button "Go Home" at bounding box center [559, 342] width 118 height 32
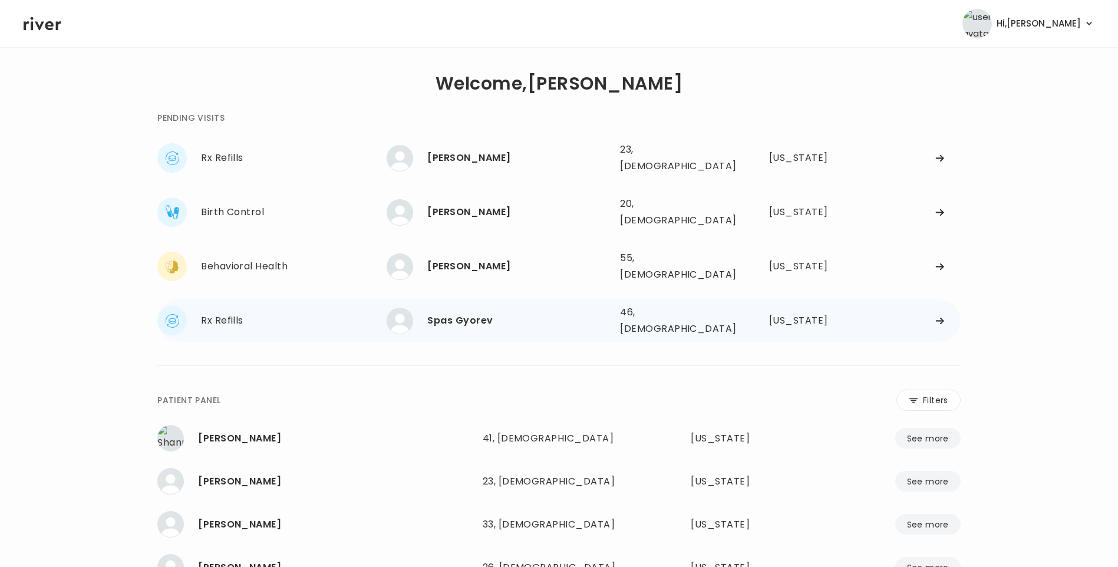
click at [460, 312] on div "Spas Gyorev" at bounding box center [518, 320] width 183 height 16
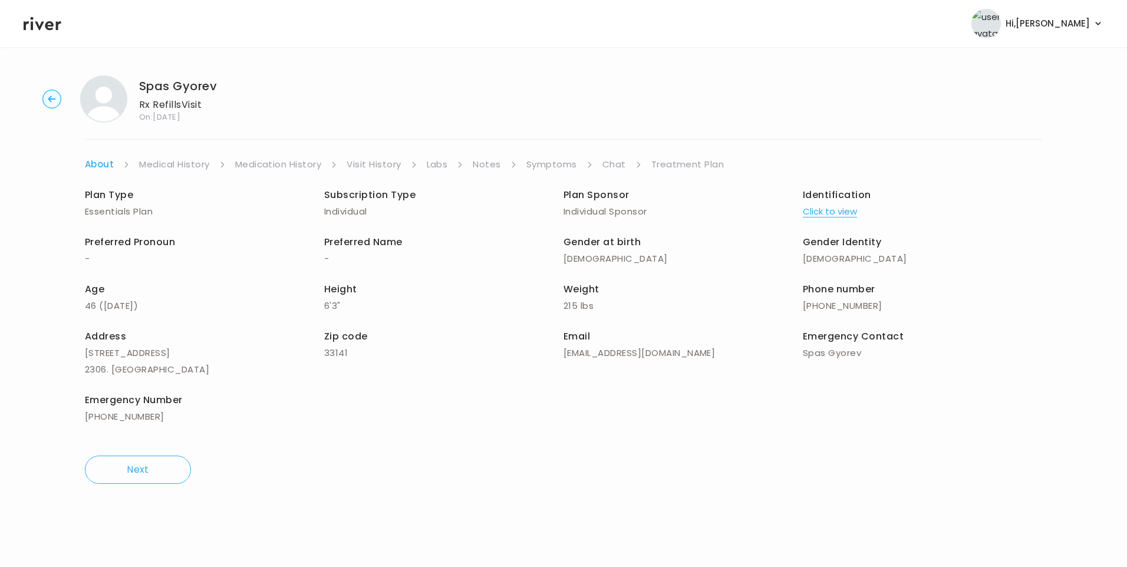
click at [613, 166] on link "Chat" at bounding box center [614, 164] width 24 height 16
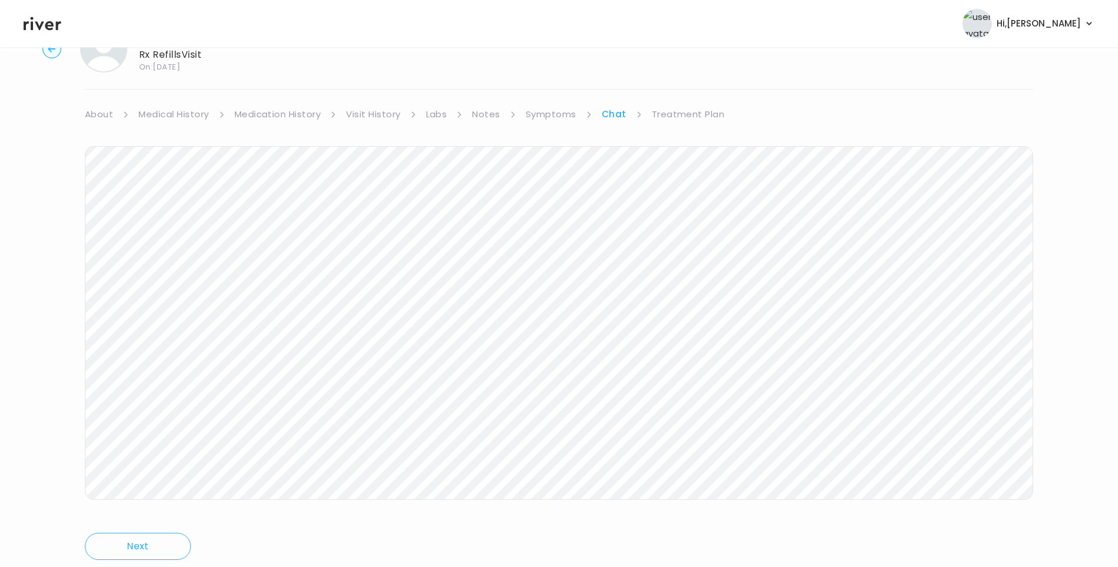
scroll to position [29, 0]
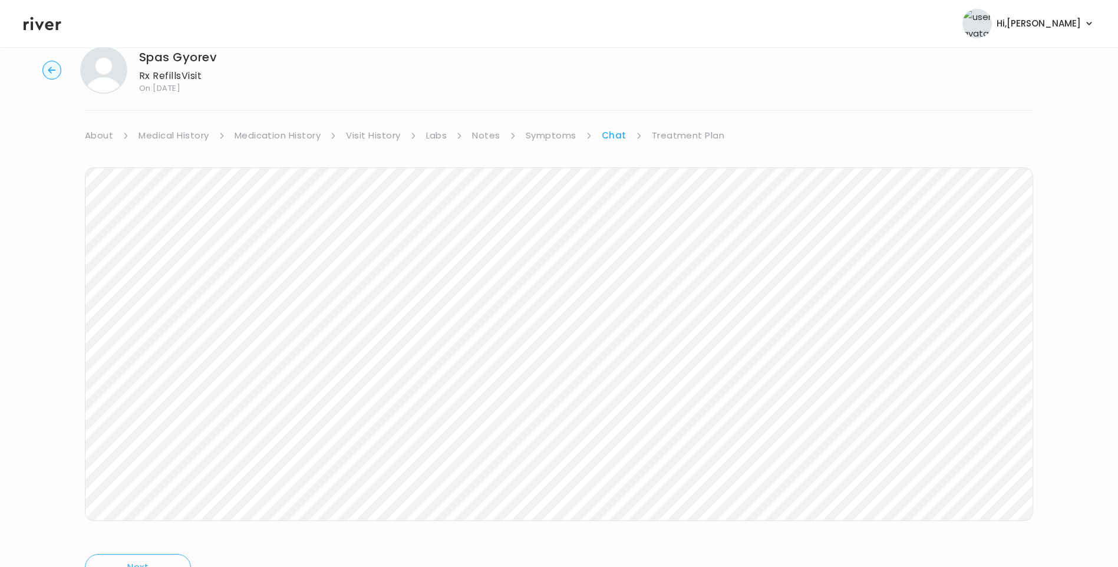
click at [679, 126] on div "Spas Gyorev Rx Refills Visit On: [DATE] About Medical History Medication Histor…" at bounding box center [559, 322] width 1118 height 570
click at [690, 124] on div "Spas Gyorev Rx Refills Visit On: [DATE] About Medical History Medication Histor…" at bounding box center [559, 322] width 1118 height 570
drag, startPoint x: 696, startPoint y: 131, endPoint x: 712, endPoint y: 139, distance: 18.2
click at [696, 131] on link "Treatment Plan" at bounding box center [688, 135] width 73 height 16
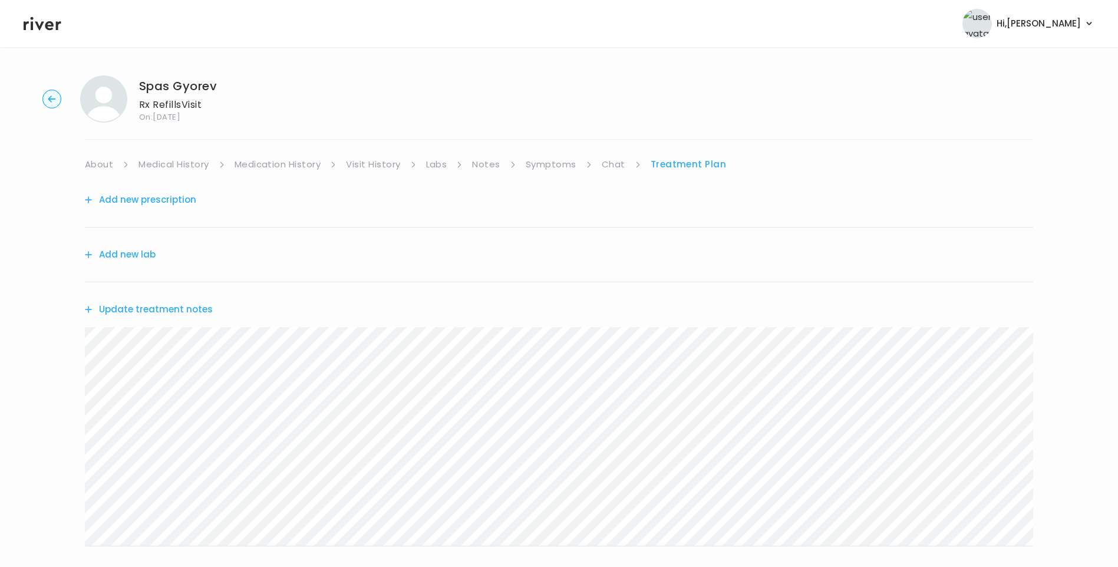
click at [146, 308] on button "Update treatment notes" at bounding box center [149, 309] width 128 height 16
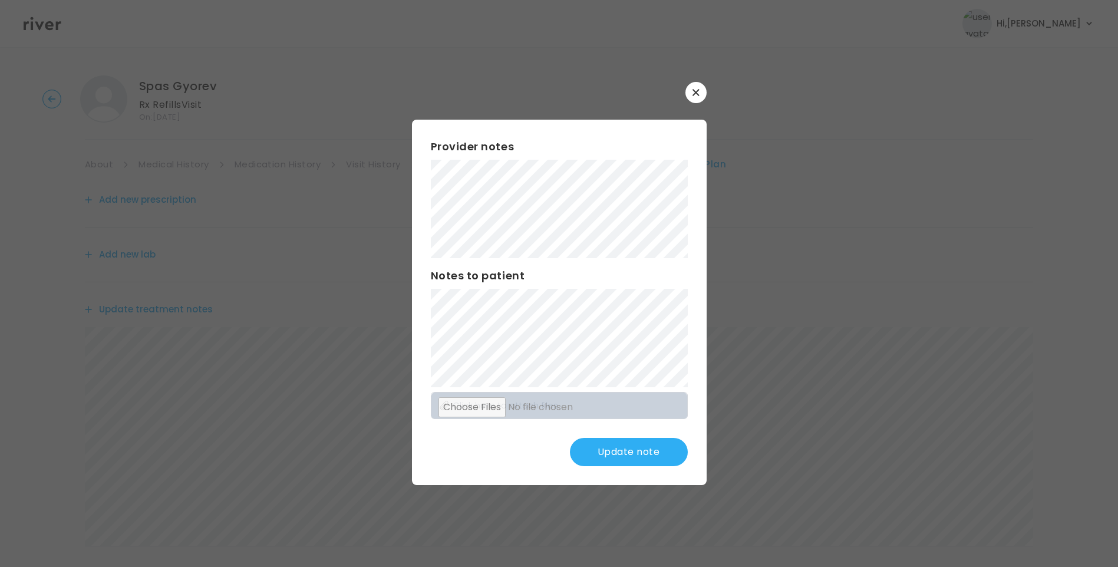
click at [635, 459] on button "Update note" at bounding box center [629, 452] width 118 height 28
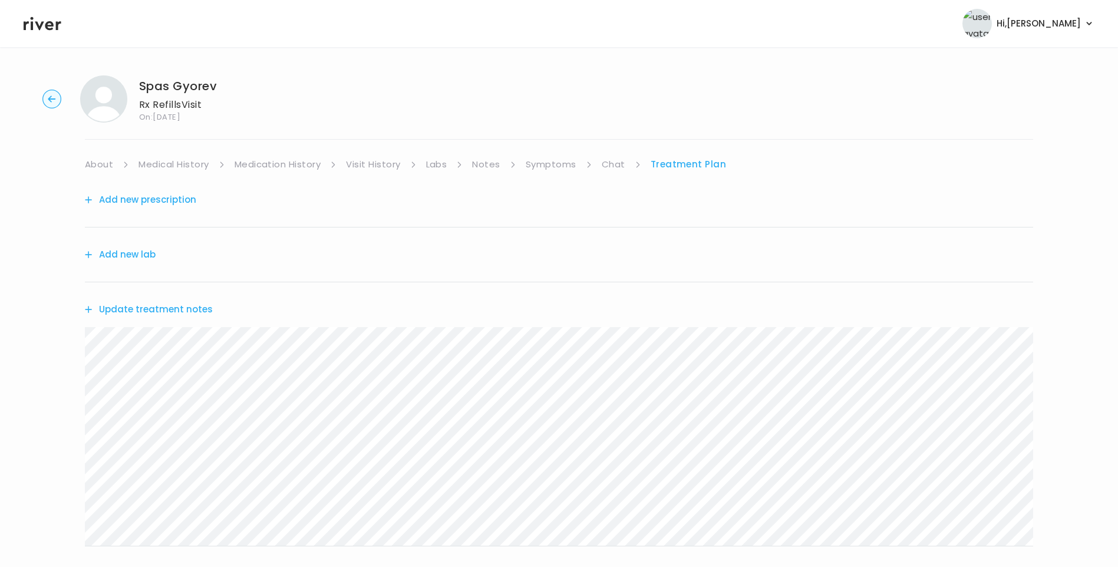
click at [173, 306] on button "Update treatment notes" at bounding box center [149, 309] width 128 height 16
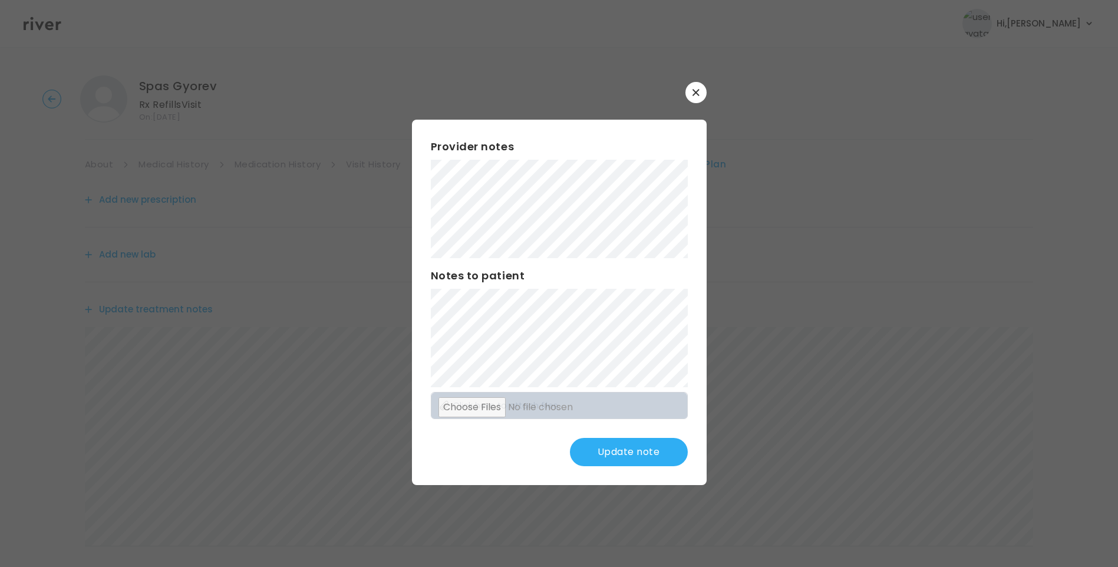
click at [648, 459] on button "Update note" at bounding box center [629, 452] width 118 height 28
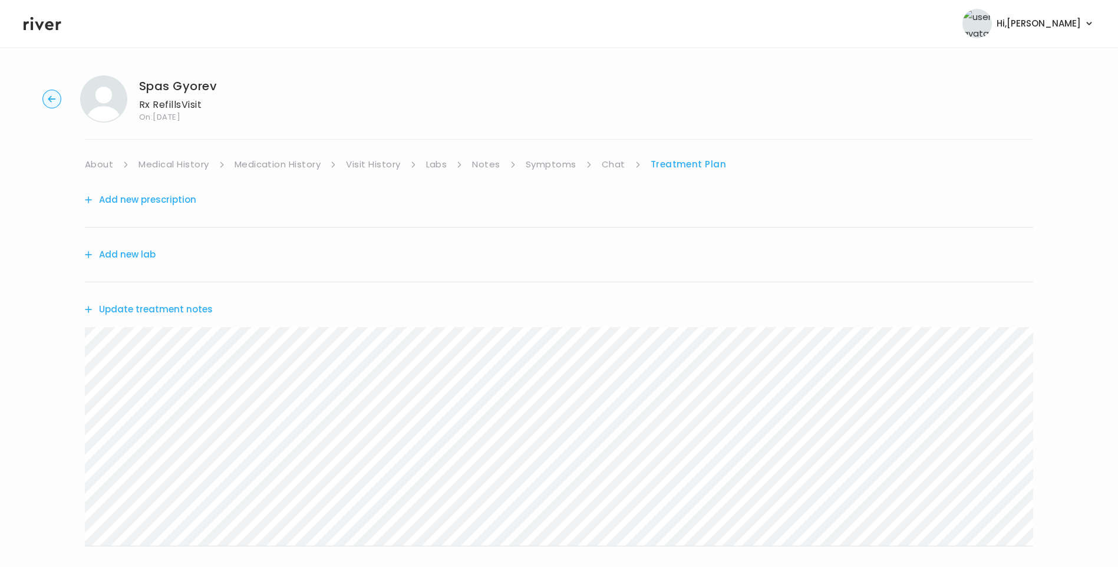
click at [94, 163] on link "About" at bounding box center [99, 164] width 28 height 16
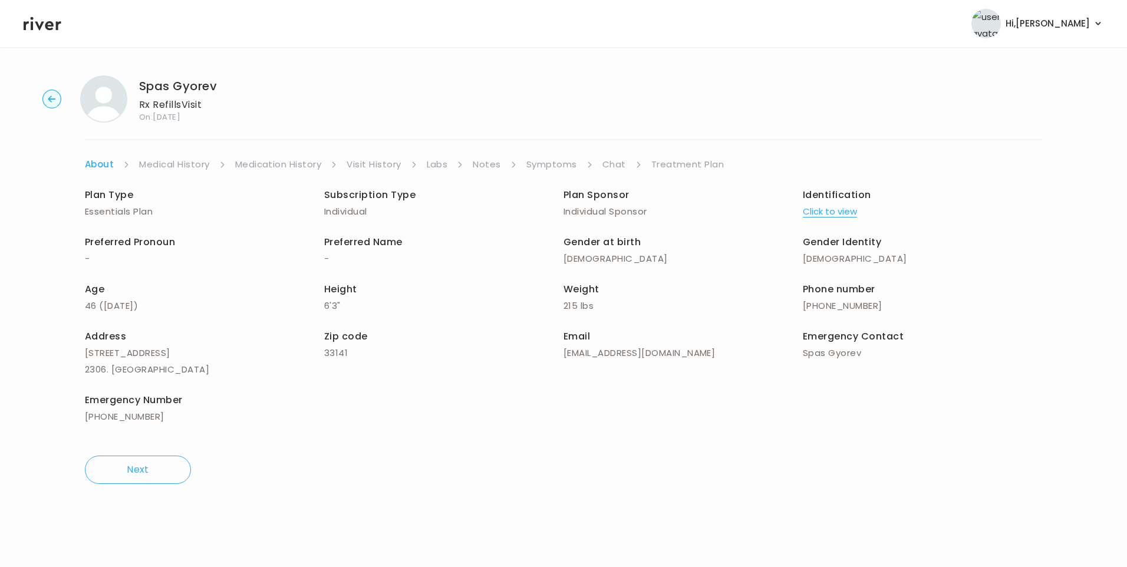
click at [699, 169] on link "Treatment Plan" at bounding box center [687, 164] width 73 height 16
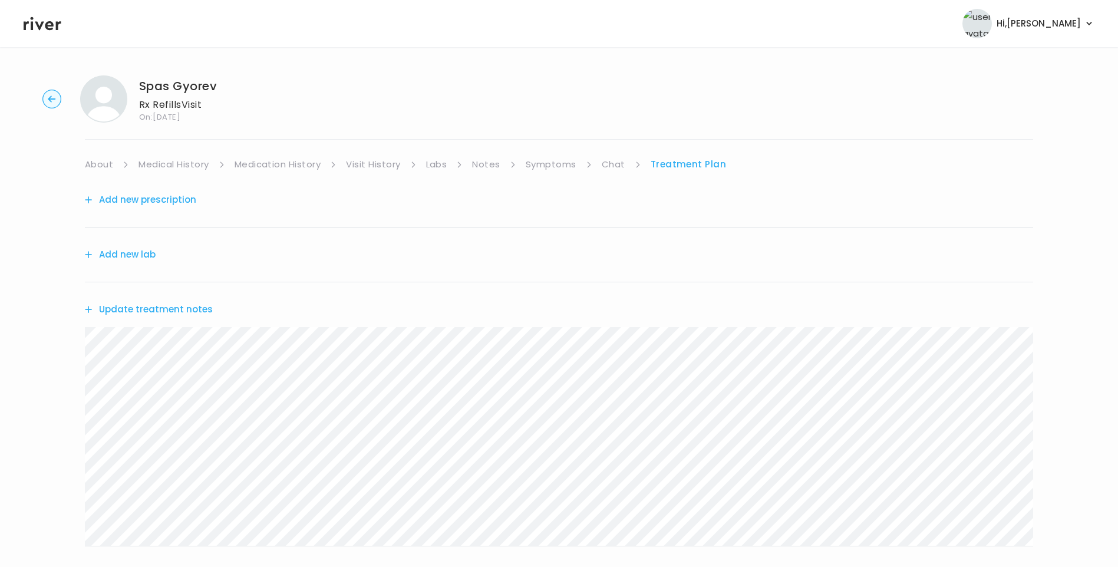
click at [602, 156] on link "Chat" at bounding box center [614, 164] width 24 height 16
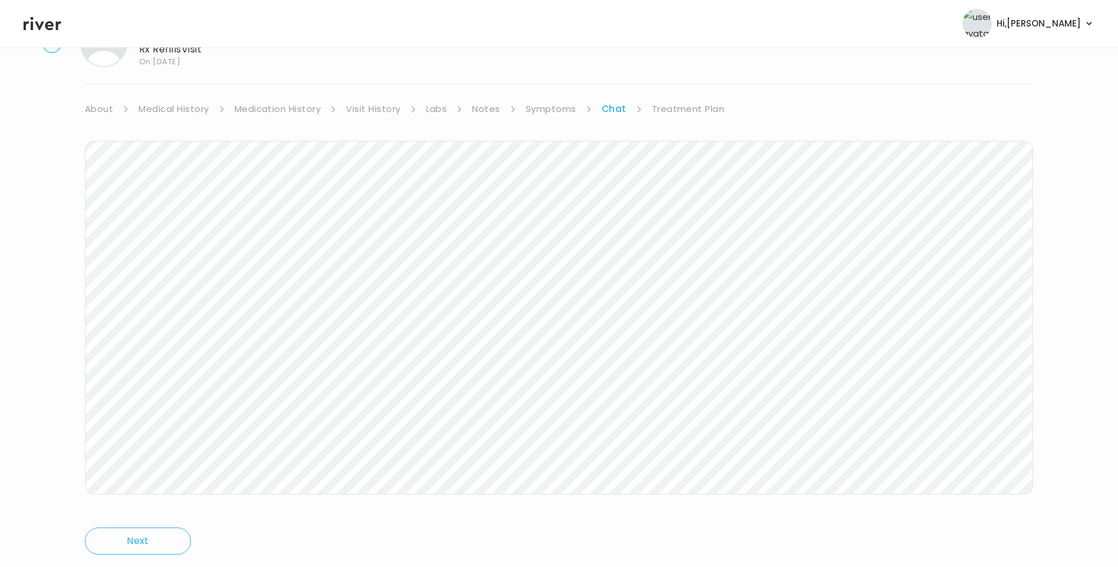
scroll to position [88, 0]
click at [700, 77] on link "Treatment Plan" at bounding box center [688, 76] width 73 height 16
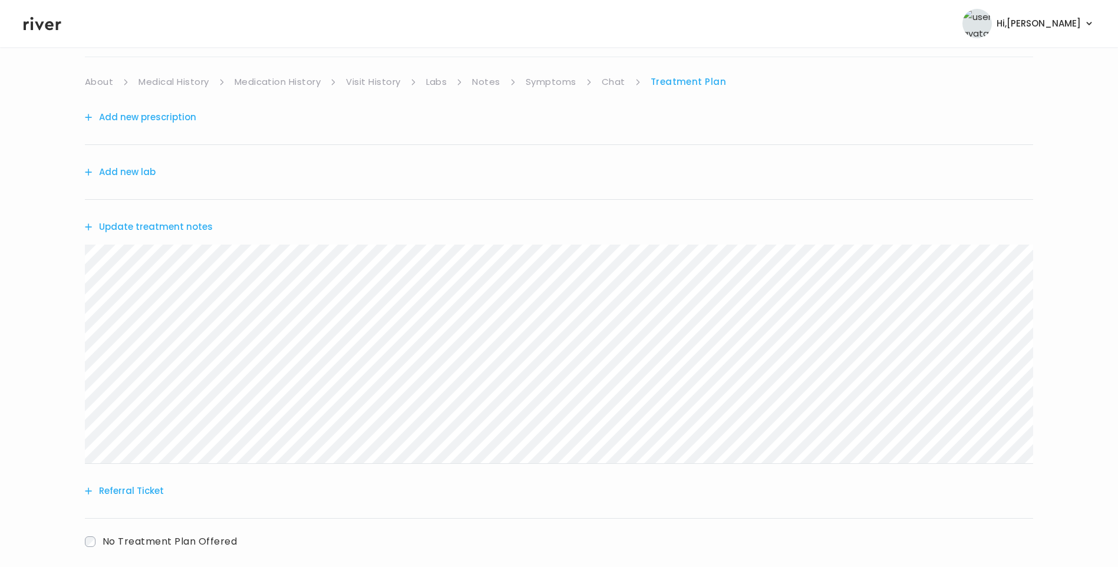
scroll to position [146, 0]
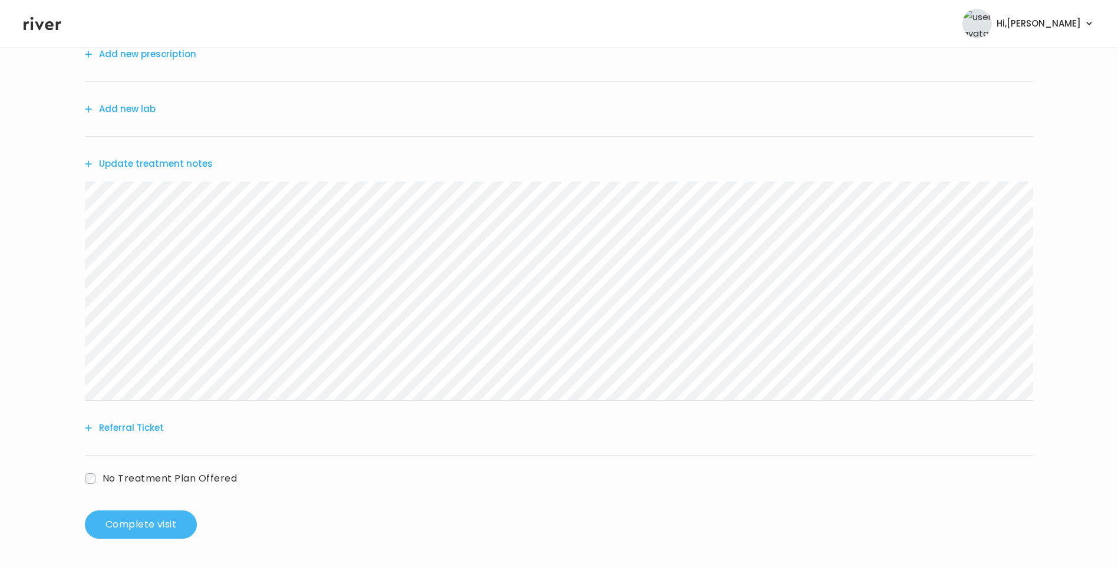
click at [147, 520] on button "Complete visit" at bounding box center [141, 524] width 112 height 28
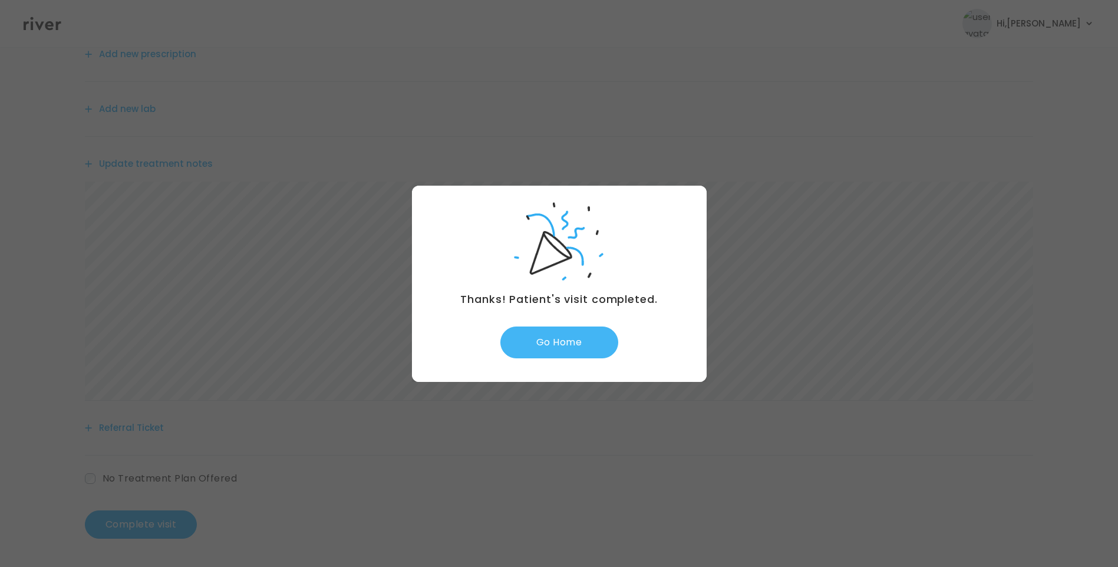
click at [573, 342] on button "Go Home" at bounding box center [559, 342] width 118 height 32
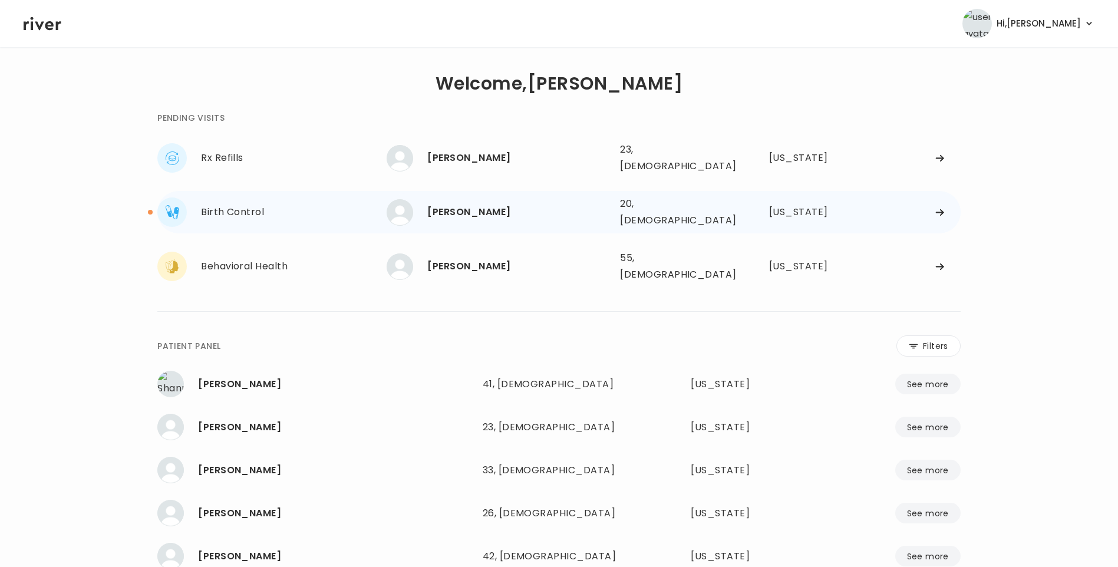
click at [507, 204] on div "[PERSON_NAME]" at bounding box center [518, 212] width 183 height 16
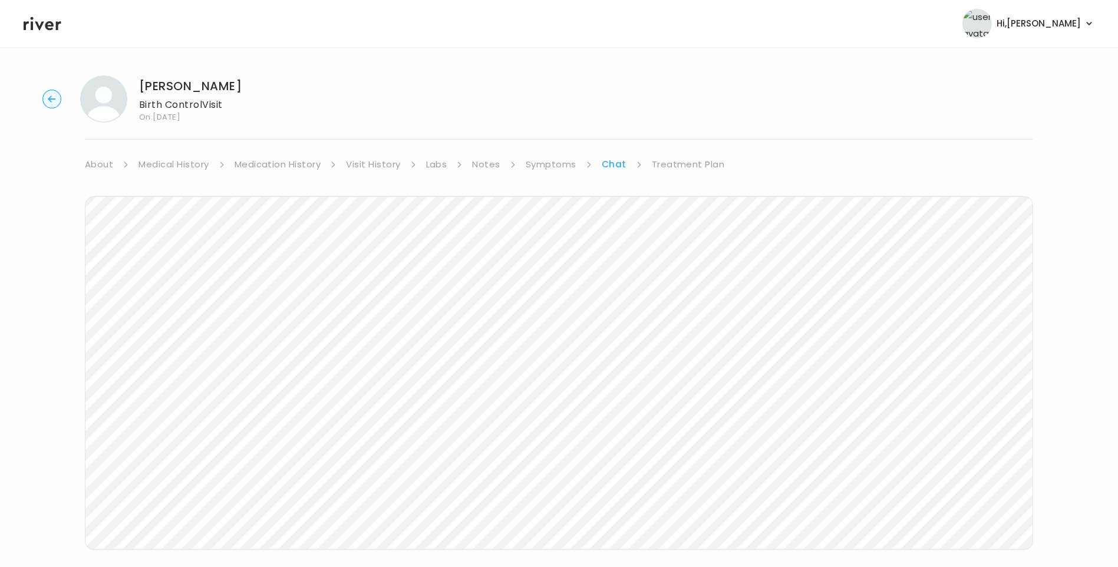
click at [699, 166] on link "Treatment Plan" at bounding box center [688, 164] width 73 height 16
click at [607, 167] on link "Chat" at bounding box center [614, 164] width 24 height 16
click at [693, 156] on link "Treatment Plan" at bounding box center [688, 164] width 73 height 16
click at [279, 166] on link "Medication History" at bounding box center [277, 164] width 87 height 16
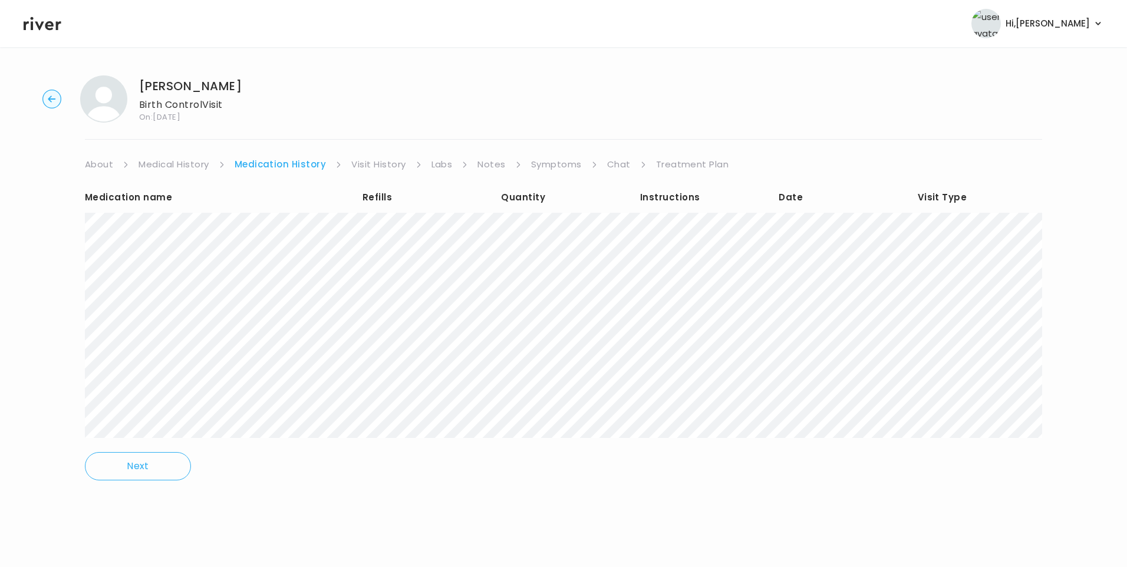
click at [668, 164] on link "Treatment Plan" at bounding box center [692, 164] width 73 height 16
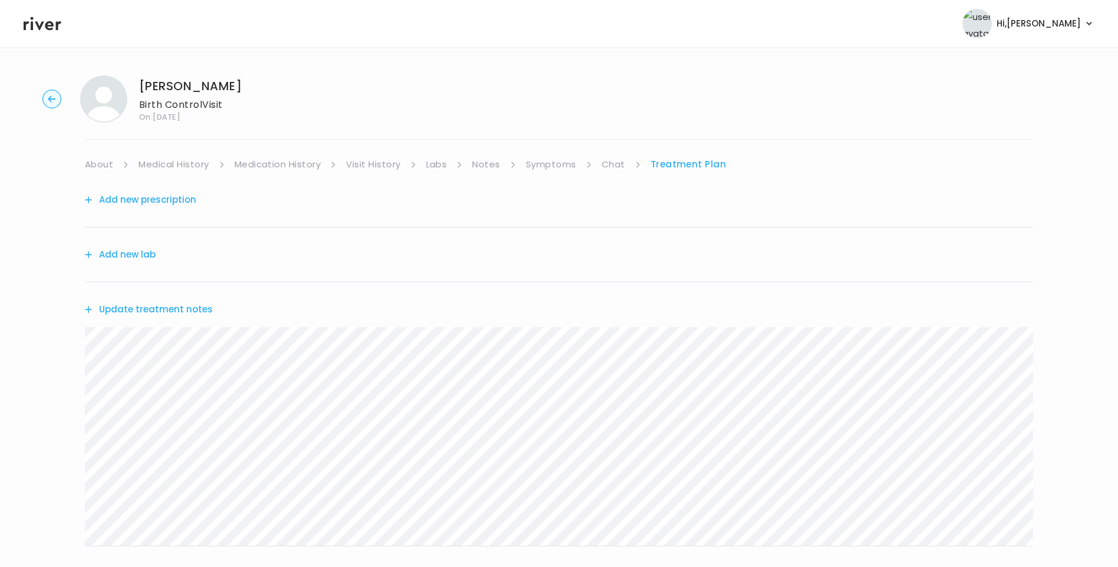
click at [105, 169] on link "About" at bounding box center [99, 164] width 28 height 16
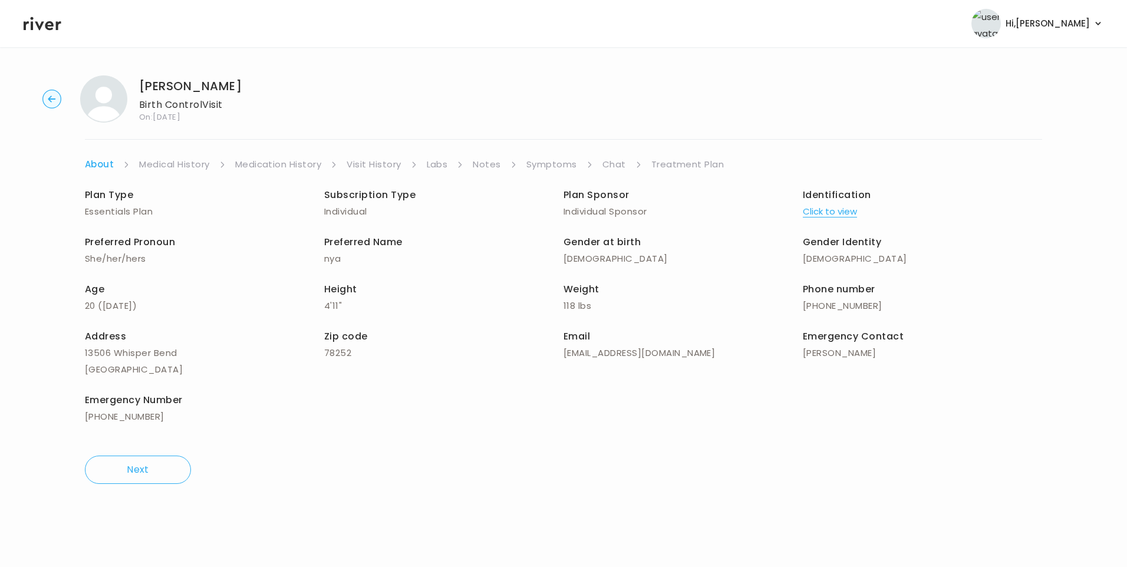
drag, startPoint x: 675, startPoint y: 164, endPoint x: 673, endPoint y: 170, distance: 6.2
click at [675, 164] on link "Treatment Plan" at bounding box center [687, 164] width 73 height 16
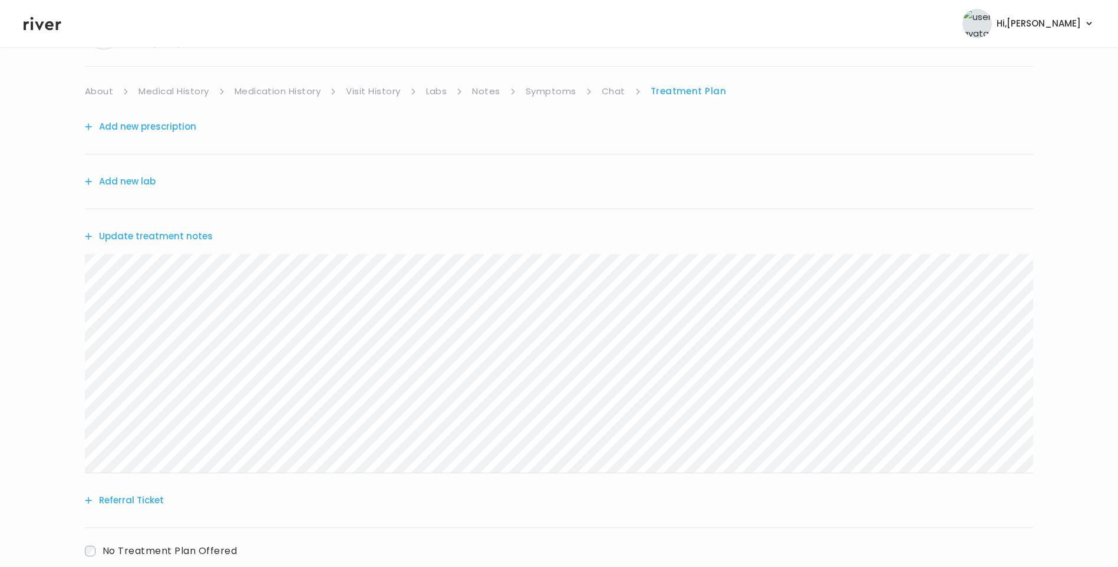
scroll to position [146, 0]
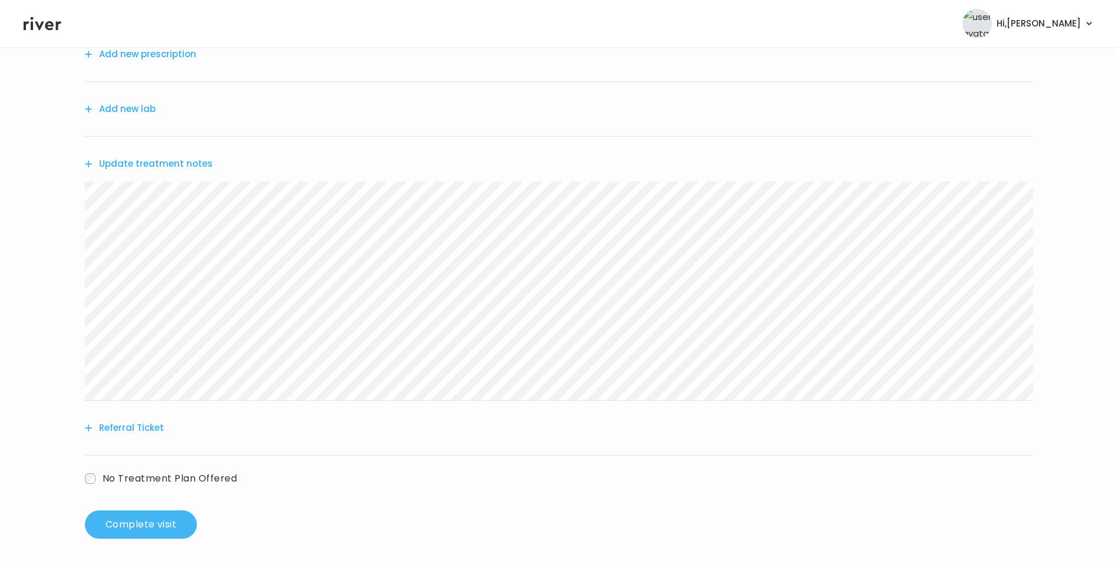
click at [168, 530] on button "Complete visit" at bounding box center [141, 524] width 112 height 28
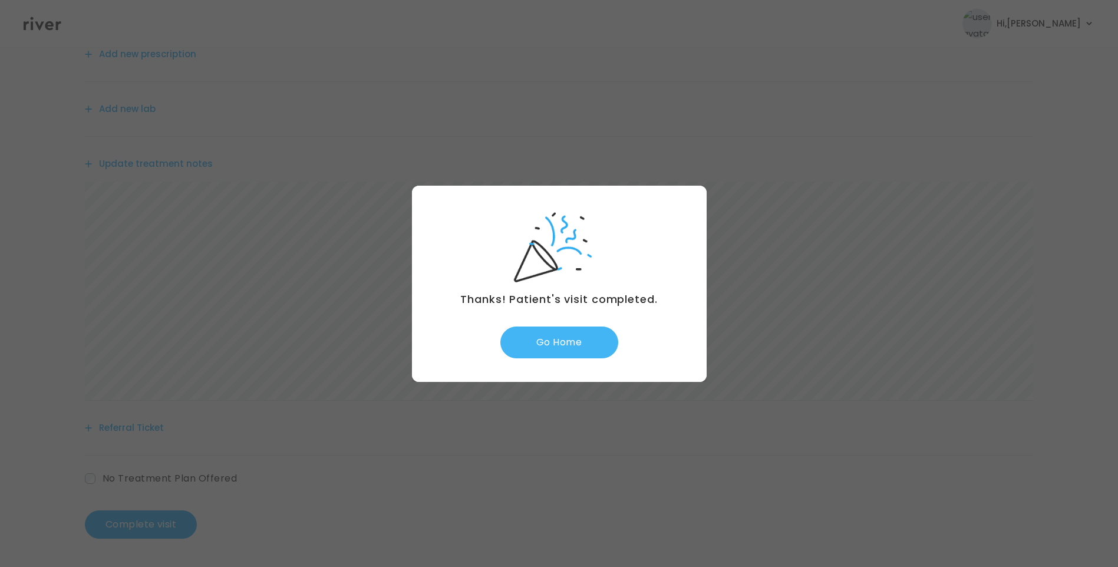
click at [560, 342] on button "Go Home" at bounding box center [559, 342] width 118 height 32
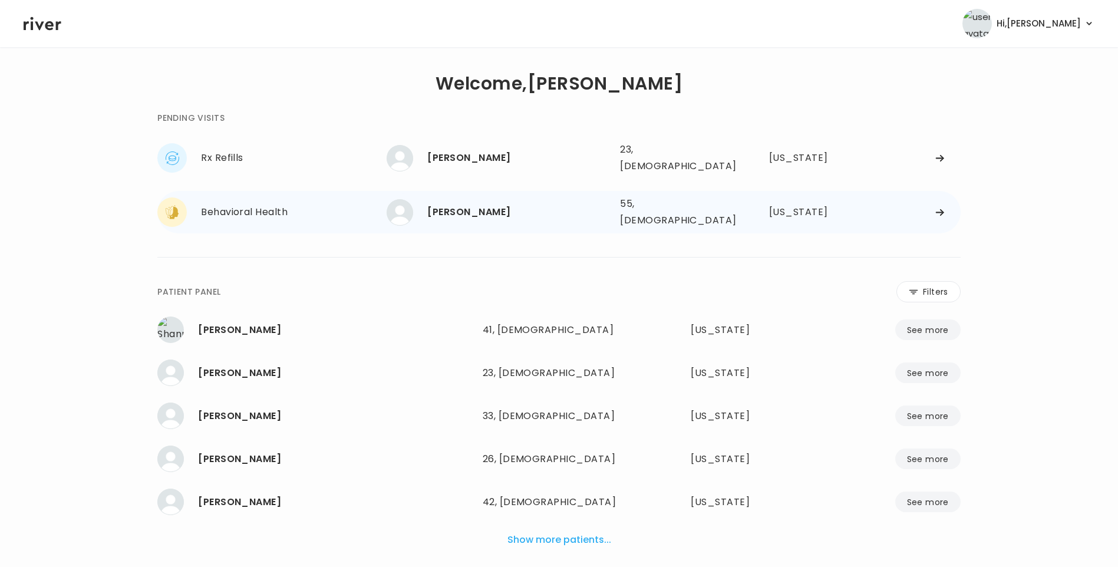
click at [537, 211] on div "[PERSON_NAME] 55, [DEMOGRAPHIC_DATA] See more" at bounding box center [499, 212] width 224 height 27
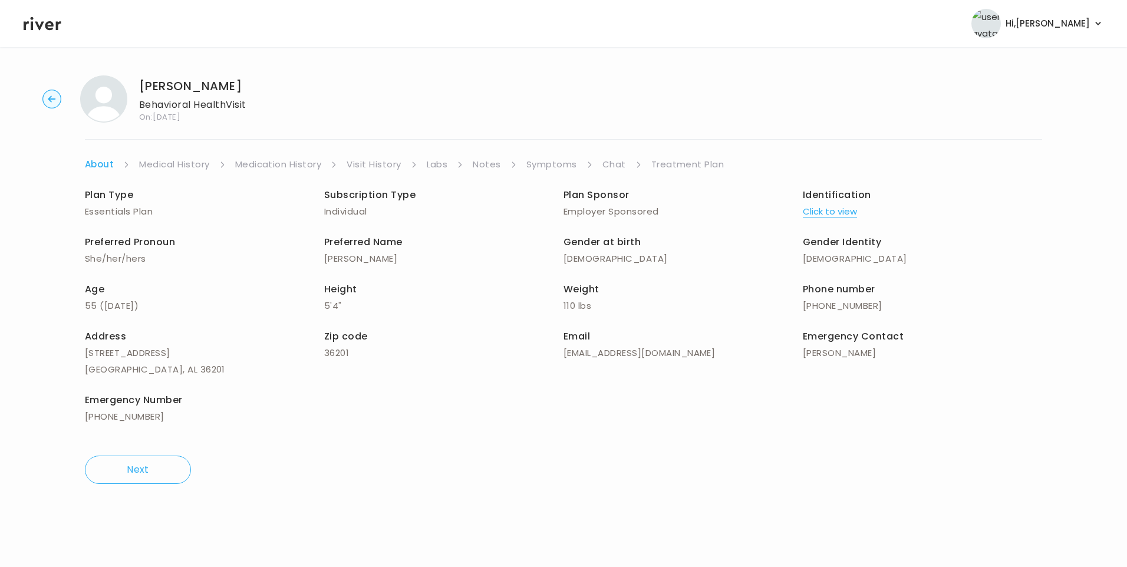
click at [621, 166] on link "Chat" at bounding box center [614, 164] width 24 height 16
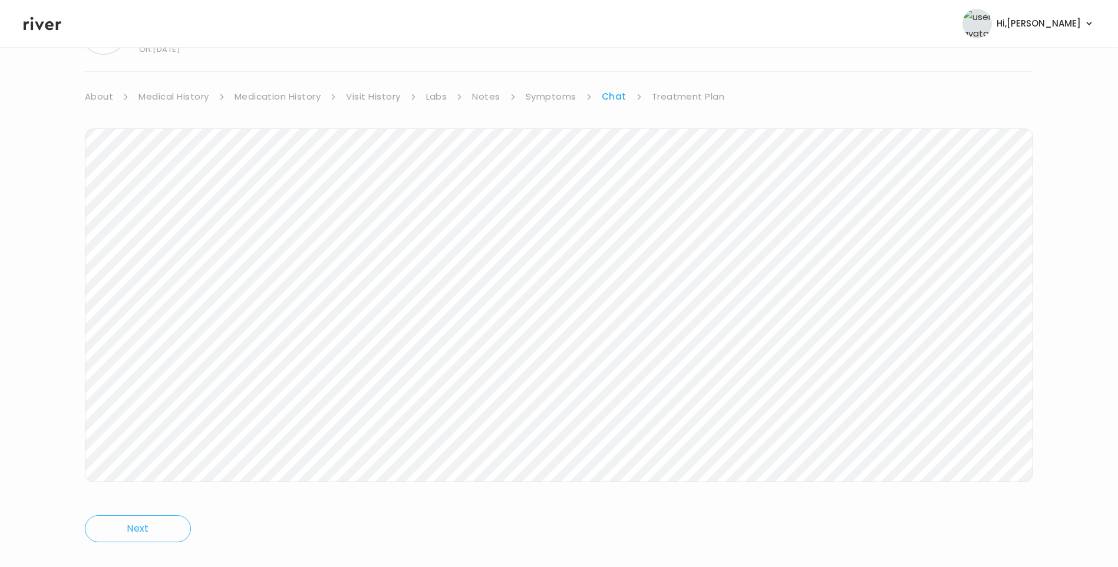
scroll to position [88, 0]
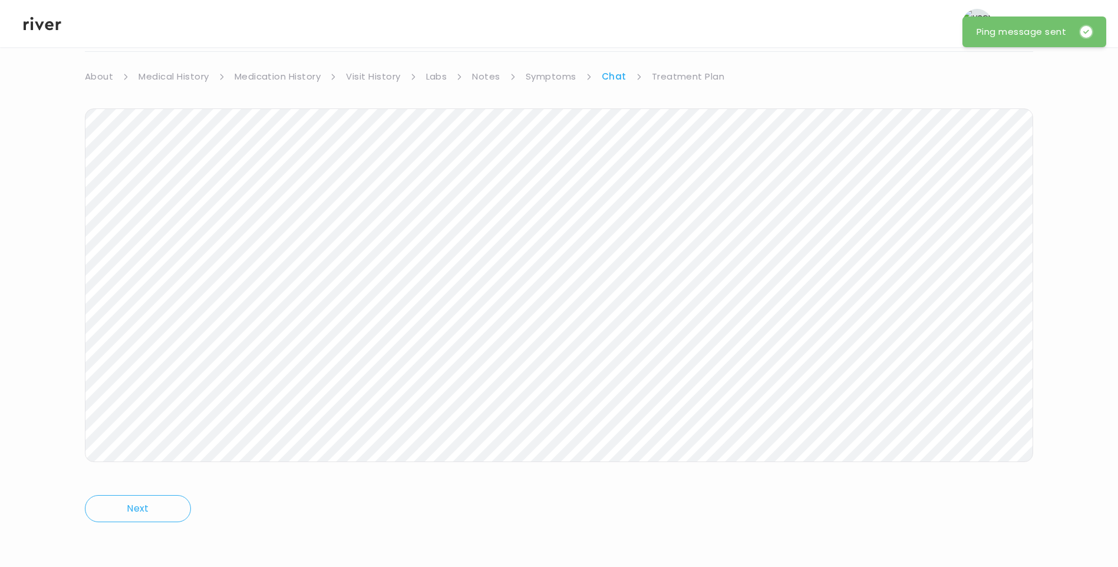
click at [39, 27] on icon at bounding box center [43, 24] width 38 height 14
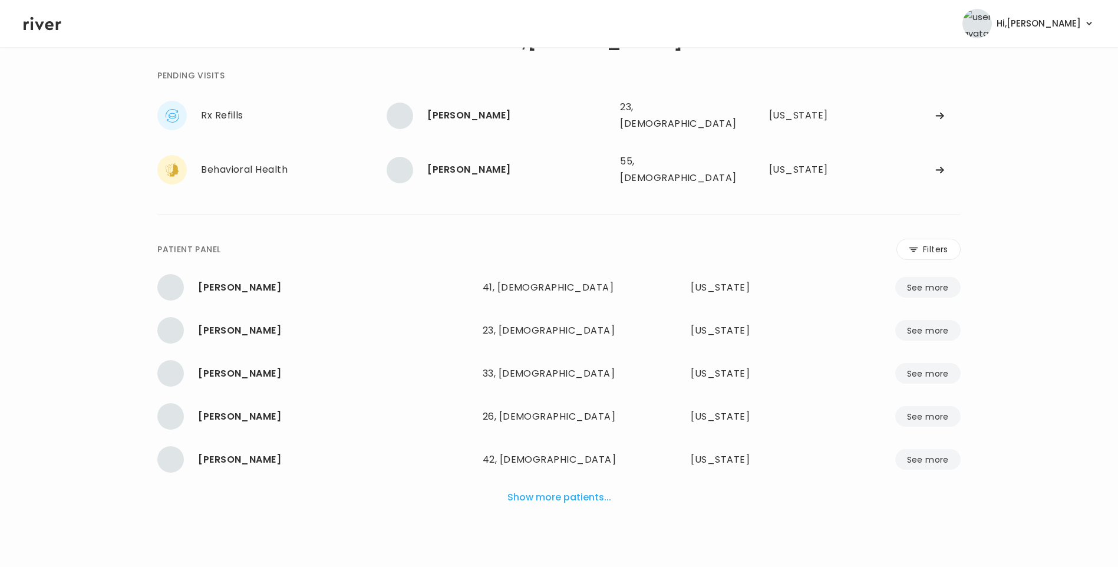
scroll to position [29, 0]
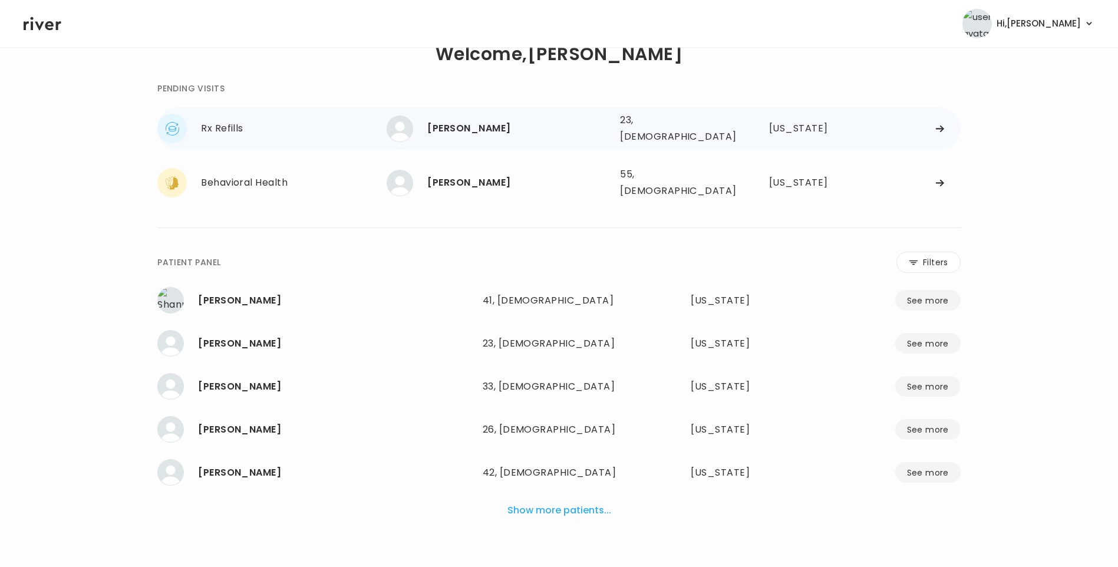
click at [506, 129] on div "[PERSON_NAME]" at bounding box center [518, 128] width 183 height 16
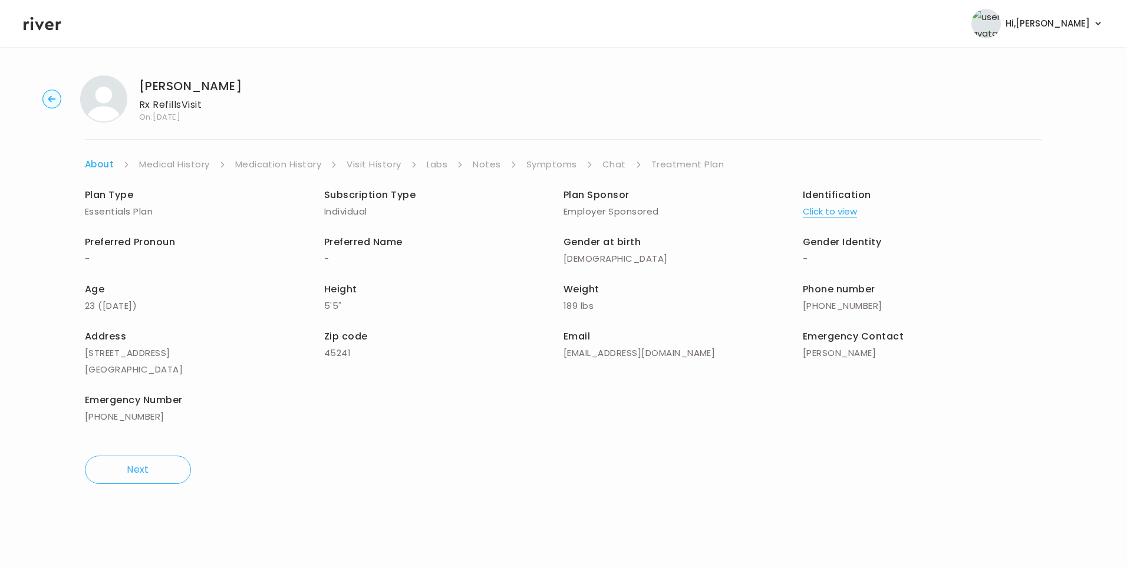
click at [544, 167] on link "Symptoms" at bounding box center [551, 164] width 51 height 16
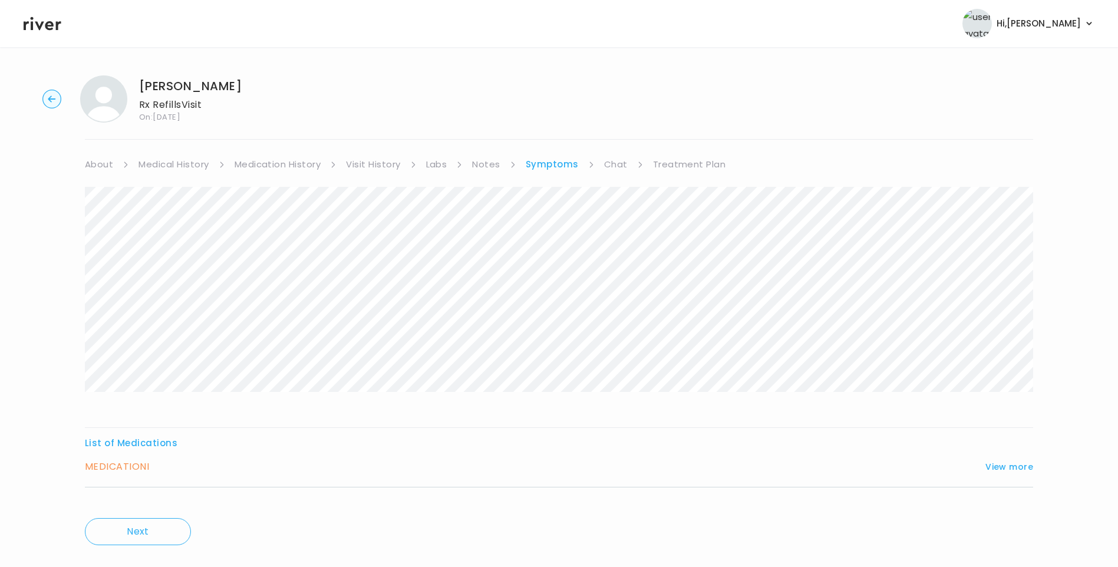
scroll to position [23, 0]
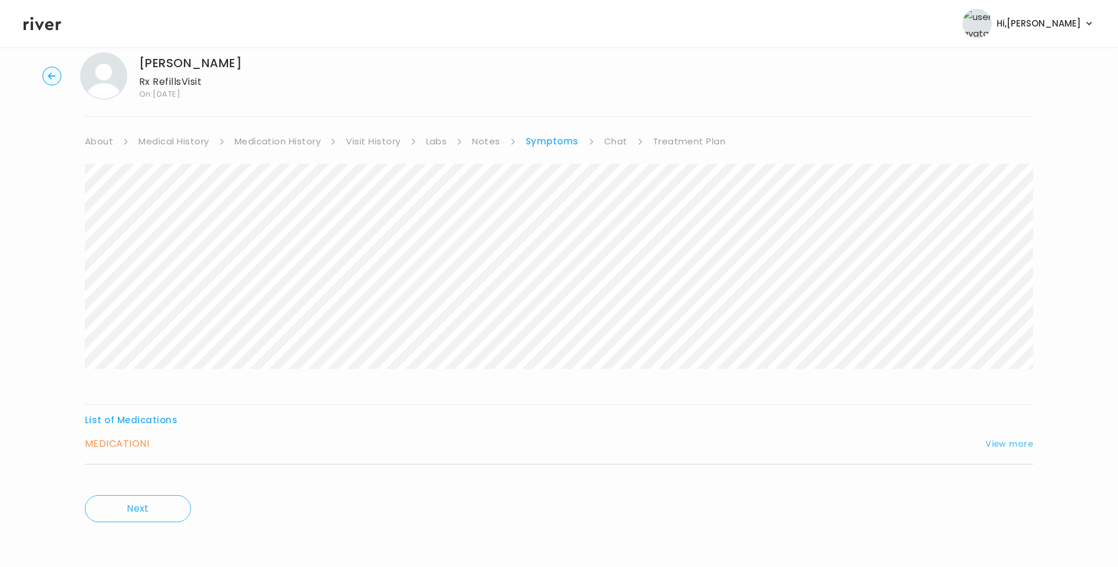
click at [1008, 442] on button "View more" at bounding box center [1009, 444] width 48 height 14
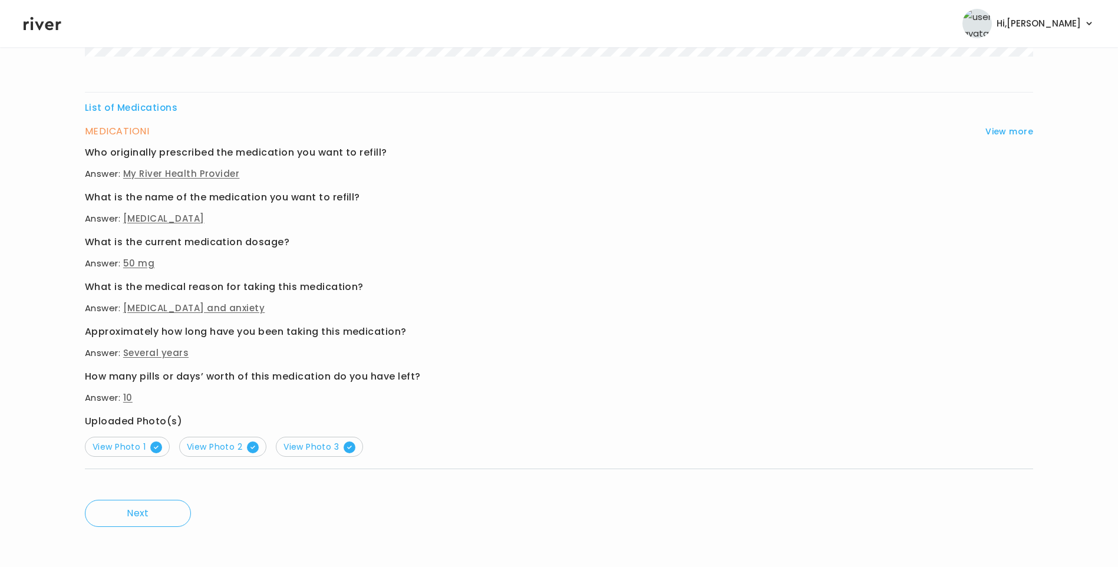
scroll to position [340, 0]
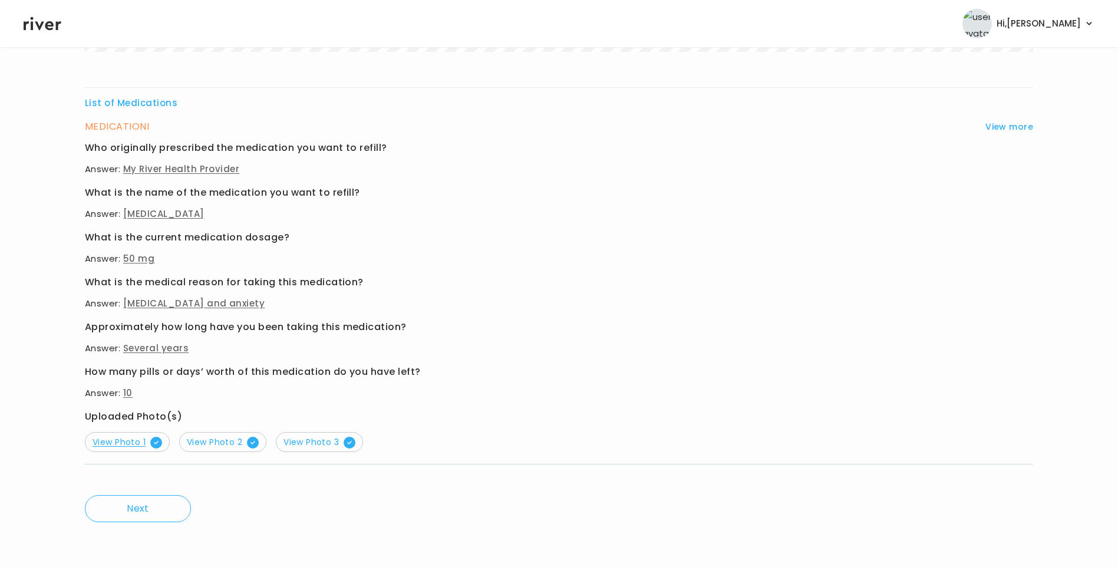
click at [125, 445] on span "View Photo 1" at bounding box center [128, 442] width 70 height 12
click at [200, 449] on button "View Photo 2" at bounding box center [222, 442] width 87 height 20
click at [313, 448] on button "View Photo 3" at bounding box center [319, 442] width 87 height 20
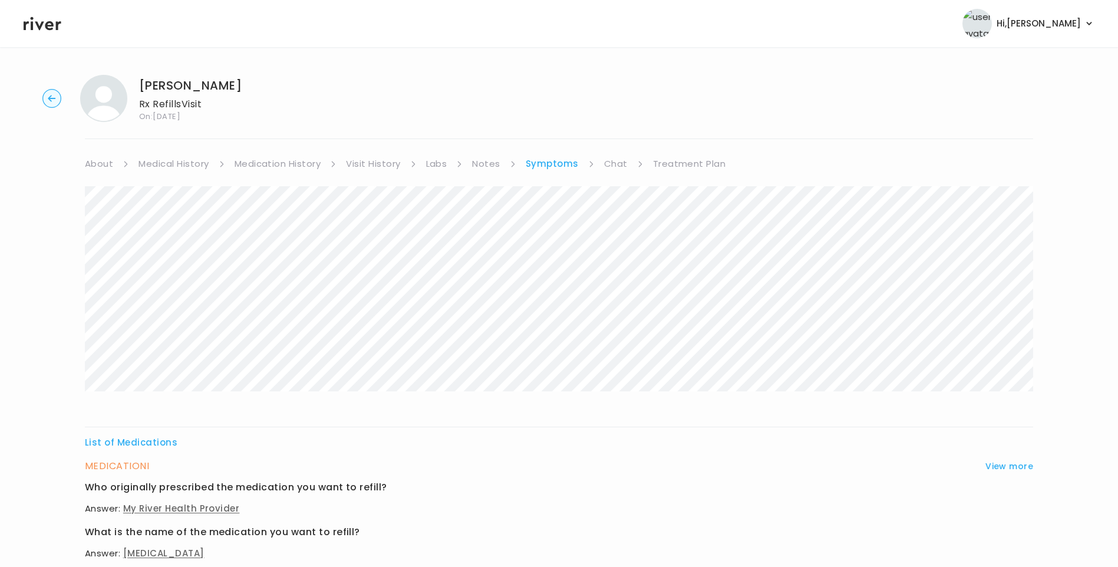
scroll to position [0, 0]
click at [267, 167] on link "Medication History" at bounding box center [277, 164] width 87 height 16
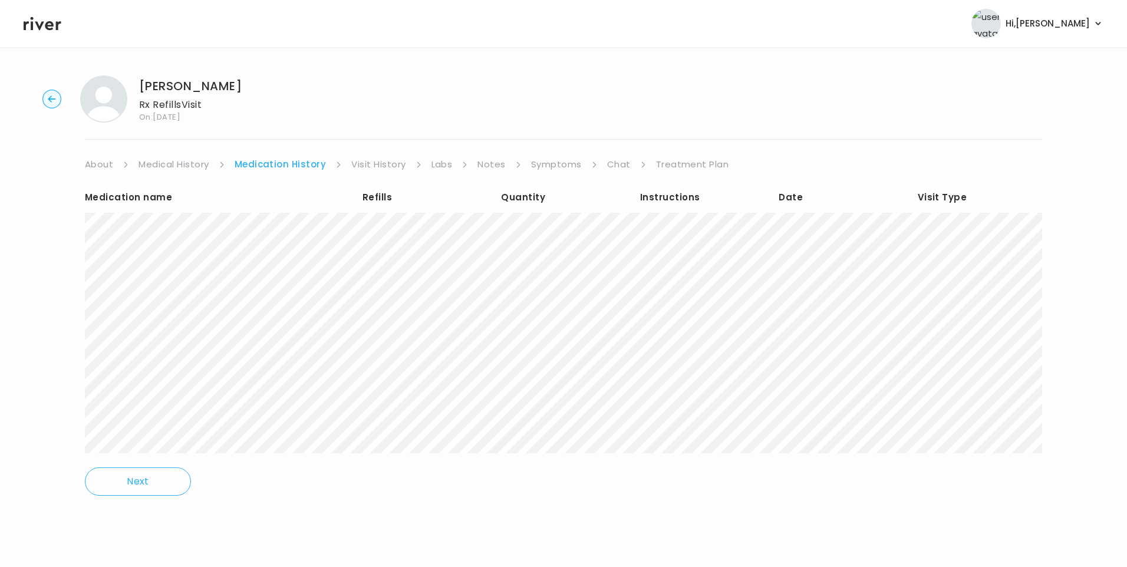
click at [381, 170] on link "Visit History" at bounding box center [378, 164] width 54 height 16
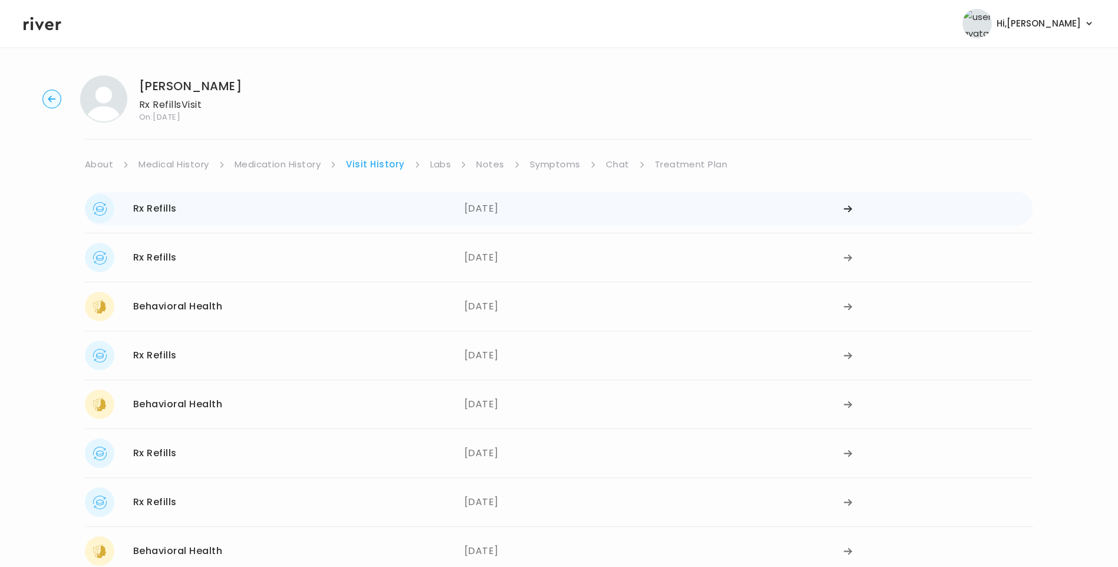
click at [272, 210] on div "Rx Refills 05/26/2025" at bounding box center [274, 208] width 379 height 29
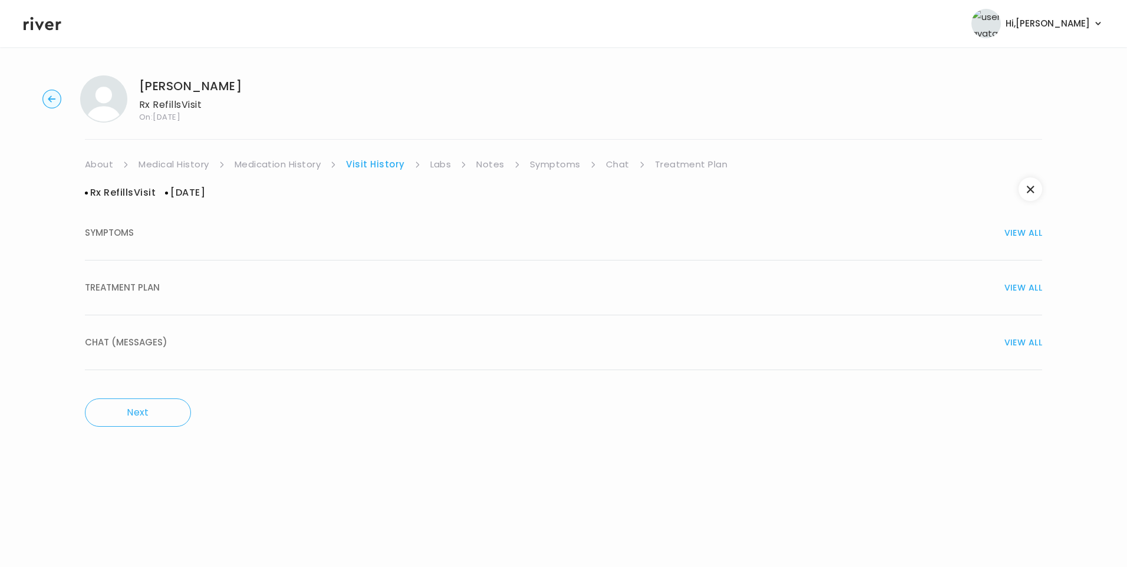
drag, startPoint x: 150, startPoint y: 299, endPoint x: 157, endPoint y: 301, distance: 7.3
click at [151, 300] on button "TREATMENT PLAN VIEW ALL" at bounding box center [563, 287] width 957 height 55
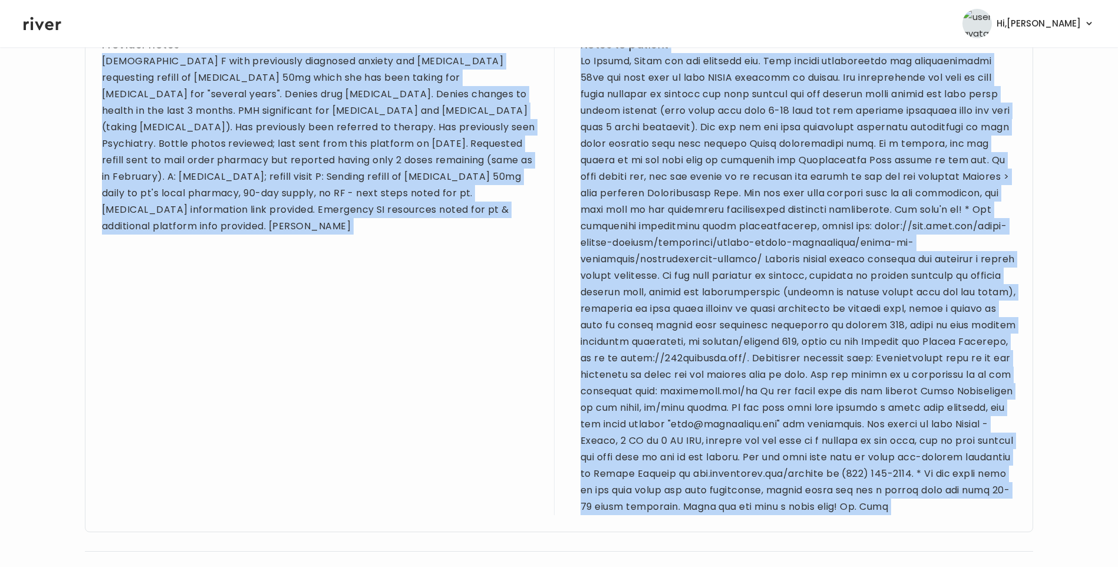
scroll to position [666, 0]
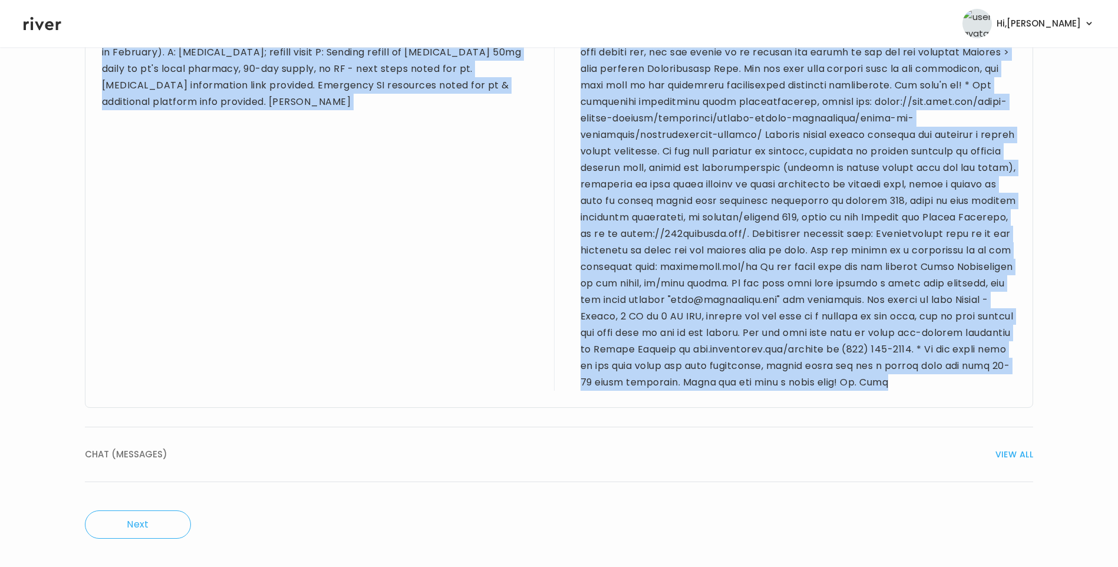
drag, startPoint x: 104, startPoint y: 233, endPoint x: 1012, endPoint y: 394, distance: 922.6
click at [1012, 394] on div "Provider notes 23 yo F with previously diagnosed anxiety and depression request…" at bounding box center [559, 152] width 948 height 510
drag, startPoint x: 1012, startPoint y: 394, endPoint x: 888, endPoint y: 281, distance: 167.7
copy div "23 yo F with previously diagnosed anxiety and depression requesting refill of d…"
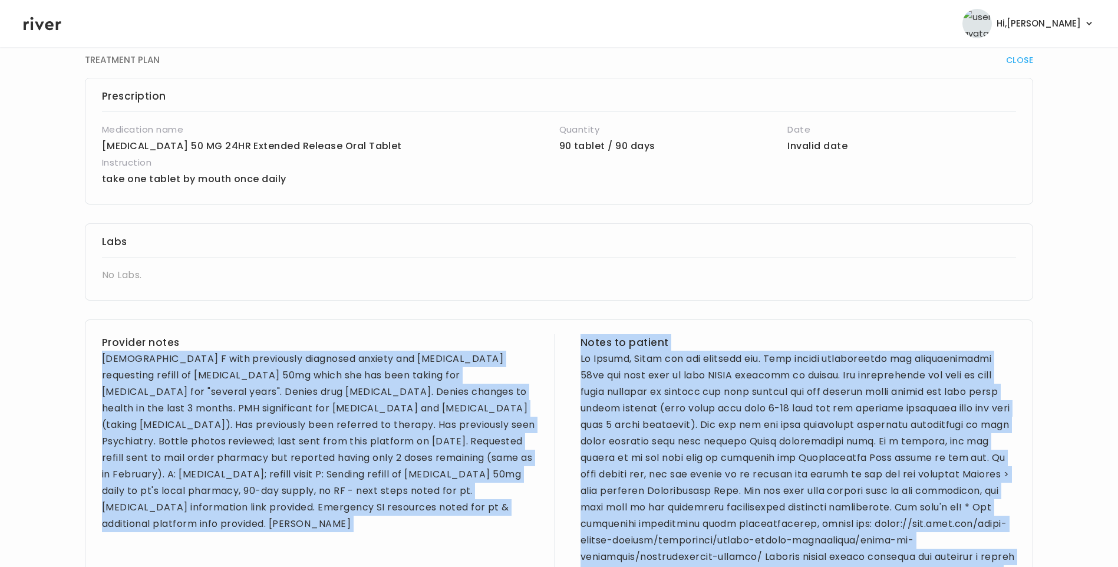
scroll to position [77, 0]
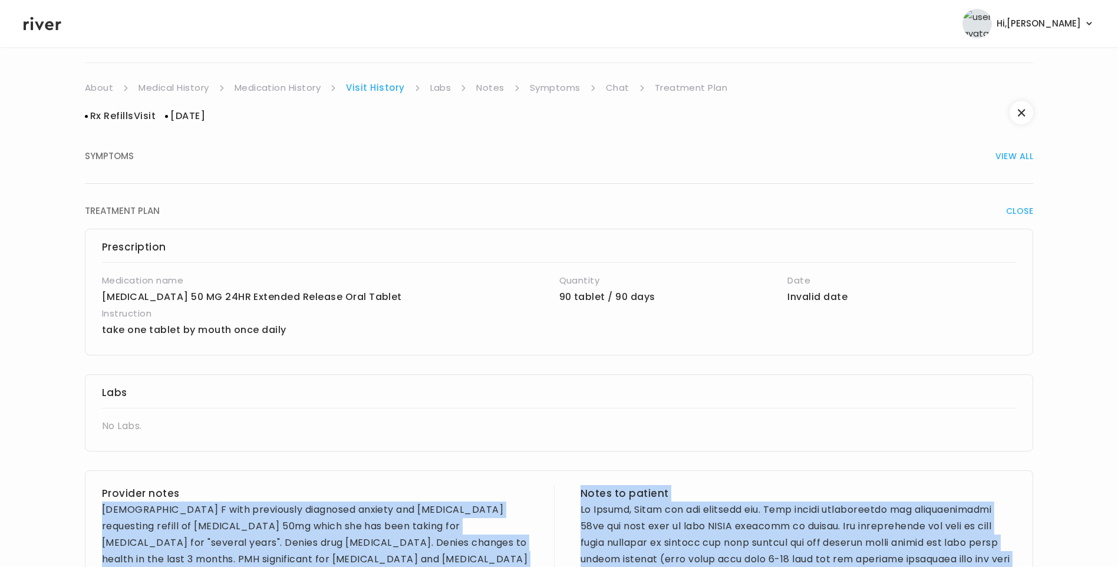
click at [679, 85] on link "Treatment Plan" at bounding box center [691, 88] width 73 height 16
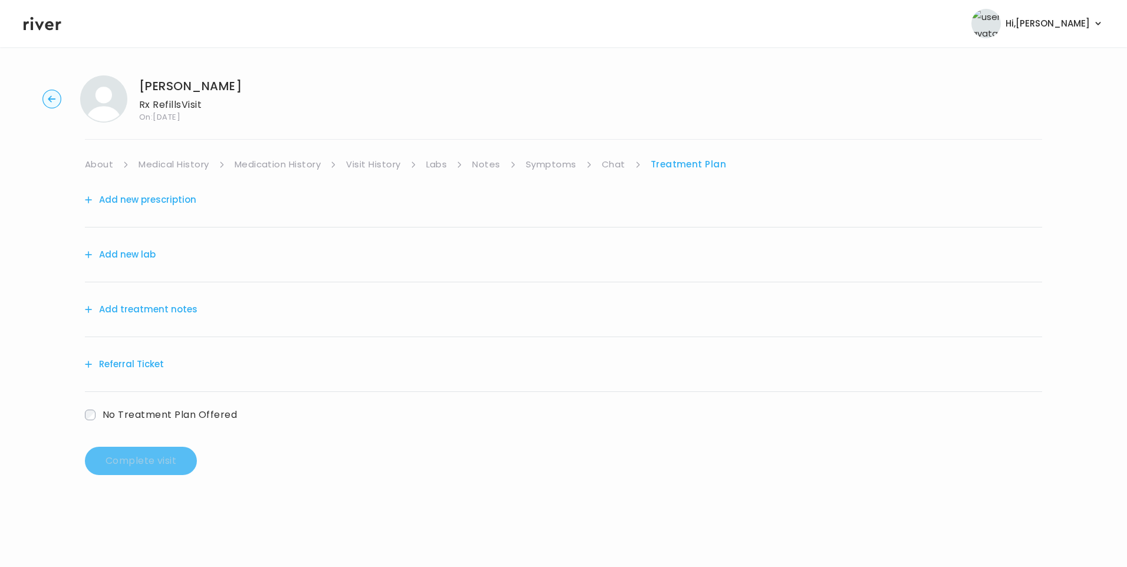
click at [181, 306] on button "Add treatment notes" at bounding box center [141, 309] width 113 height 16
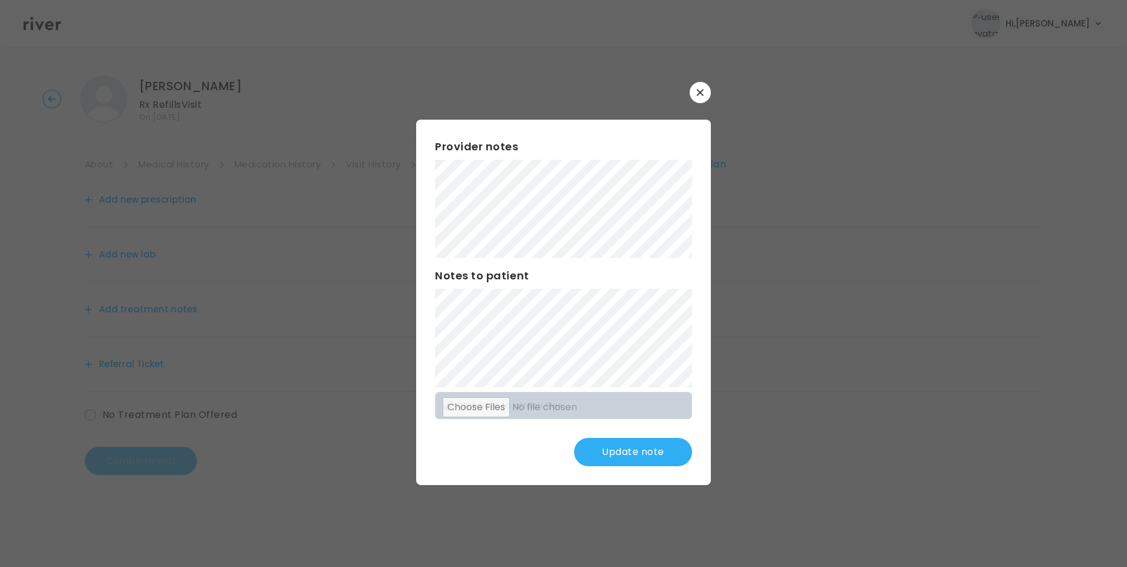
click at [374, 229] on div "​ Provider notes Notes to patient Click here to attach files Update note" at bounding box center [563, 283] width 1127 height 567
click at [427, 210] on div "Provider notes Notes to patient Click here to attach files Update note" at bounding box center [563, 302] width 295 height 365
click at [651, 371] on div "Provider notes Notes to patient Click here to attach files Update note" at bounding box center [563, 302] width 295 height 365
click at [630, 450] on button "Update note" at bounding box center [633, 452] width 118 height 28
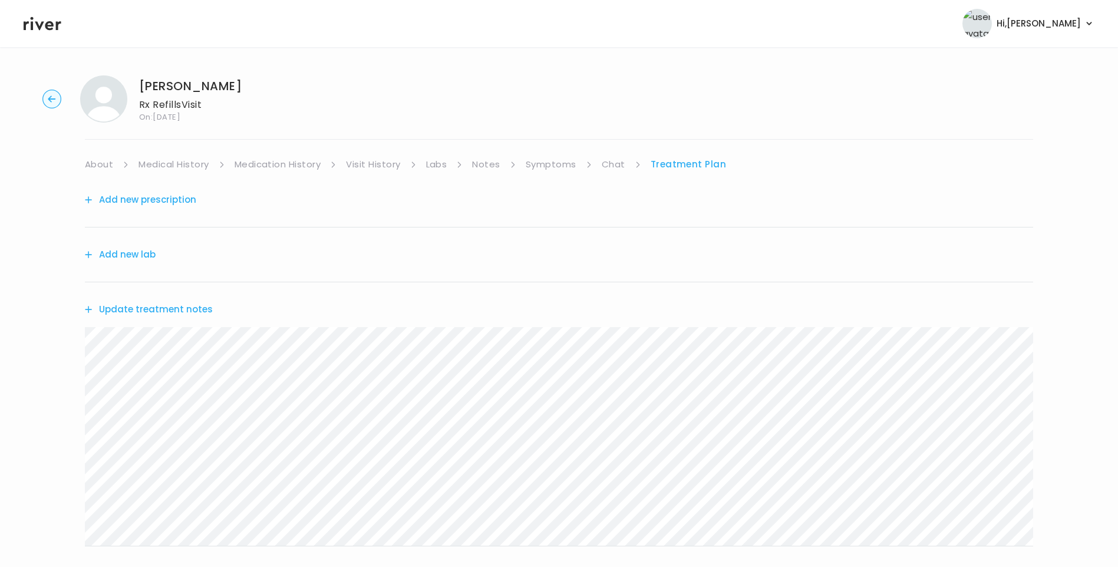
click at [203, 308] on button "Update treatment notes" at bounding box center [149, 309] width 128 height 16
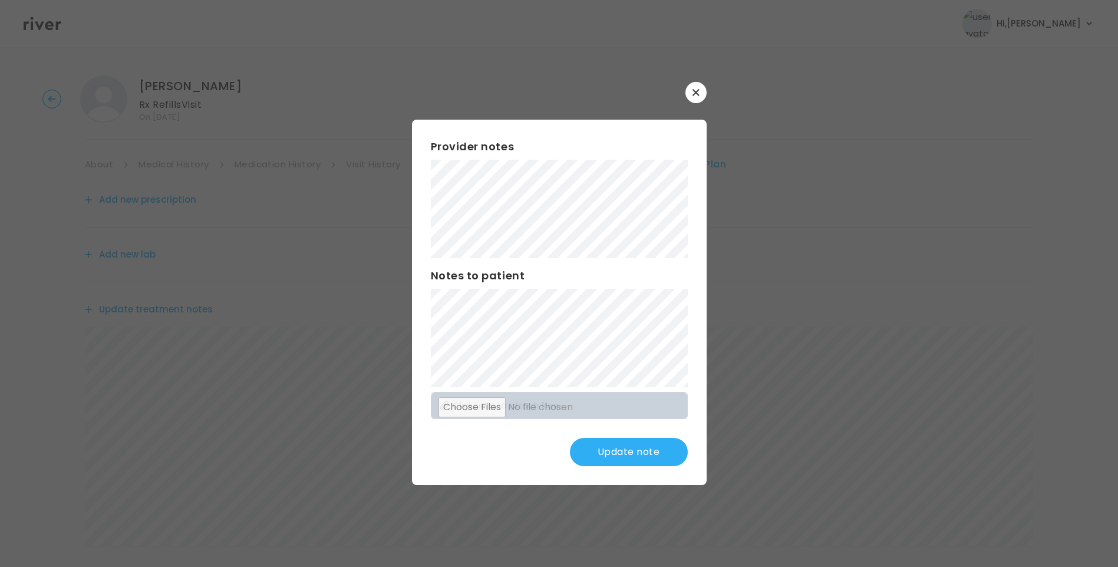
drag, startPoint x: 609, startPoint y: 446, endPoint x: 616, endPoint y: 448, distance: 6.9
click at [610, 446] on button "Update note" at bounding box center [629, 452] width 118 height 28
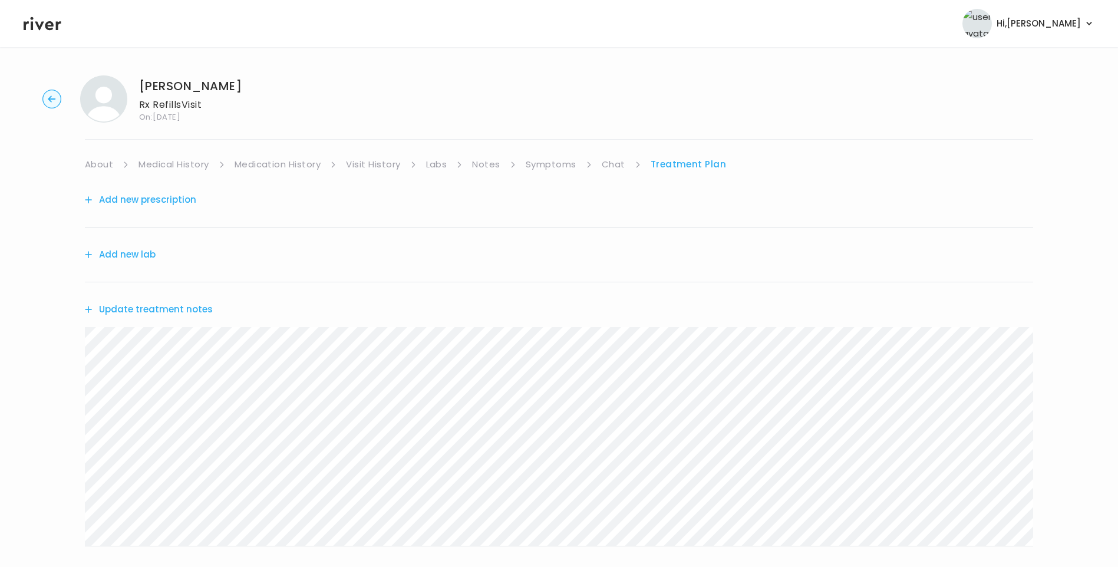
click at [304, 164] on link "Medication History" at bounding box center [277, 164] width 87 height 16
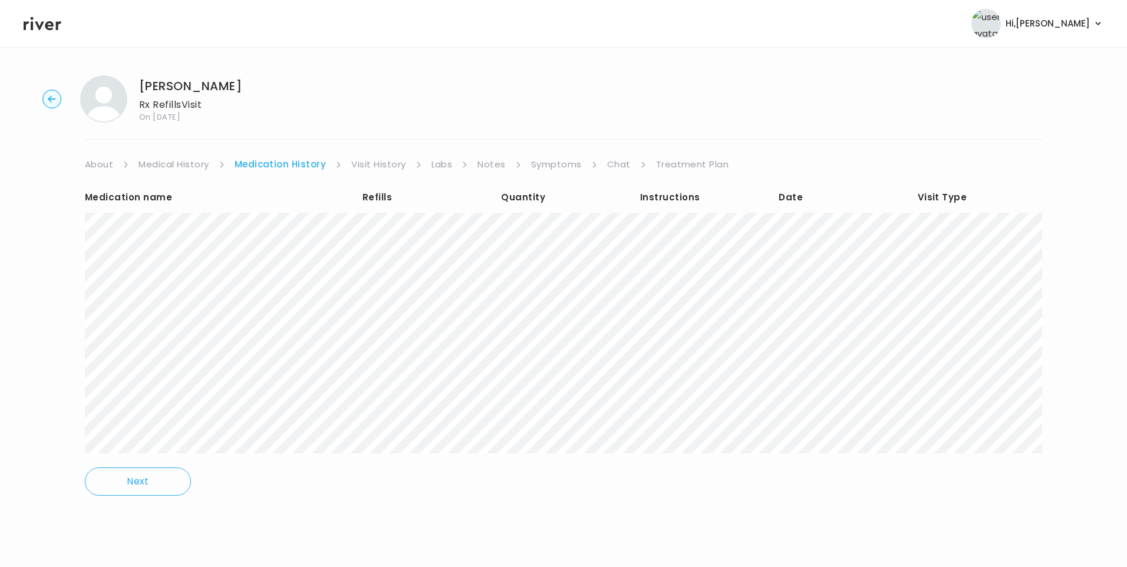
click at [693, 163] on link "Treatment Plan" at bounding box center [692, 164] width 73 height 16
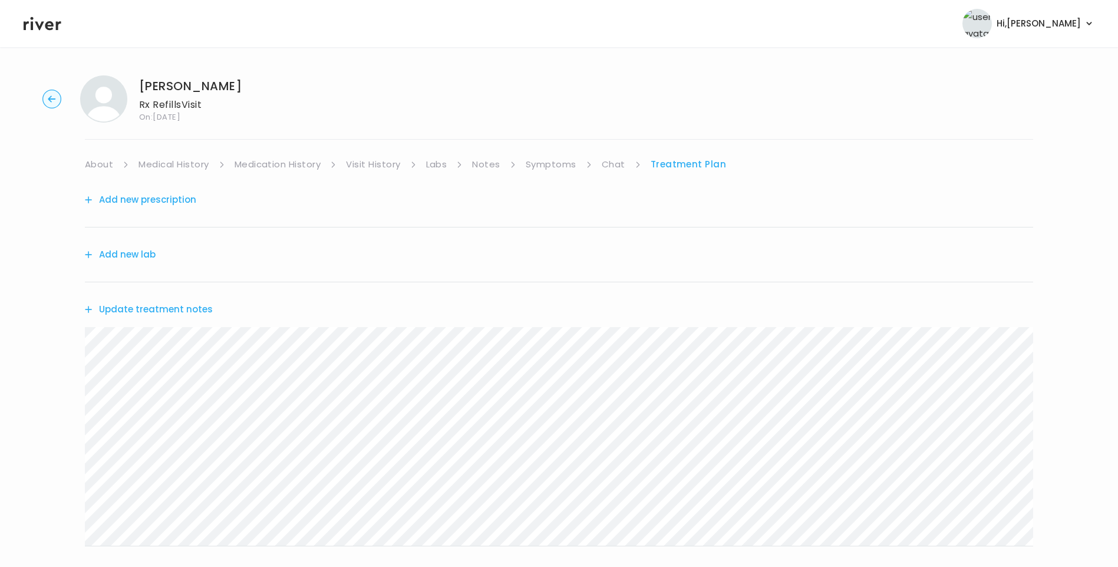
click at [186, 204] on button "Add new prescription" at bounding box center [140, 199] width 111 height 16
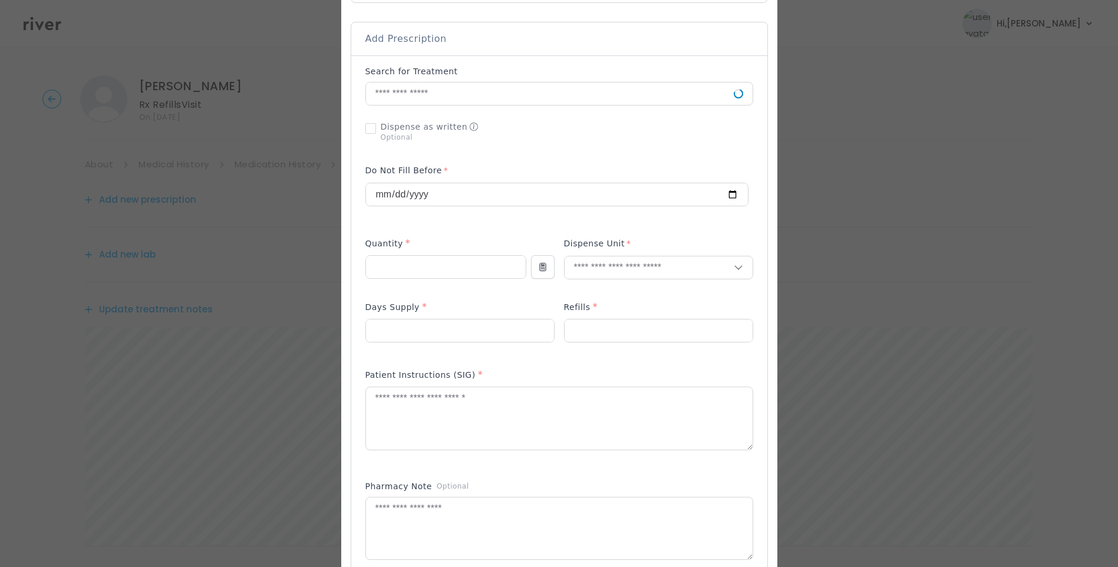
scroll to position [236, 0]
click at [408, 97] on input "text" at bounding box center [550, 92] width 368 height 22
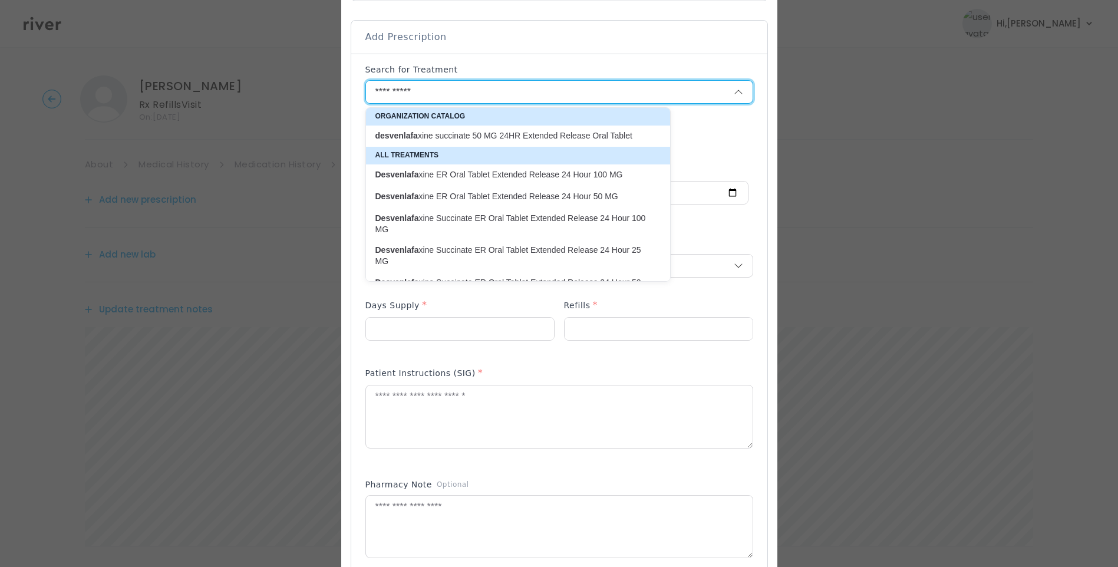
click at [474, 137] on p "desvenlafa xine succinate 50 MG 24HR Extended Release Oral Tablet" at bounding box center [510, 135] width 271 height 11
type input "**********"
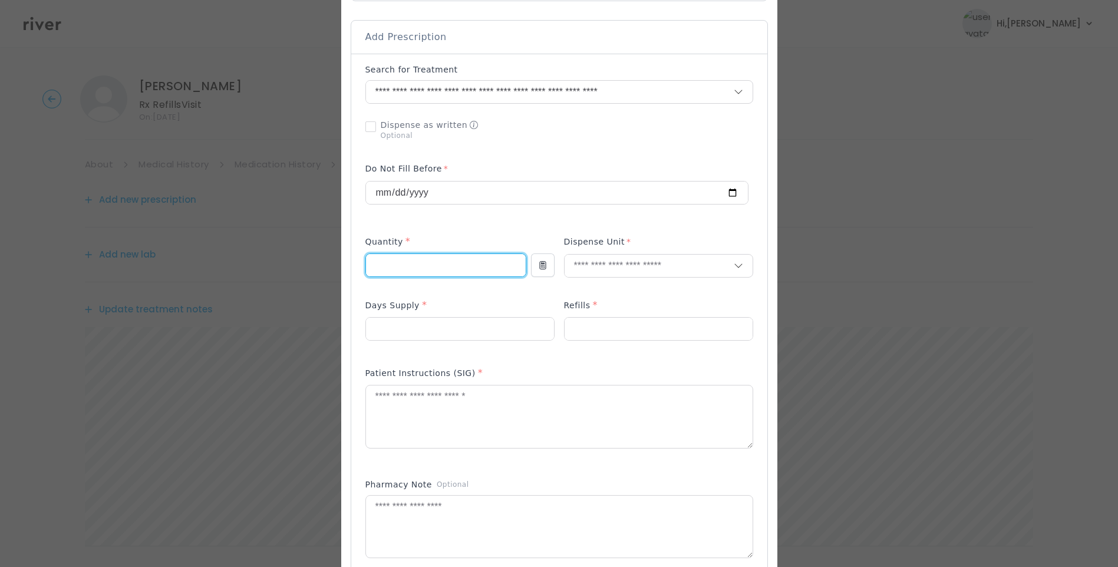
click at [417, 272] on input "number" at bounding box center [446, 265] width 160 height 22
type input "**"
click at [384, 327] on input "number" at bounding box center [460, 329] width 188 height 22
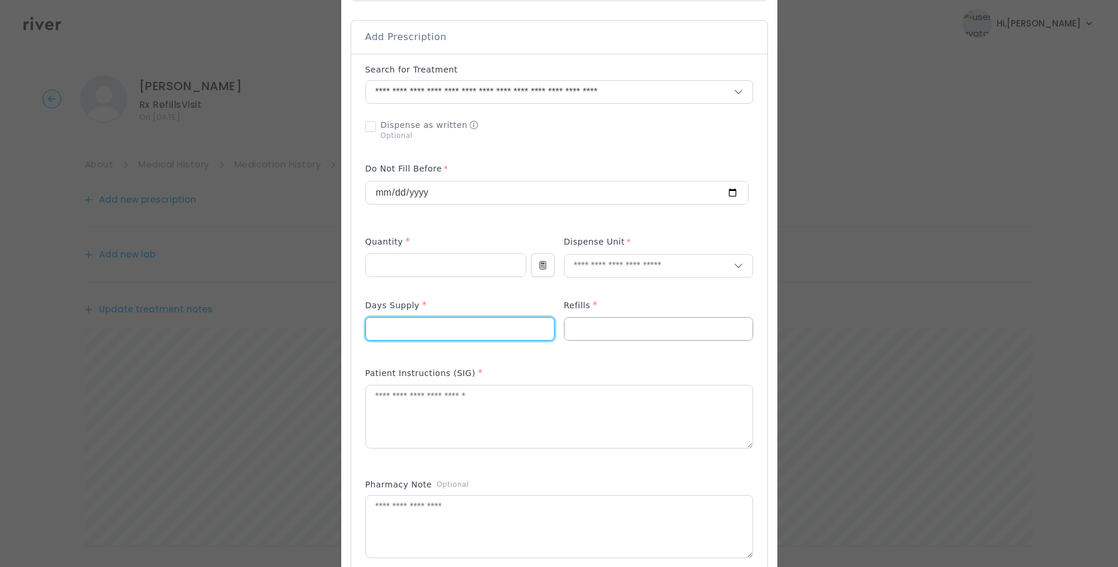
type input "**"
click at [580, 337] on input "number" at bounding box center [658, 329] width 188 height 22
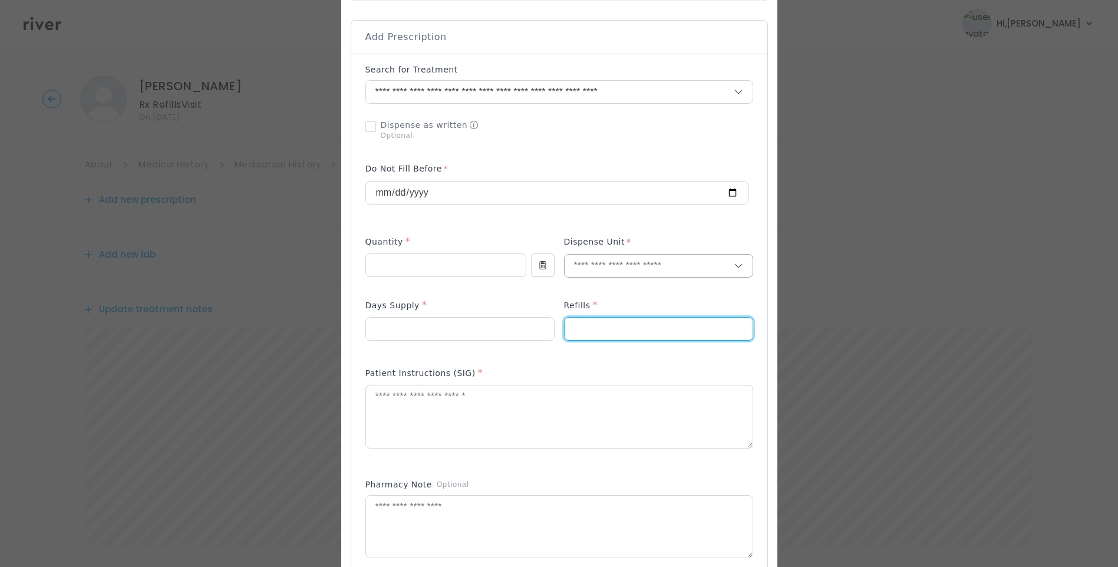
type input "*"
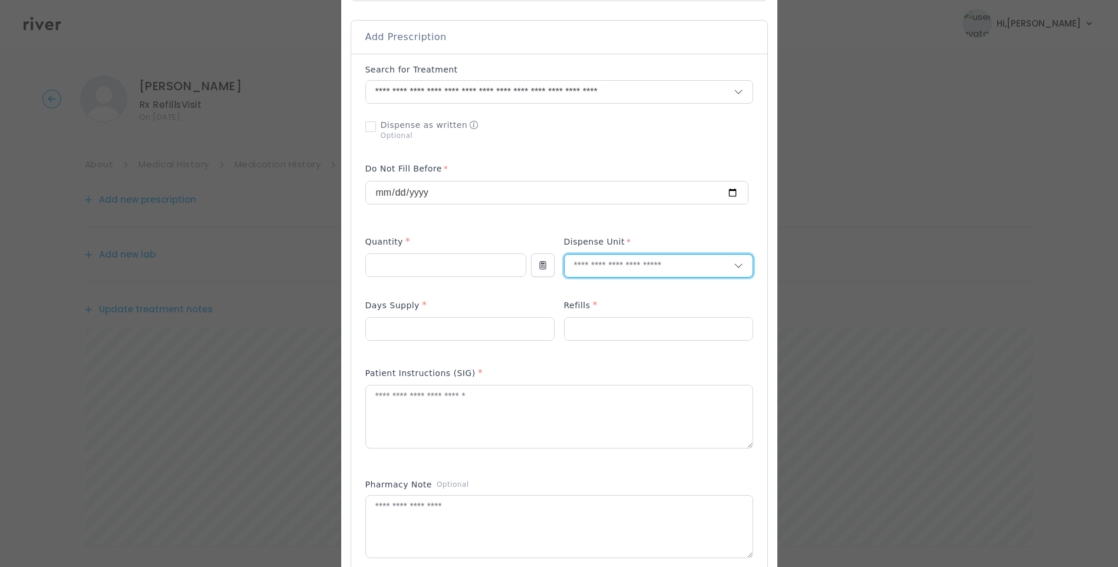
click at [586, 263] on input "text" at bounding box center [648, 266] width 169 height 22
type input "****"
click at [609, 289] on p "Tablet" at bounding box center [658, 290] width 155 height 17
click at [549, 422] on textarea at bounding box center [559, 416] width 387 height 62
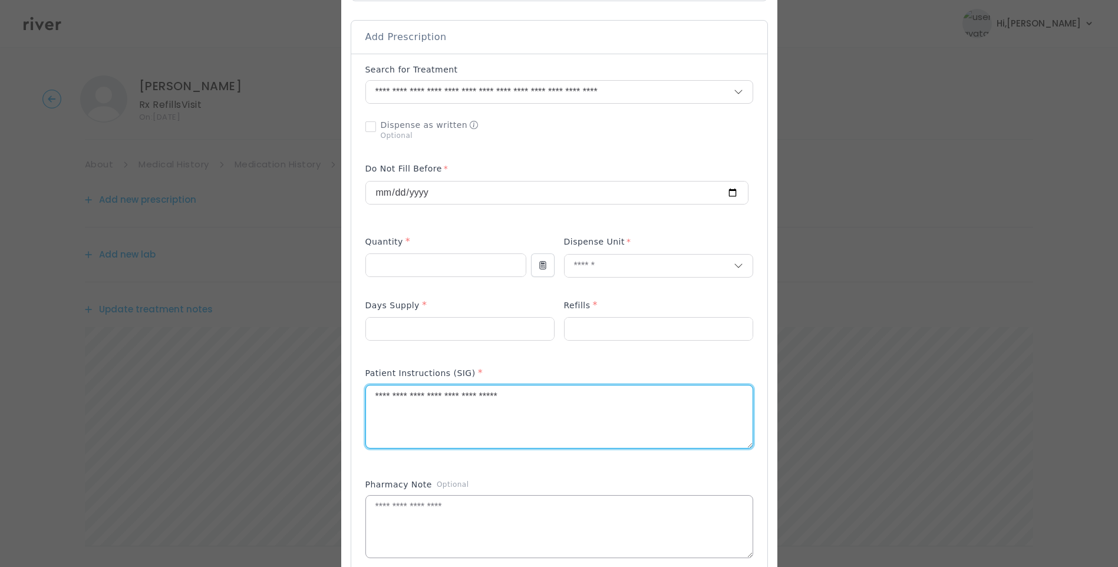
type textarea "**********"
click at [503, 520] on textarea at bounding box center [559, 527] width 387 height 62
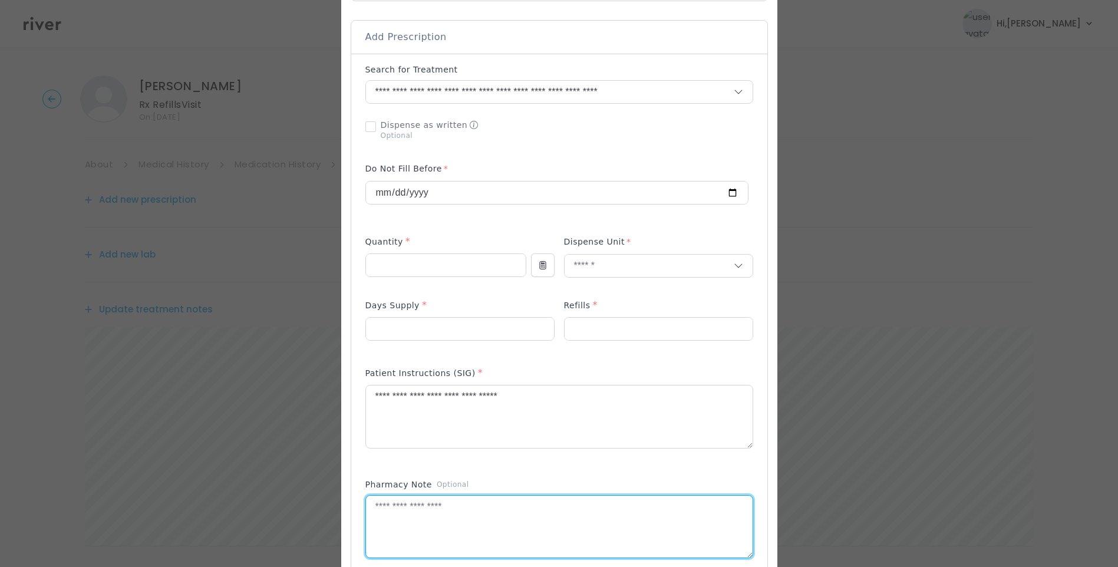
click at [541, 468] on div "Add Prescription to Order" at bounding box center [559, 352] width 388 height 576
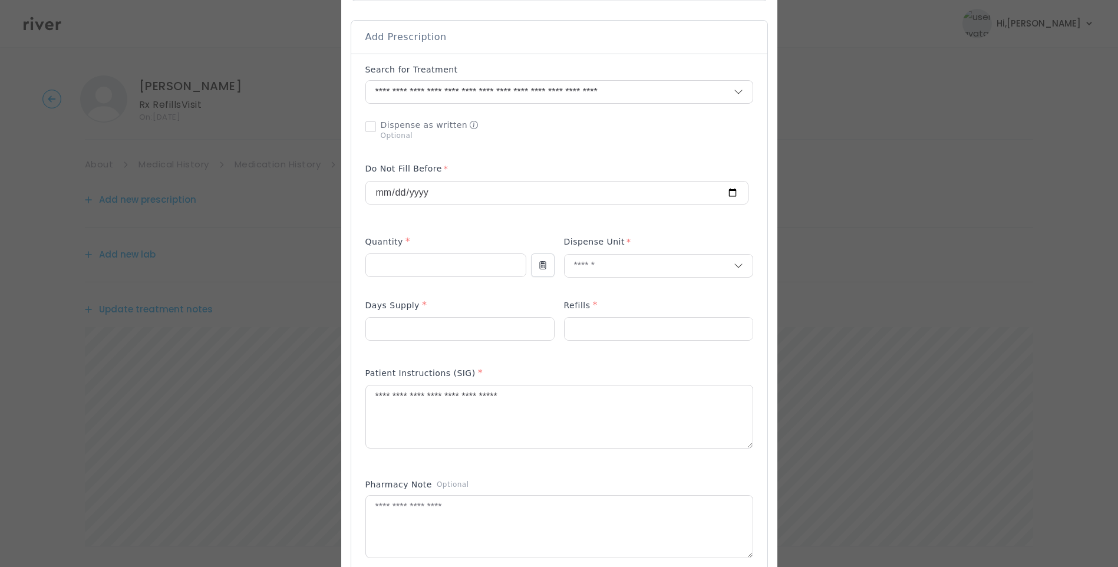
click at [542, 463] on div "Patient Instructions (SIG) *" at bounding box center [559, 413] width 388 height 105
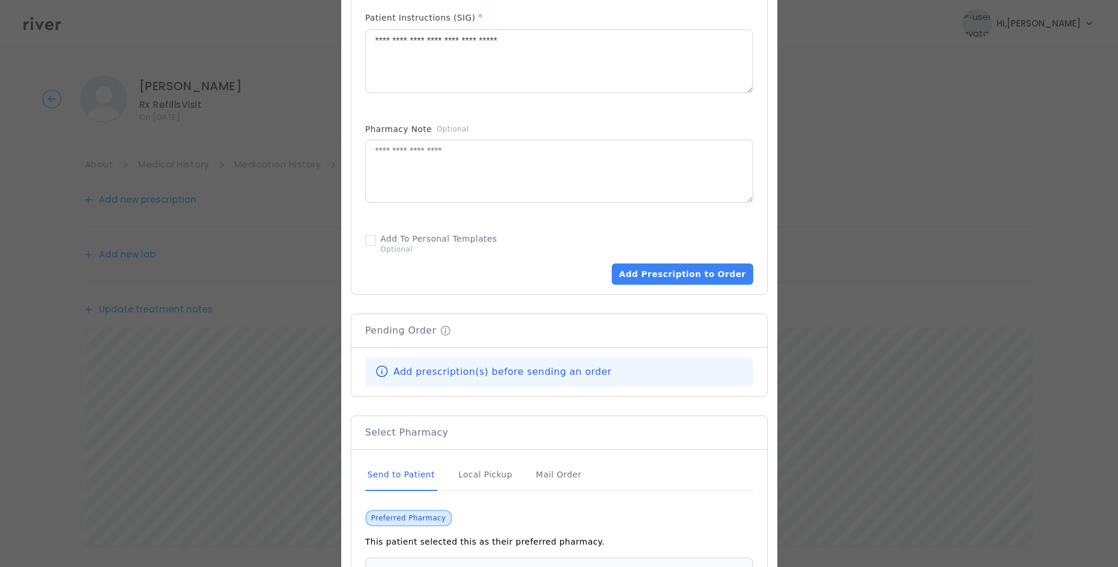
scroll to position [648, 0]
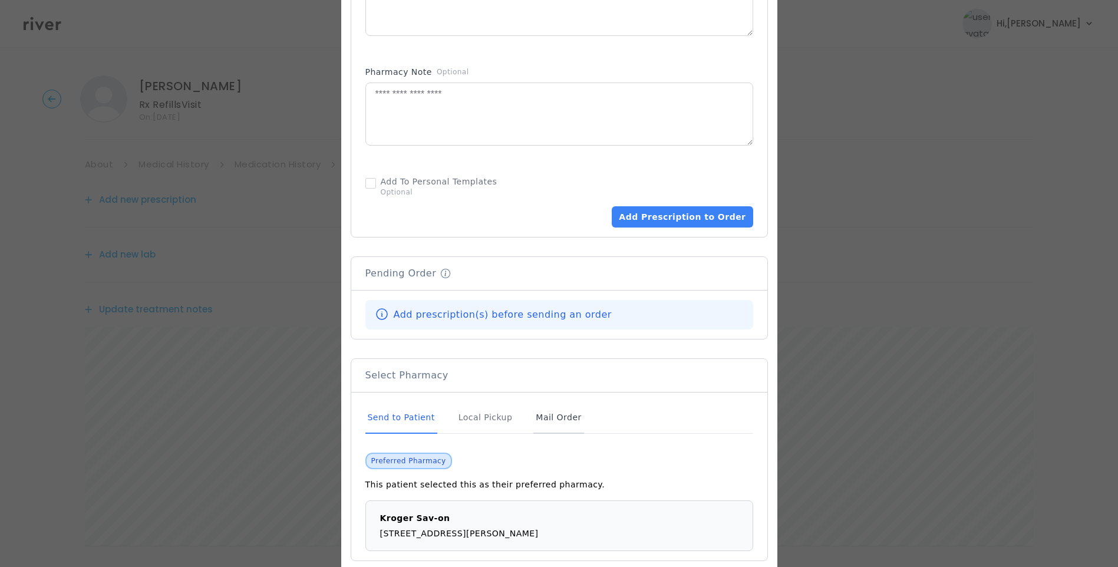
click at [554, 412] on div "Mail Order" at bounding box center [558, 418] width 50 height 32
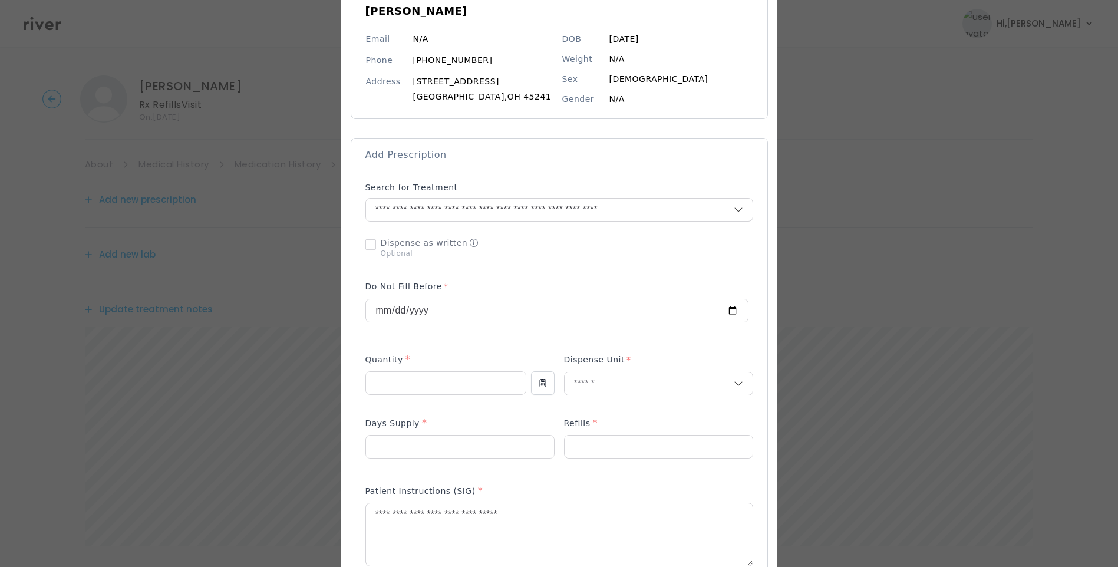
scroll to position [177, 0]
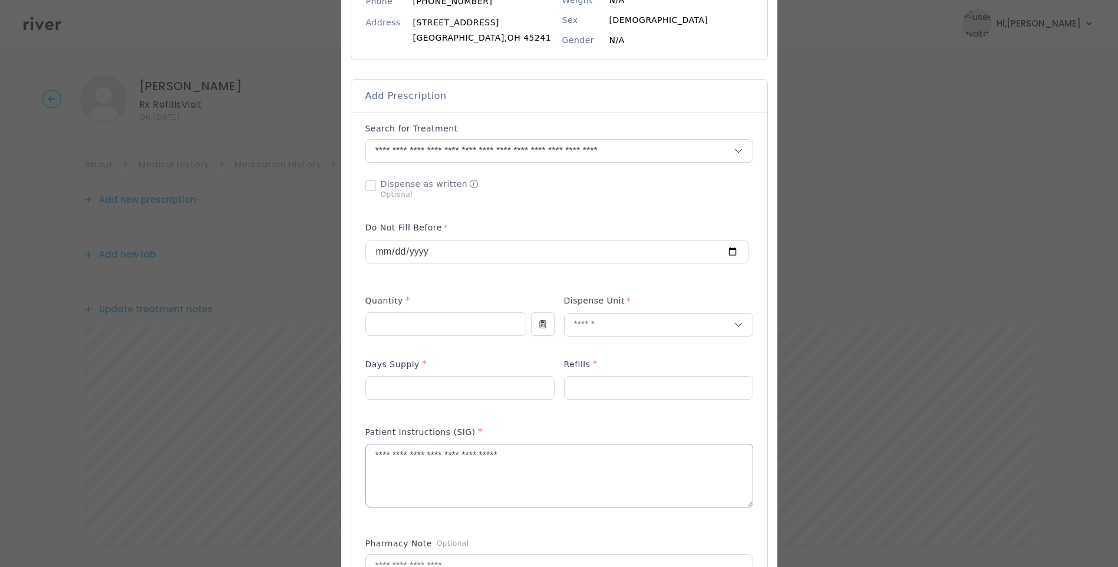
click at [556, 457] on textarea "**********" at bounding box center [559, 475] width 387 height 62
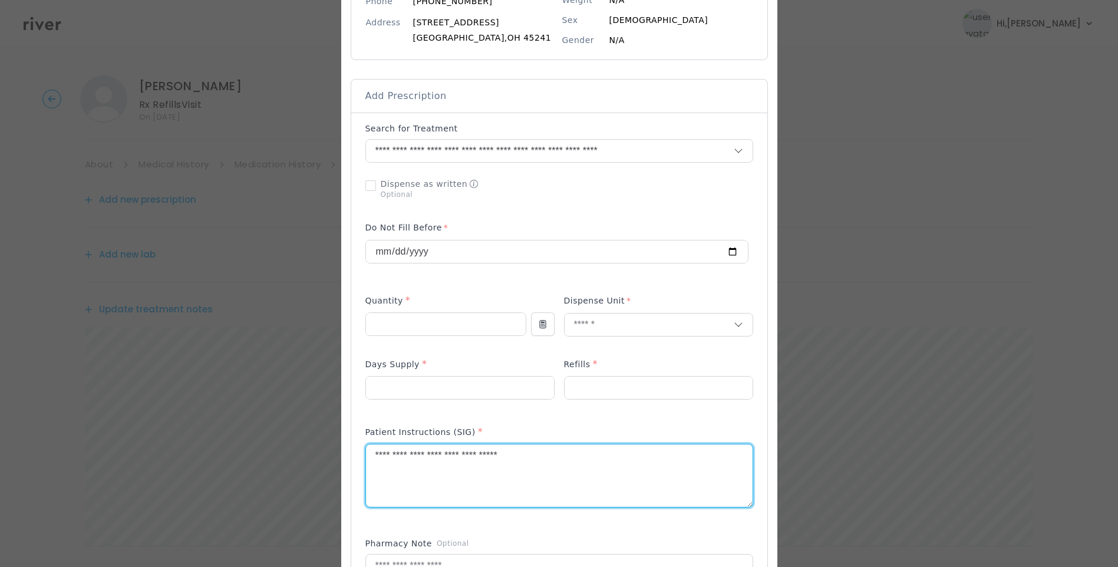
click at [573, 215] on div "Add Prescription to Order" at bounding box center [559, 411] width 388 height 576
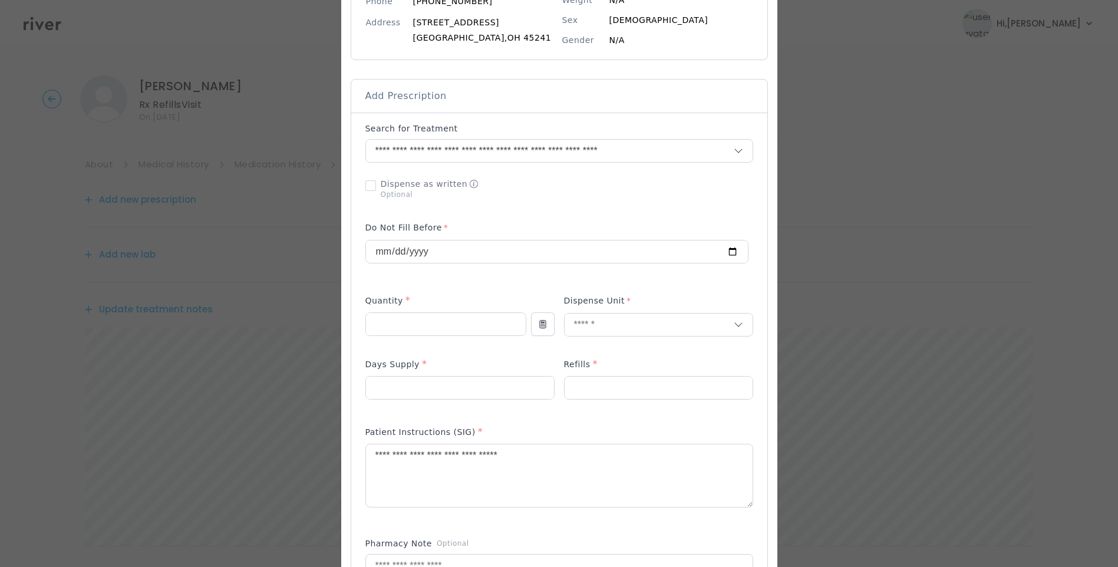
click at [584, 431] on div "Patient Instructions (SIG) *" at bounding box center [559, 434] width 388 height 19
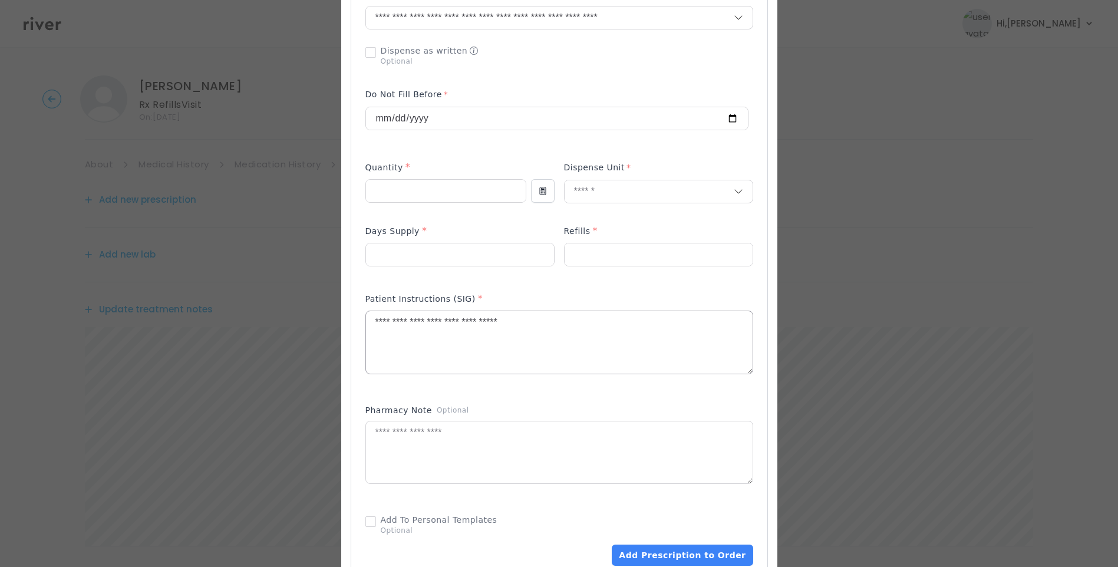
scroll to position [354, 0]
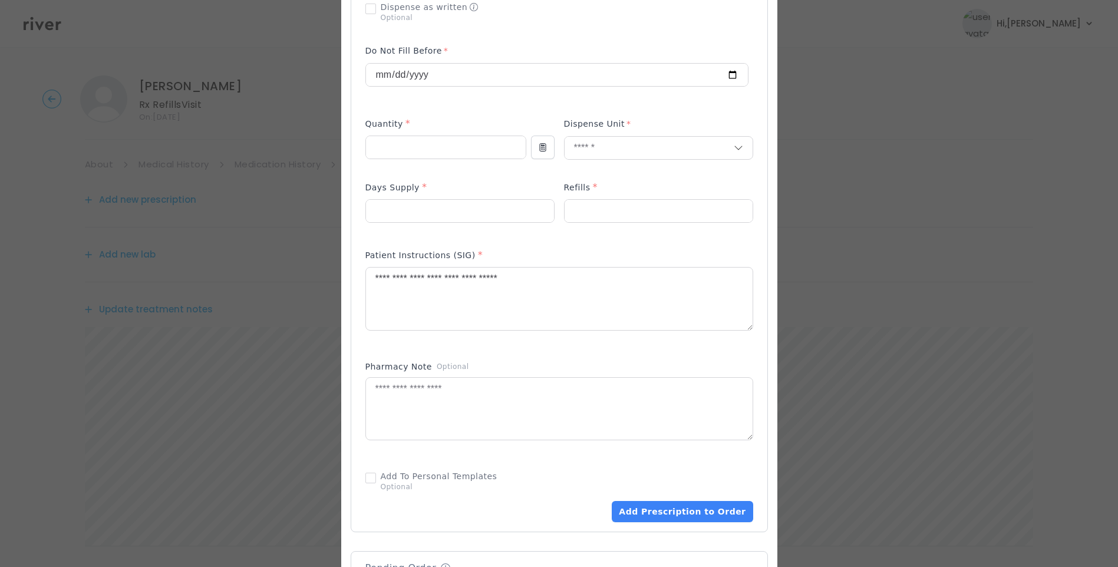
click at [511, 363] on div "Pharmacy Note Optional" at bounding box center [559, 369] width 388 height 16
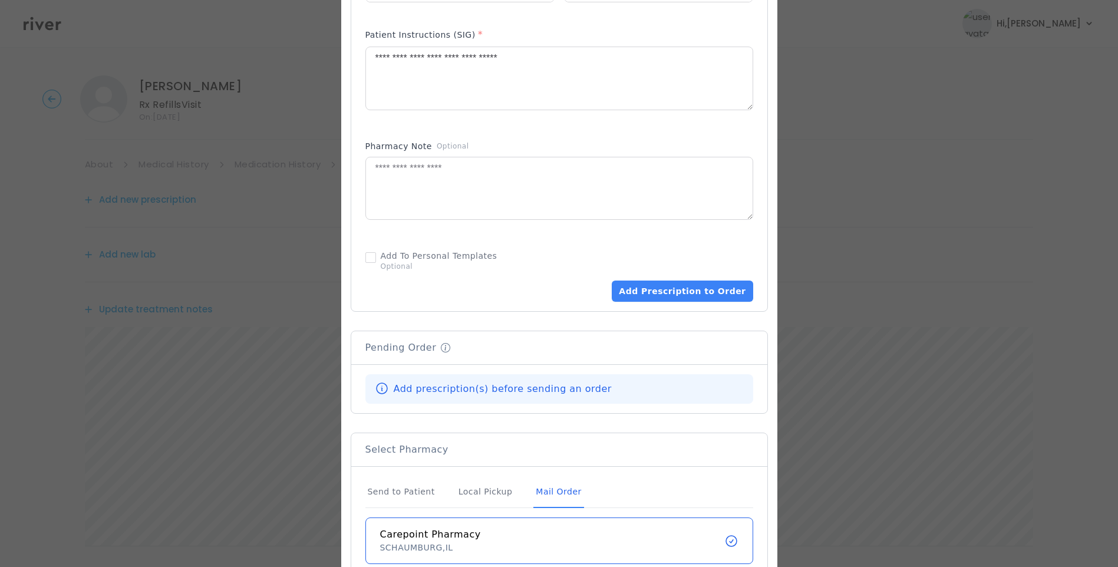
scroll to position [589, 0]
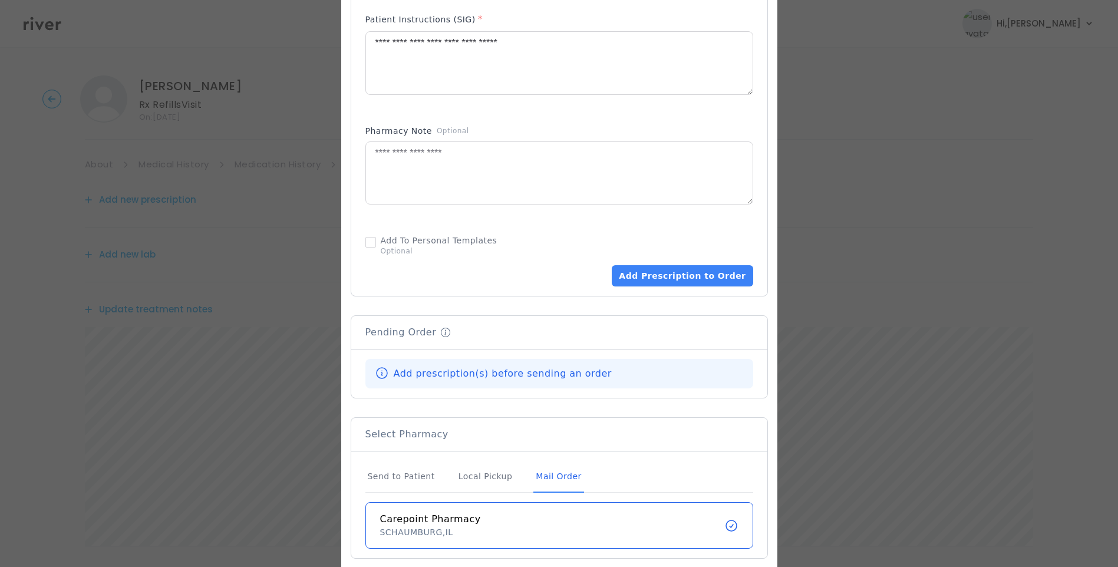
click at [541, 476] on div "Mail Order" at bounding box center [558, 477] width 50 height 32
click at [721, 278] on button "Add Prescription to Order" at bounding box center [682, 275] width 141 height 21
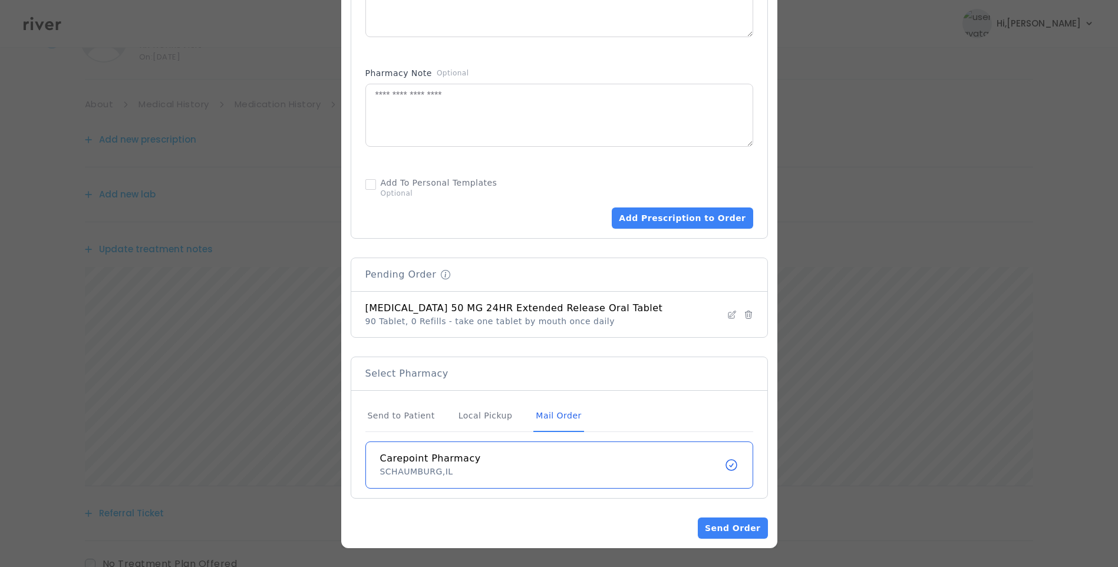
scroll to position [118, 0]
click at [544, 412] on div "Mail Order" at bounding box center [558, 416] width 50 height 32
click at [751, 529] on button "Send Order" at bounding box center [733, 527] width 70 height 21
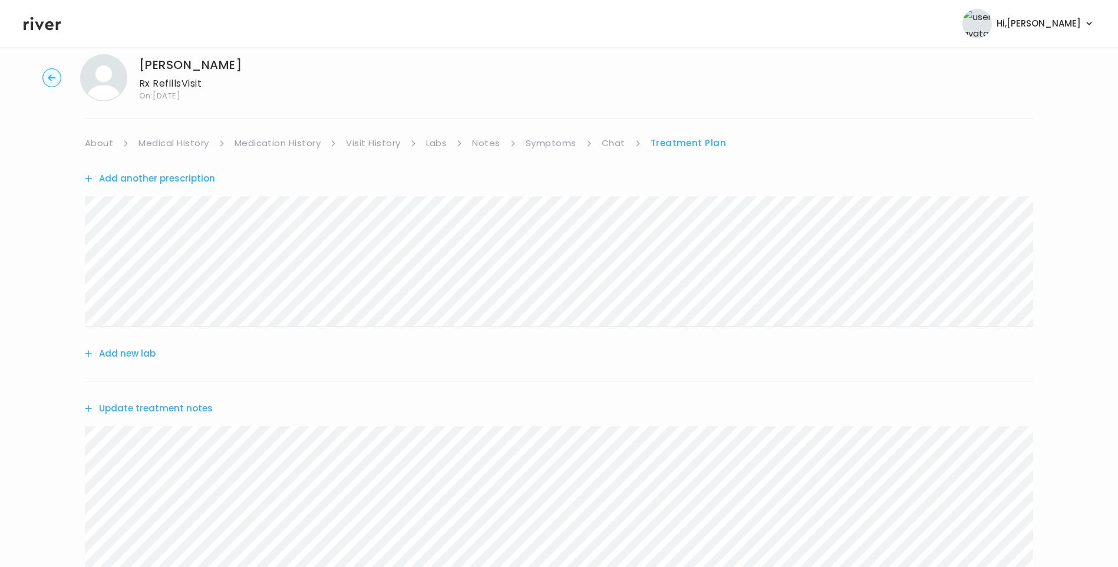
scroll to position [0, 0]
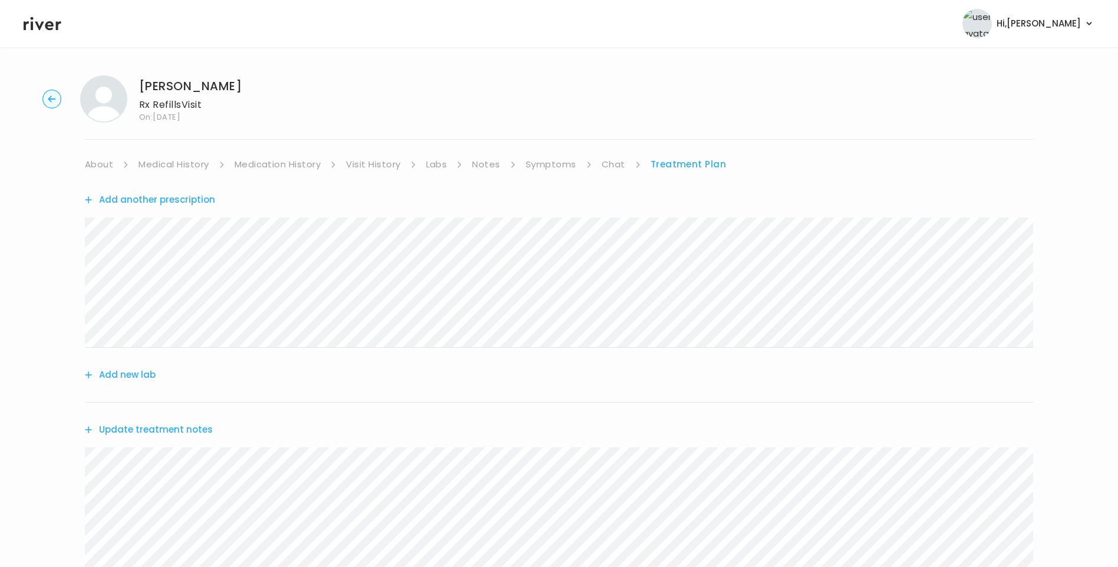
click at [289, 159] on link "Medication History" at bounding box center [277, 164] width 87 height 16
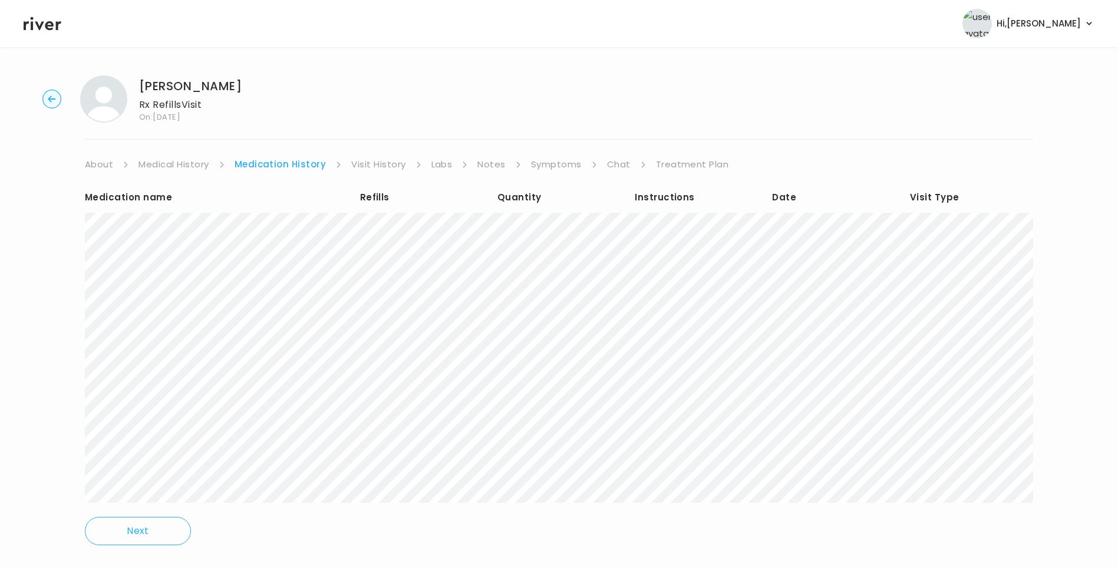
click at [685, 164] on link "Treatment Plan" at bounding box center [692, 164] width 73 height 16
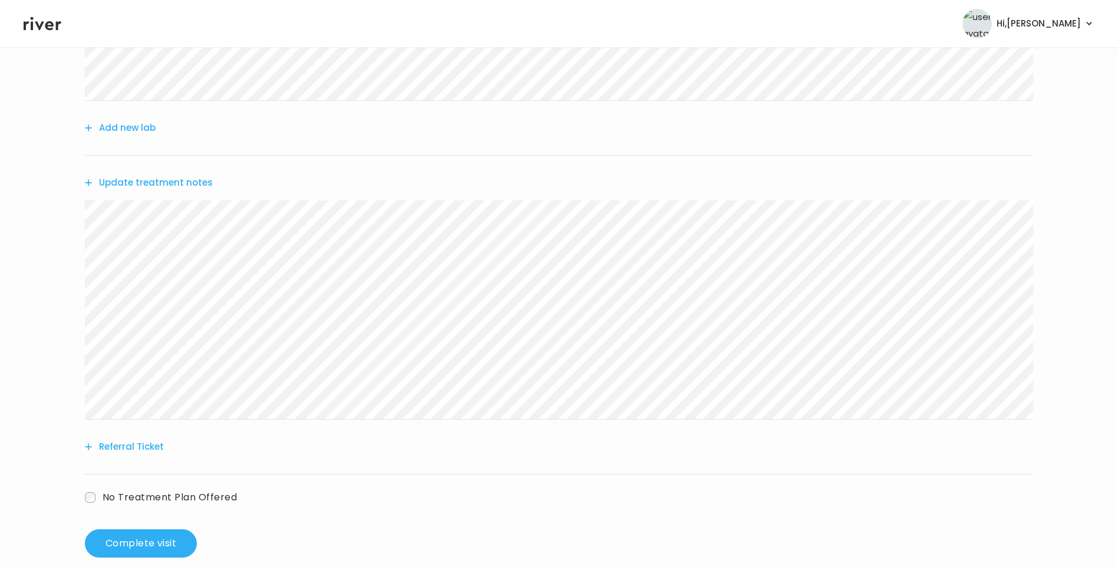
scroll to position [266, 0]
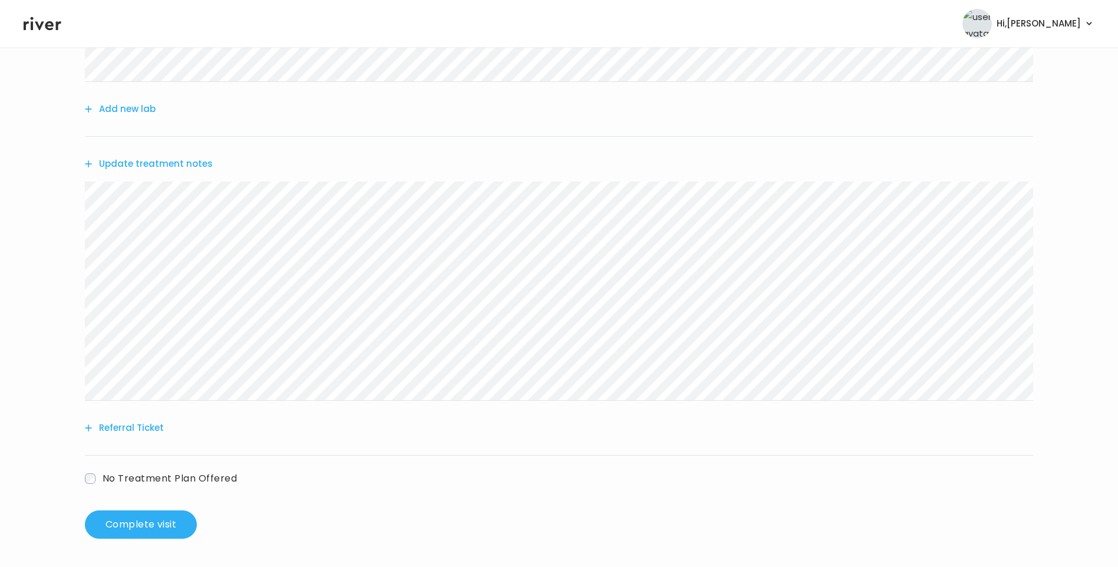
click at [197, 164] on button "Update treatment notes" at bounding box center [149, 164] width 128 height 16
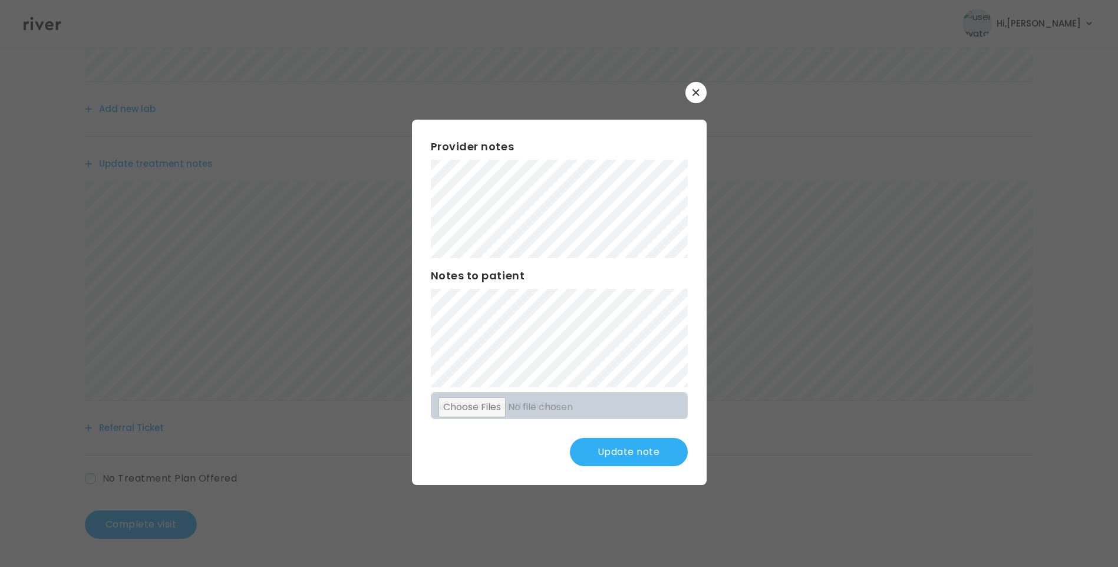
click at [599, 451] on button "Update note" at bounding box center [629, 452] width 118 height 28
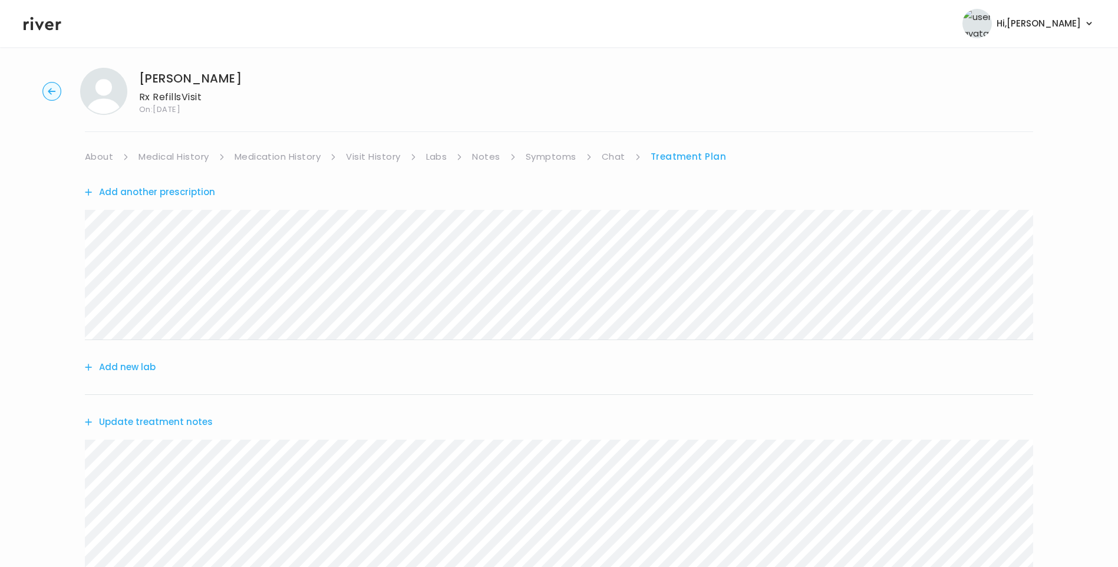
scroll to position [0, 0]
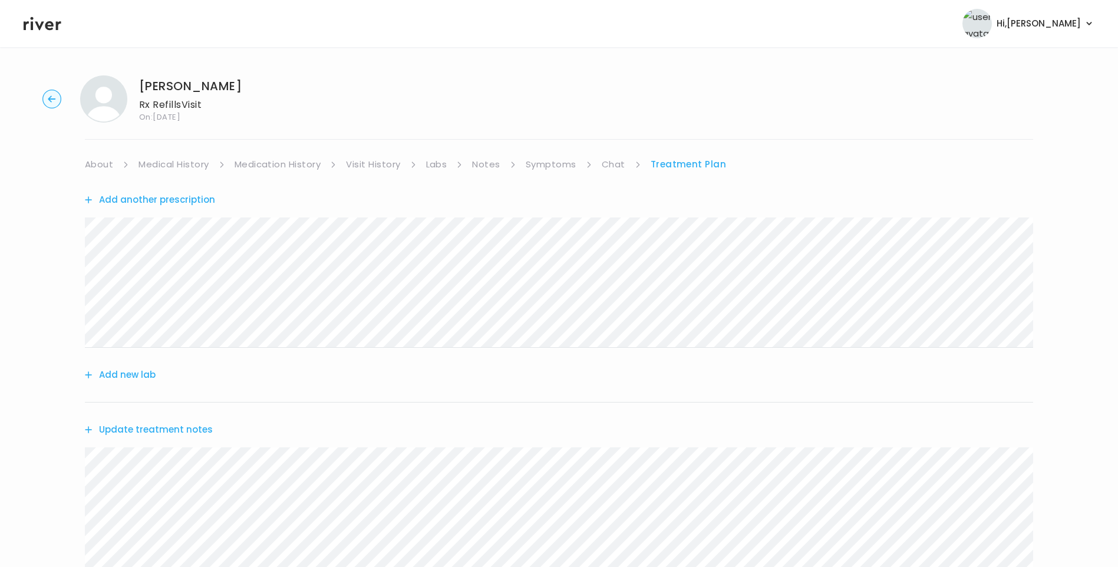
click at [171, 164] on link "Medical History" at bounding box center [173, 164] width 70 height 16
click at [672, 166] on link "Treatment Plan" at bounding box center [691, 164] width 73 height 16
click at [181, 425] on button "Update treatment notes" at bounding box center [149, 429] width 128 height 16
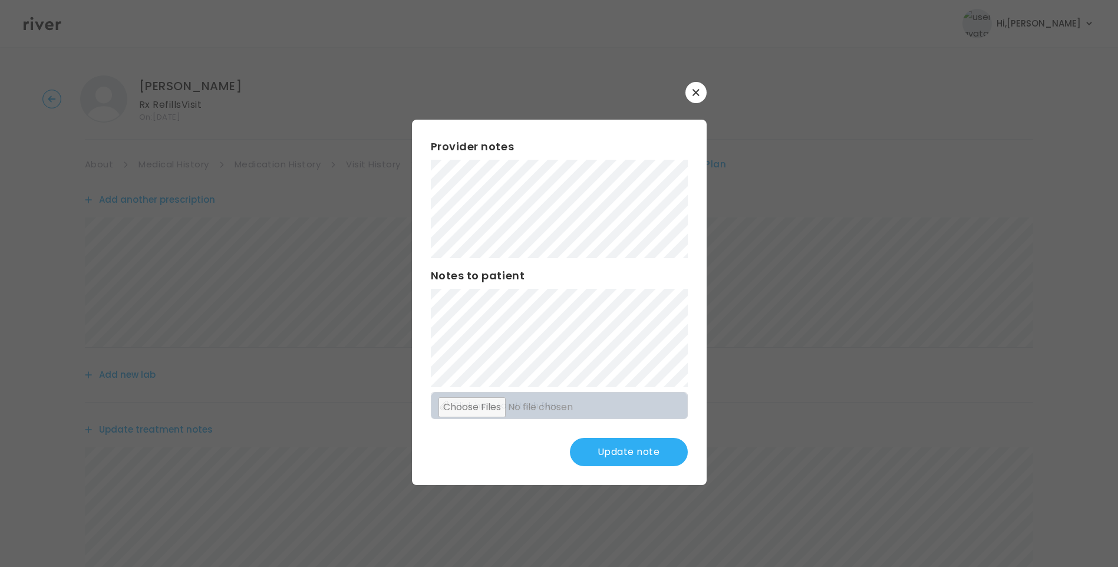
click at [696, 99] on button "button" at bounding box center [695, 92] width 21 height 21
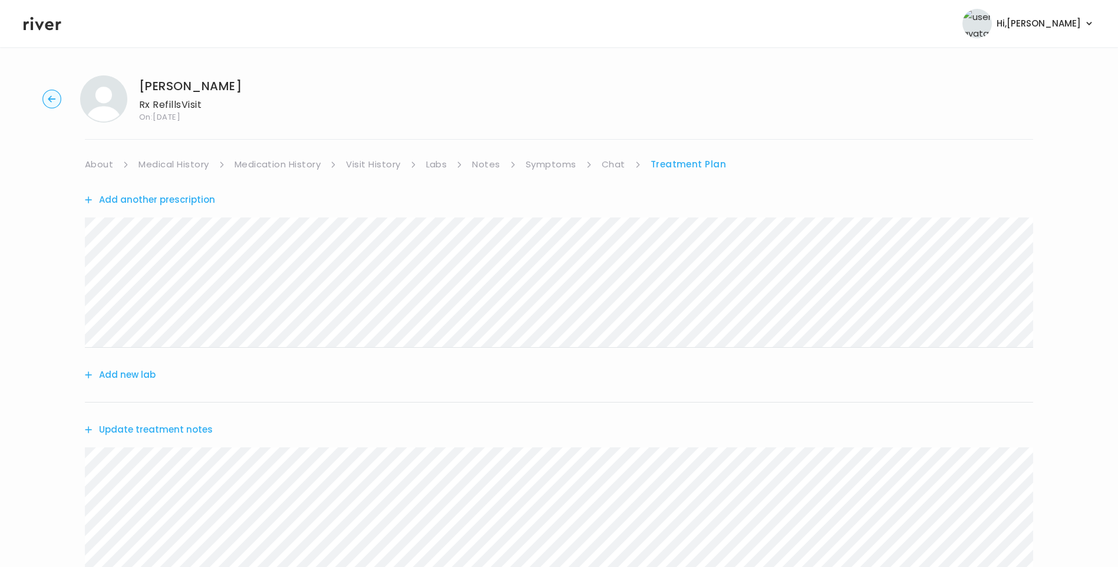
click at [362, 166] on link "Visit History" at bounding box center [373, 164] width 54 height 16
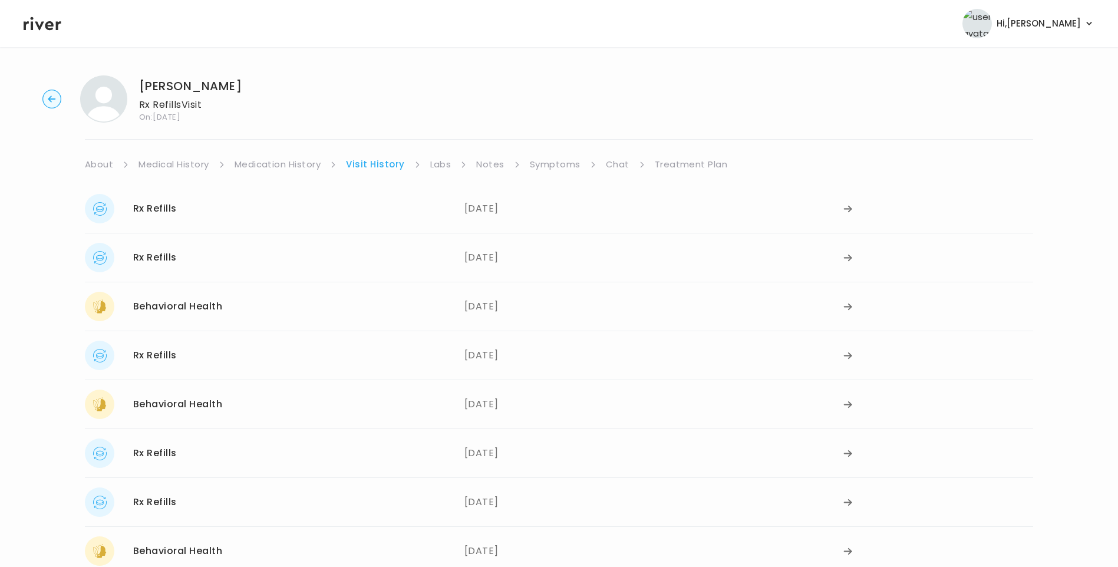
click at [690, 163] on link "Treatment Plan" at bounding box center [691, 164] width 73 height 16
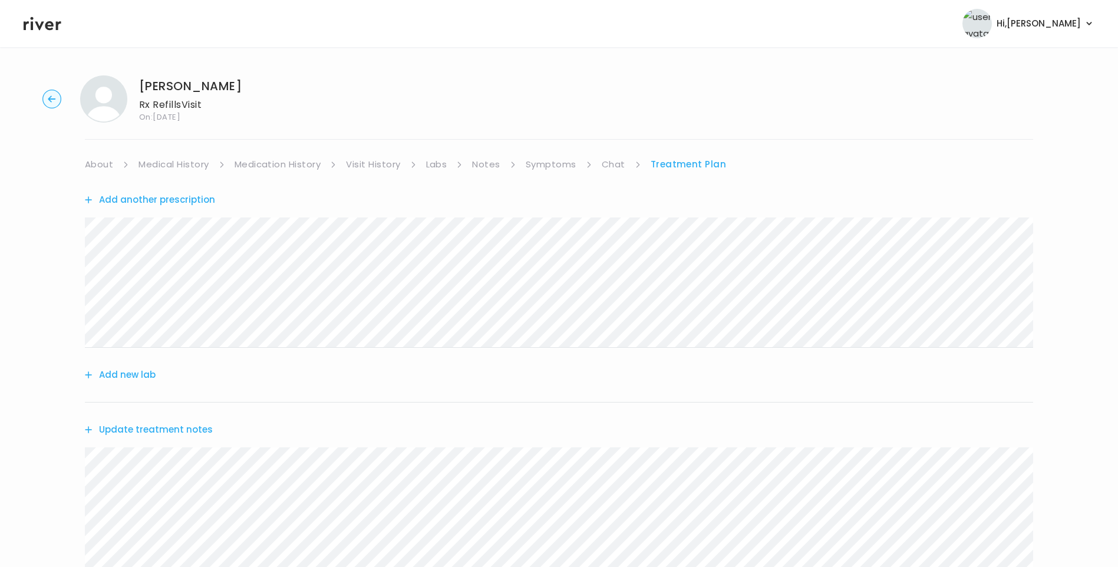
click at [376, 172] on link "Visit History" at bounding box center [373, 164] width 54 height 16
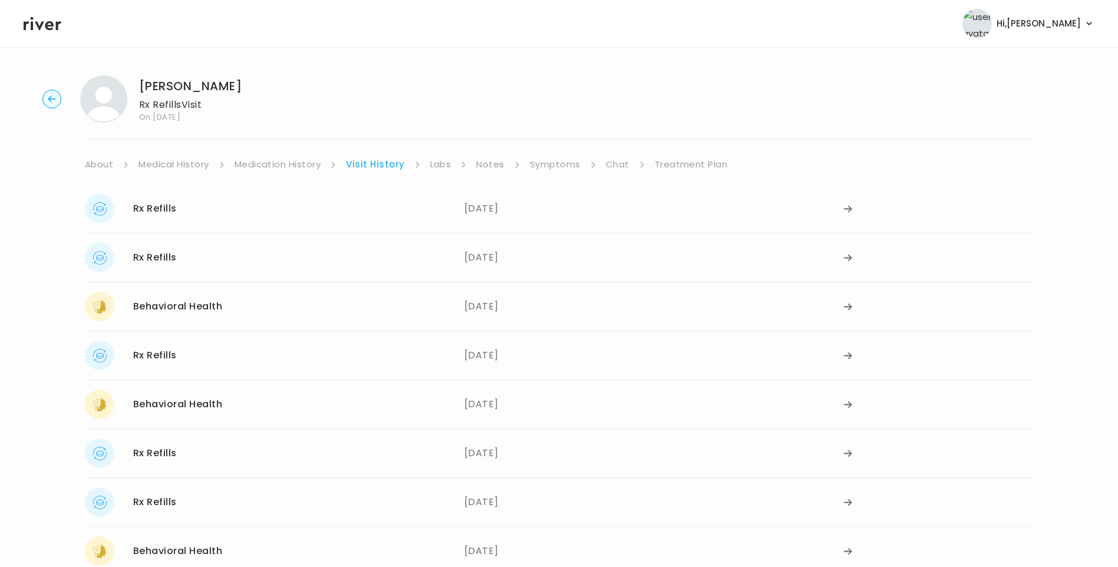
click at [688, 154] on div "Rachel Orf Rx Refills Visit On: 29 Aug 2025 About Medical History Medication Hi…" at bounding box center [559, 365] width 1118 height 599
click at [685, 166] on link "Treatment Plan" at bounding box center [691, 164] width 73 height 16
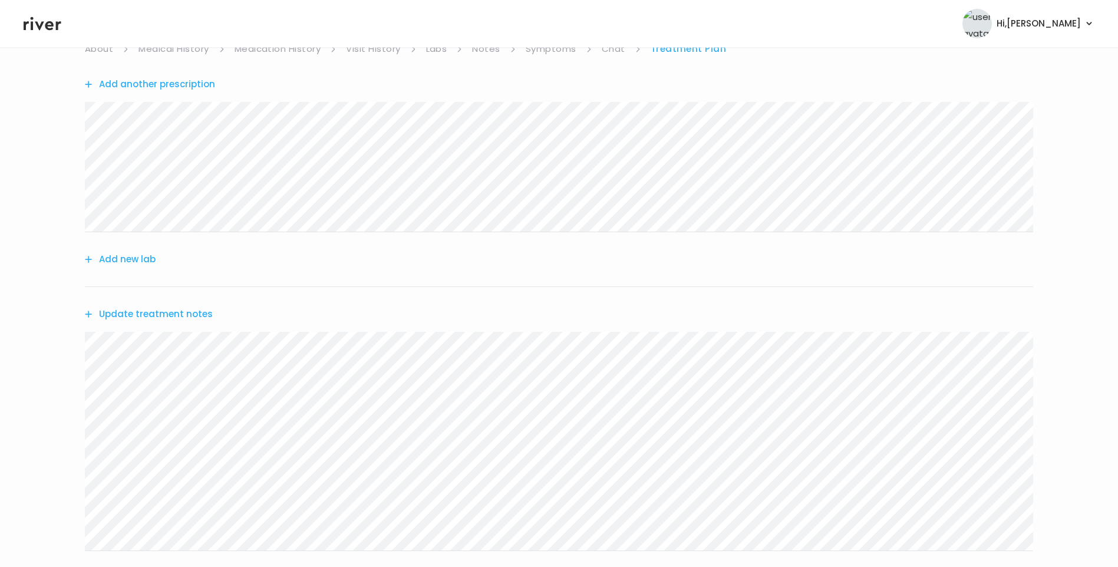
scroll to position [118, 0]
click at [173, 313] on button "Update treatment notes" at bounding box center [149, 311] width 128 height 16
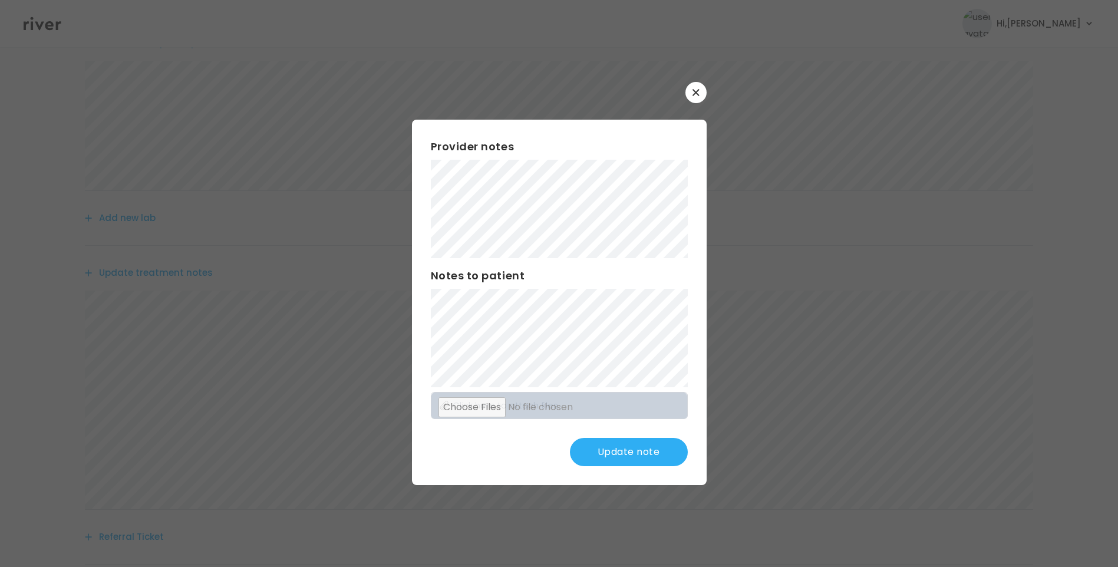
scroll to position [177, 0]
click at [632, 448] on button "Update note" at bounding box center [629, 452] width 118 height 28
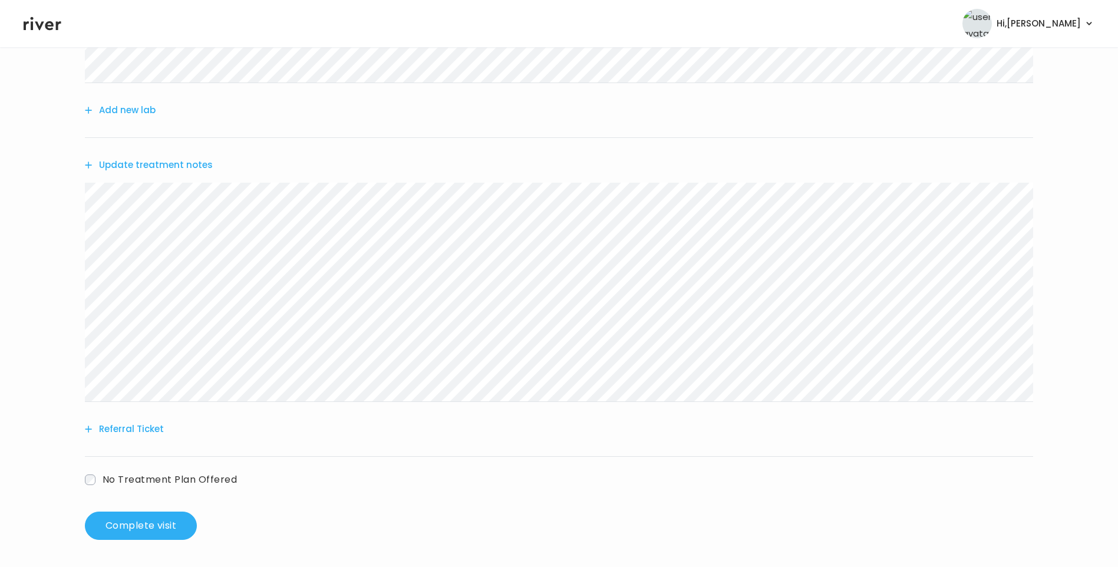
scroll to position [266, 0]
click at [176, 527] on button "Complete visit" at bounding box center [141, 524] width 112 height 28
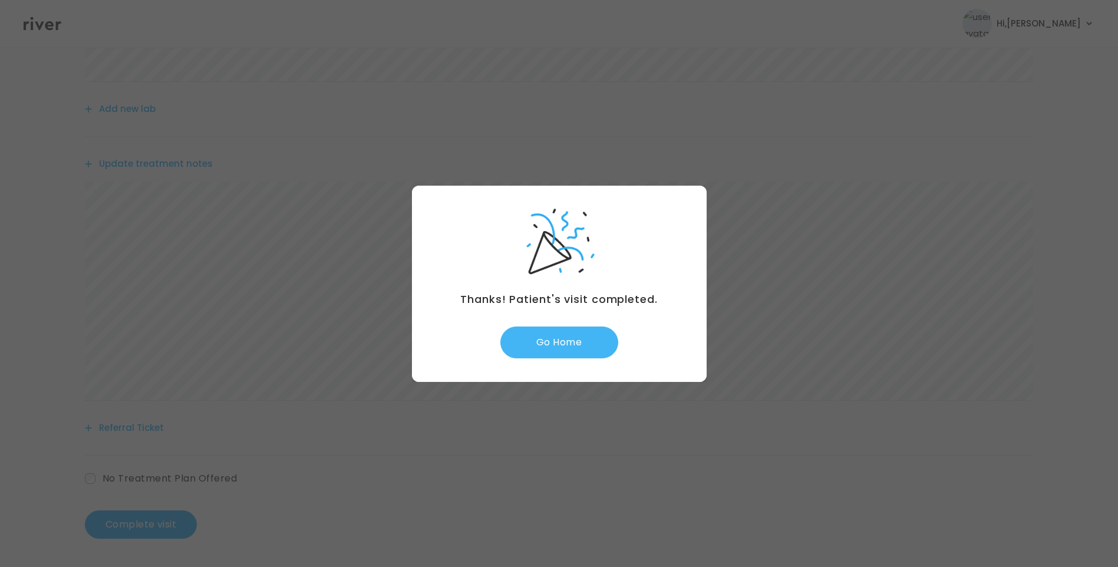
click at [582, 342] on button "Go Home" at bounding box center [559, 342] width 118 height 32
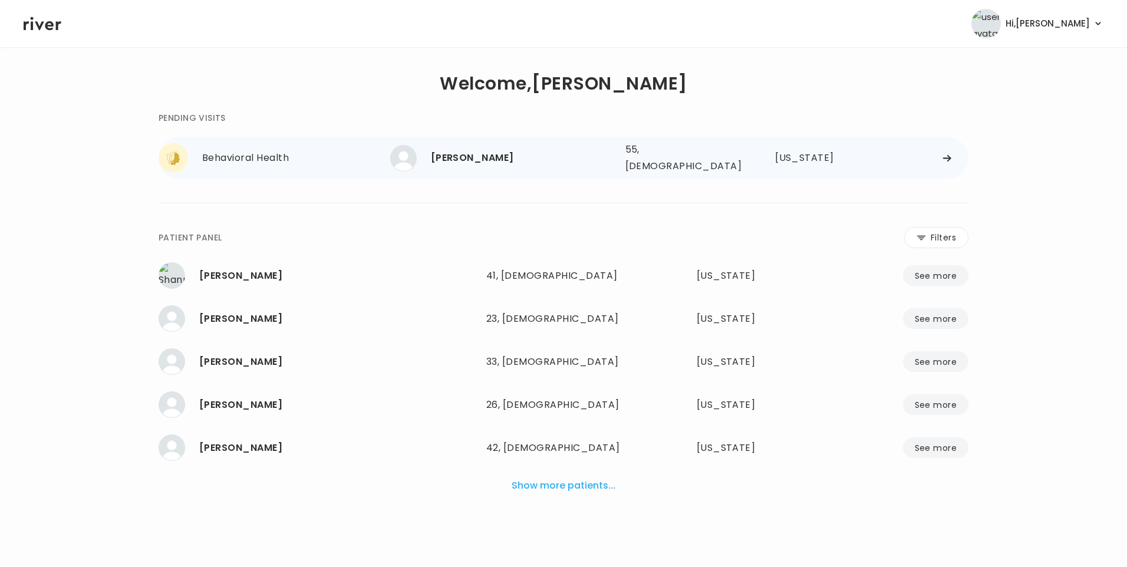
click at [450, 153] on div "[PERSON_NAME]" at bounding box center [523, 158] width 185 height 16
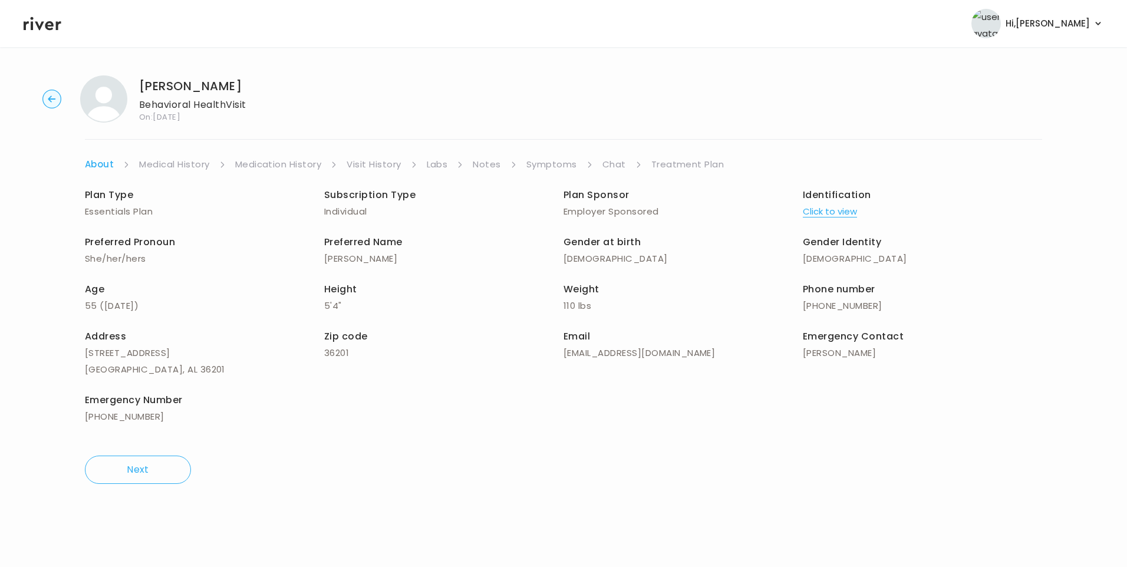
click at [619, 164] on link "Chat" at bounding box center [614, 164] width 24 height 16
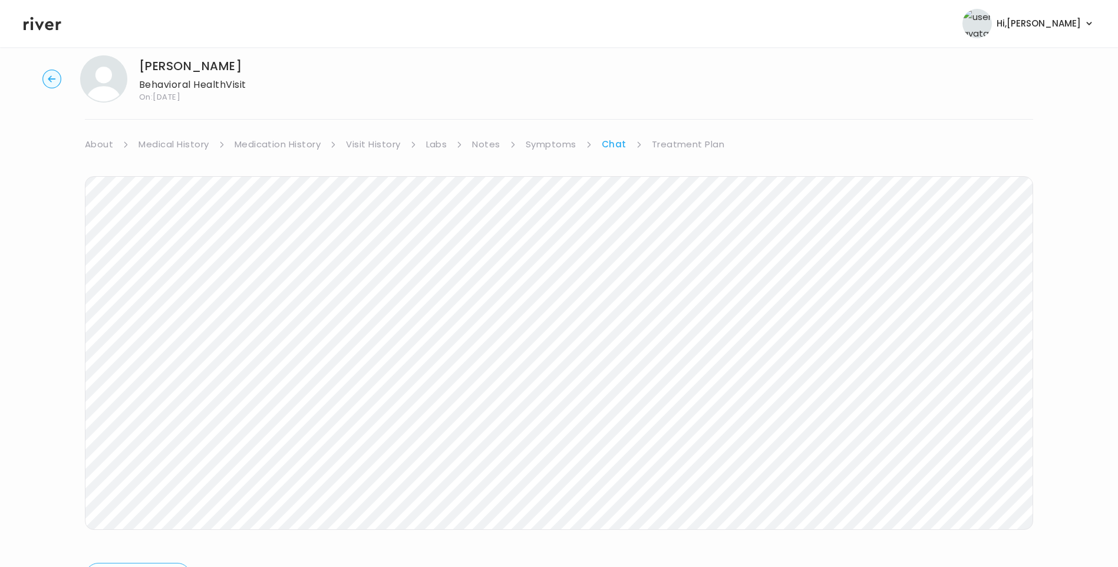
scroll to position [88, 0]
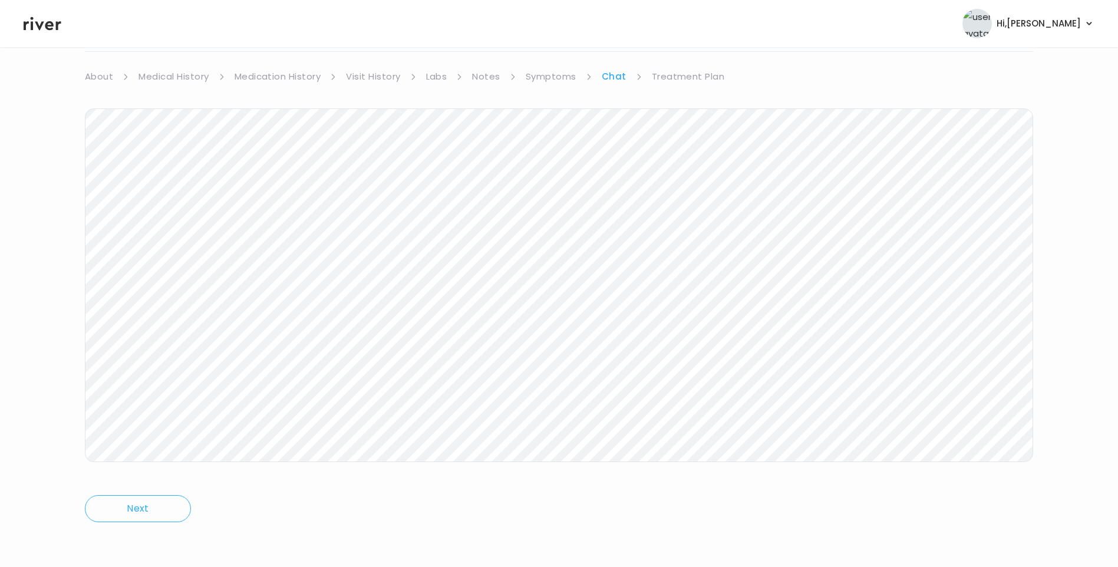
click at [52, 18] on icon at bounding box center [43, 24] width 38 height 18
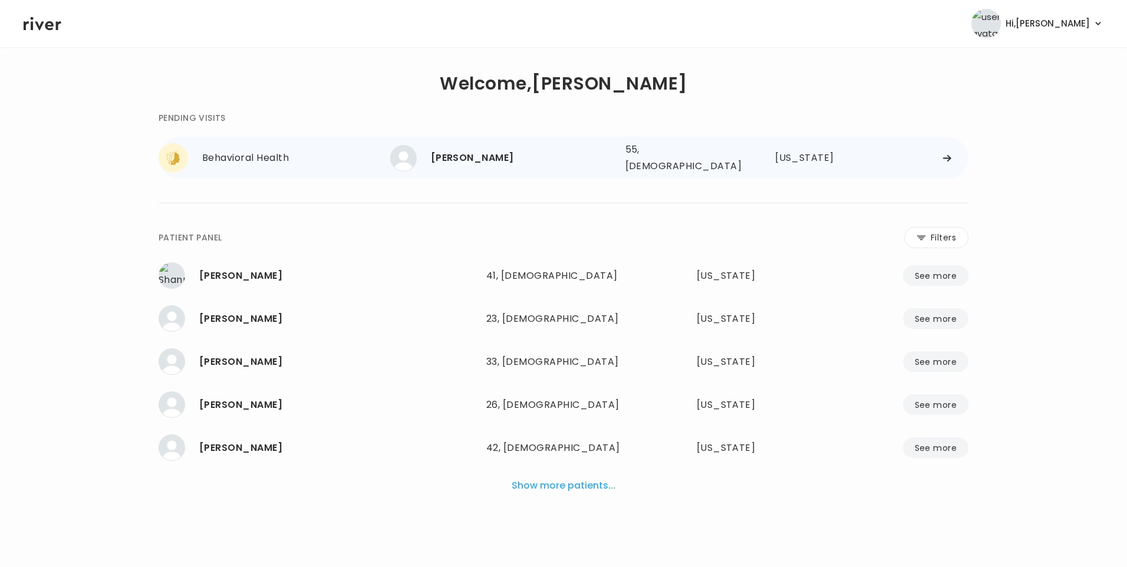
click at [475, 160] on div "[PERSON_NAME]" at bounding box center [523, 158] width 185 height 16
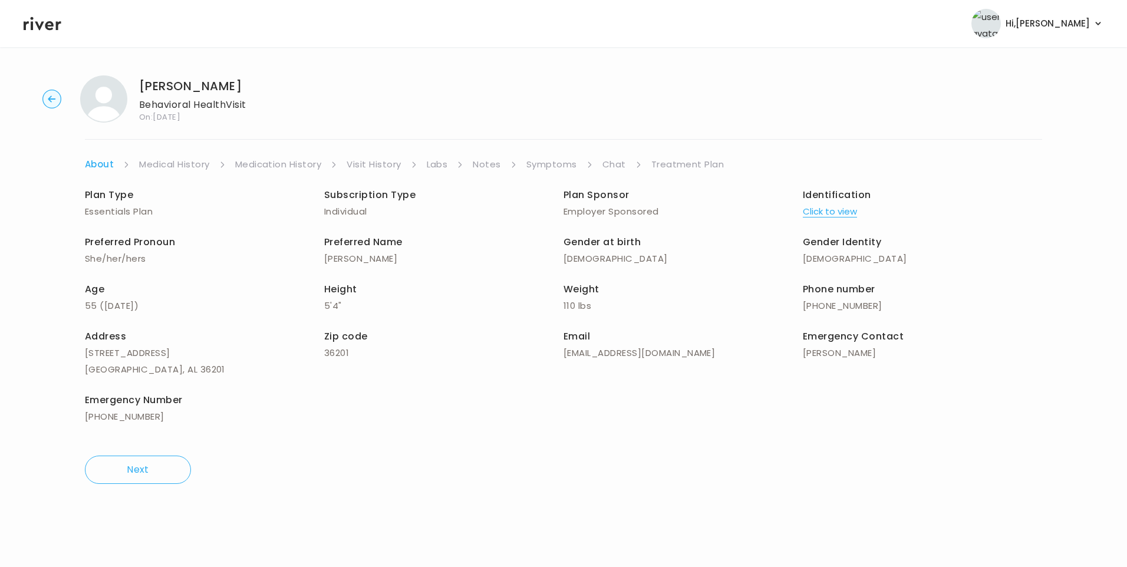
click at [614, 165] on link "Chat" at bounding box center [614, 164] width 24 height 16
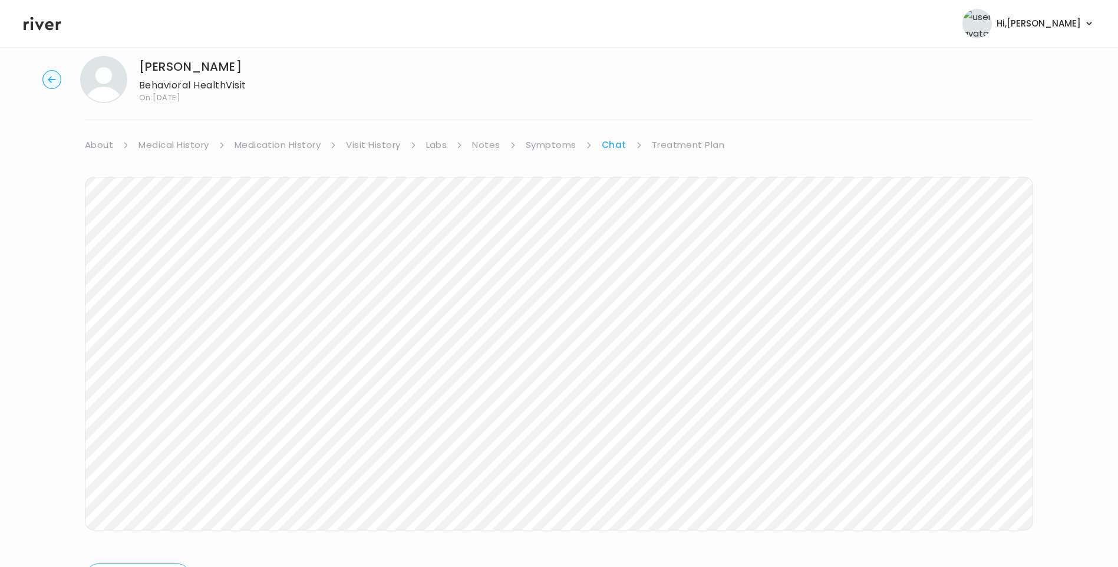
scroll to position [88, 0]
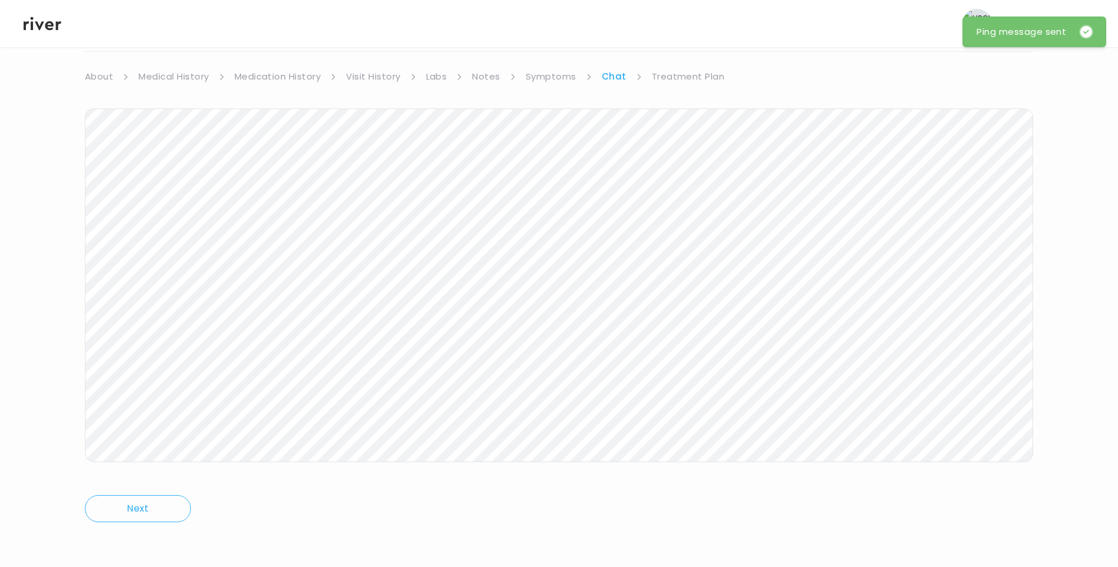
click at [43, 25] on icon at bounding box center [43, 24] width 38 height 18
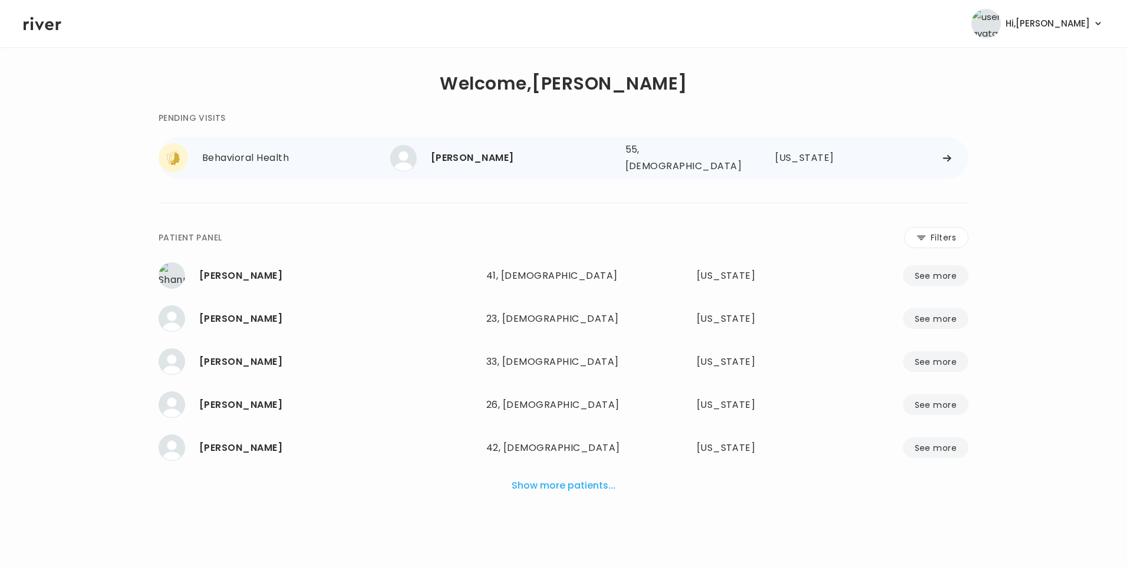
click at [473, 156] on div "[PERSON_NAME]" at bounding box center [523, 158] width 185 height 16
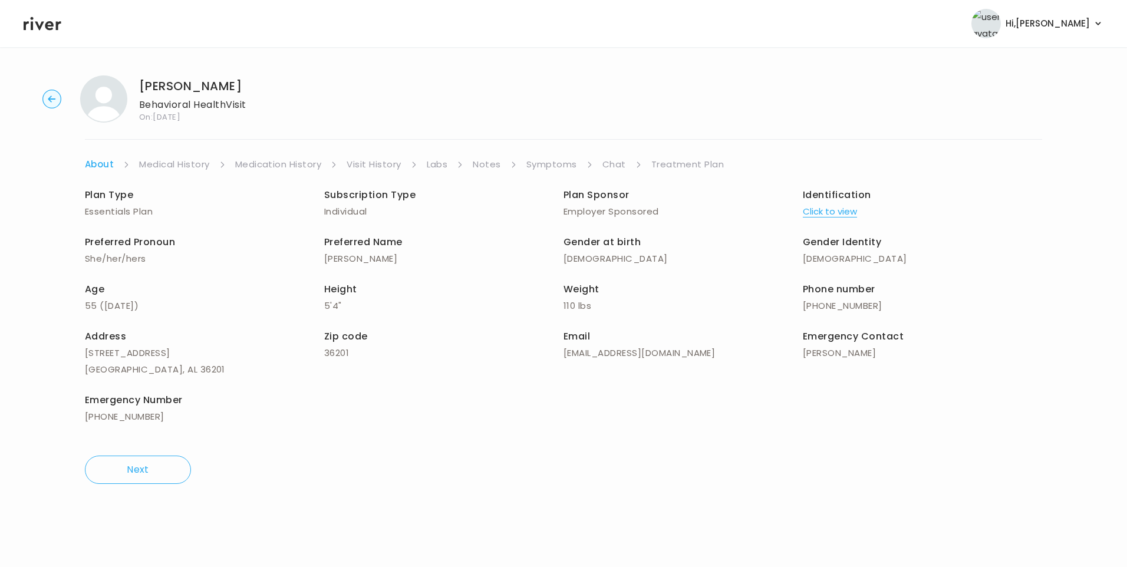
click at [609, 167] on link "Chat" at bounding box center [614, 164] width 24 height 16
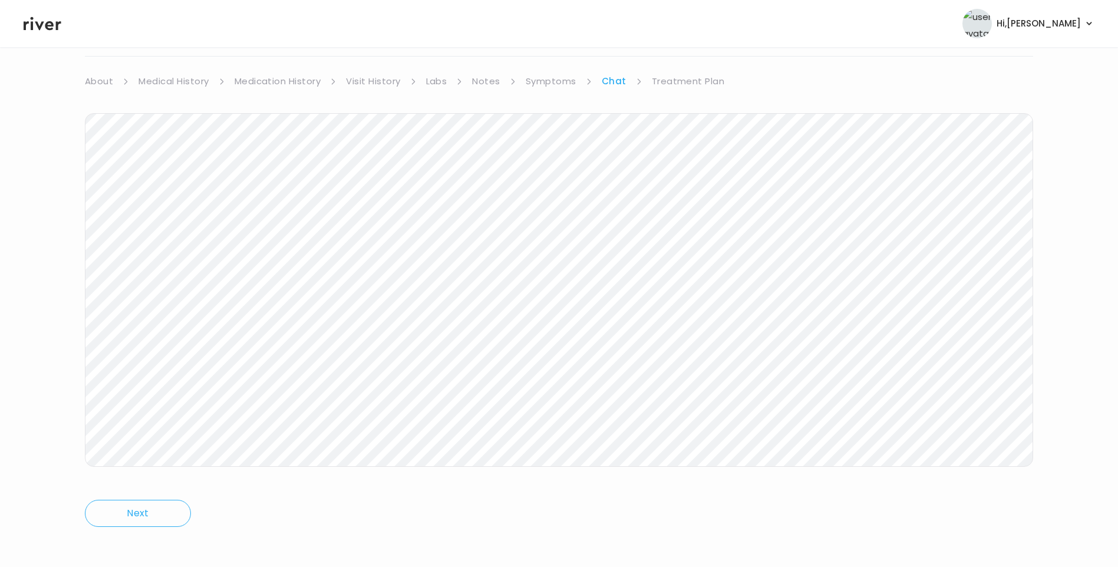
scroll to position [88, 0]
click at [46, 27] on icon at bounding box center [43, 24] width 38 height 14
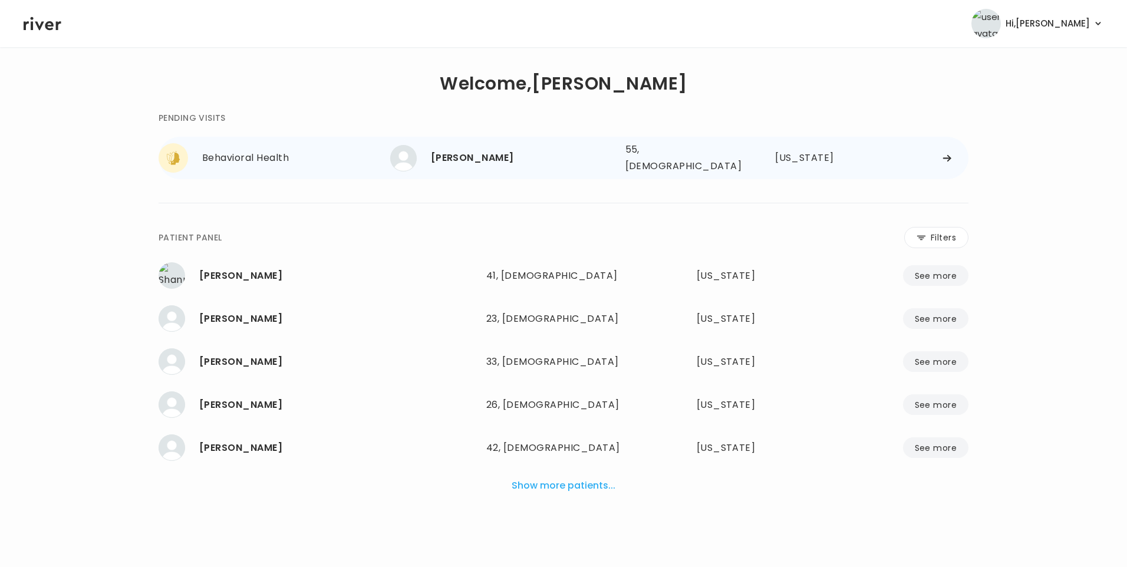
click at [485, 158] on div "[PERSON_NAME]" at bounding box center [523, 158] width 185 height 16
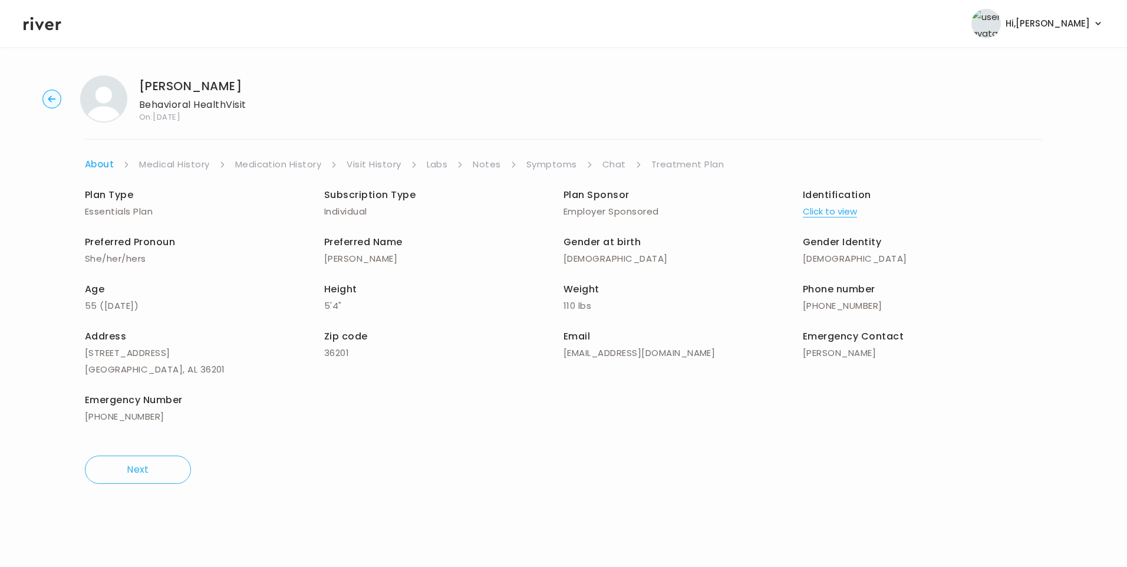
click at [617, 167] on link "Chat" at bounding box center [614, 164] width 24 height 16
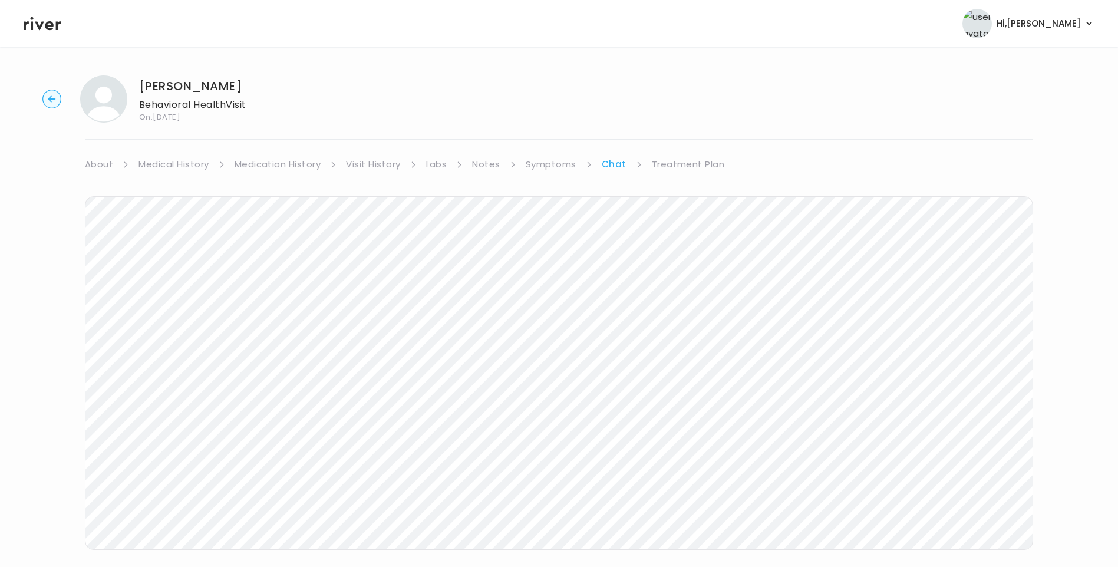
scroll to position [19, 0]
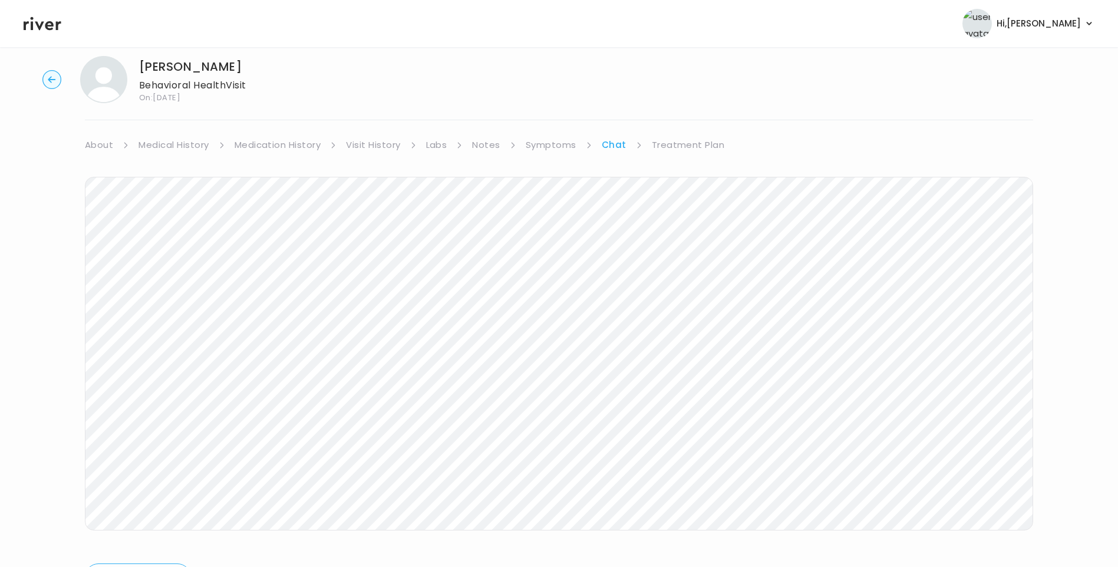
click at [39, 30] on icon at bounding box center [43, 24] width 38 height 18
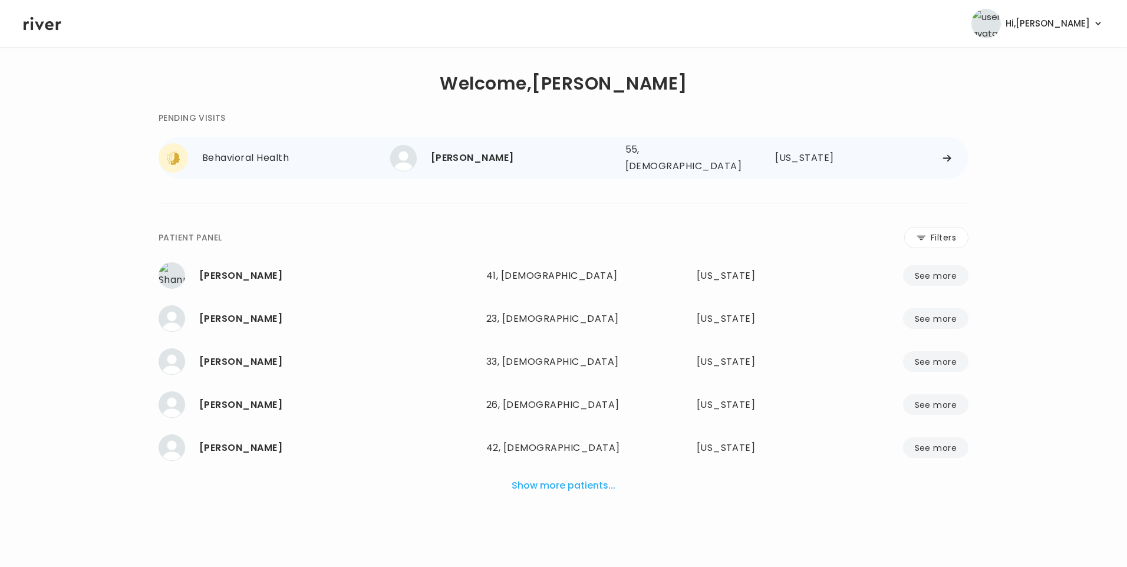
click at [488, 146] on div "ANNA ARCHER 55, Female See more" at bounding box center [503, 158] width 226 height 27
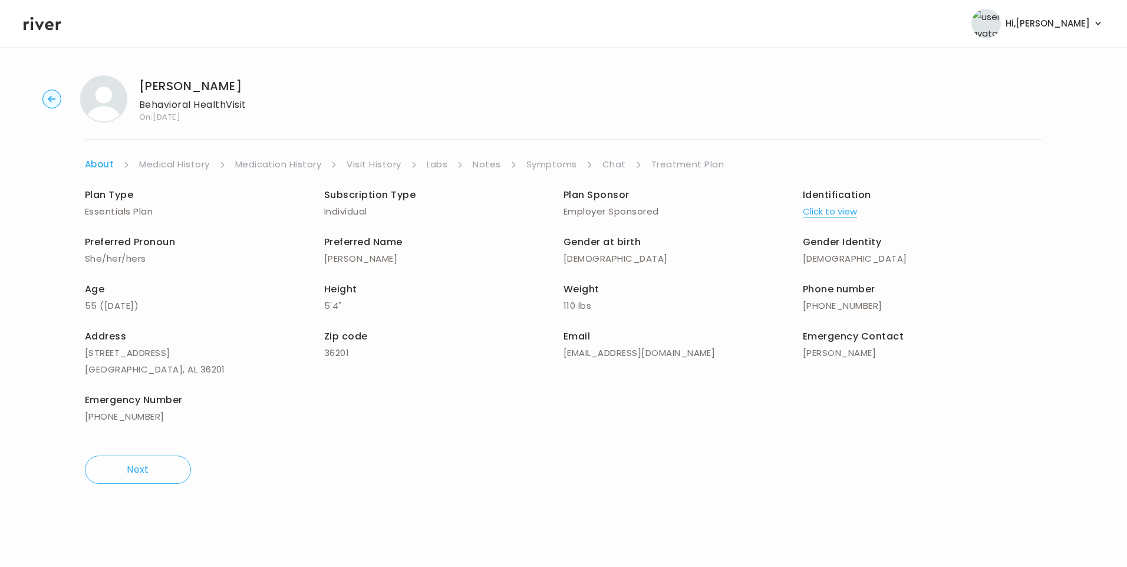
click at [623, 164] on link "Chat" at bounding box center [614, 164] width 24 height 16
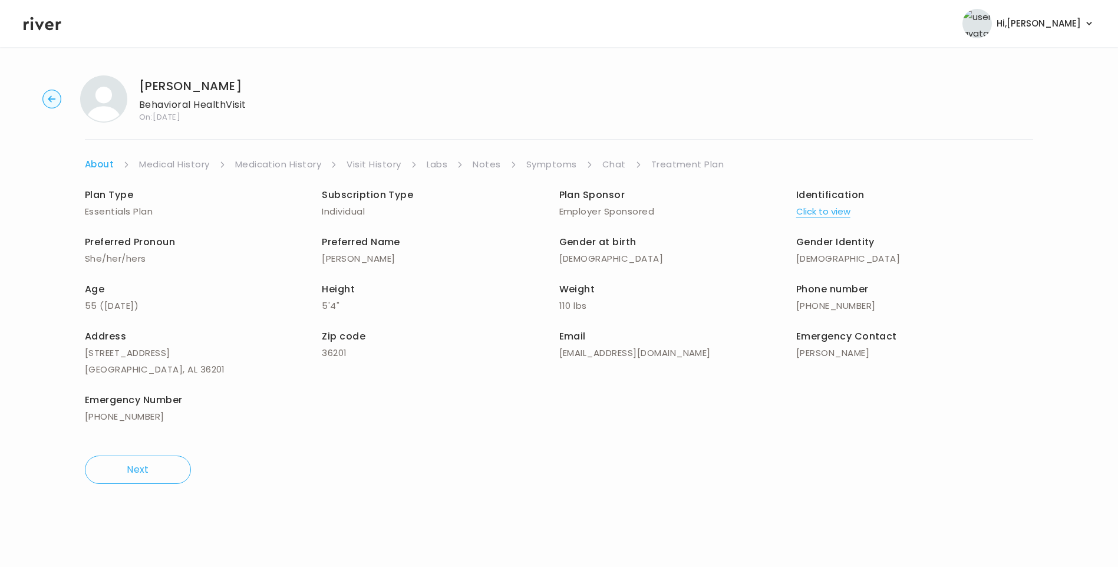
scroll to position [88, 0]
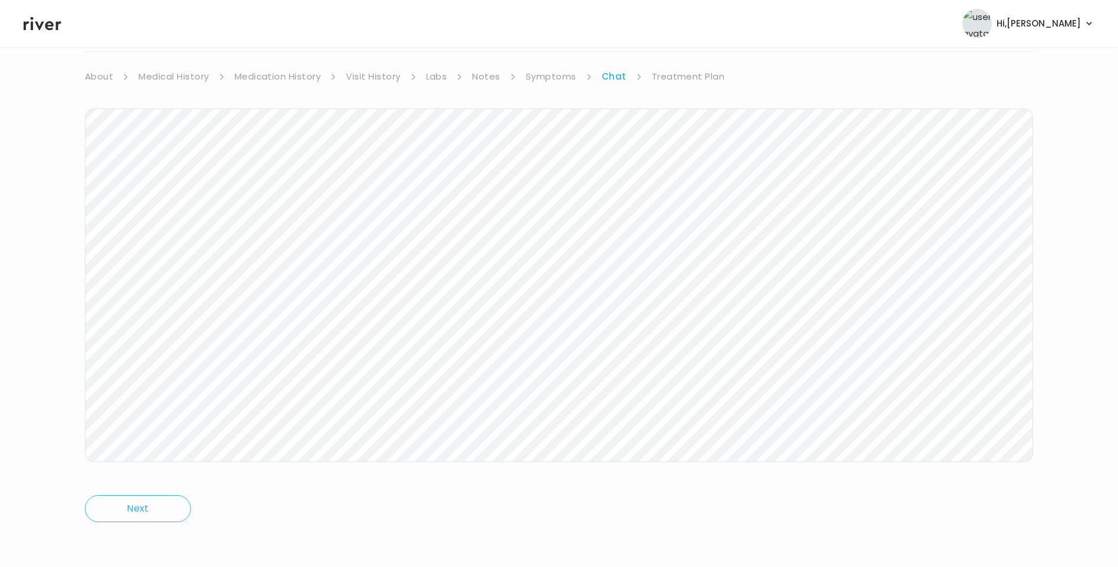
click at [47, 30] on icon at bounding box center [43, 24] width 38 height 18
